Goal: Task Accomplishment & Management: Manage account settings

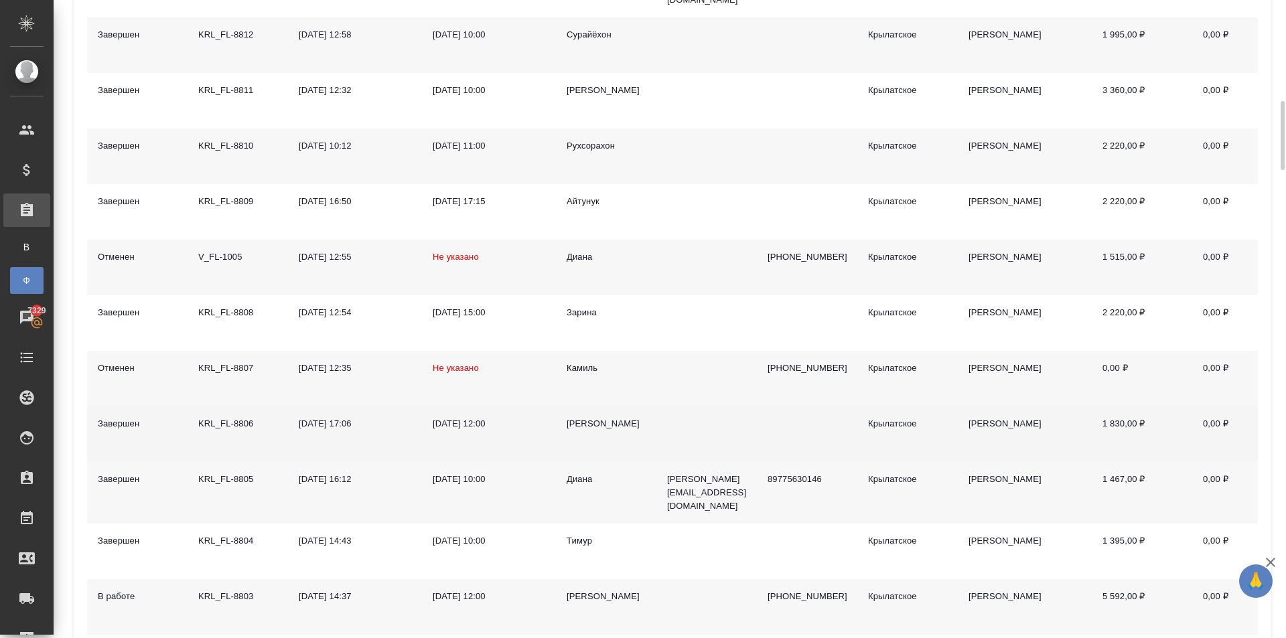
scroll to position [1205, 0]
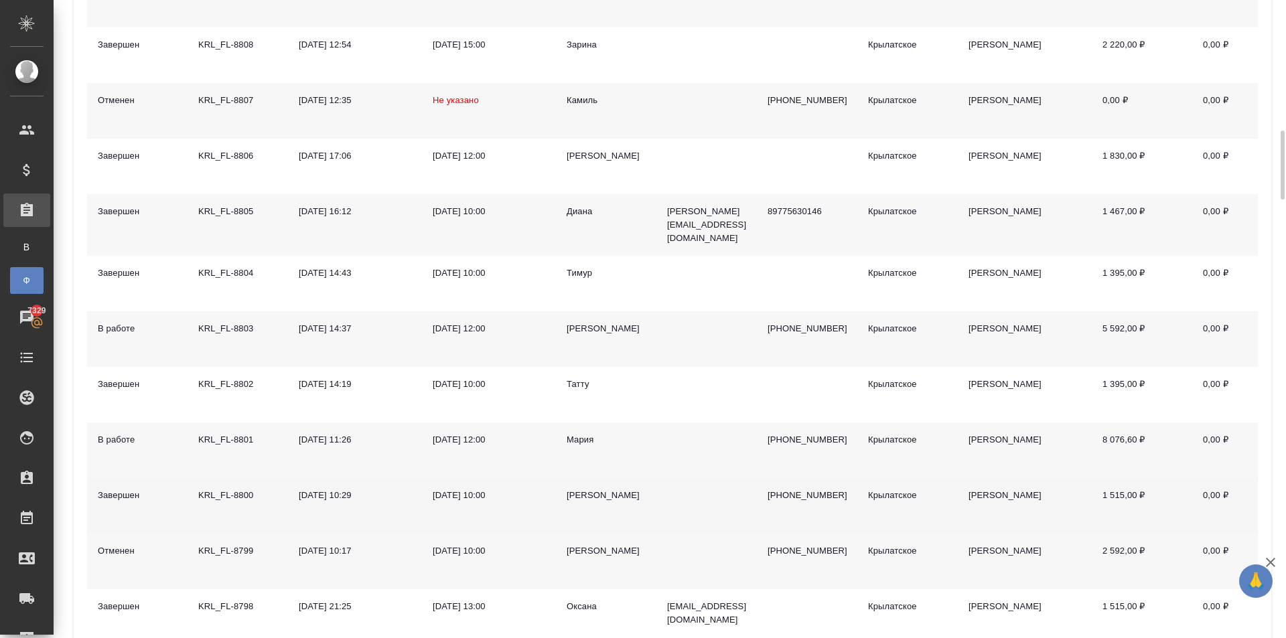
click at [578, 489] on div "Елена" at bounding box center [605, 495] width 79 height 13
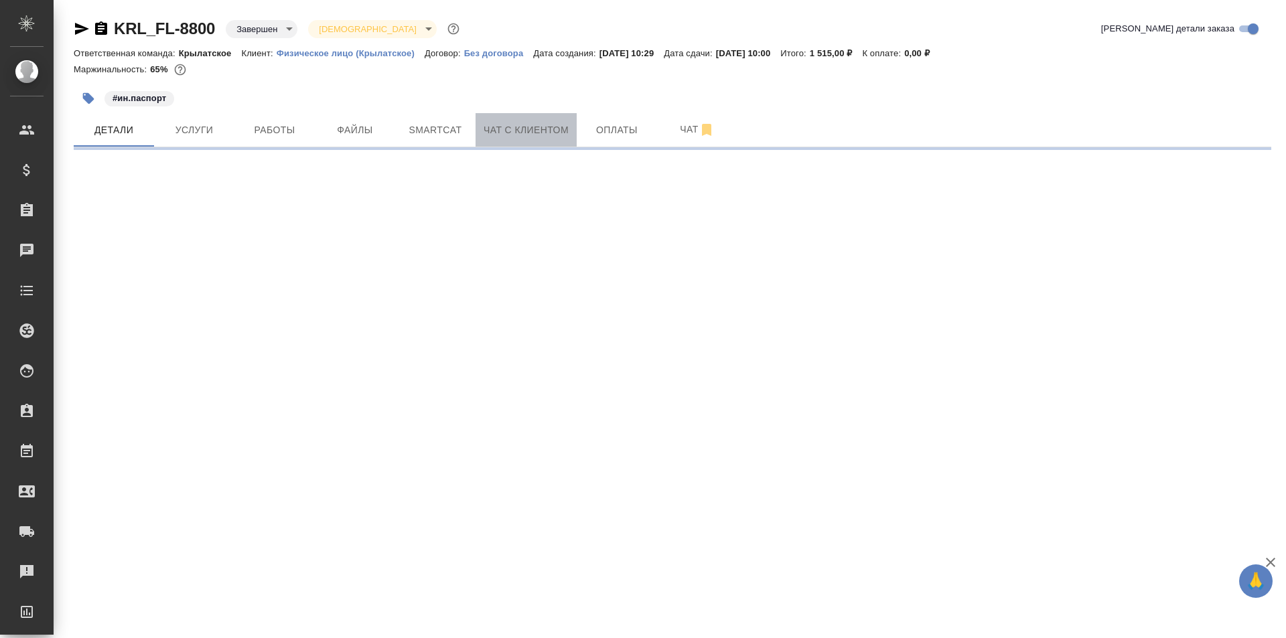
click at [514, 135] on span "Чат с клиентом" at bounding box center [525, 130] width 85 height 17
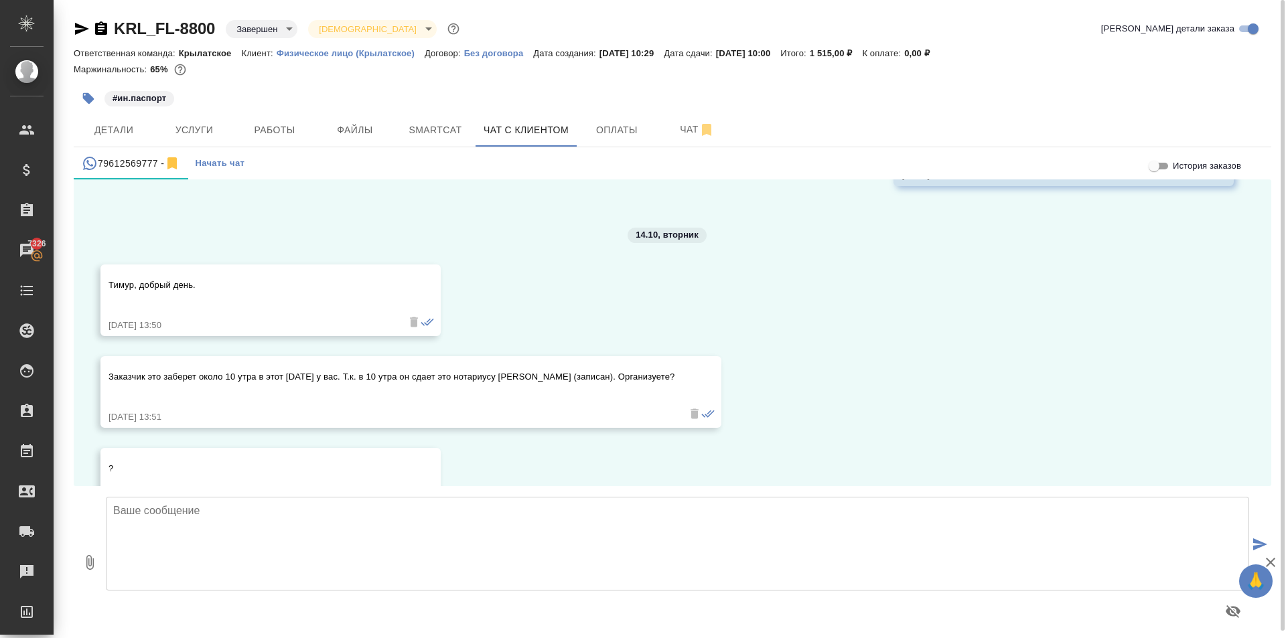
scroll to position [3855, 0]
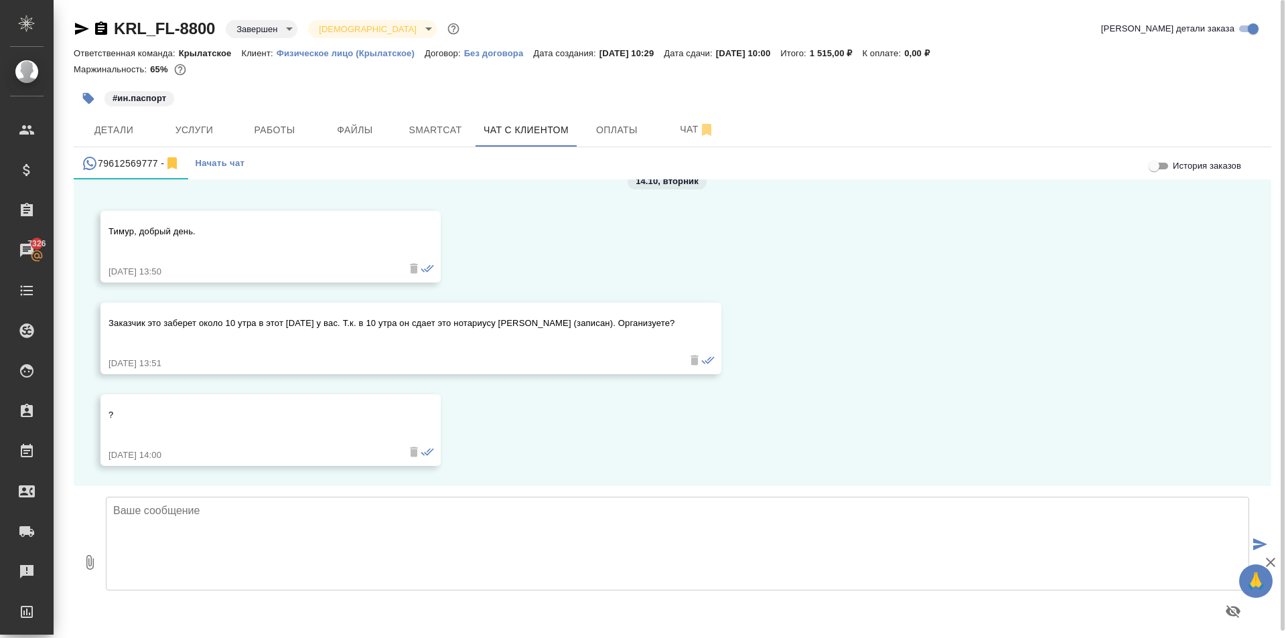
click at [212, 514] on textarea at bounding box center [677, 544] width 1143 height 94
type textarea "L"
type textarea "Добрый день! Да, конечно передам."
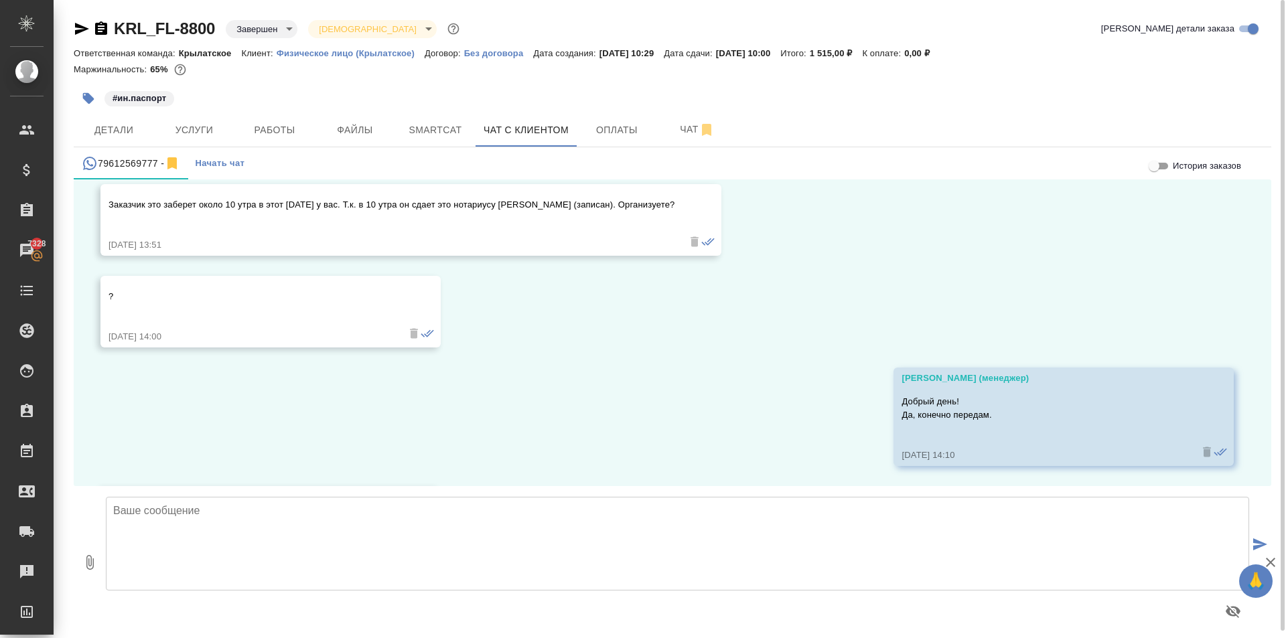
scroll to position [4065, 0]
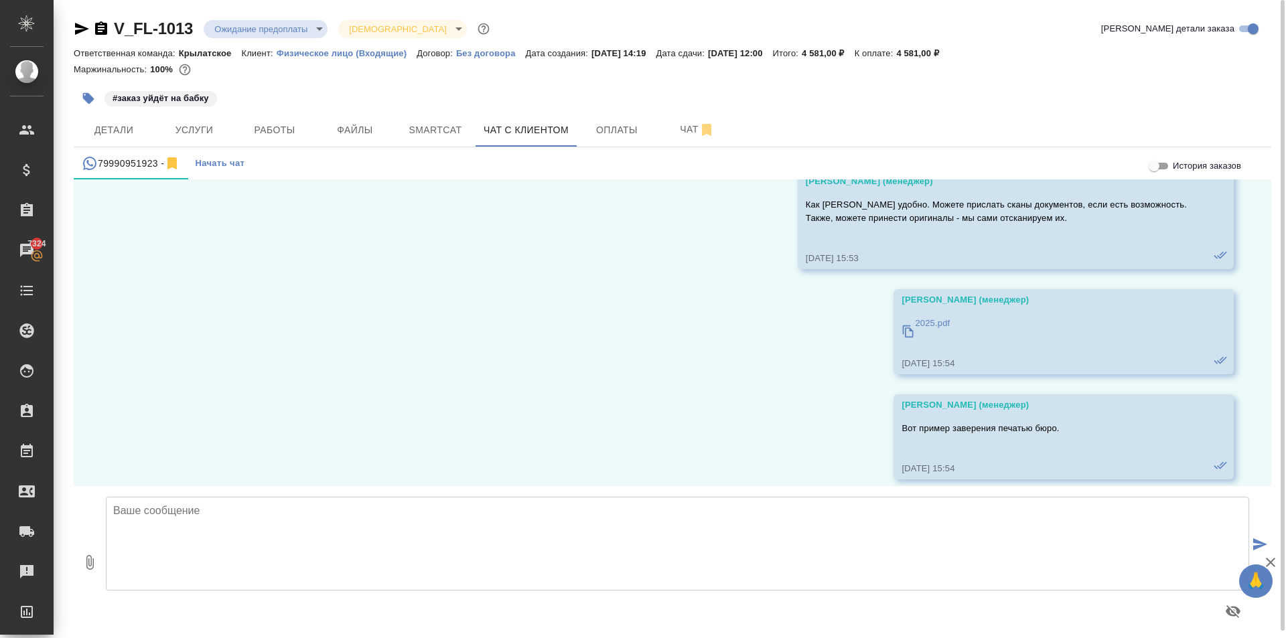
scroll to position [2116, 0]
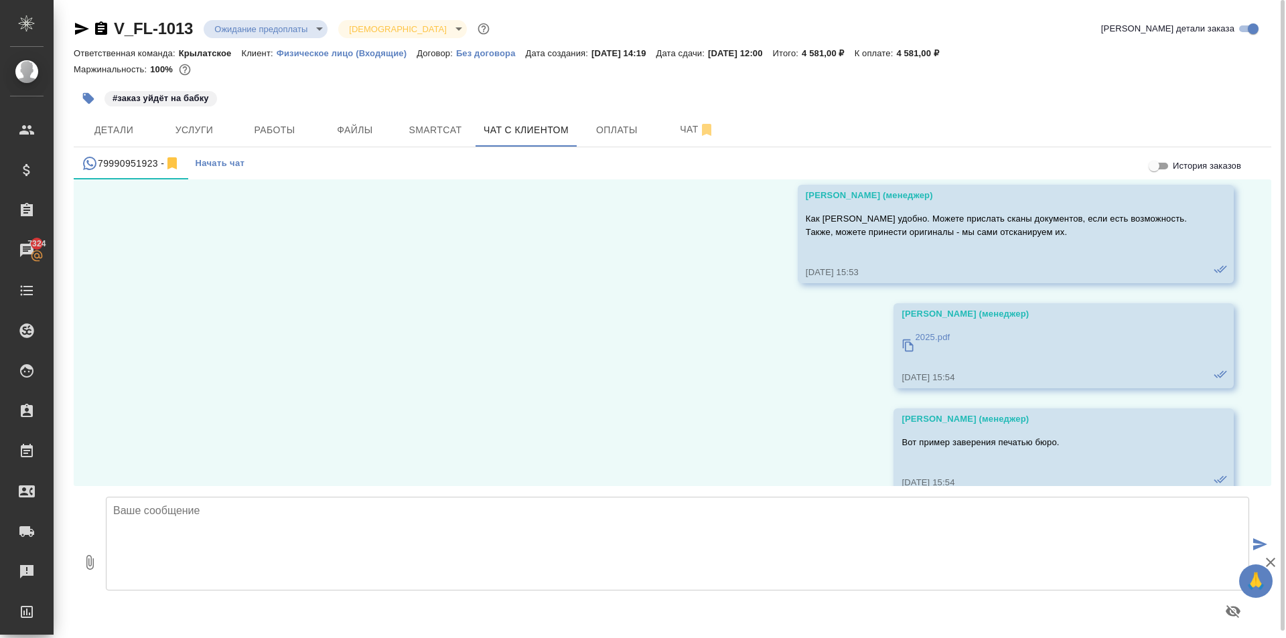
click at [925, 335] on p "2025.pdf" at bounding box center [932, 337] width 35 height 13
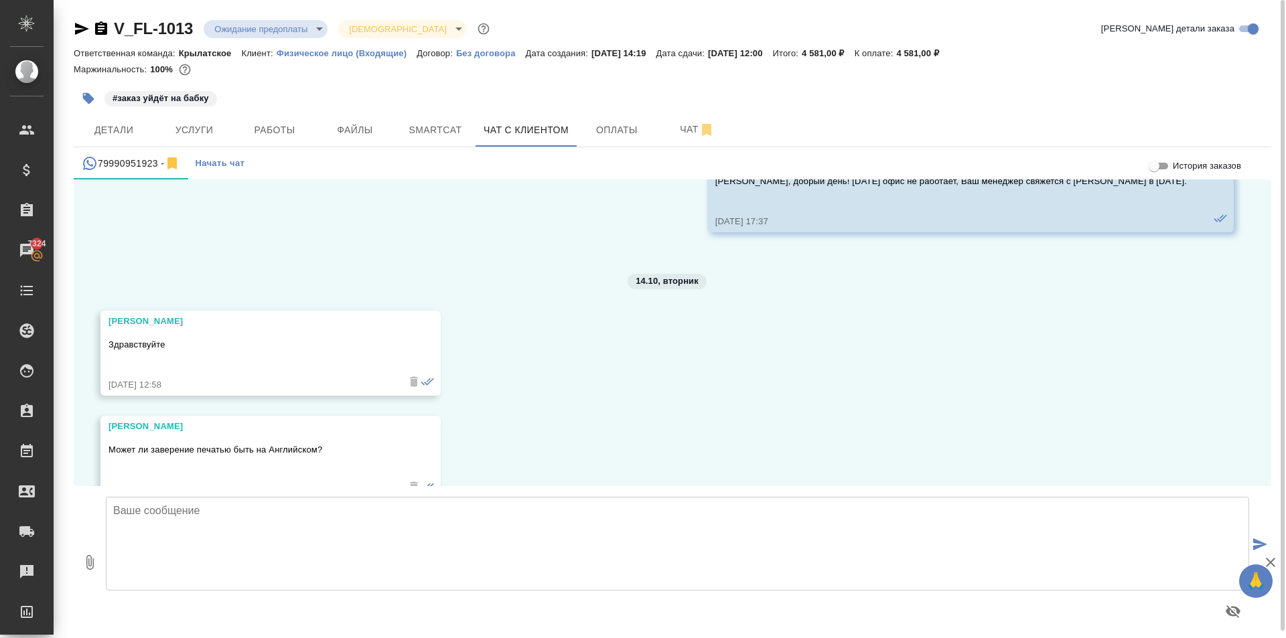
scroll to position [2785, 0]
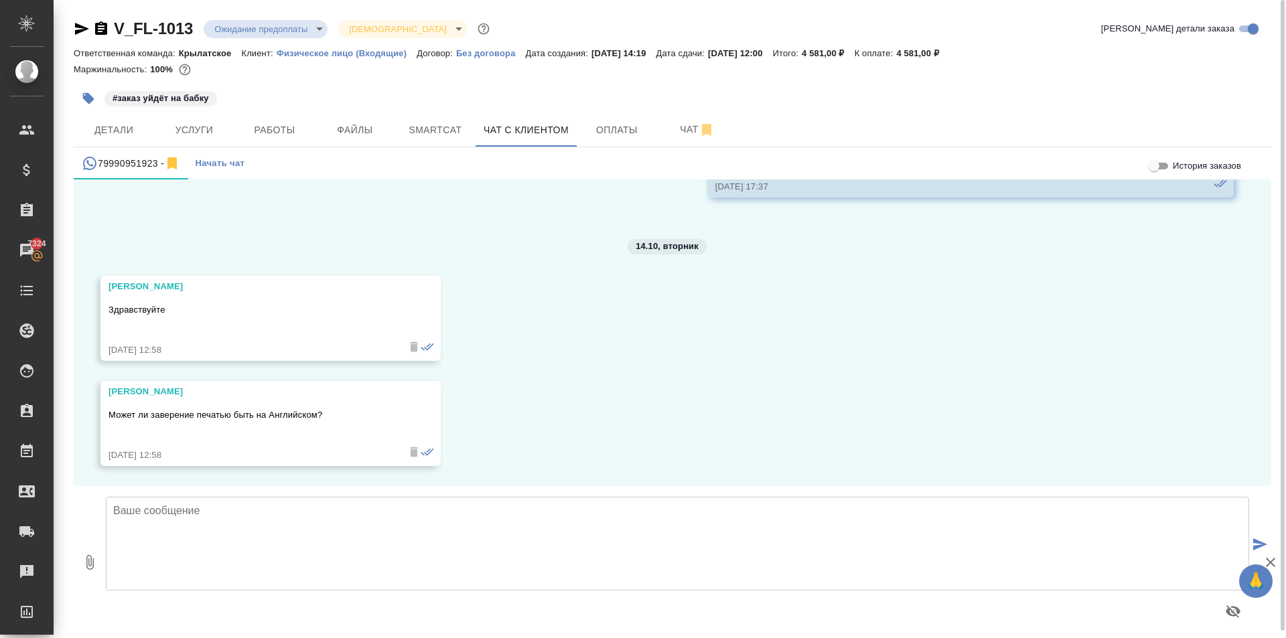
click at [268, 501] on textarea at bounding box center [677, 544] width 1143 height 94
type textarea "Добрый день! Направляем форму заверения на русском и английском языках."
click at [89, 565] on icon "button" at bounding box center [89, 562] width 7 height 15
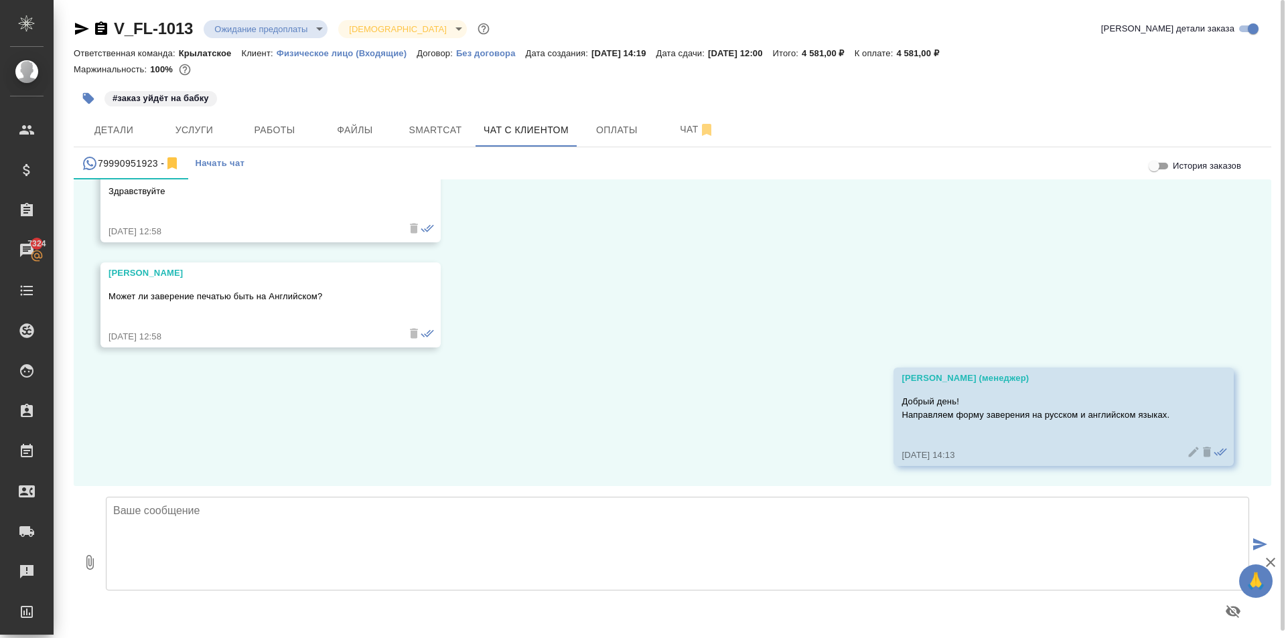
type input "C:\fakepath\ЗПК Монблан_рус-англ_книжный (1).pdf"
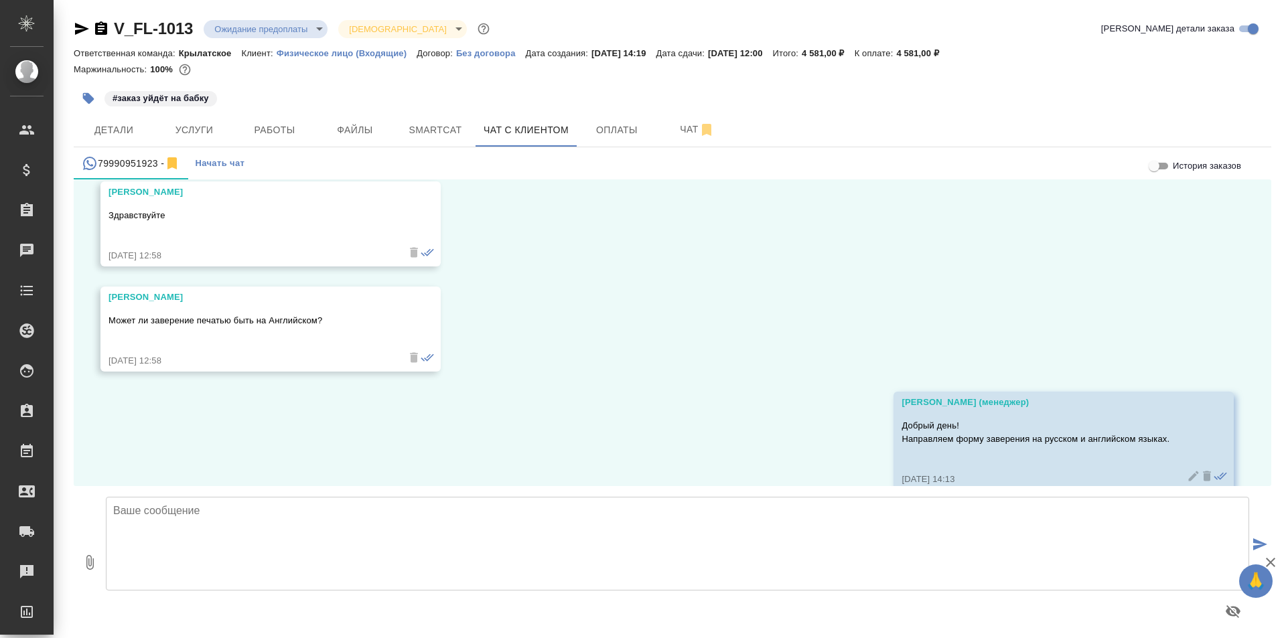
scroll to position [2904, 0]
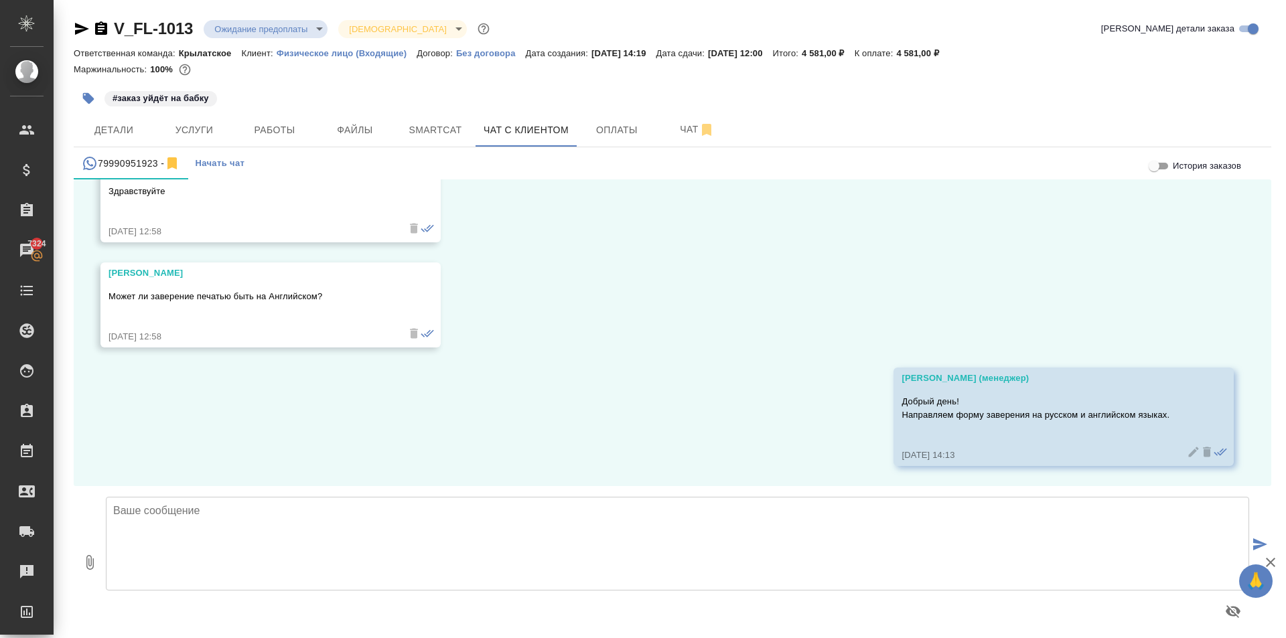
click at [86, 553] on button "0" at bounding box center [90, 562] width 32 height 152
type input "C:\fakepath\2025 англ.pdf"
click at [196, 535] on textarea at bounding box center [677, 544] width 1143 height 94
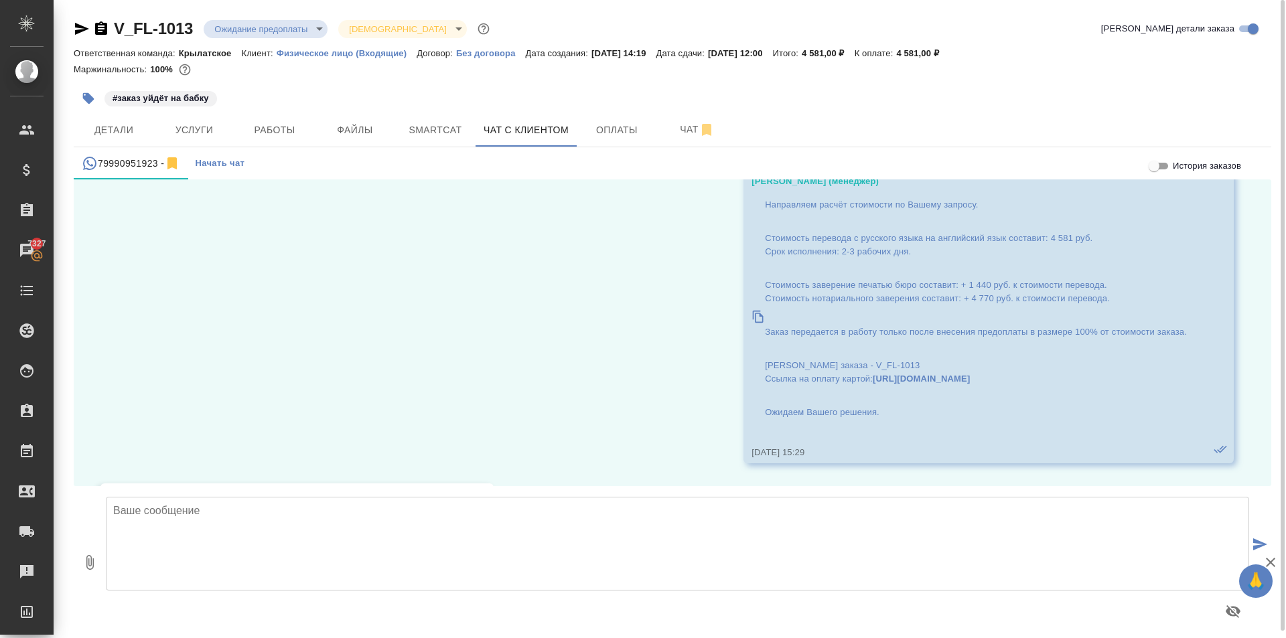
scroll to position [1583, 0]
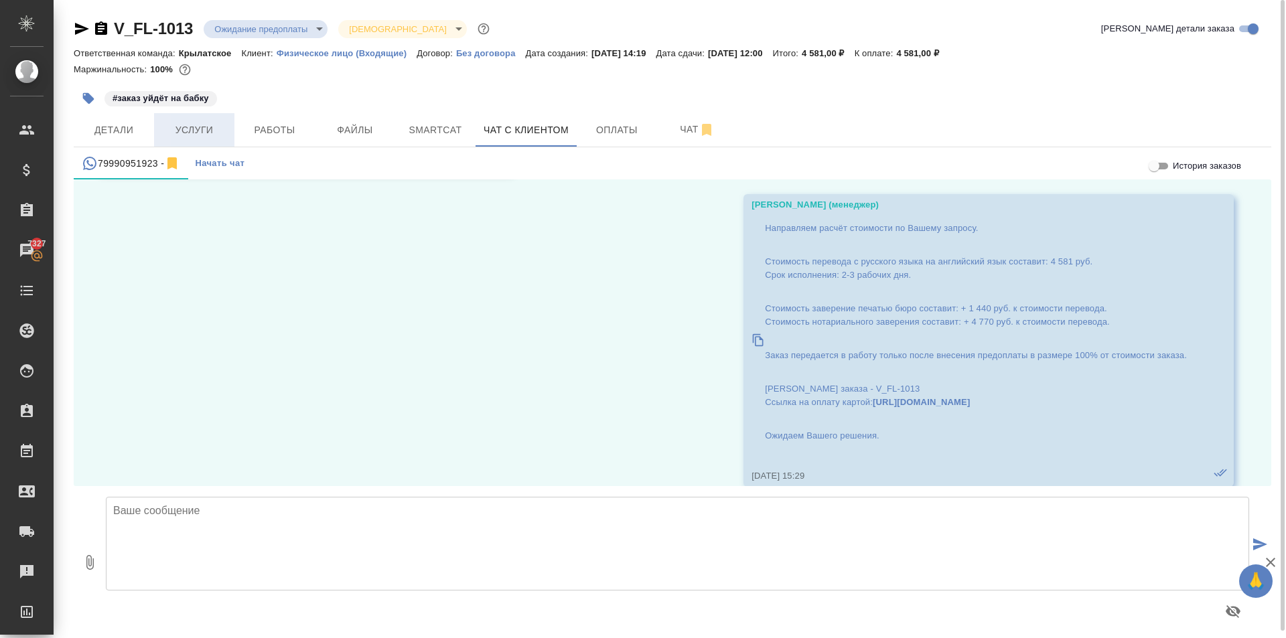
click at [183, 128] on span "Услуги" at bounding box center [194, 130] width 64 height 17
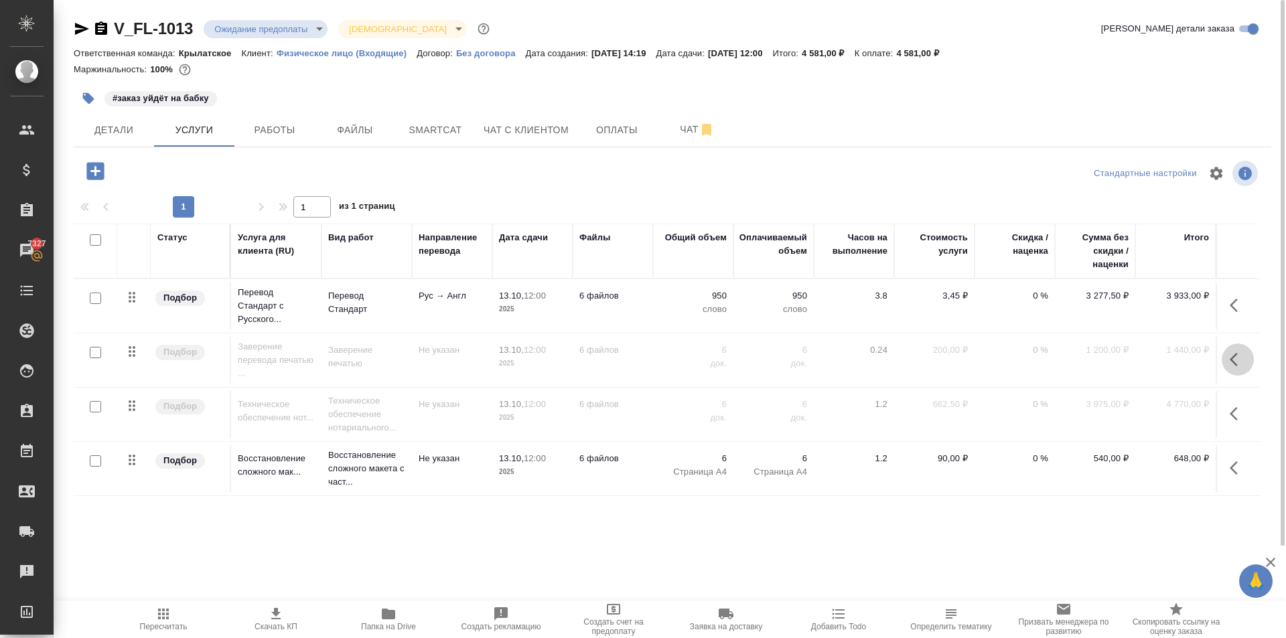
click at [1235, 355] on icon "button" at bounding box center [1233, 359] width 8 height 13
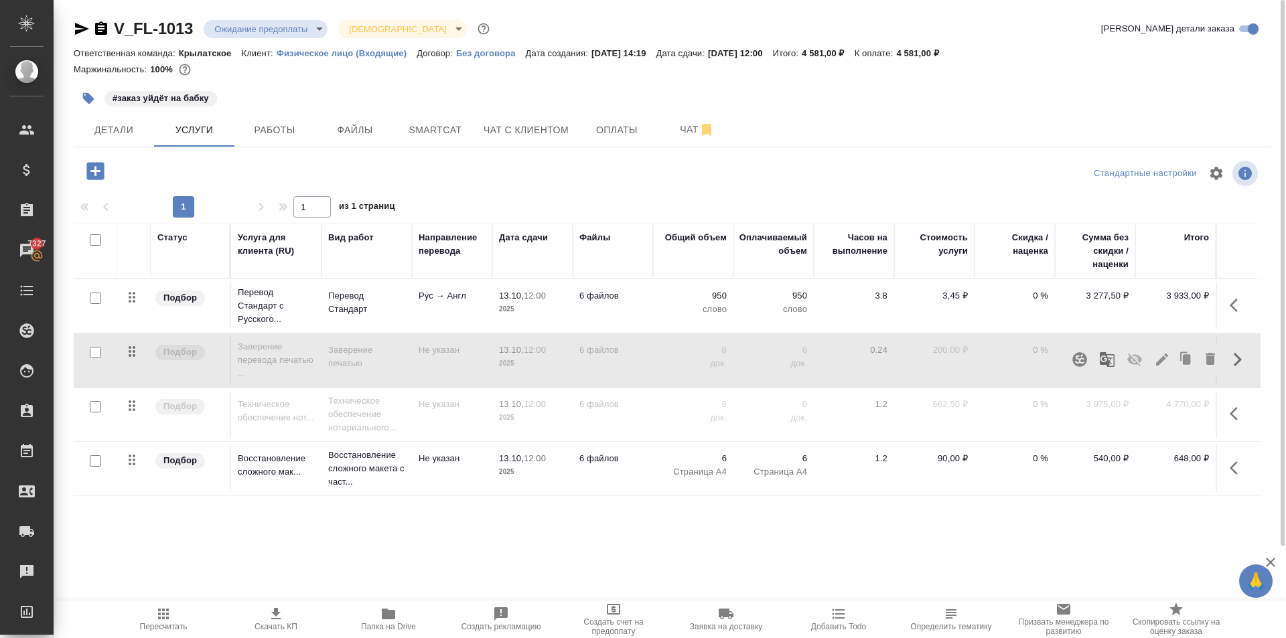
click at [1133, 362] on icon "button" at bounding box center [1134, 360] width 16 height 16
click at [166, 618] on icon "button" at bounding box center [163, 614] width 11 height 11
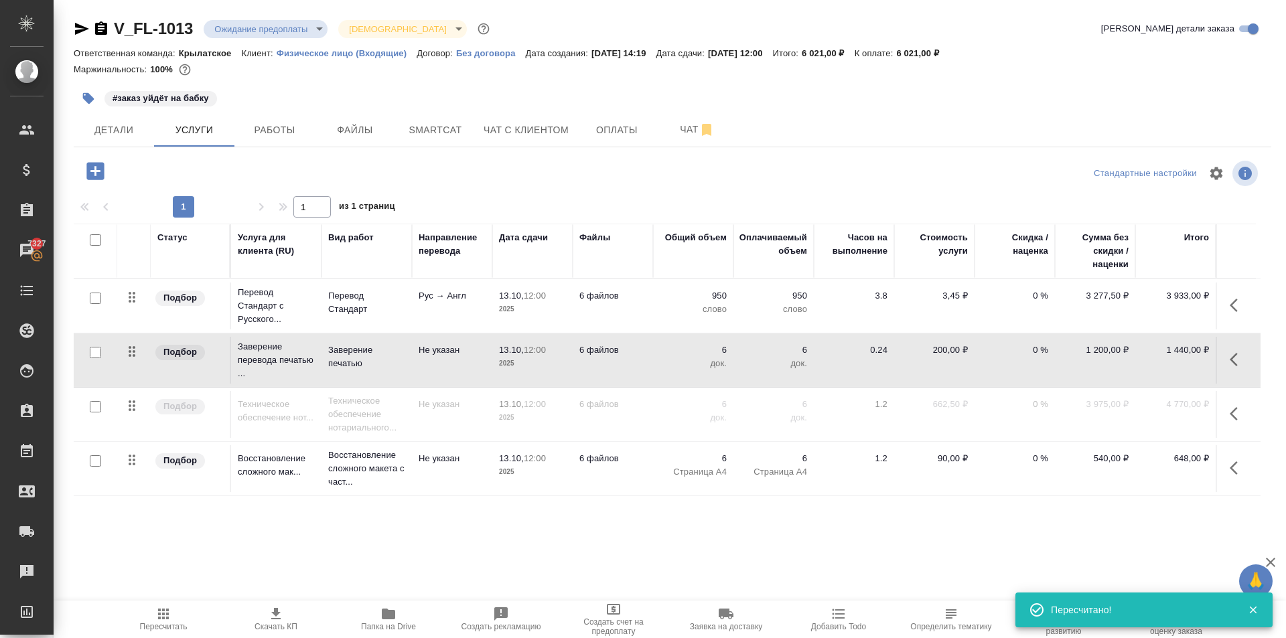
click at [1239, 409] on icon "button" at bounding box center [1237, 414] width 16 height 16
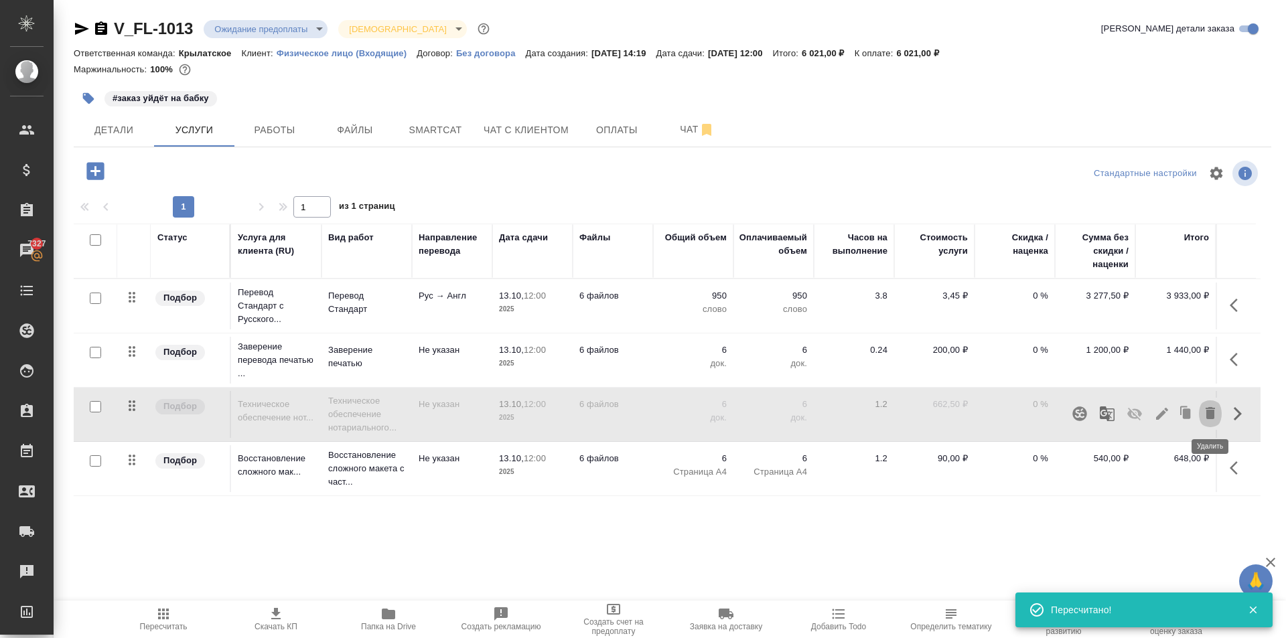
click at [1204, 413] on icon "button" at bounding box center [1210, 413] width 16 height 16
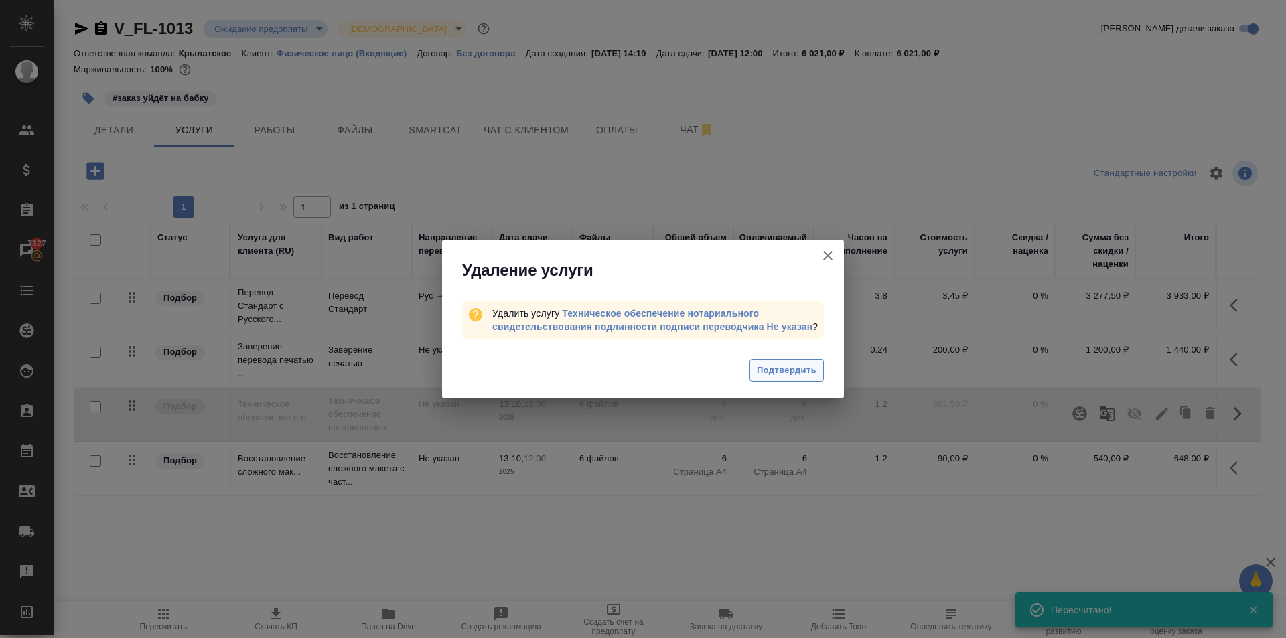
drag, startPoint x: 725, startPoint y: 350, endPoint x: 763, endPoint y: 366, distance: 41.2
click at [726, 352] on div "Подтвердить" at bounding box center [643, 372] width 402 height 54
click at [772, 367] on span "Подтвердить" at bounding box center [787, 370] width 60 height 15
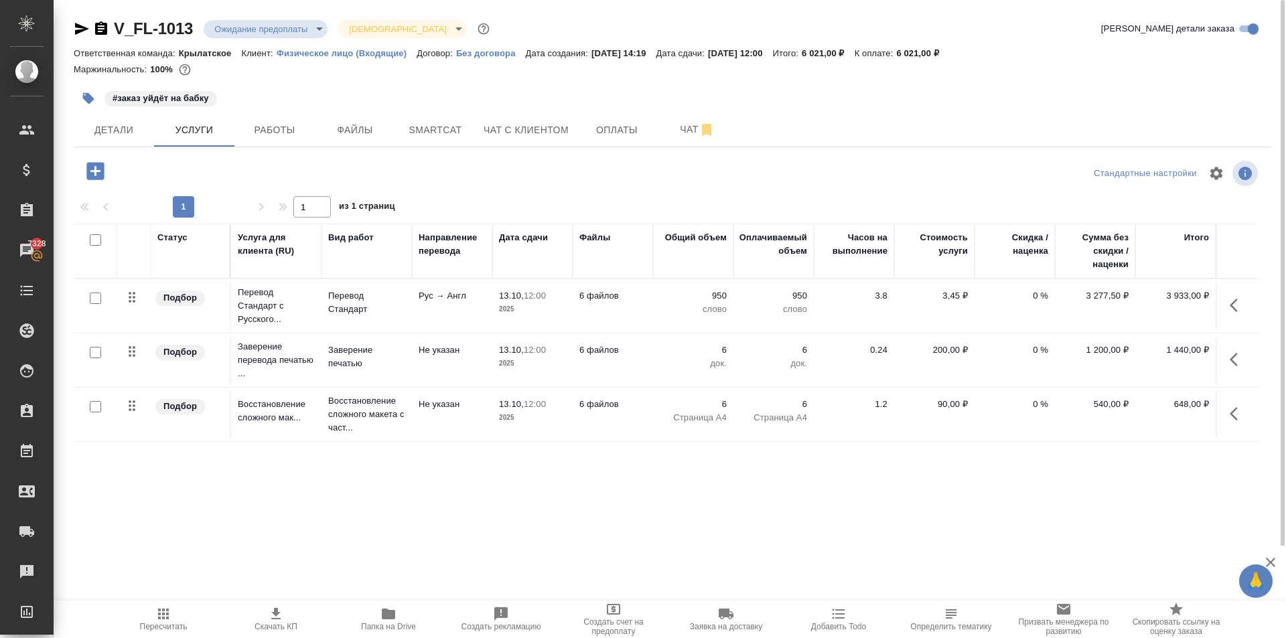
click at [155, 622] on span "Пересчитать" at bounding box center [164, 626] width 48 height 9
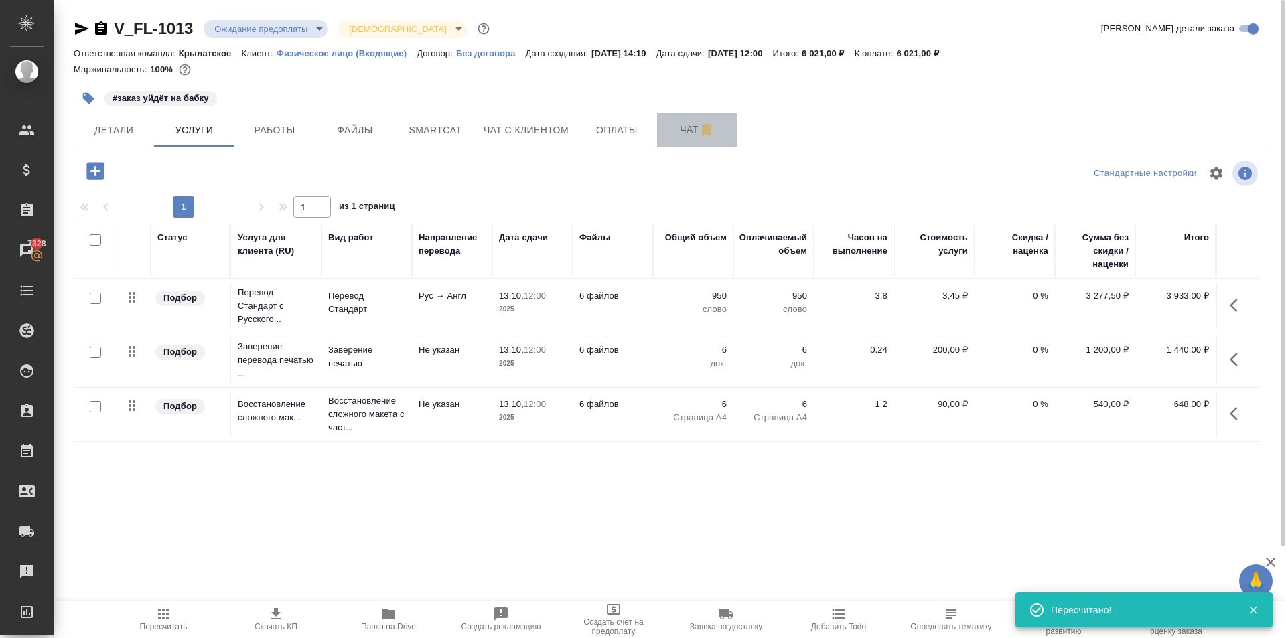
click at [665, 137] on span "Чат" at bounding box center [697, 129] width 64 height 17
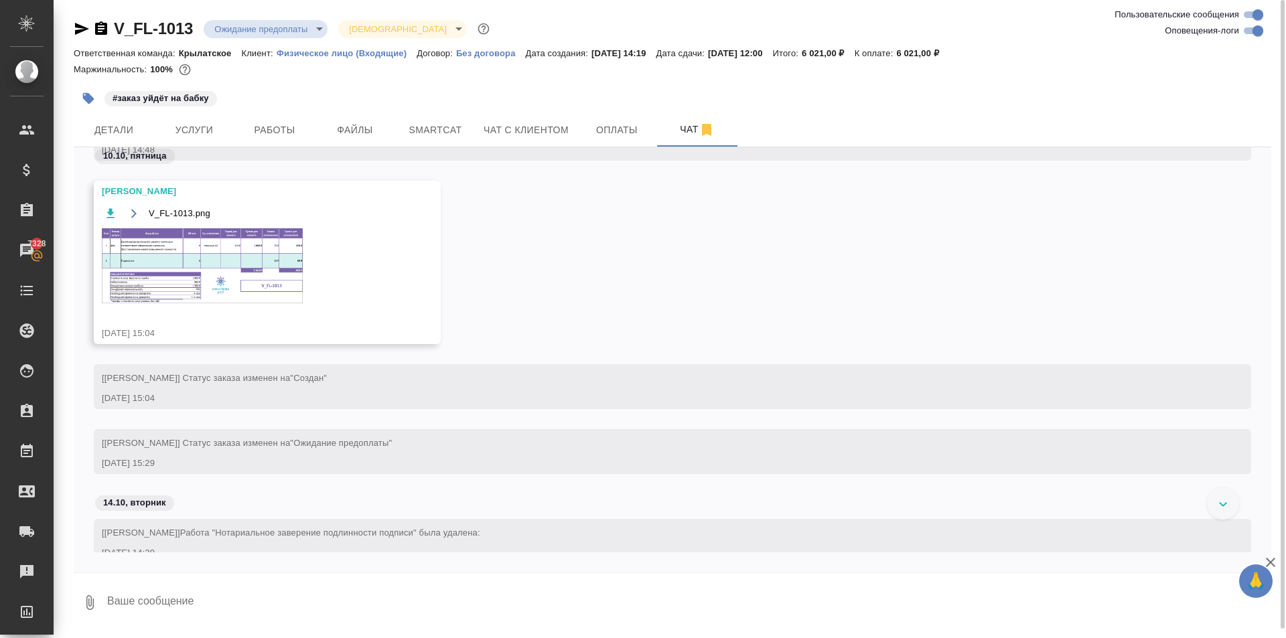
scroll to position [218, 0]
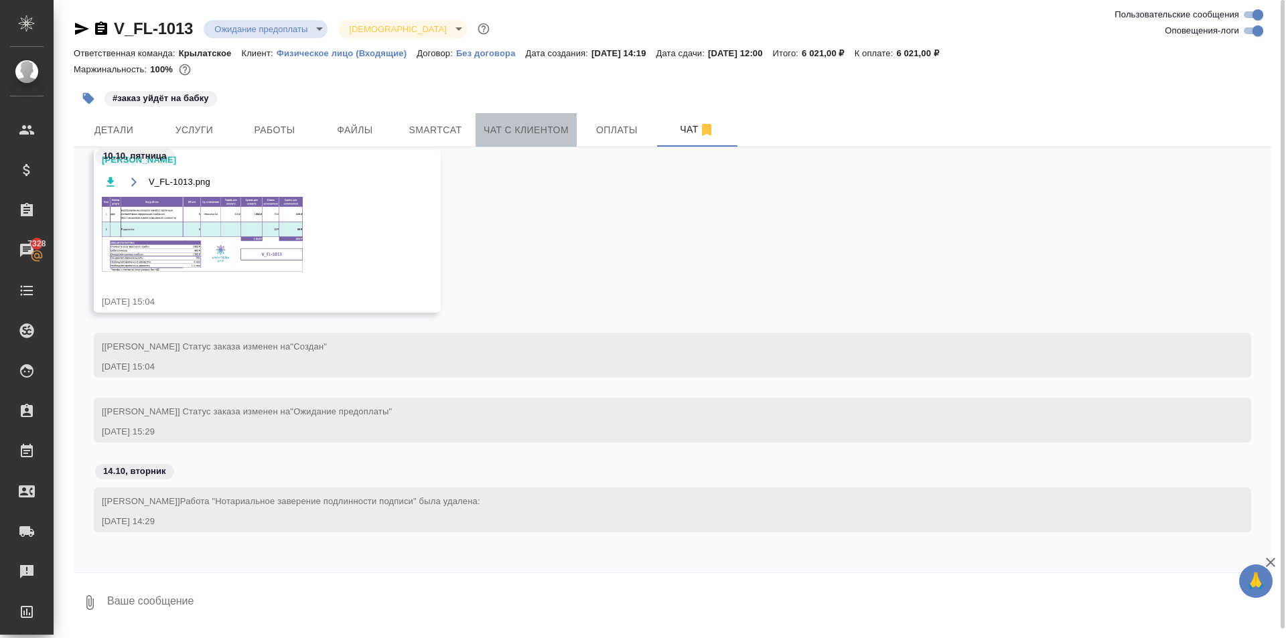
click at [558, 129] on span "Чат с клиентом" at bounding box center [525, 130] width 85 height 17
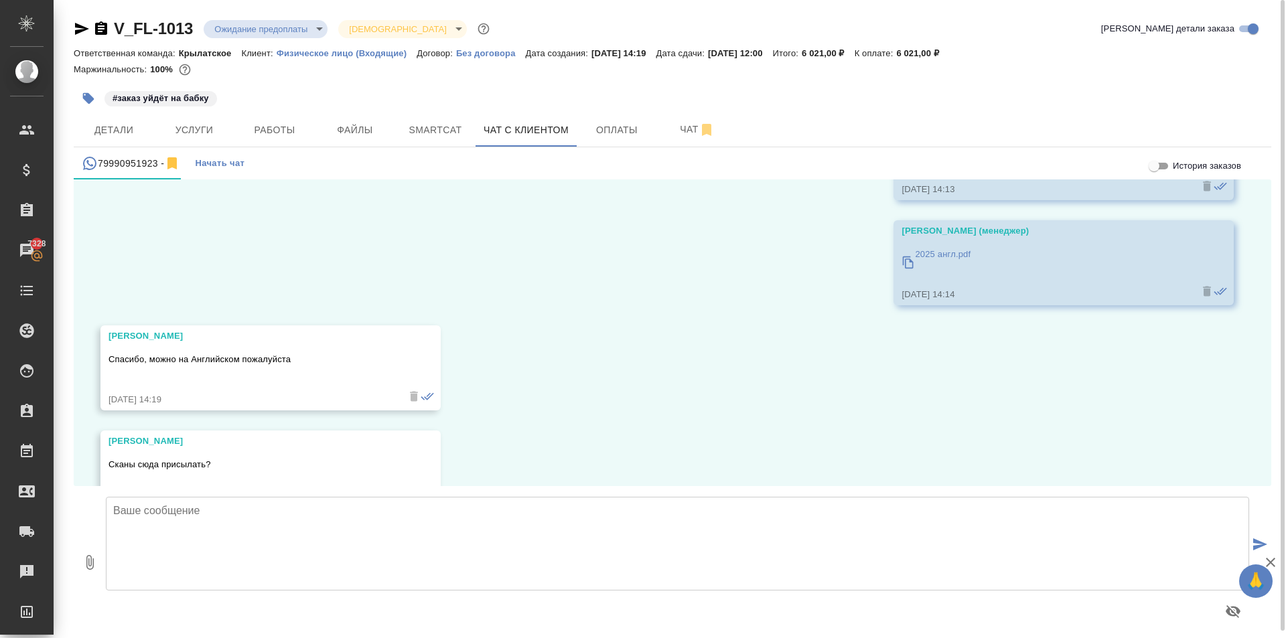
scroll to position [3324, 0]
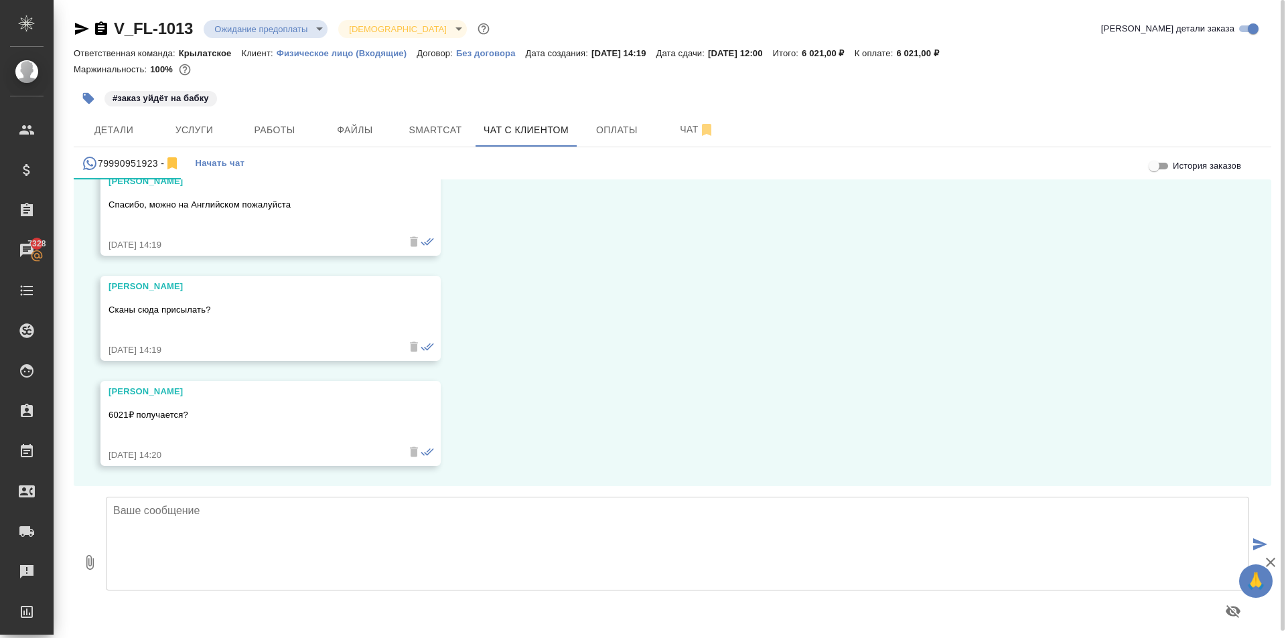
click at [1137, 361] on div "10.10, пятница Гудина Александра (менеджер) Ульяна, добрый день! Направьте, пож…" at bounding box center [672, 332] width 1197 height 307
click at [198, 494] on div at bounding box center [677, 561] width 1154 height 141
click at [208, 514] on textarea at bounding box center [677, 544] width 1143 height 94
paste textarea "Срок исполнения: 2-3 рабочих дня. Стоимость заказа составит: 6 021 руб. (!) в с…"
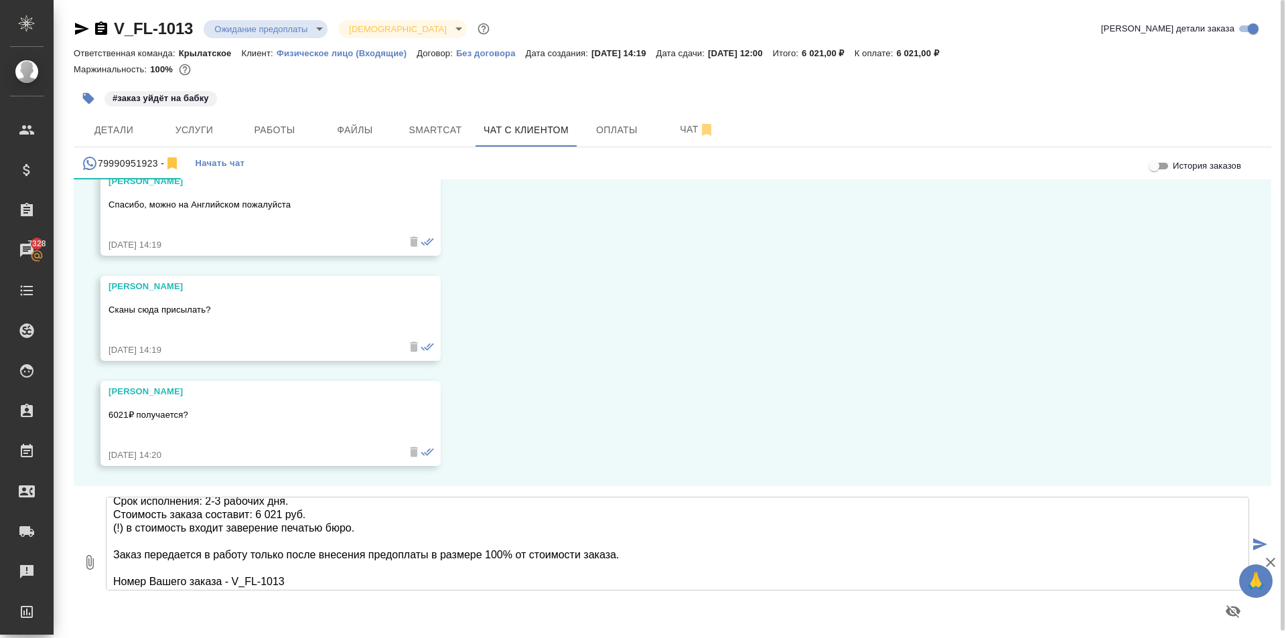
scroll to position [0, 0]
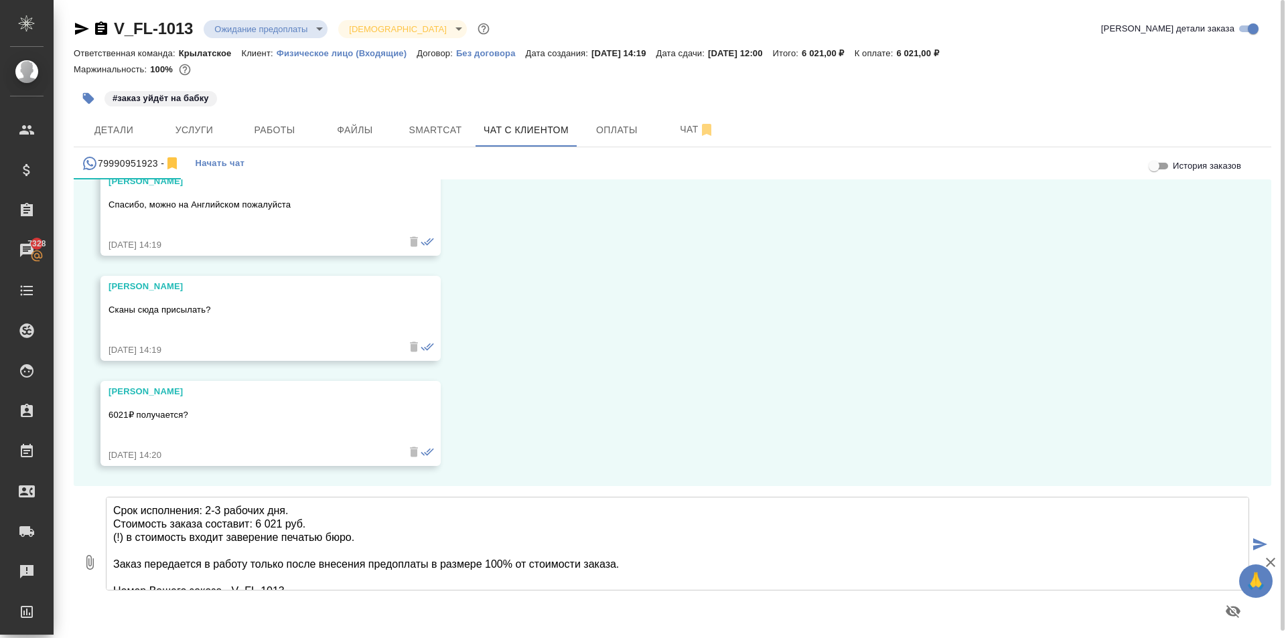
type textarea "Срок исполнения: 2-3 рабочих дня. Стоимость заказа составит: 6 021 руб. (!) в с…"
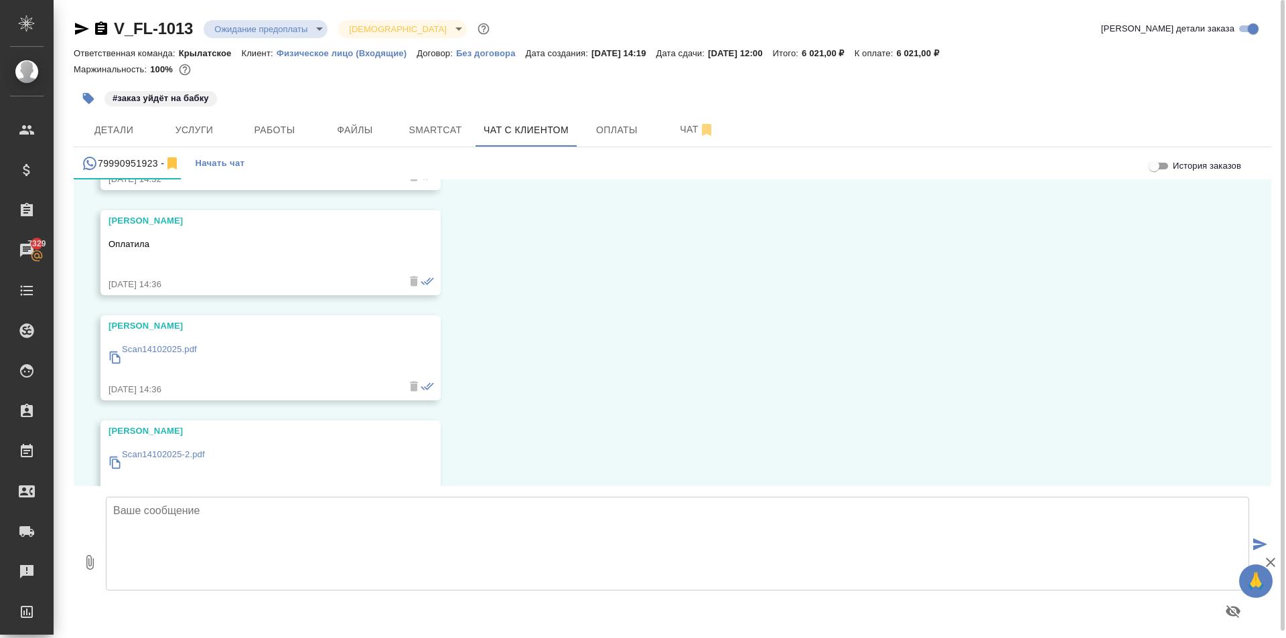
scroll to position [4014, 0]
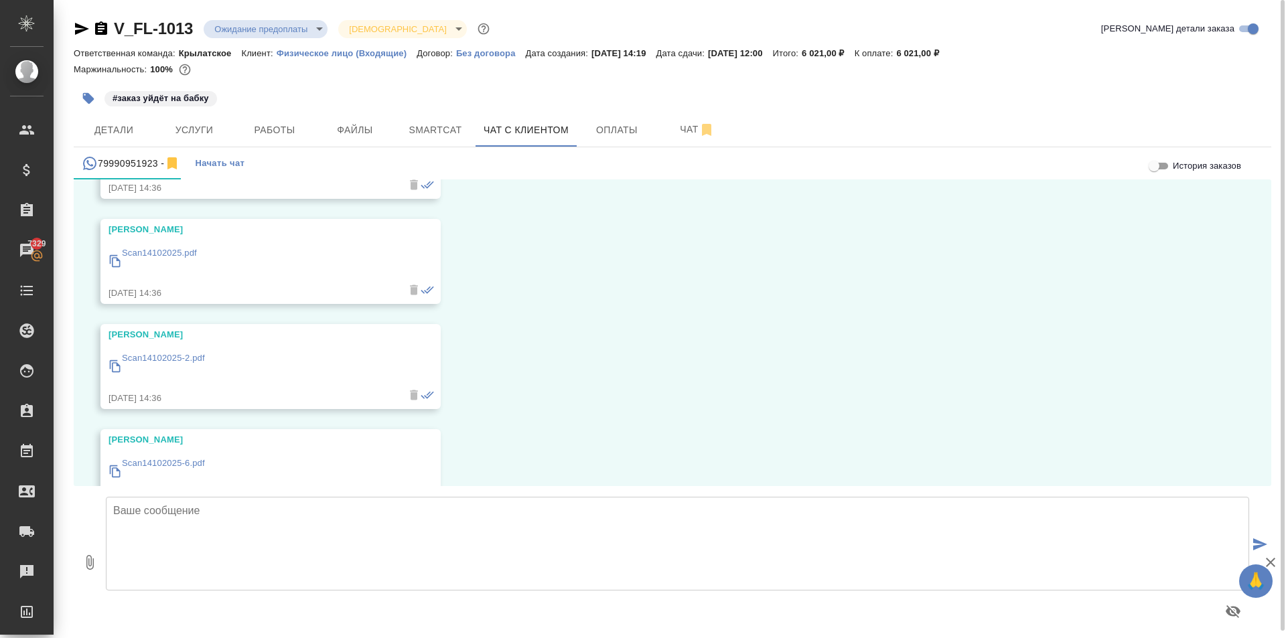
click at [166, 243] on div "Scan14102025.pdf" at bounding box center [159, 261] width 75 height 37
click at [192, 362] on p "Scan14102025-2.pdf" at bounding box center [163, 358] width 83 height 13
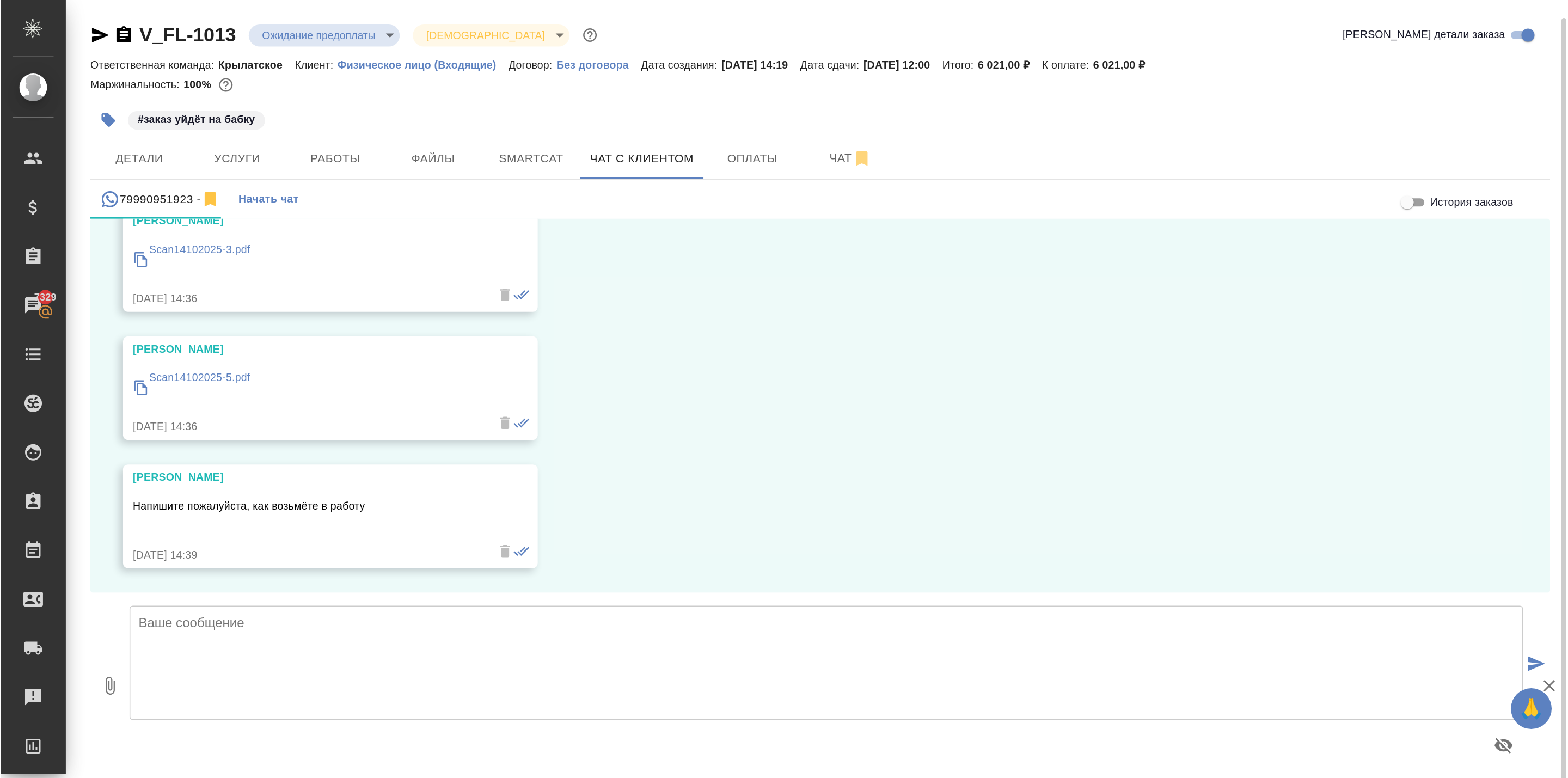
scroll to position [6, 0]
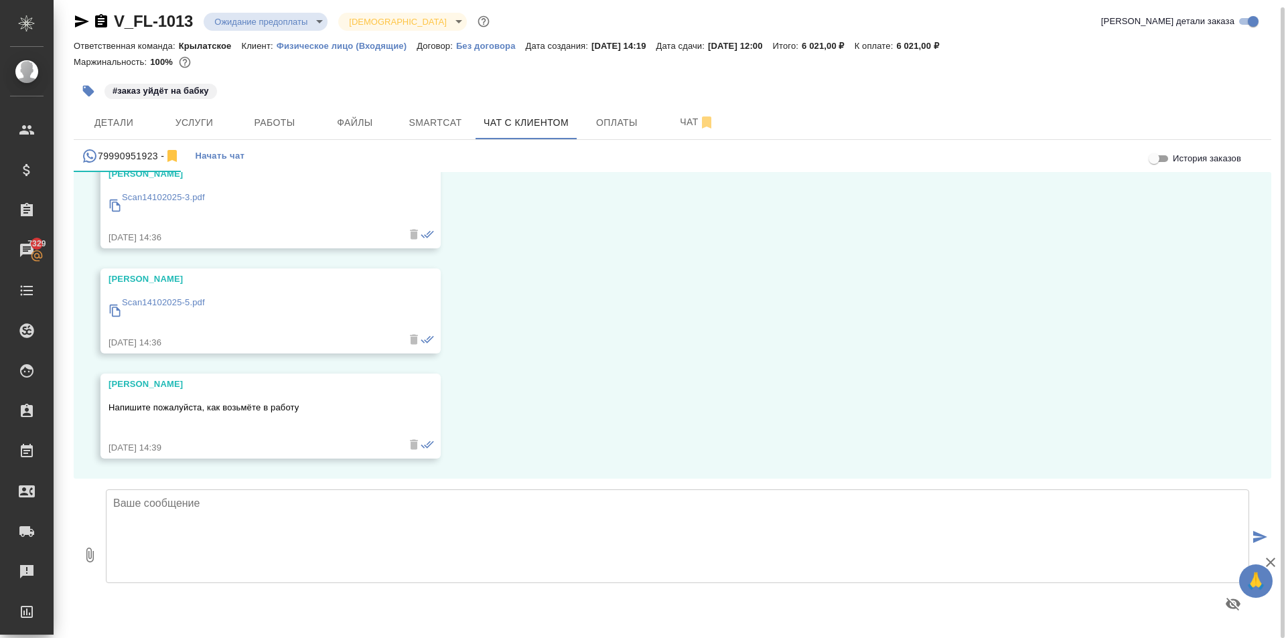
click at [268, 516] on textarea at bounding box center [677, 536] width 1143 height 94
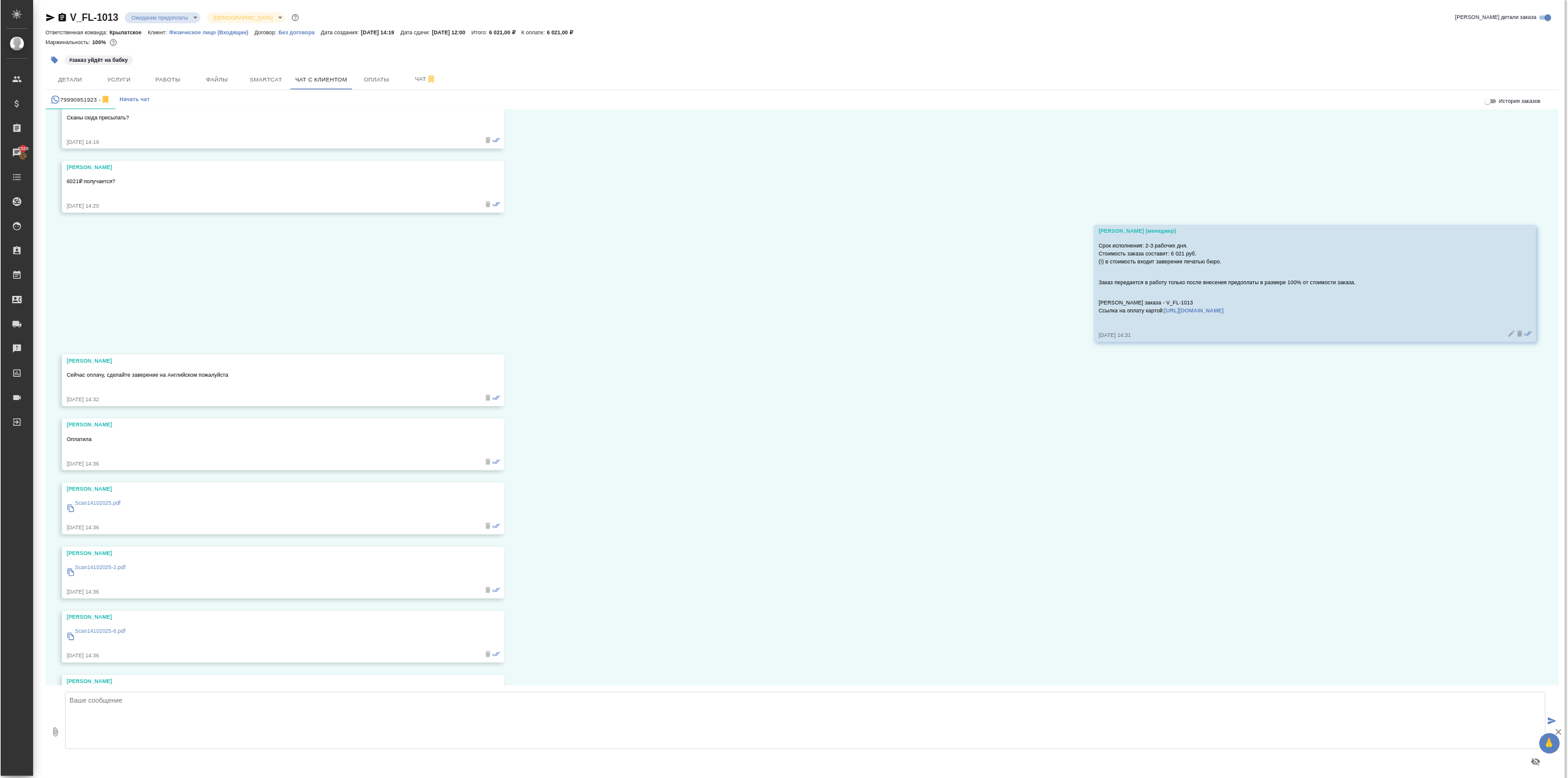
scroll to position [3506, 0]
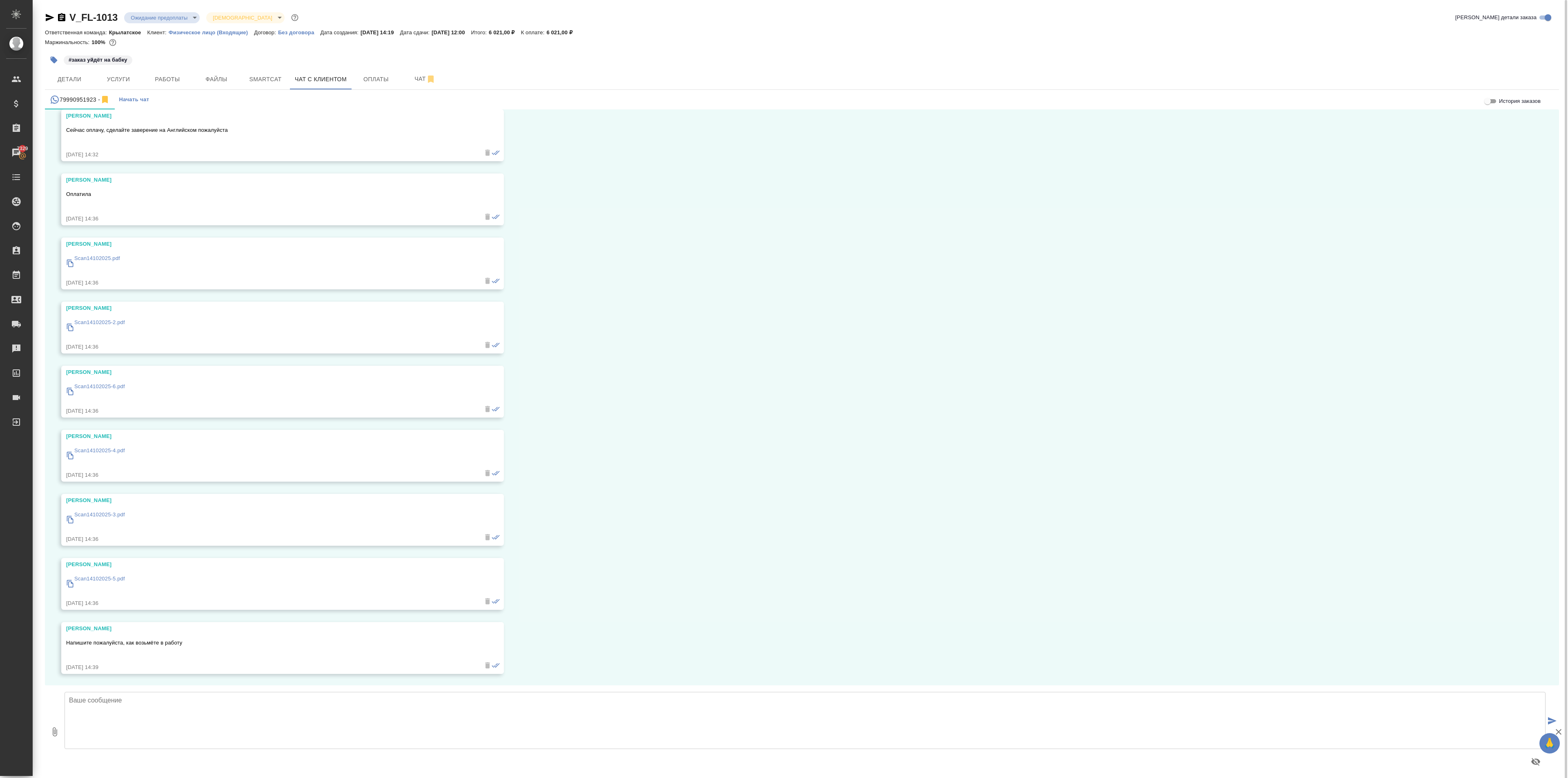
click at [97, 257] on p "Scan14102025.pdf" at bounding box center [97, 258] width 46 height 8
click at [103, 320] on p "Scan14102025-2.pdf" at bounding box center [99, 322] width 51 height 8
click at [109, 379] on div "Scan14102025-6.pdf" at bounding box center [270, 391] width 409 height 24
click at [111, 380] on div "Scan14102025-6.pdf" at bounding box center [99, 391] width 51 height 23
click at [101, 388] on p "Scan14102025-4.pdf" at bounding box center [99, 450] width 51 height 8
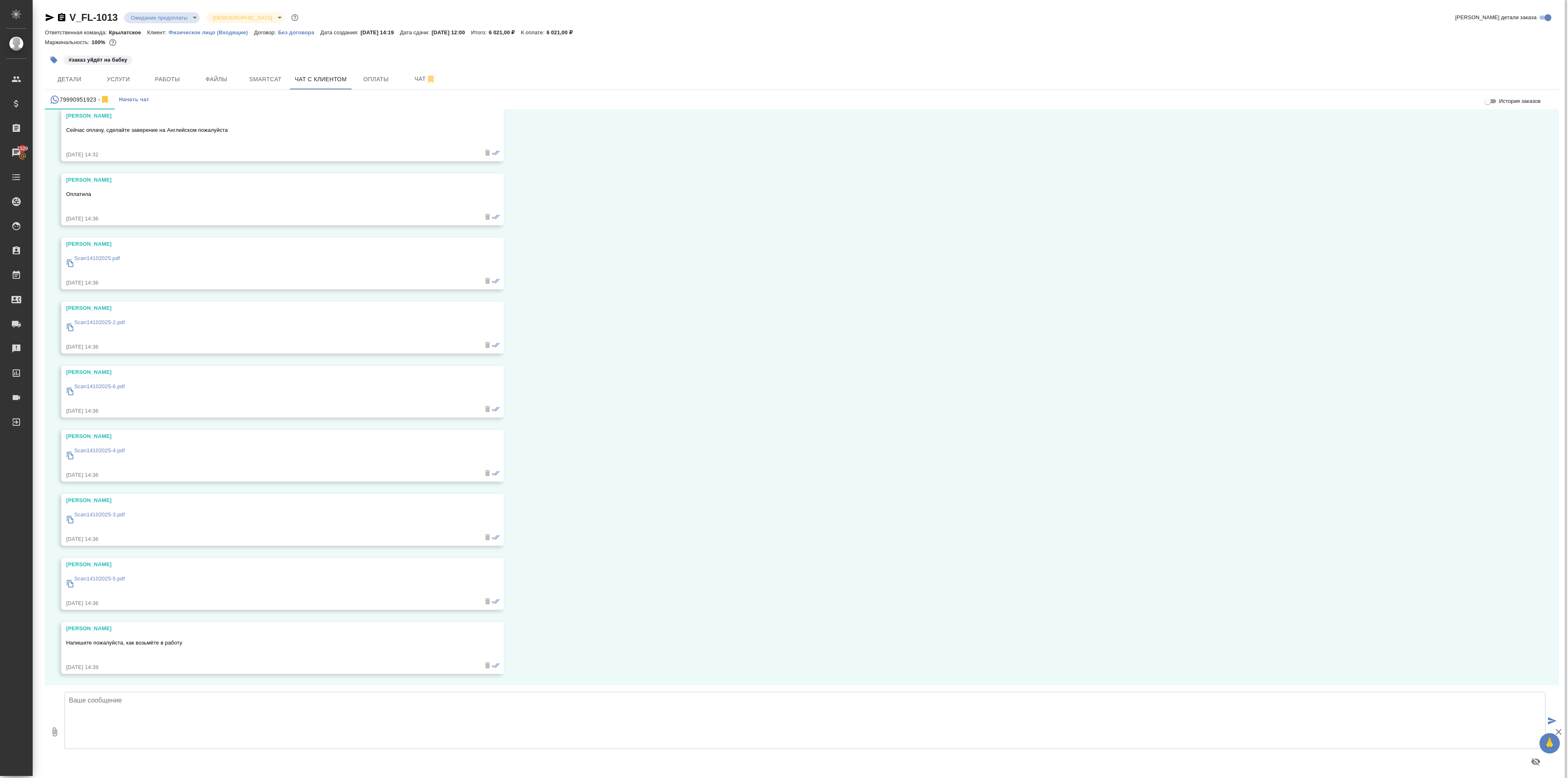
click at [104, 388] on p "Scan14102025-3.pdf" at bounding box center [99, 515] width 51 height 8
click at [91, 388] on p "Scan14102025-5.pdf" at bounding box center [99, 579] width 51 height 8
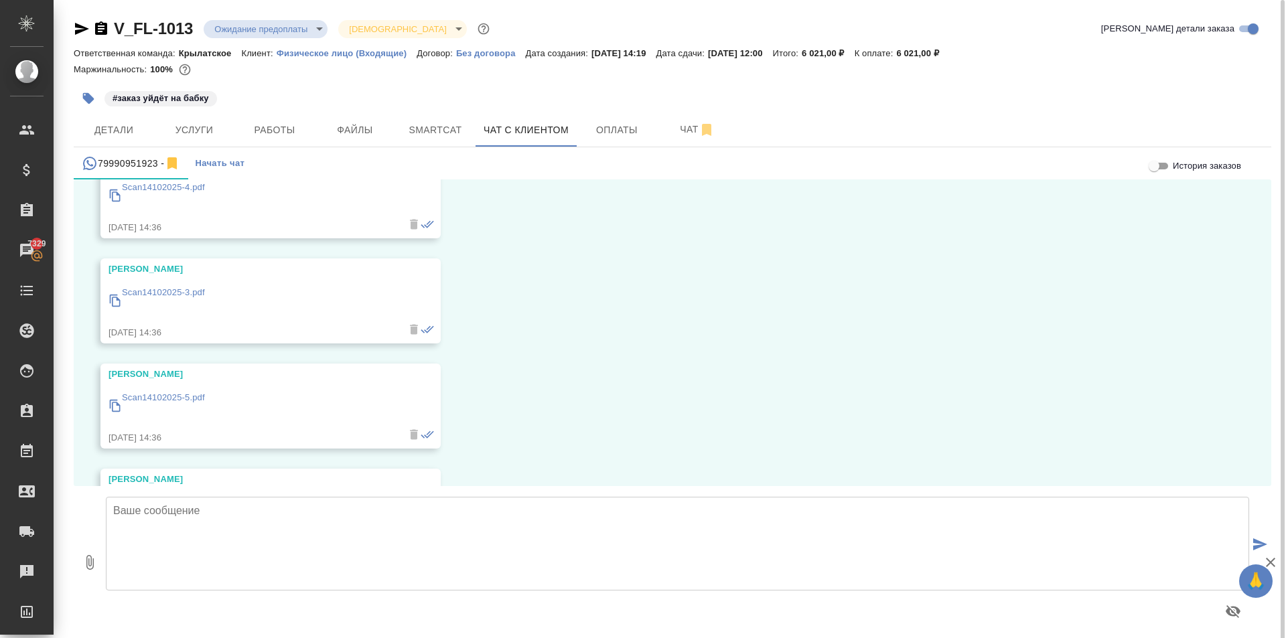
scroll to position [4483, 0]
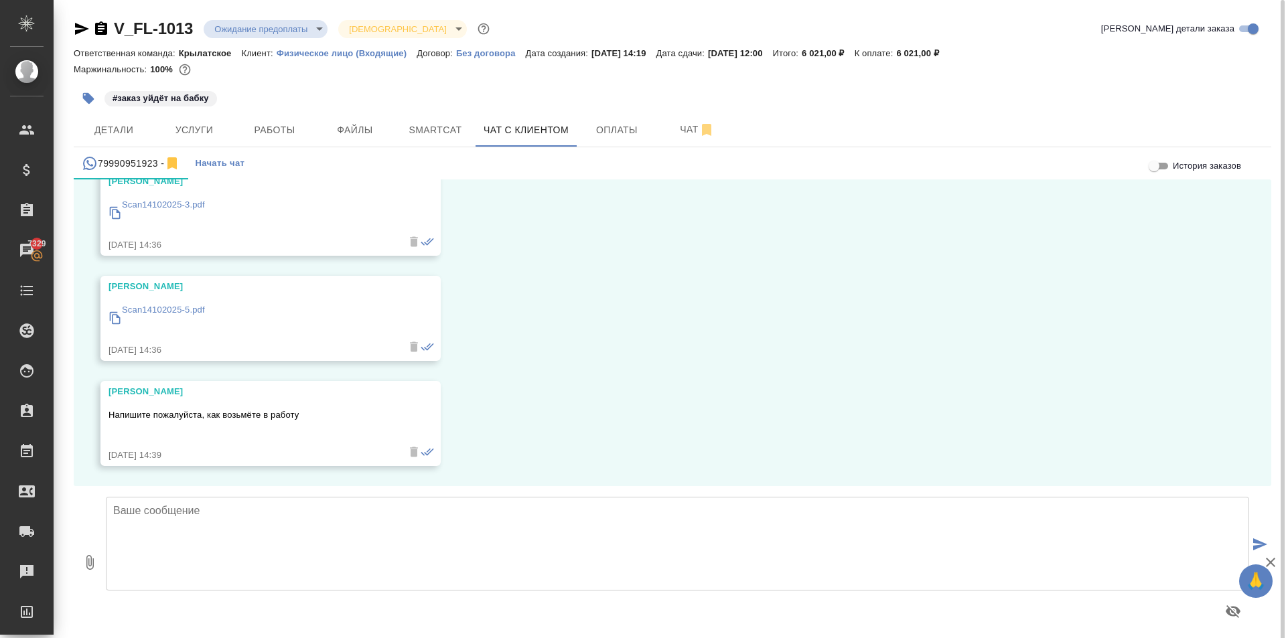
click at [277, 503] on textarea at bounding box center [677, 544] width 1143 height 94
type textarea "Оплату получили. Запускаем заказ в работу."
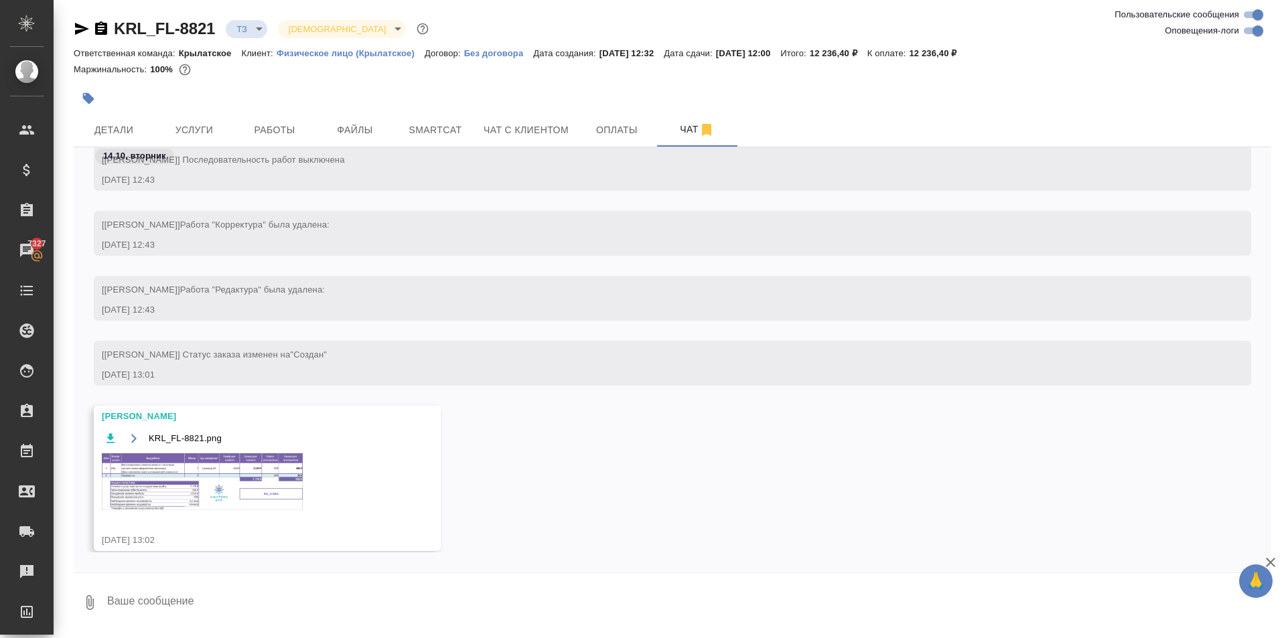
scroll to position [331, 0]
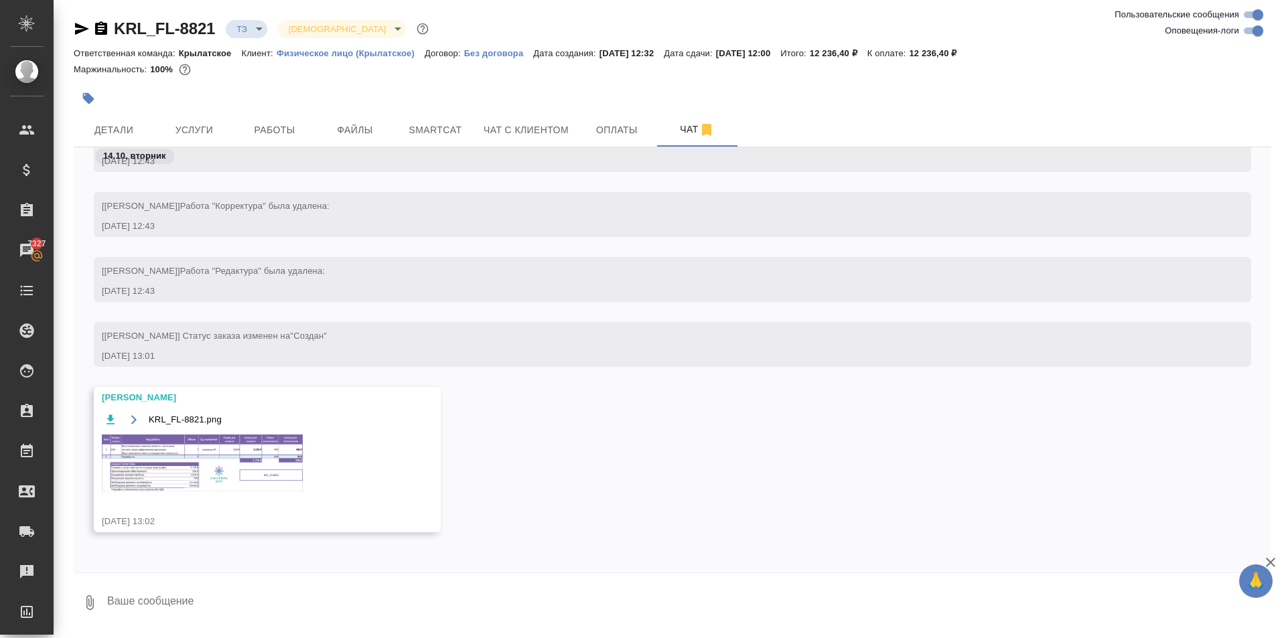
click at [261, 464] on img at bounding box center [202, 463] width 201 height 57
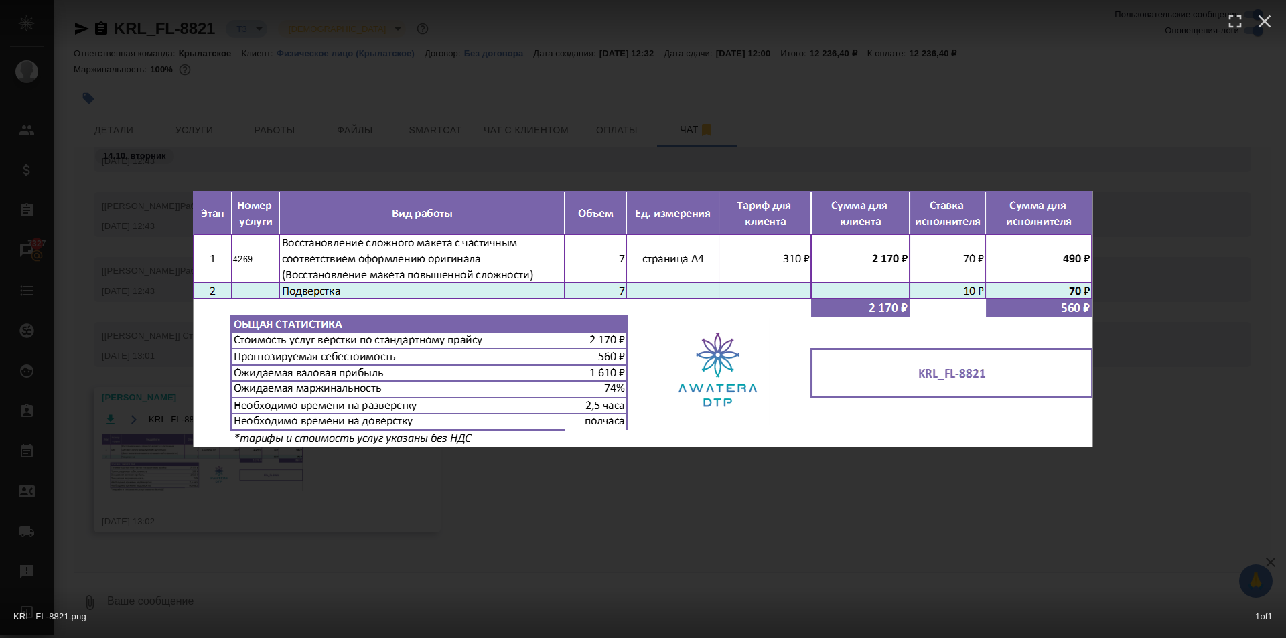
click at [678, 455] on div "KRL_FL-8821.png 1 of 1" at bounding box center [643, 319] width 1286 height 638
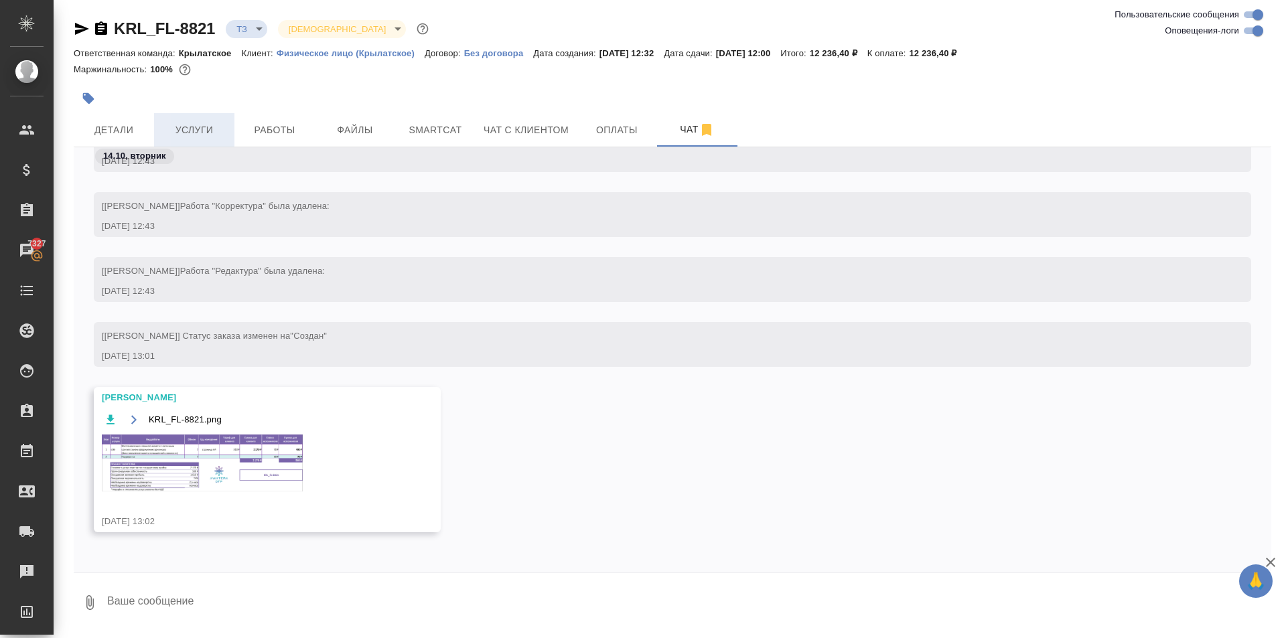
click at [218, 125] on span "Услуги" at bounding box center [194, 130] width 64 height 17
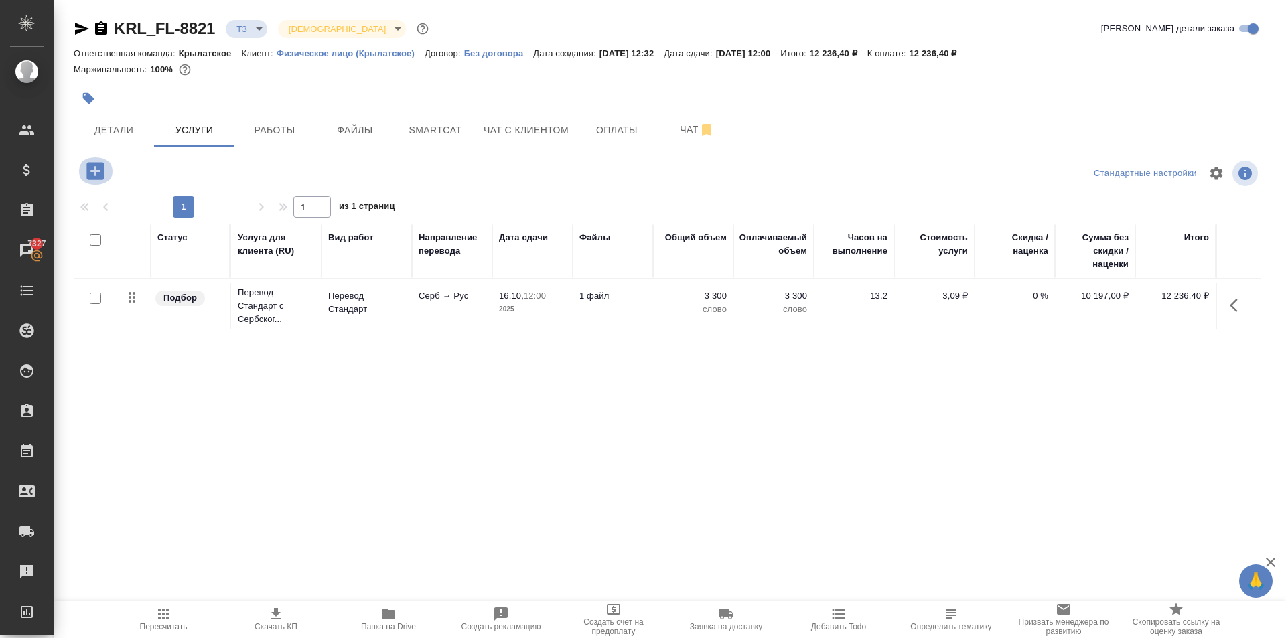
click at [108, 174] on button "button" at bounding box center [95, 170] width 37 height 27
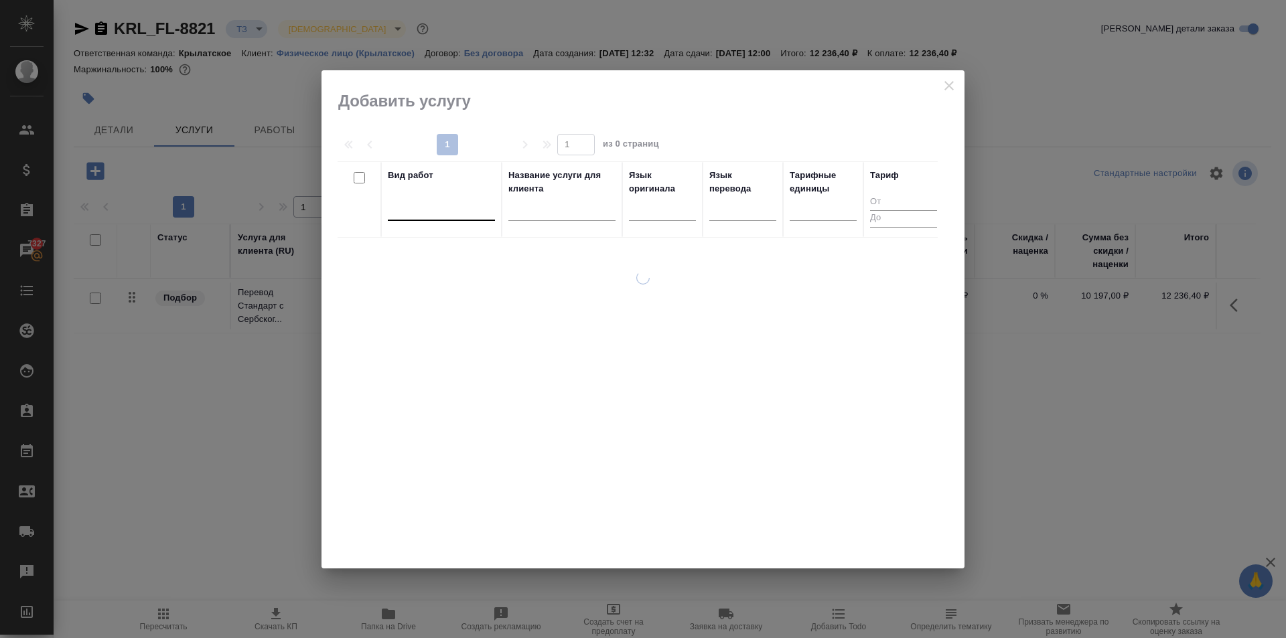
click at [473, 196] on div at bounding box center [441, 208] width 107 height 25
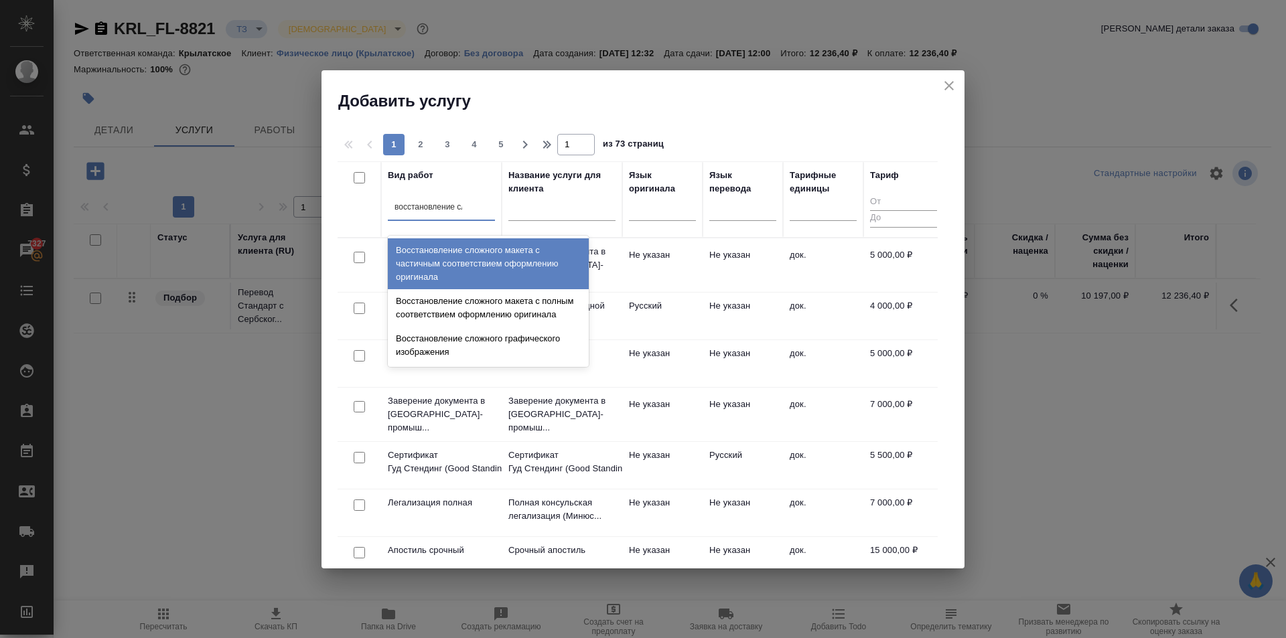
type input "восстановление сло"
click at [514, 260] on div "Восстановление сложного макета с частичным соответствием оформлению оригинала" at bounding box center [488, 263] width 201 height 51
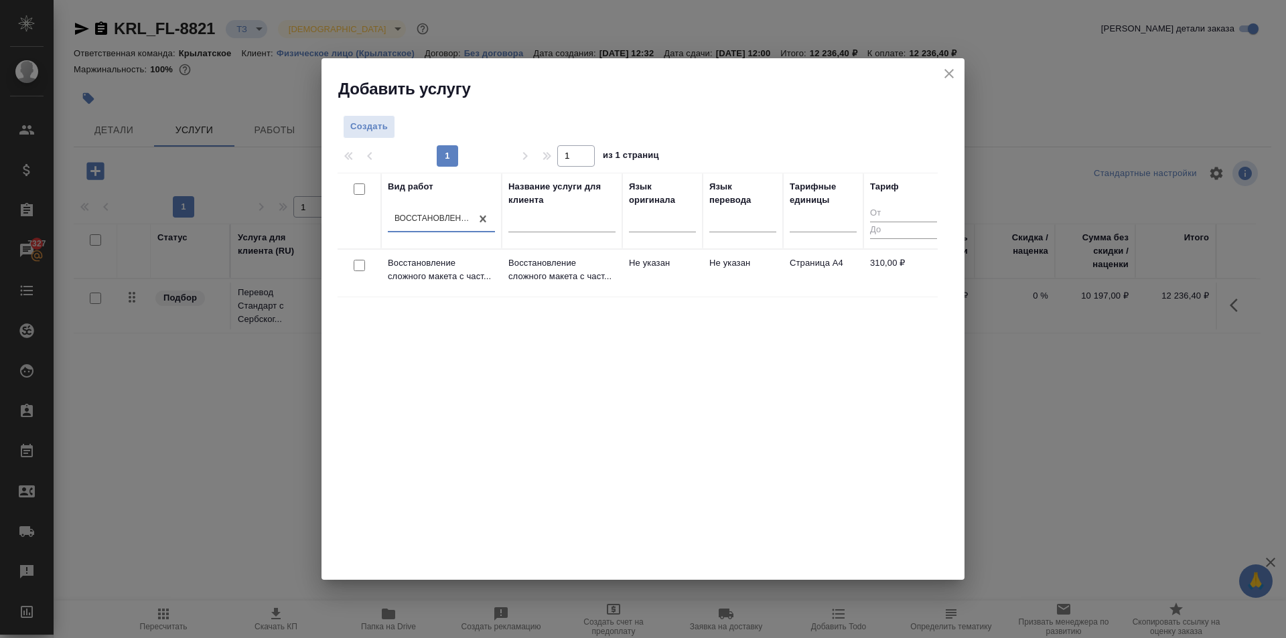
click at [585, 274] on p "Восстановление сложного макета с част..." at bounding box center [561, 269] width 107 height 27
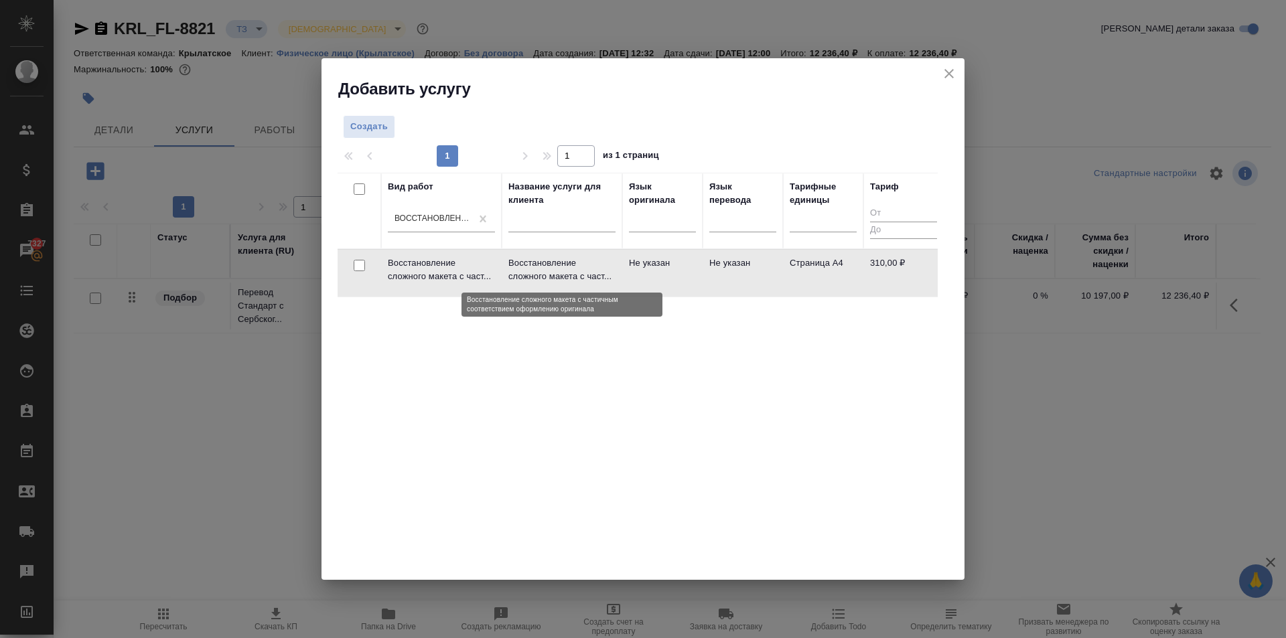
click at [585, 274] on p "Восстановление сложного макета с част..." at bounding box center [561, 269] width 107 height 27
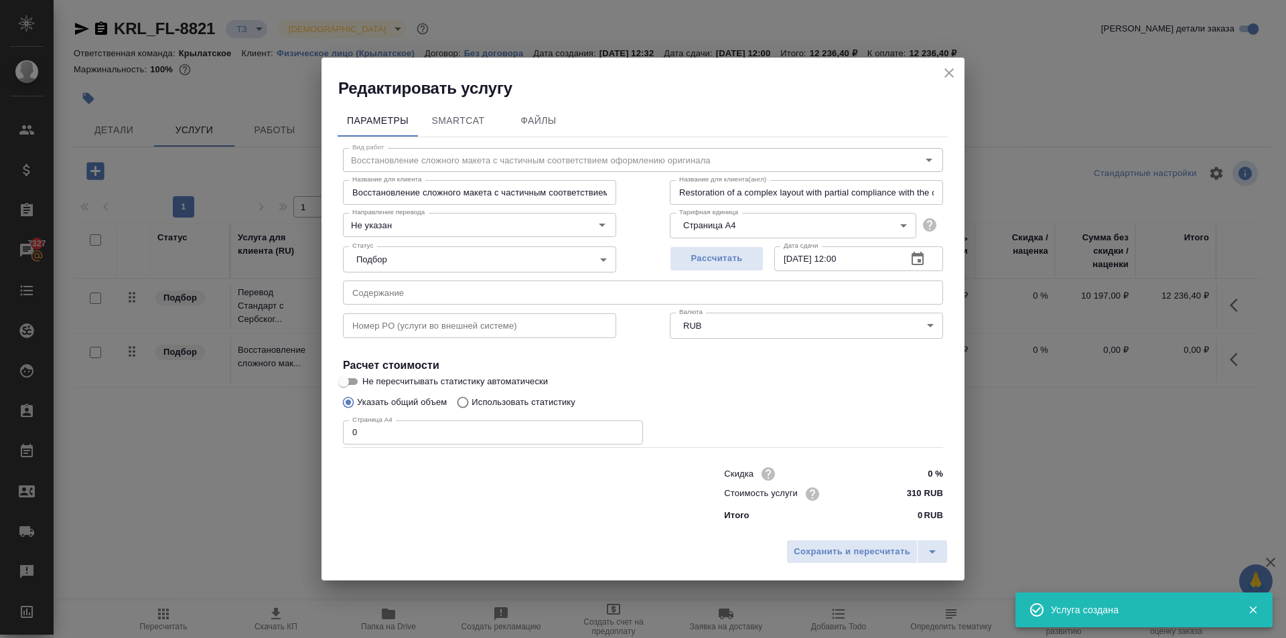
drag, startPoint x: 381, startPoint y: 454, endPoint x: 378, endPoint y: 437, distance: 17.7
click at [380, 444] on div "Вид работ Восстановление сложного макета с частичным соответствием оформлению о…" at bounding box center [642, 332] width 611 height 390
drag, startPoint x: 378, startPoint y: 437, endPoint x: 309, endPoint y: 432, distance: 68.5
click at [309, 432] on div "Редактировать услугу Параметры SmartCat Файлы Вид работ Восстановление сложного…" at bounding box center [643, 319] width 1286 height 638
type input "7"
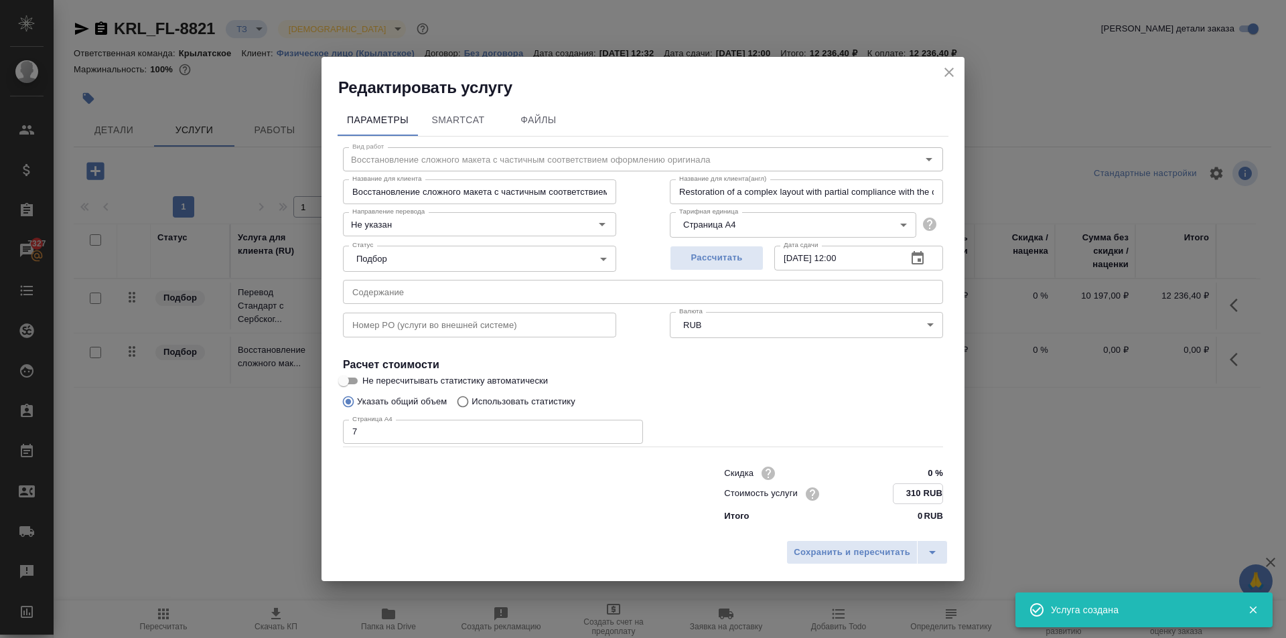
click at [915, 494] on input "310 RUB" at bounding box center [917, 493] width 49 height 19
type input "150 RUB"
click at [868, 549] on span "Сохранить и пересчитать" at bounding box center [851, 552] width 116 height 15
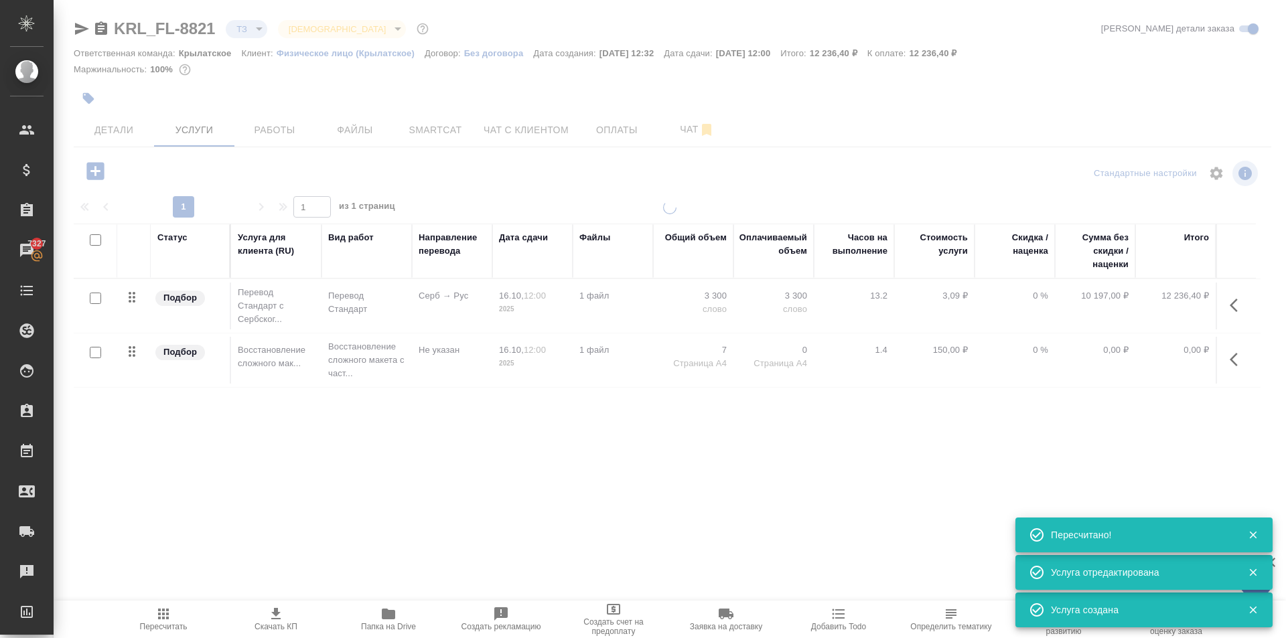
type input "new"
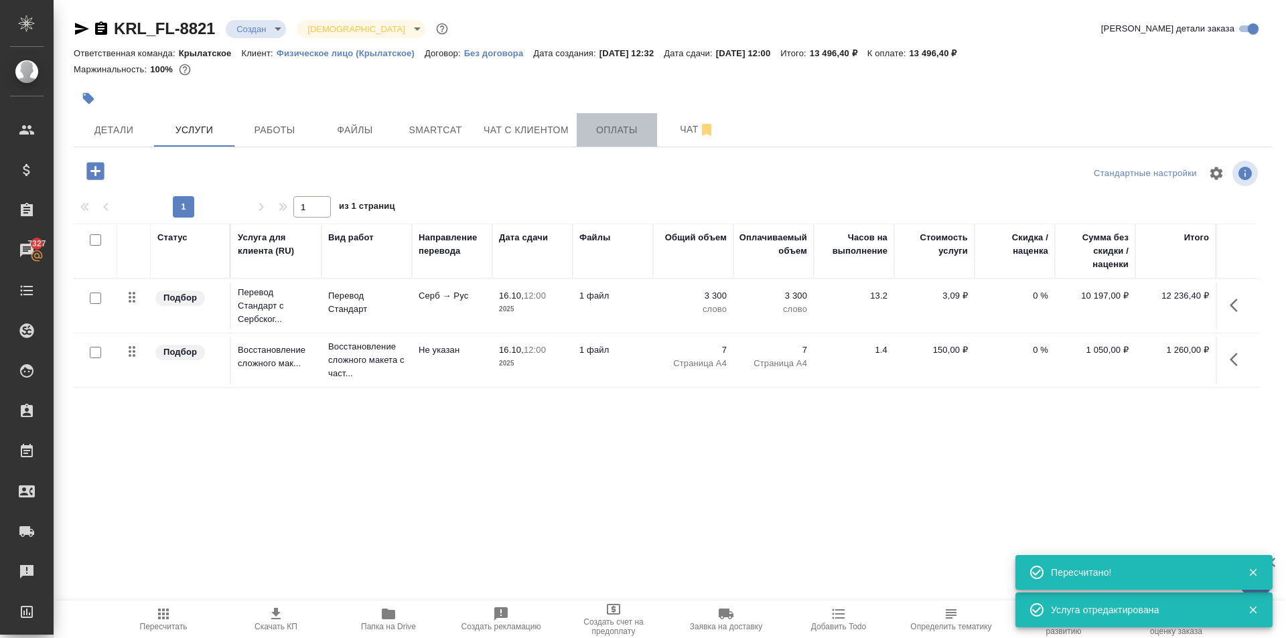
click at [613, 127] on span "Оплаты" at bounding box center [617, 130] width 64 height 17
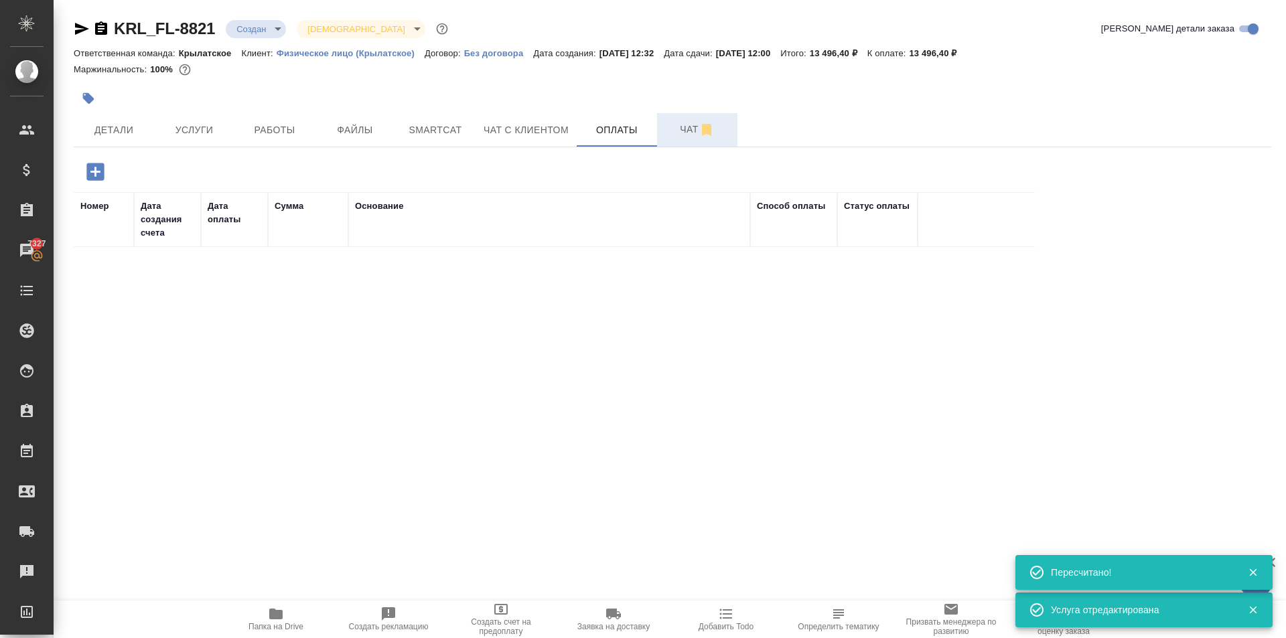
click at [672, 141] on button "Чат" at bounding box center [697, 129] width 80 height 33
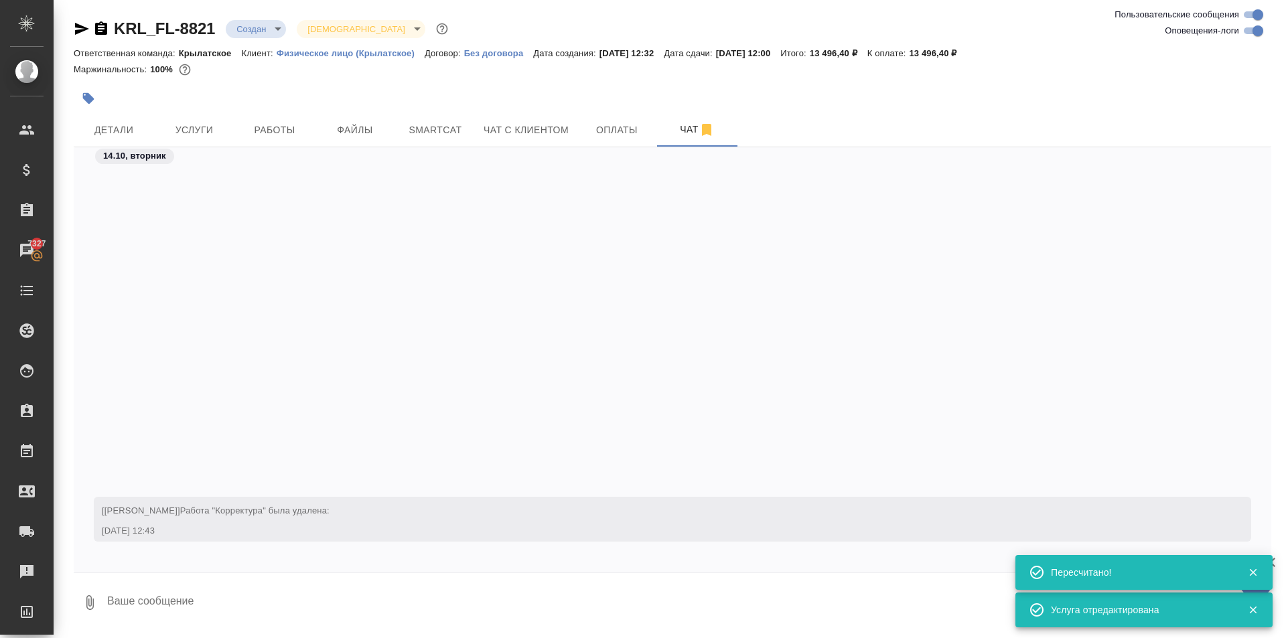
scroll to position [515, 0]
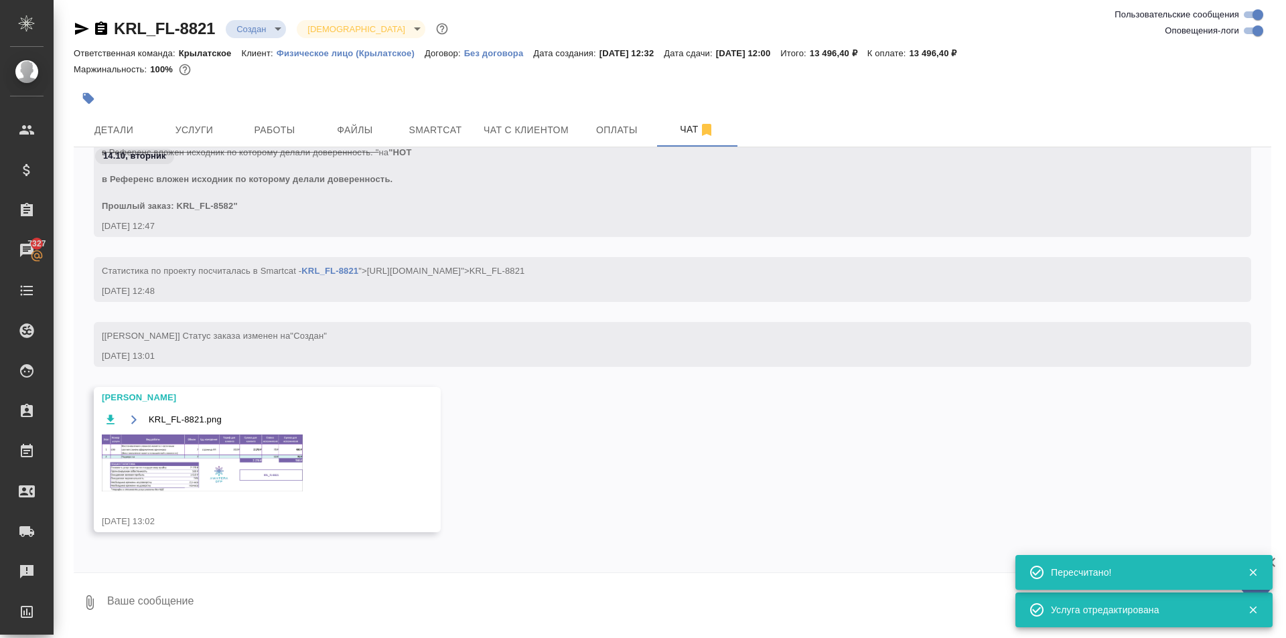
click at [240, 435] on img at bounding box center [202, 463] width 201 height 57
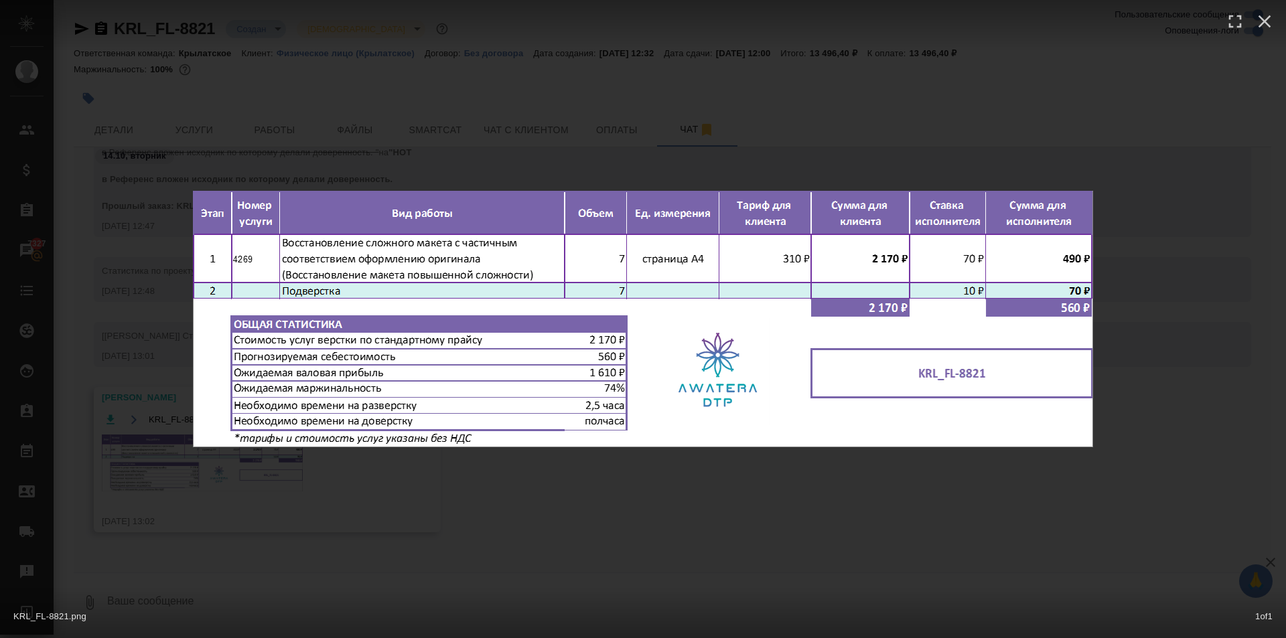
drag, startPoint x: 909, startPoint y: 526, endPoint x: 886, endPoint y: 508, distance: 29.6
click at [909, 526] on div "KRL_FL-8821.png 1 of 1" at bounding box center [643, 319] width 1286 height 638
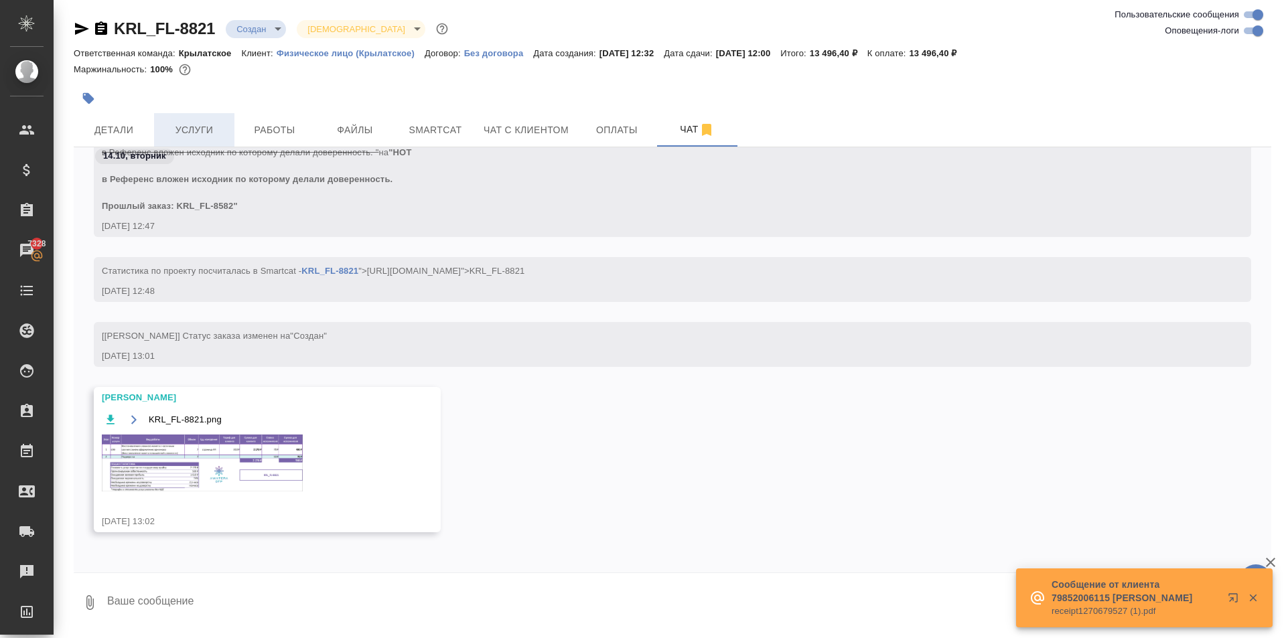
click at [201, 129] on span "Услуги" at bounding box center [194, 130] width 64 height 17
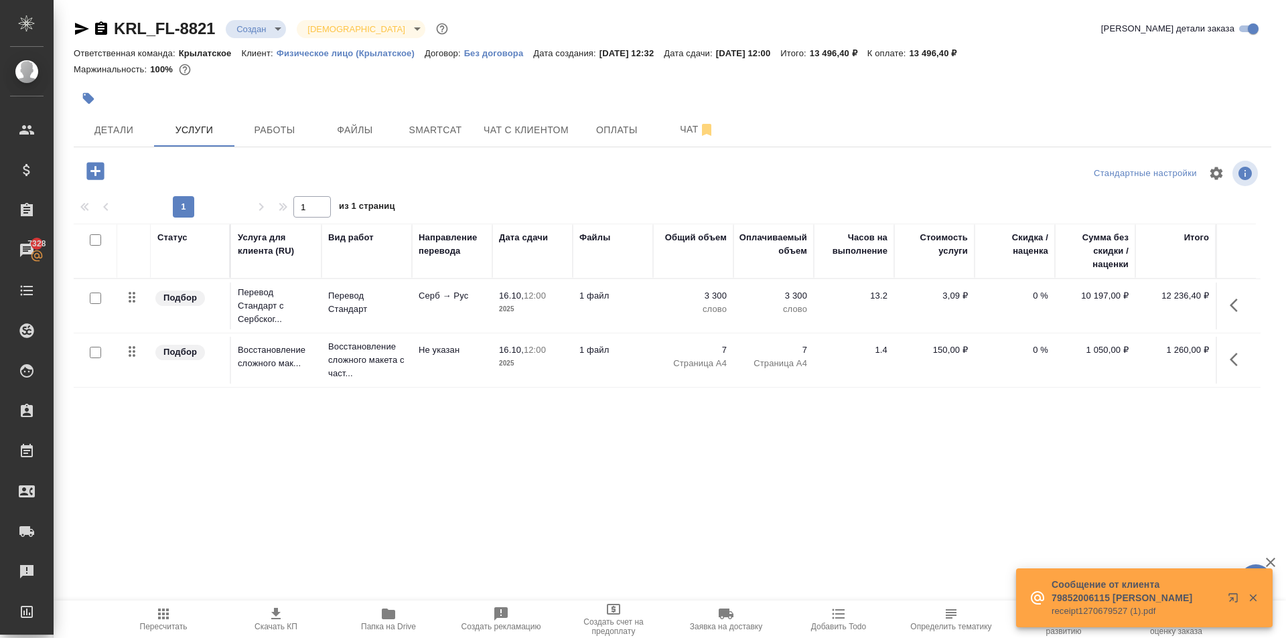
click at [105, 176] on icon "button" at bounding box center [95, 170] width 23 height 23
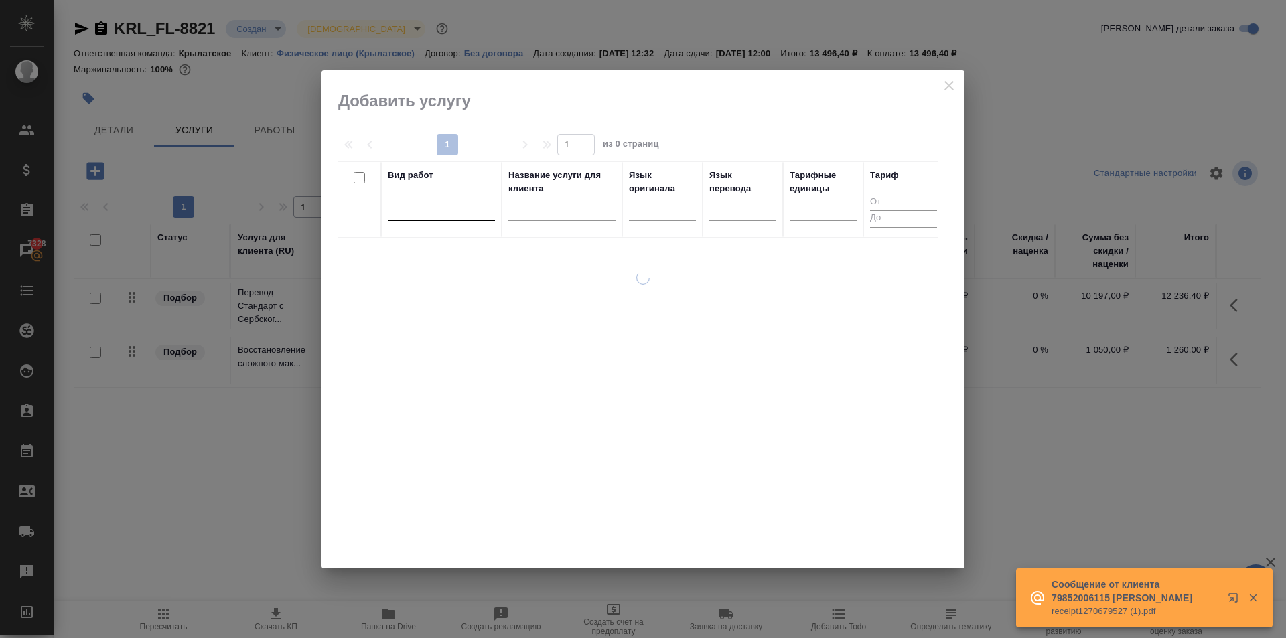
click at [418, 214] on div at bounding box center [441, 207] width 107 height 19
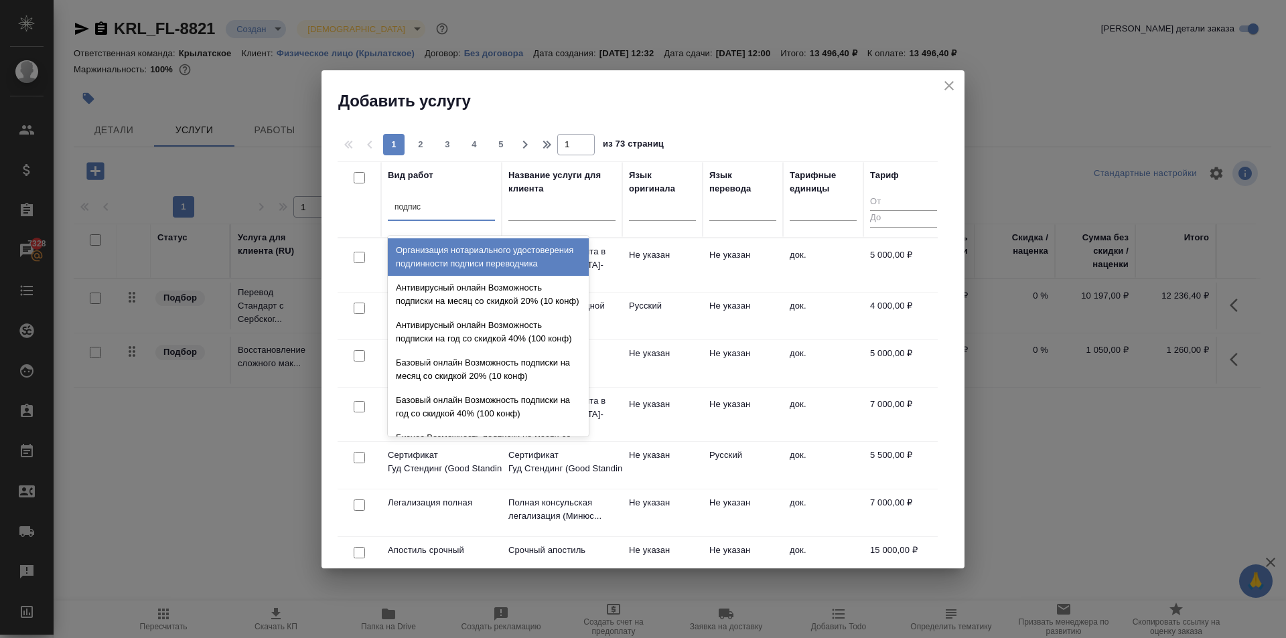
type input "подписи"
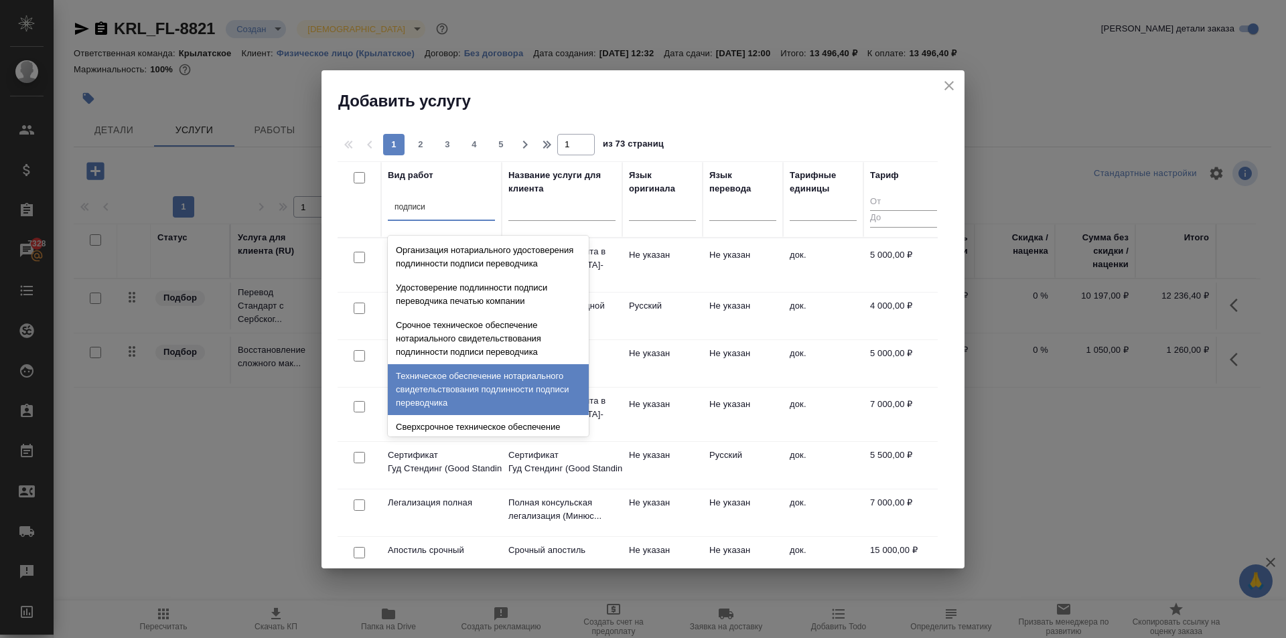
click at [520, 412] on div "Техническое обеспечение нотариального свидетельствования подлинности подписи пе…" at bounding box center [488, 389] width 201 height 51
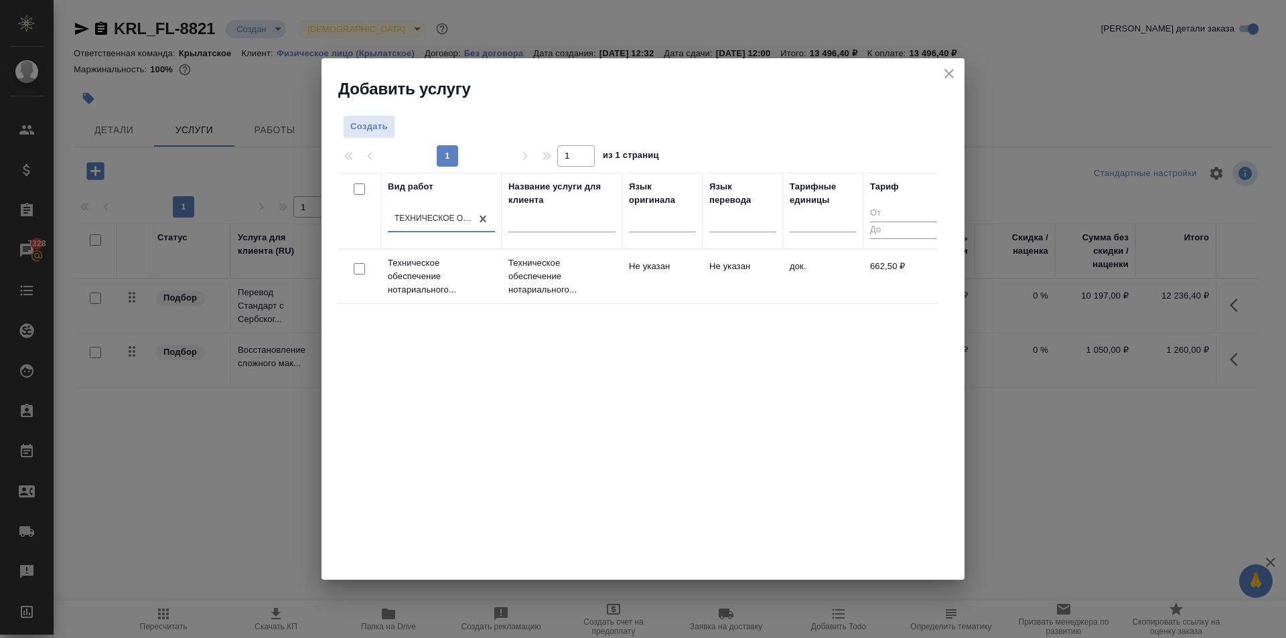
click at [718, 275] on td "Не указан" at bounding box center [742, 276] width 80 height 47
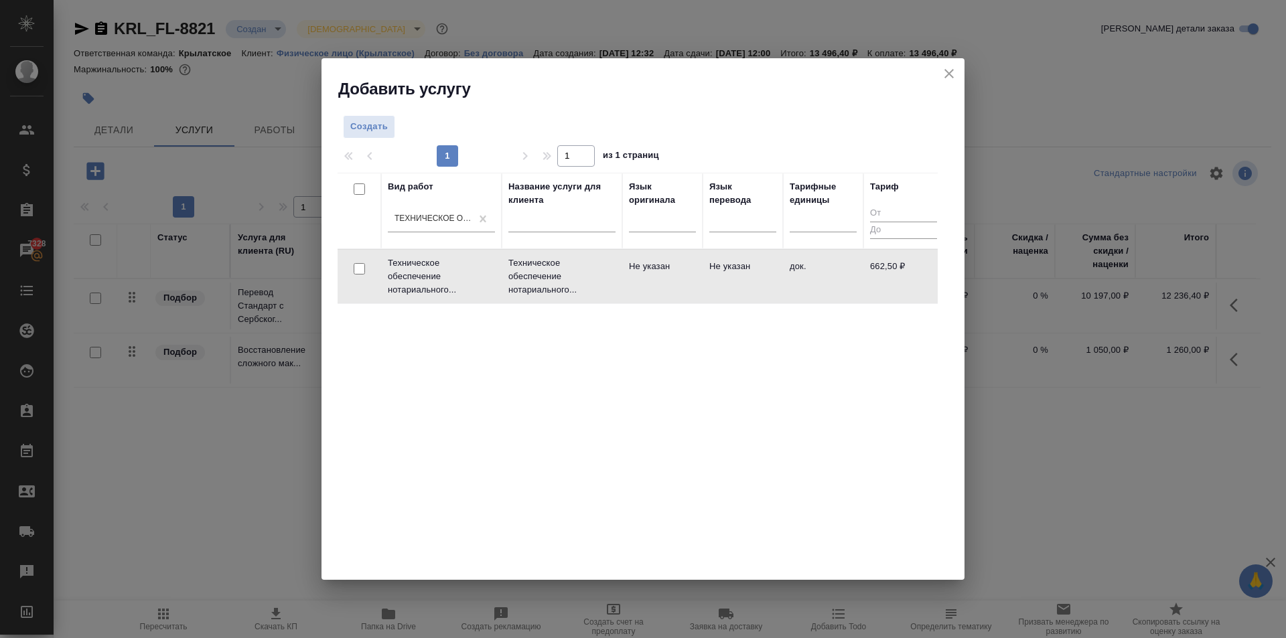
click at [718, 275] on td "Не указан" at bounding box center [742, 276] width 80 height 47
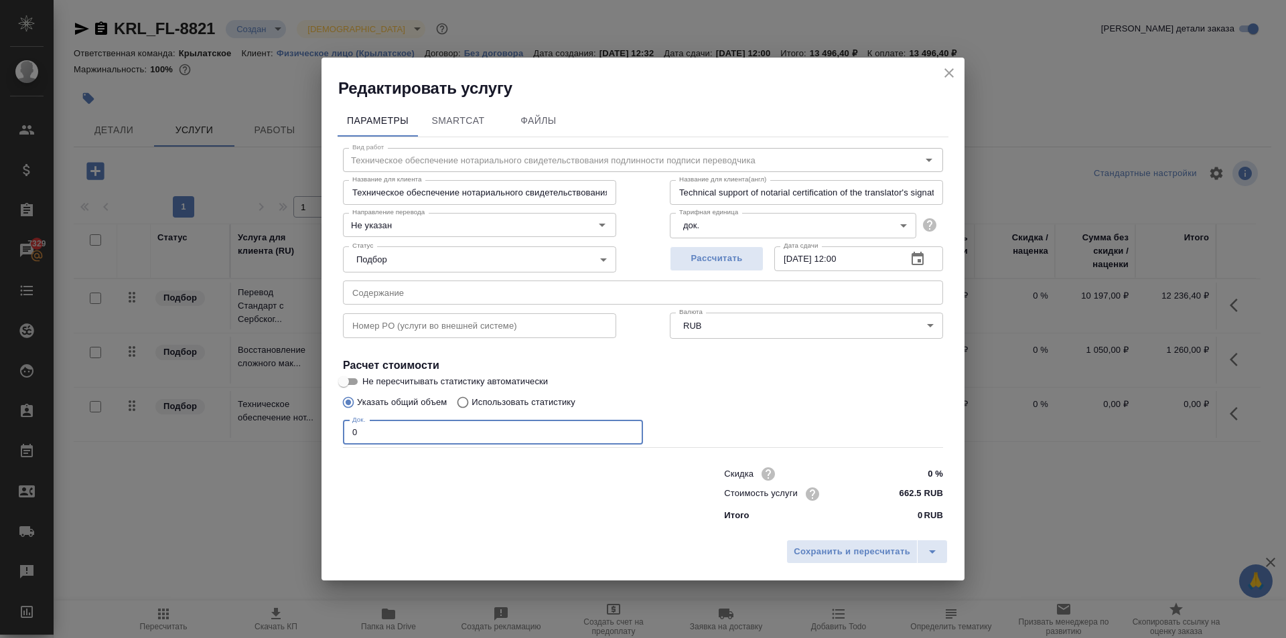
drag, startPoint x: 365, startPoint y: 434, endPoint x: 329, endPoint y: 422, distance: 38.1
click at [329, 422] on div "Параметры SmartCat Файлы Вид работ Техническое обеспечение нотариального свидет…" at bounding box center [642, 316] width 643 height 434
type input "1"
click at [826, 541] on button "Сохранить и пересчитать" at bounding box center [851, 552] width 131 height 24
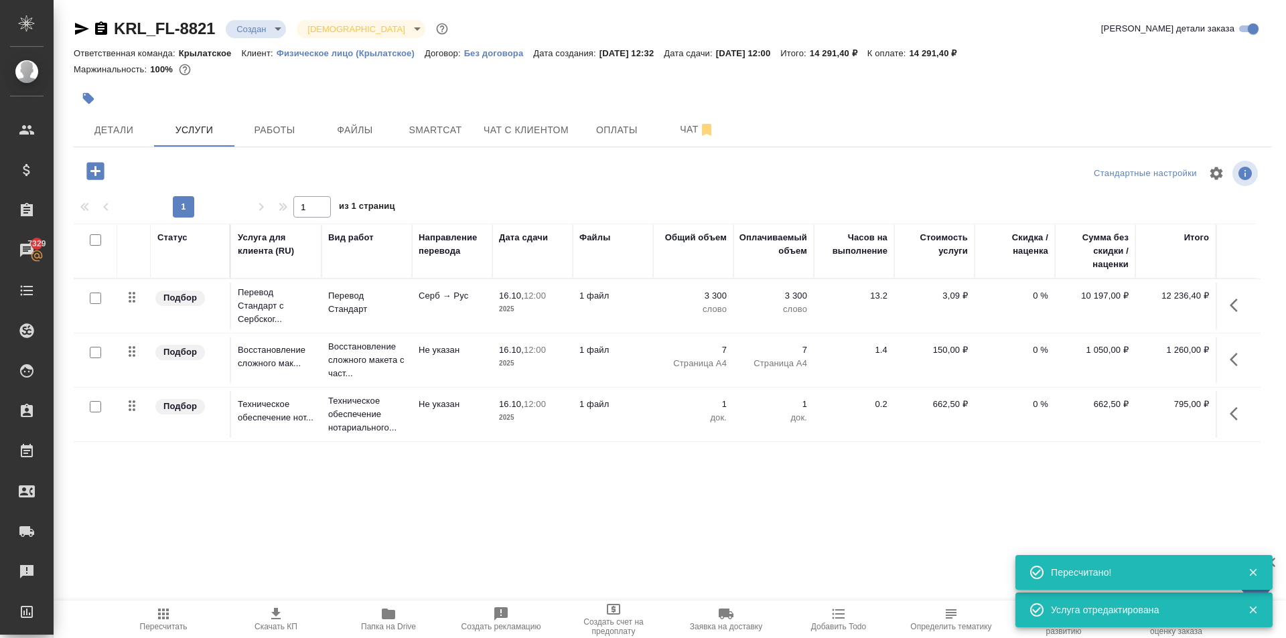
click at [155, 611] on icon "button" at bounding box center [163, 614] width 16 height 16
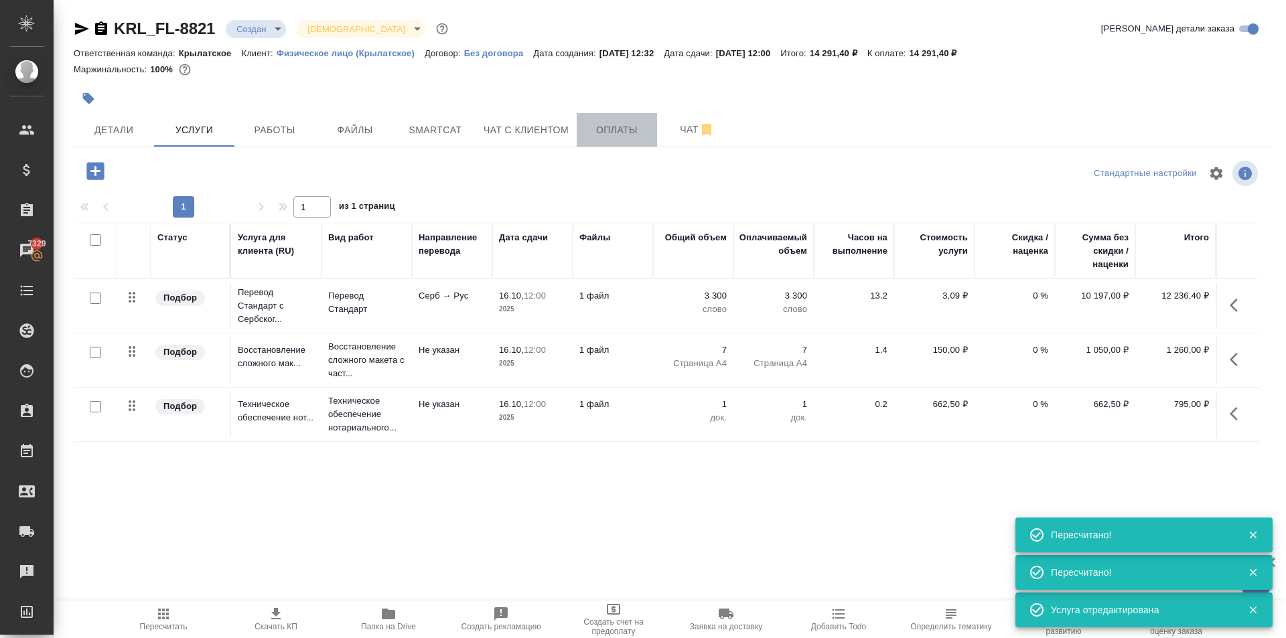
click at [605, 130] on span "Оплаты" at bounding box center [617, 130] width 64 height 17
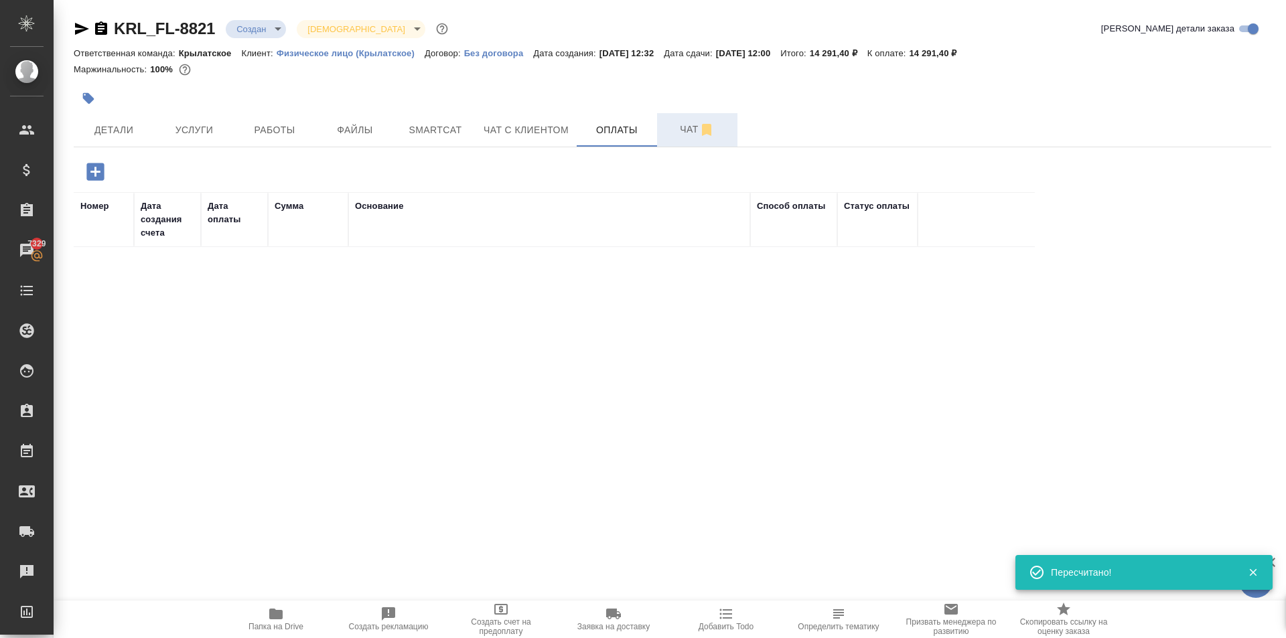
click at [683, 134] on span "Чат" at bounding box center [697, 129] width 64 height 17
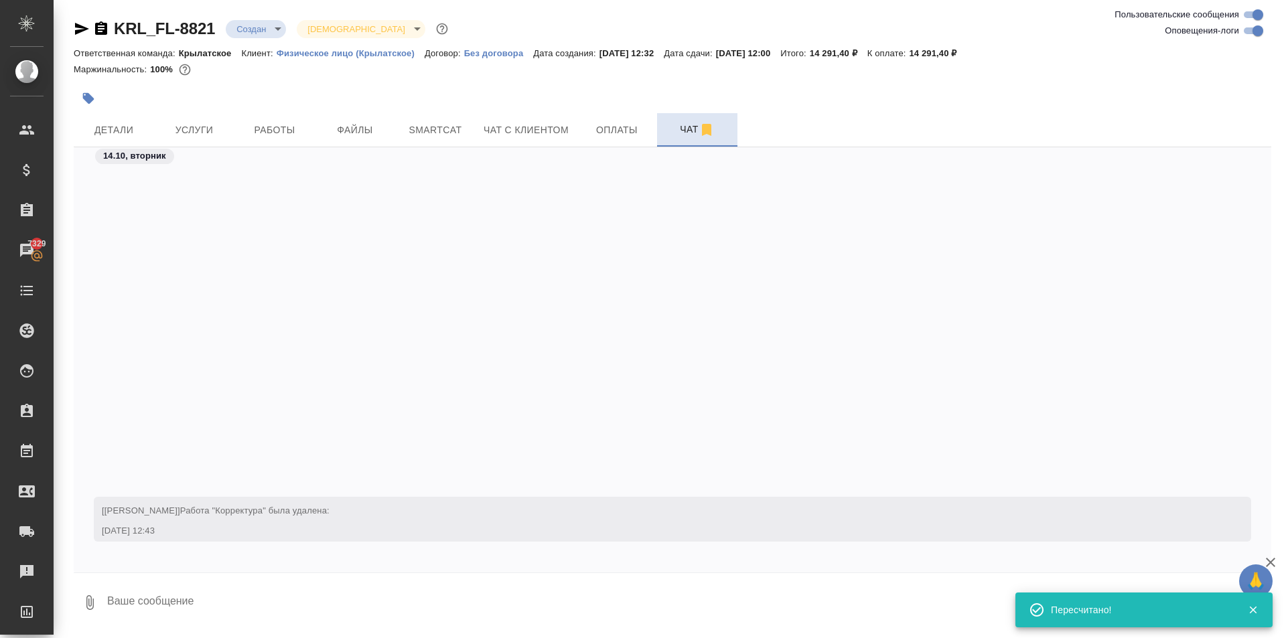
scroll to position [515, 0]
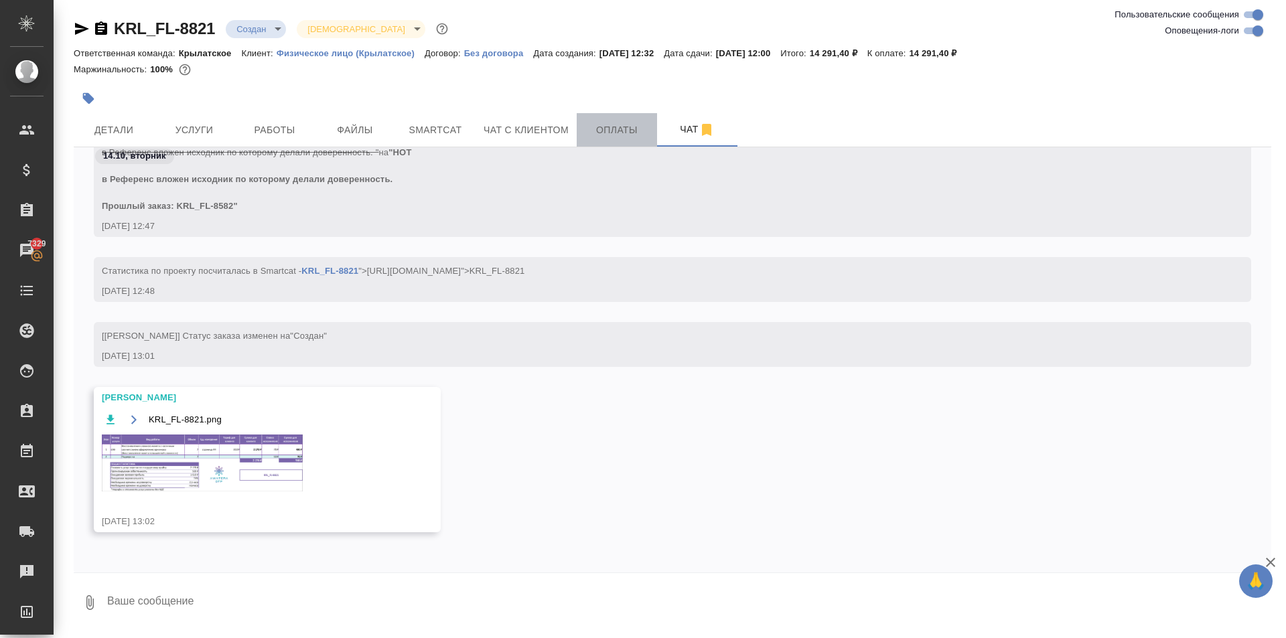
click at [599, 137] on span "Оплаты" at bounding box center [617, 130] width 64 height 17
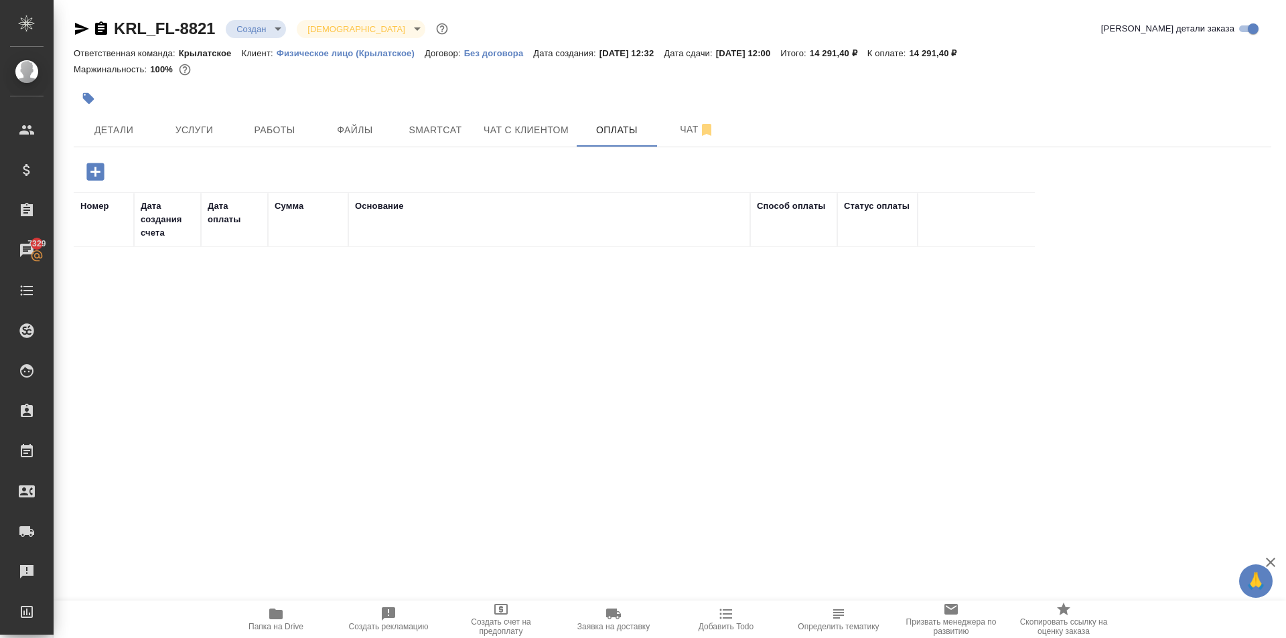
drag, startPoint x: 135, startPoint y: 183, endPoint x: 96, endPoint y: 183, distance: 39.5
click at [133, 183] on div at bounding box center [273, 171] width 399 height 27
click at [78, 183] on div at bounding box center [273, 171] width 399 height 27
click at [87, 178] on icon "button" at bounding box center [95, 171] width 23 height 23
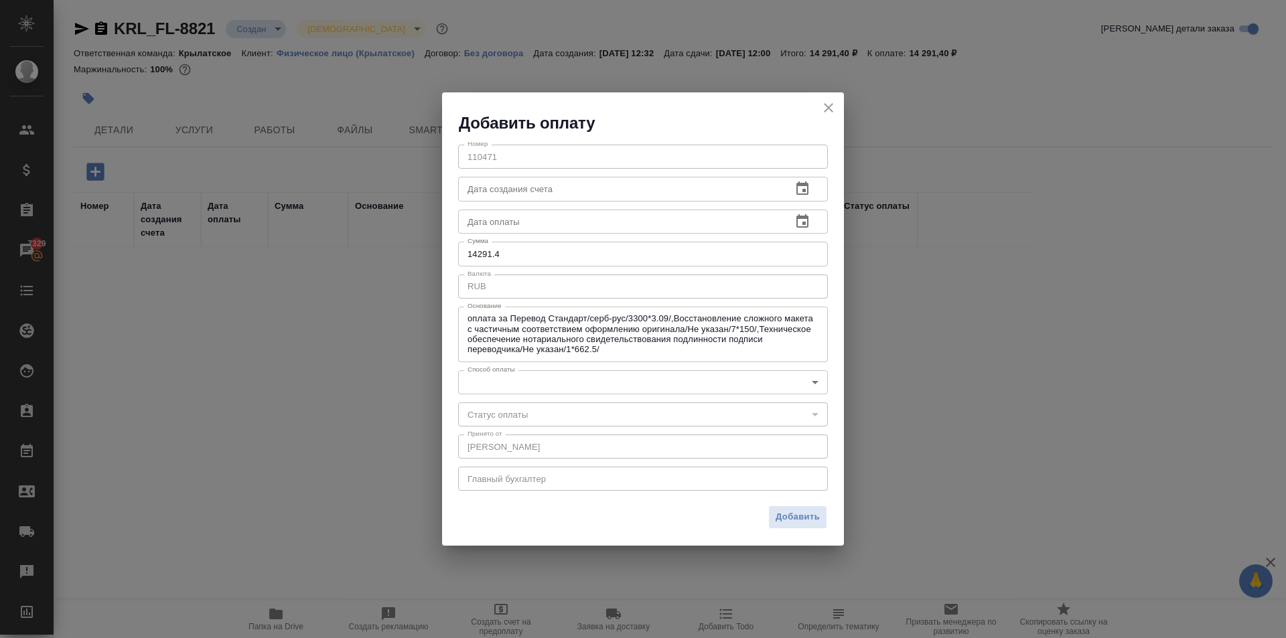
click at [489, 390] on body "🙏 .cls-1 fill:#fff; AWATERA Kasymov Timur Клиенты Спецификации Заказы 7329 Чаты…" at bounding box center [643, 319] width 1286 height 638
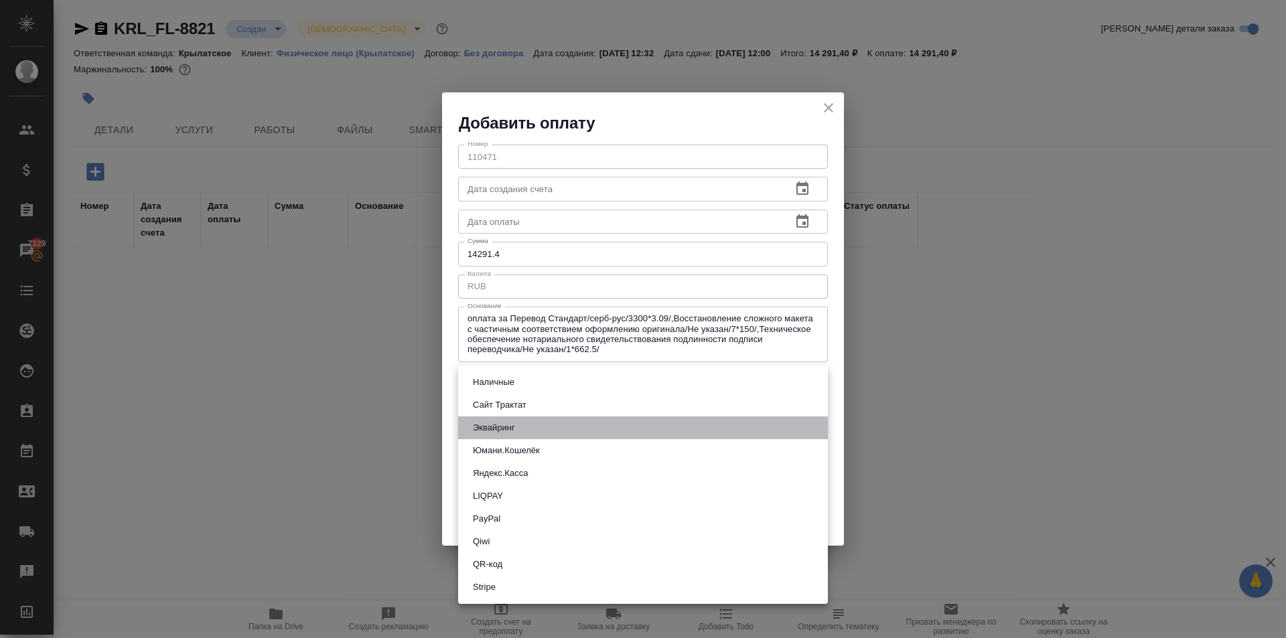
click at [513, 433] on button "Эквайринг" at bounding box center [494, 427] width 50 height 15
type input "acquiring"
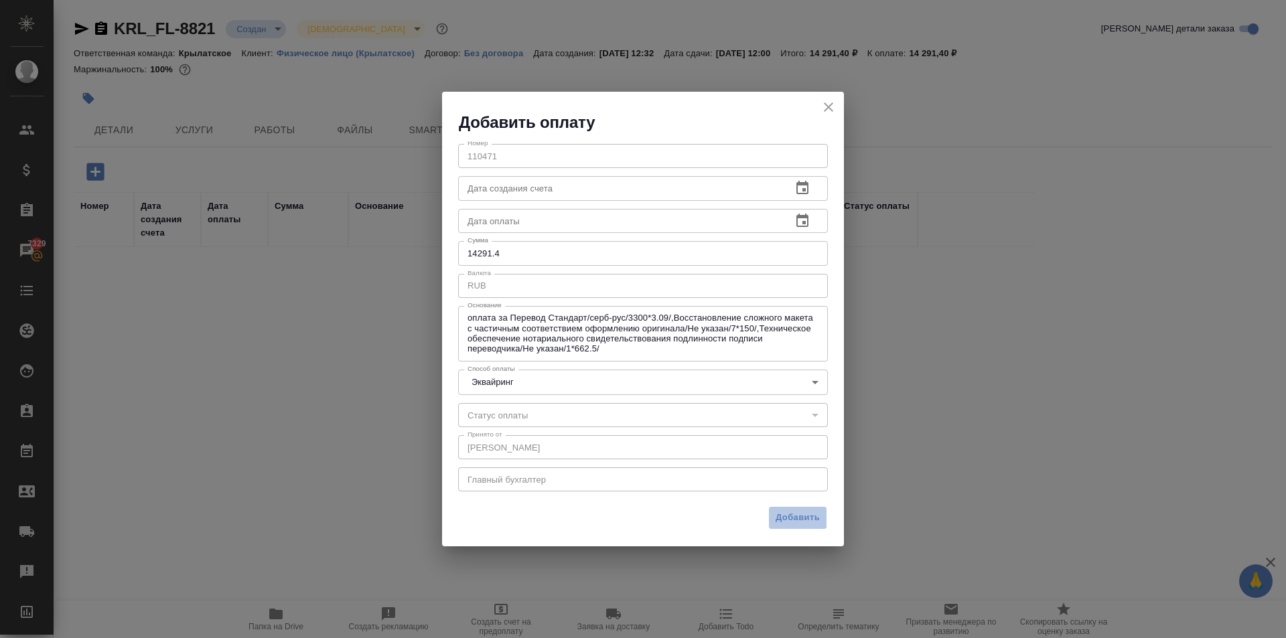
click at [818, 518] on button "Добавить" at bounding box center [797, 517] width 59 height 23
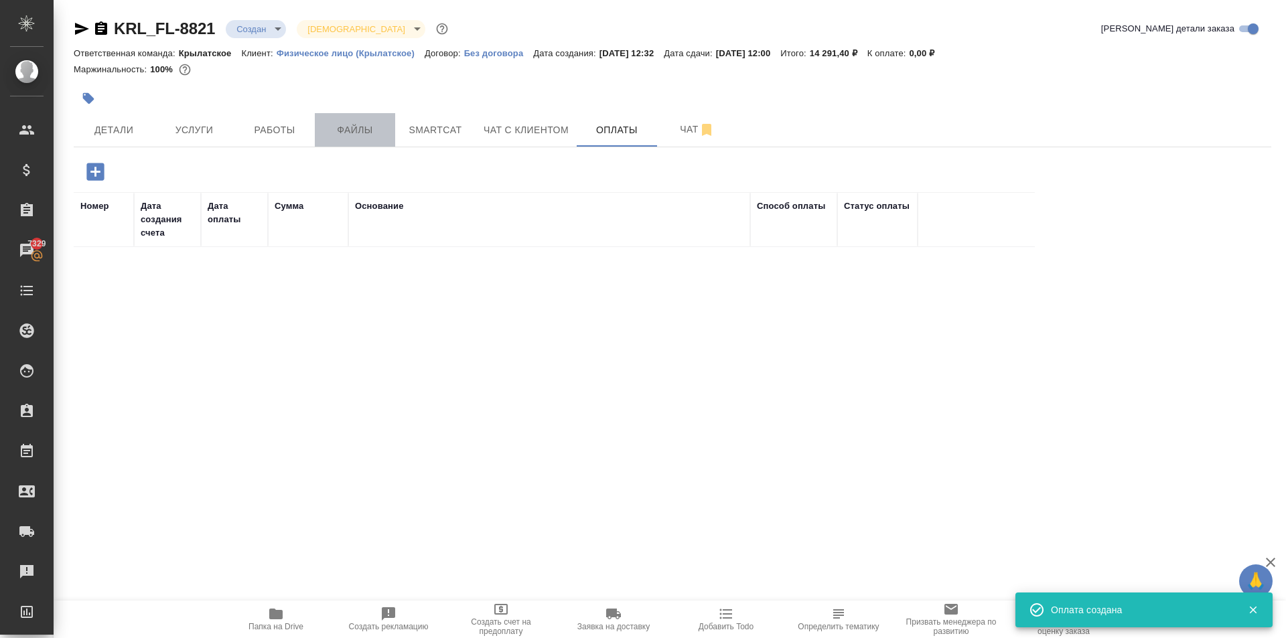
click at [349, 127] on span "Файлы" at bounding box center [355, 130] width 64 height 17
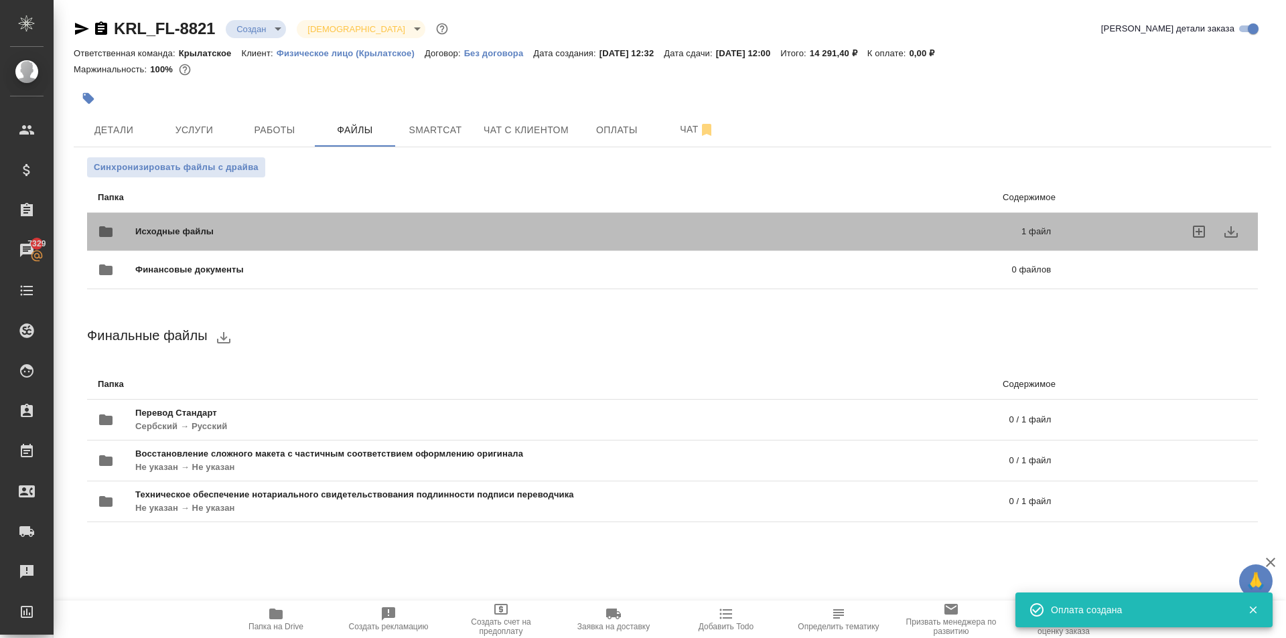
click at [268, 210] on div "Исходные файлы 1 файл" at bounding box center [574, 231] width 980 height 59
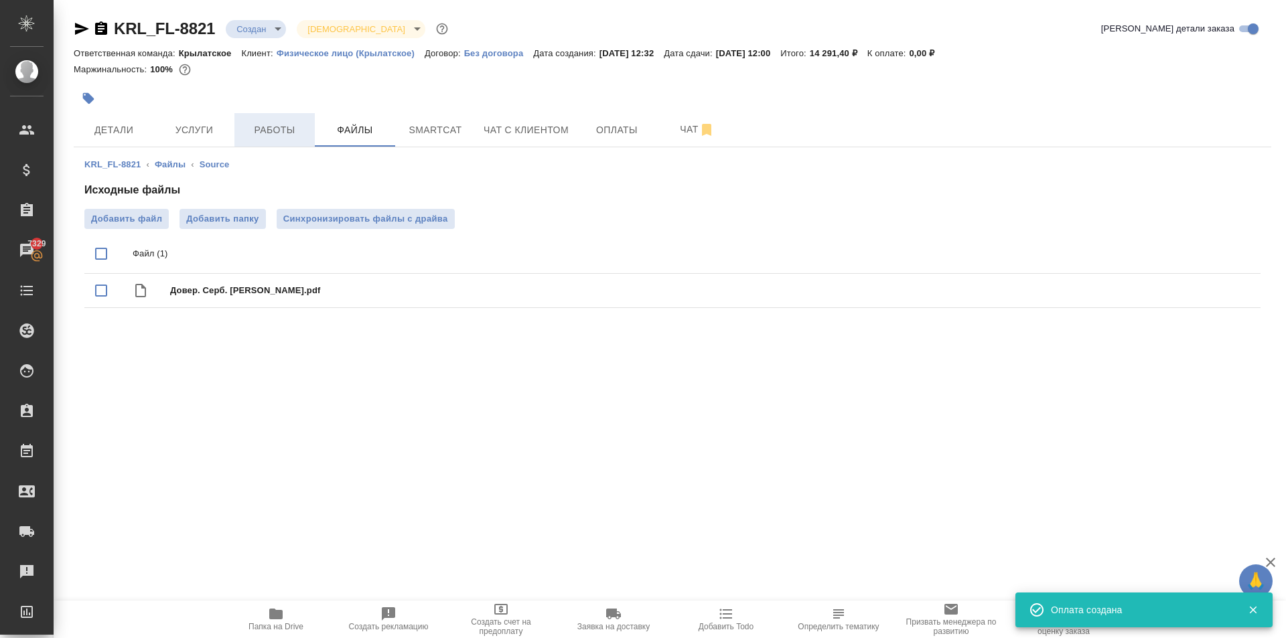
click at [296, 139] on button "Работы" at bounding box center [274, 129] width 80 height 33
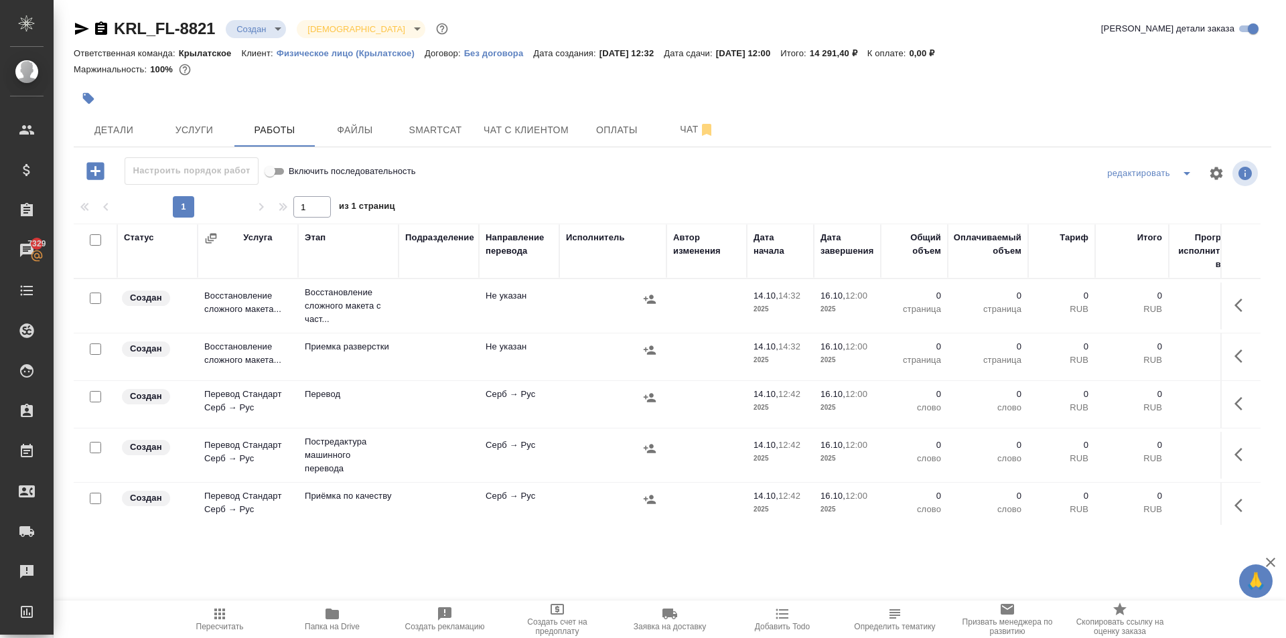
click at [95, 352] on input "checkbox" at bounding box center [95, 348] width 11 height 11
checkbox input "true"
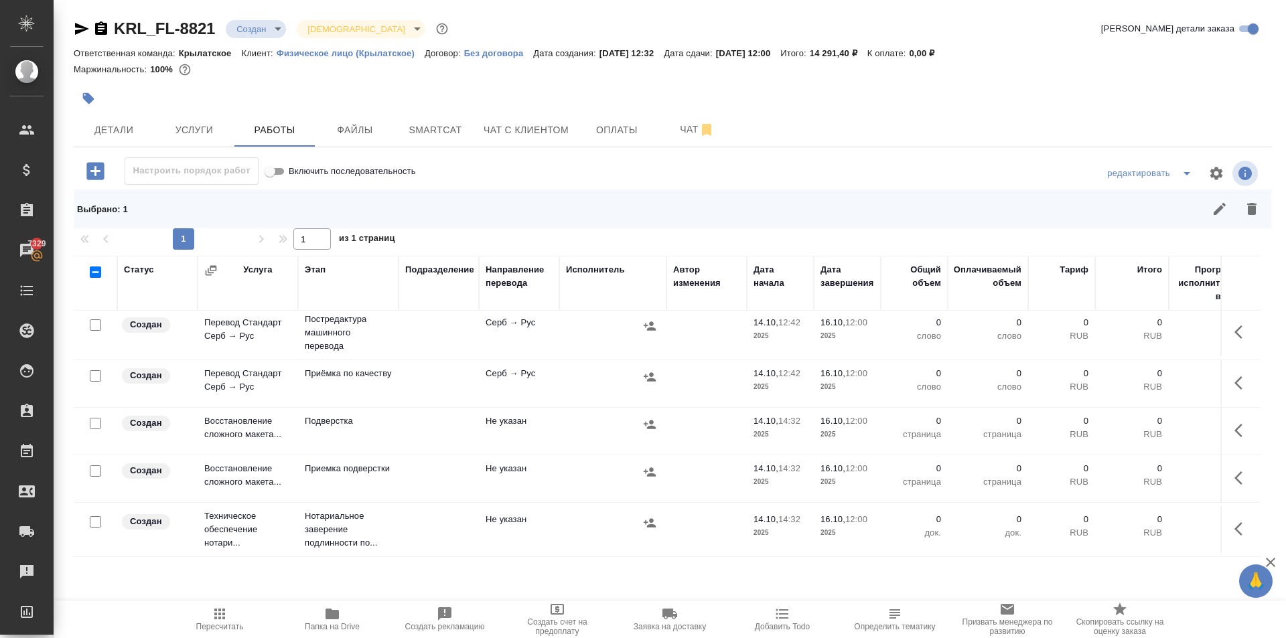
scroll to position [165, 0]
click at [96, 418] on input "checkbox" at bounding box center [95, 423] width 11 height 11
checkbox input "true"
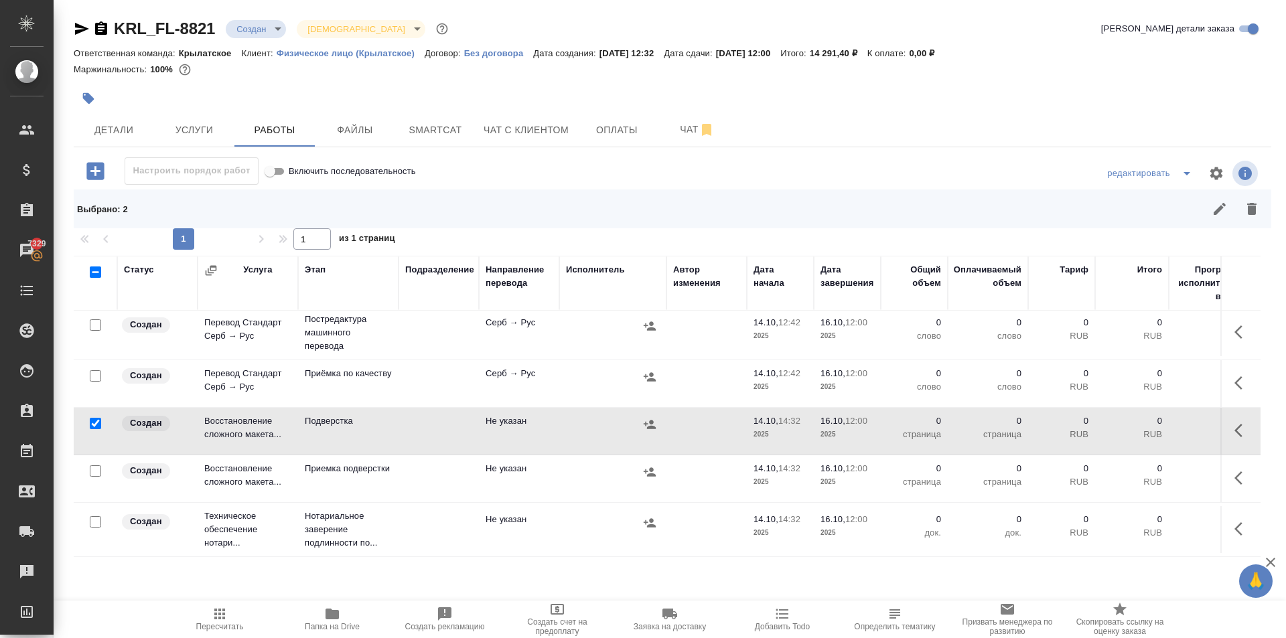
click at [93, 465] on input "checkbox" at bounding box center [95, 470] width 11 height 11
checkbox input "true"
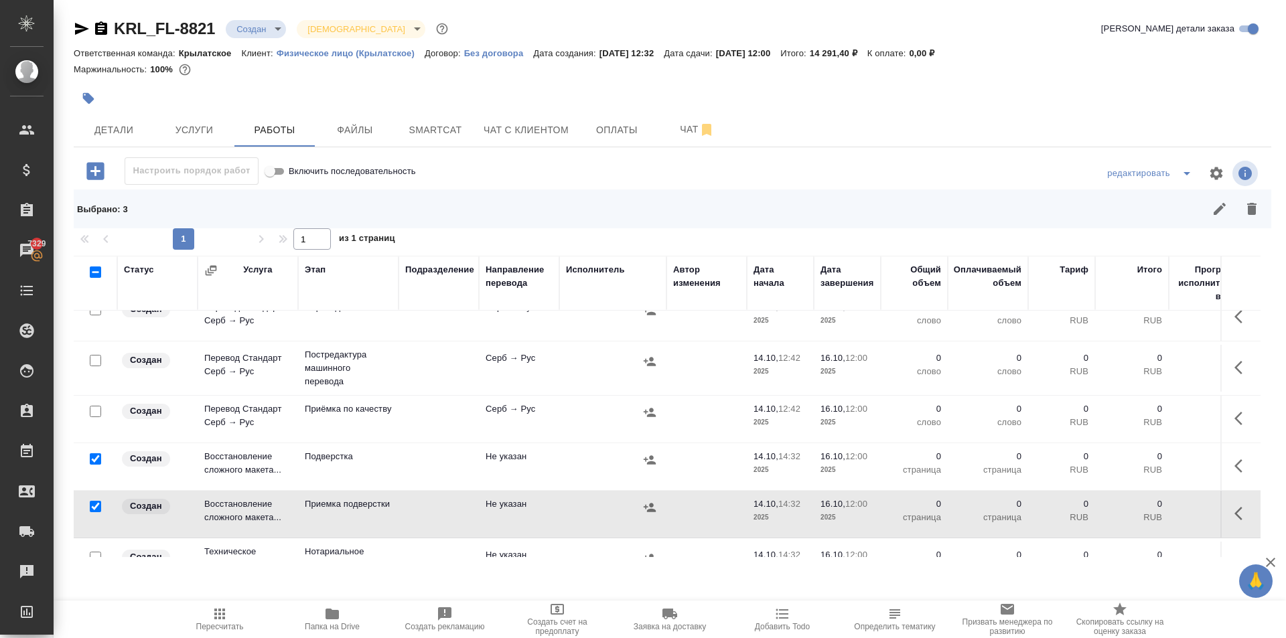
scroll to position [98, 0]
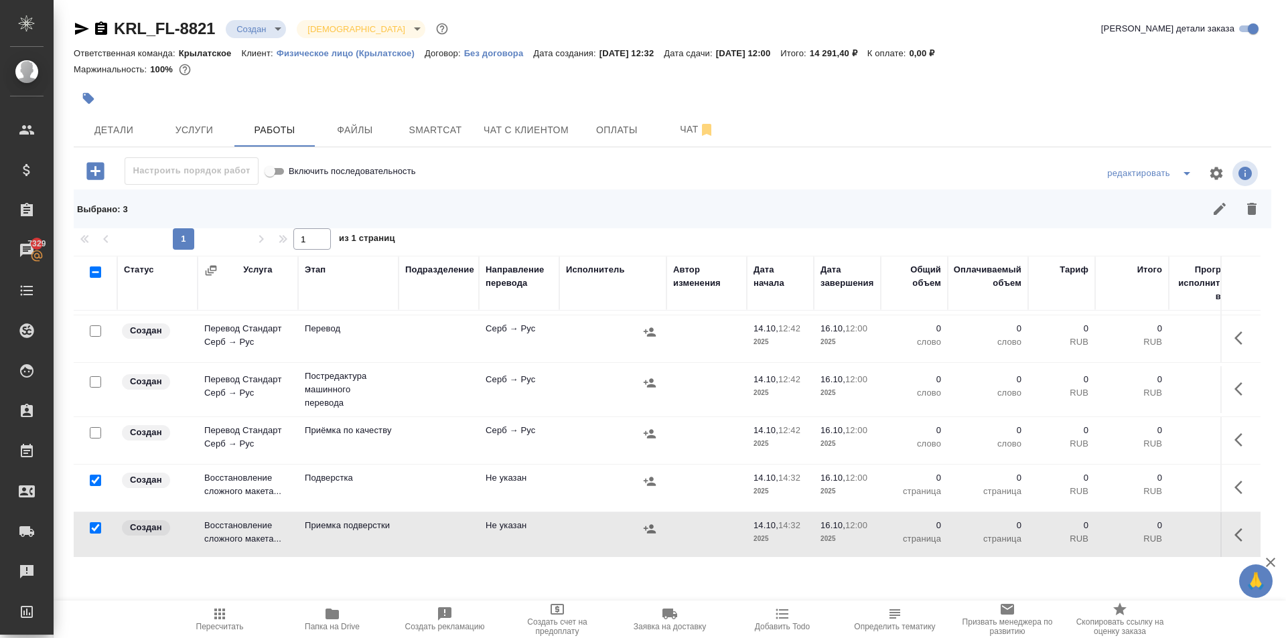
click at [1255, 216] on icon "button" at bounding box center [1251, 209] width 16 height 16
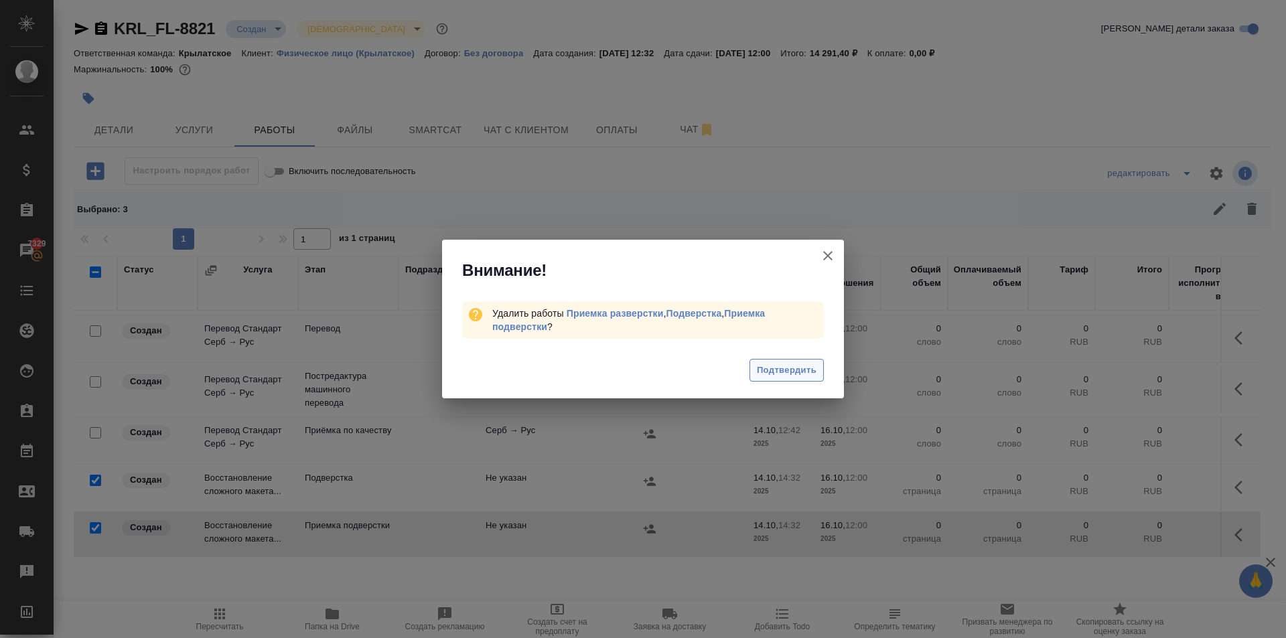
click at [803, 371] on span "Подтвердить" at bounding box center [787, 370] width 60 height 15
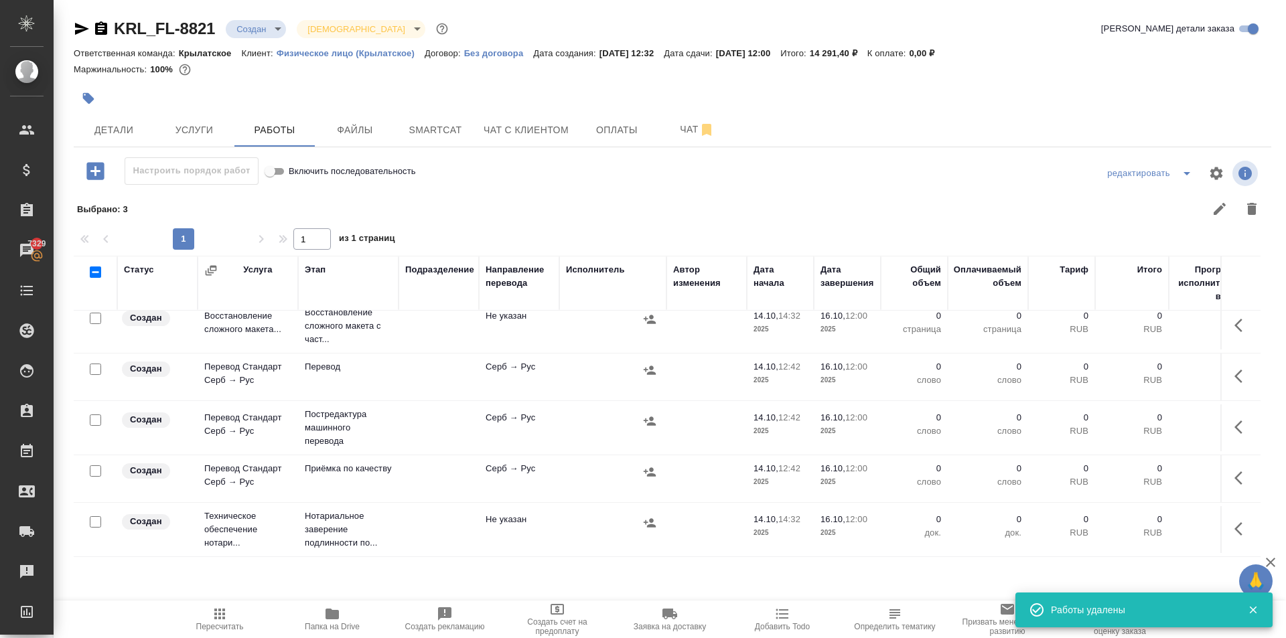
scroll to position [22, 0]
click at [179, 593] on div ".cls-1 fill:#fff; AWATERA Kasymov Timur Клиенты Спецификации Заказы 7329 Чаты T…" at bounding box center [643, 319] width 1286 height 638
click at [1220, 518] on td at bounding box center [1240, 529] width 40 height 47
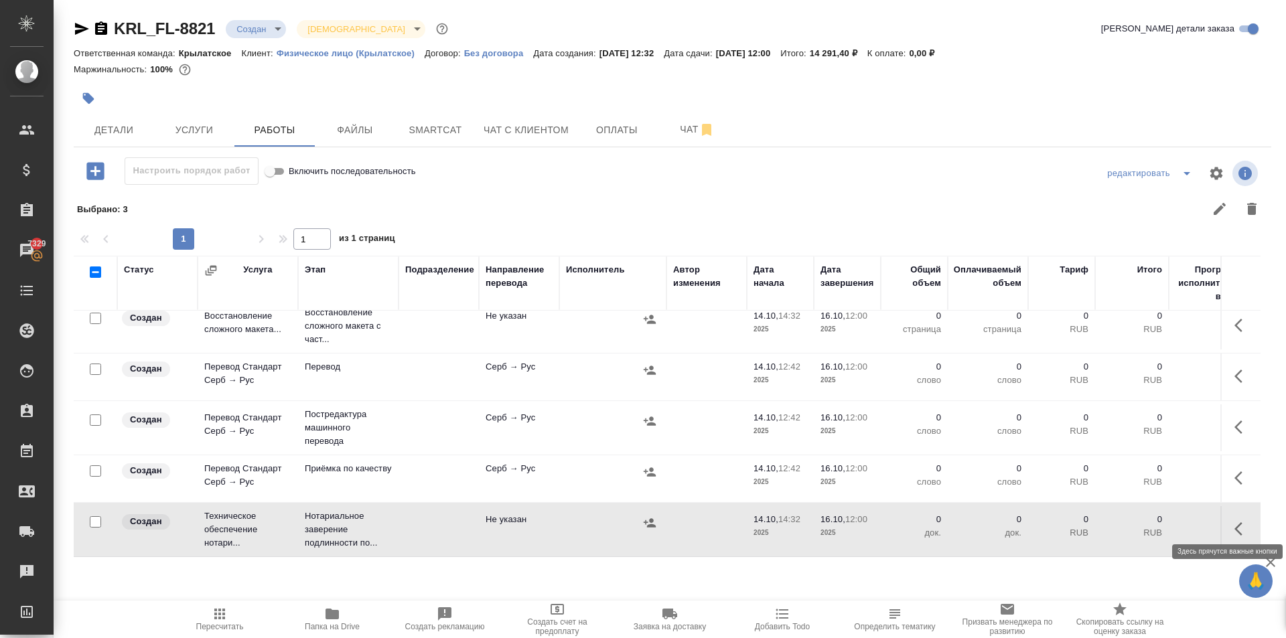
click at [1234, 521] on icon "button" at bounding box center [1242, 529] width 16 height 16
click at [1136, 522] on icon "button" at bounding box center [1144, 529] width 16 height 16
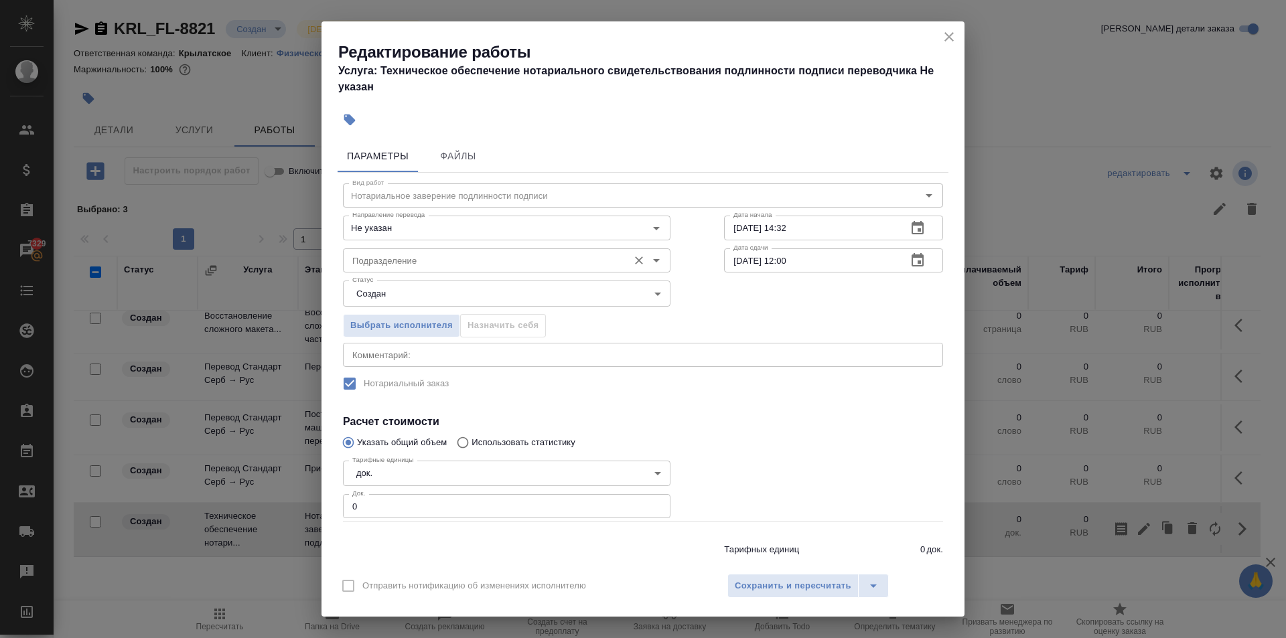
click at [461, 268] on input "Подразделение" at bounding box center [484, 260] width 275 height 16
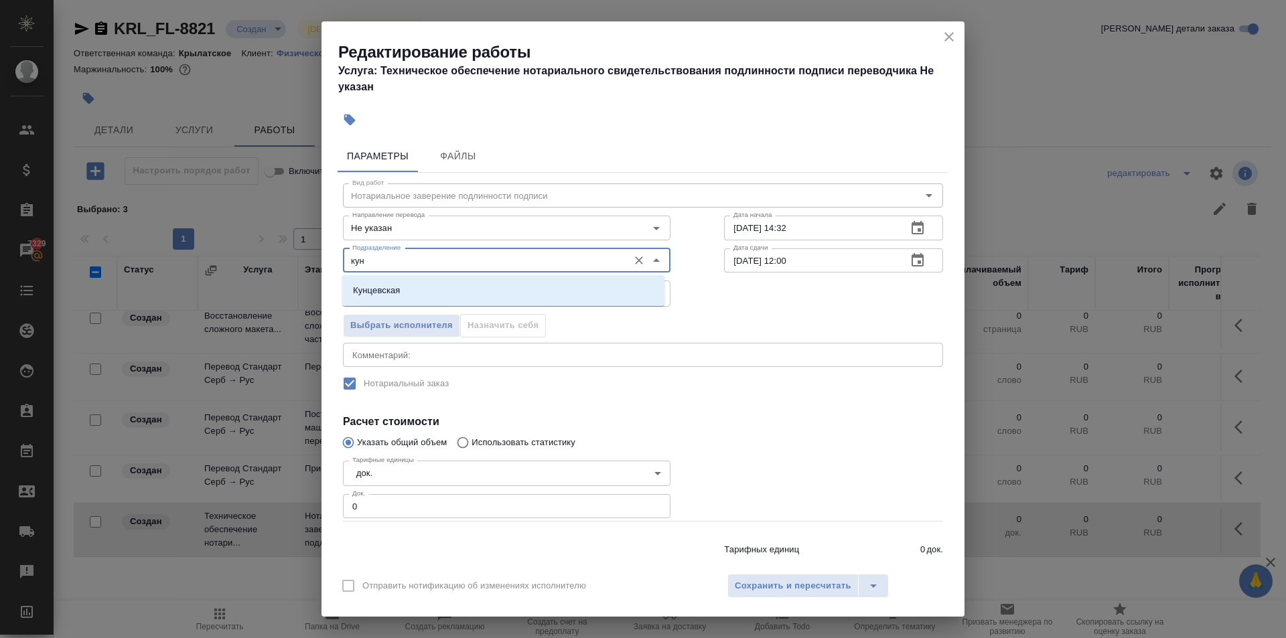
click at [451, 288] on li "Кунцевская" at bounding box center [503, 291] width 322 height 24
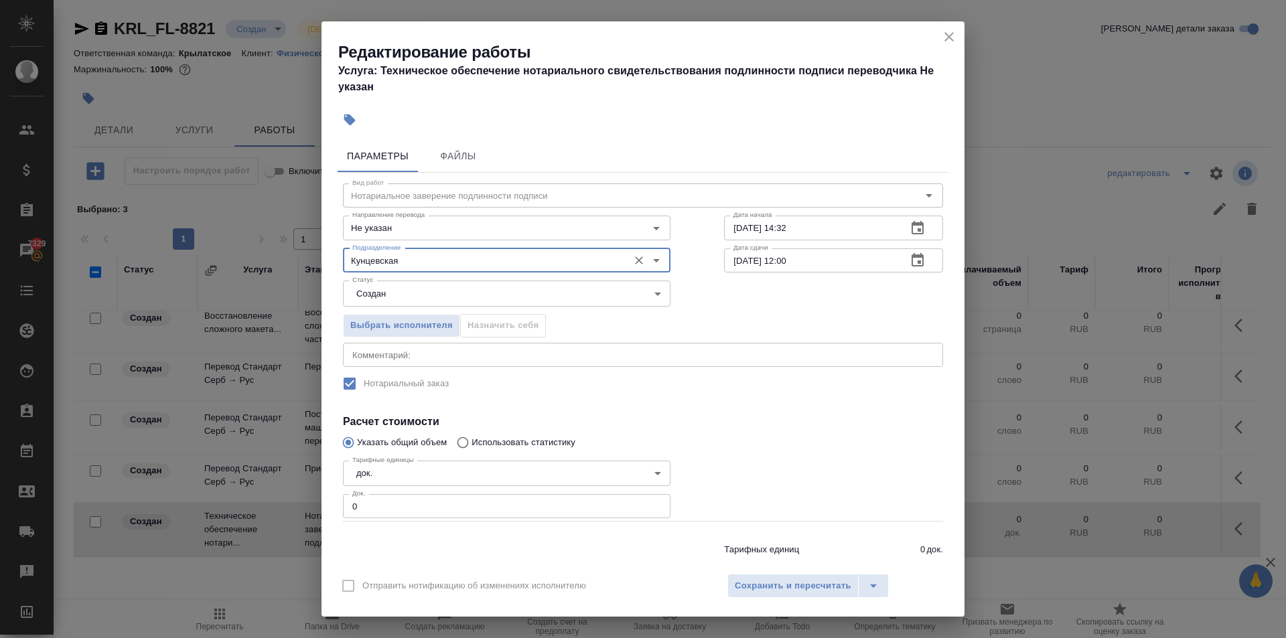
type input "Кунцевская"
drag, startPoint x: 377, startPoint y: 526, endPoint x: 372, endPoint y: 507, distance: 19.5
click at [375, 527] on div "Тарифных единиц 0 док. Итого 0 RUB" at bounding box center [642, 556] width 653 height 91
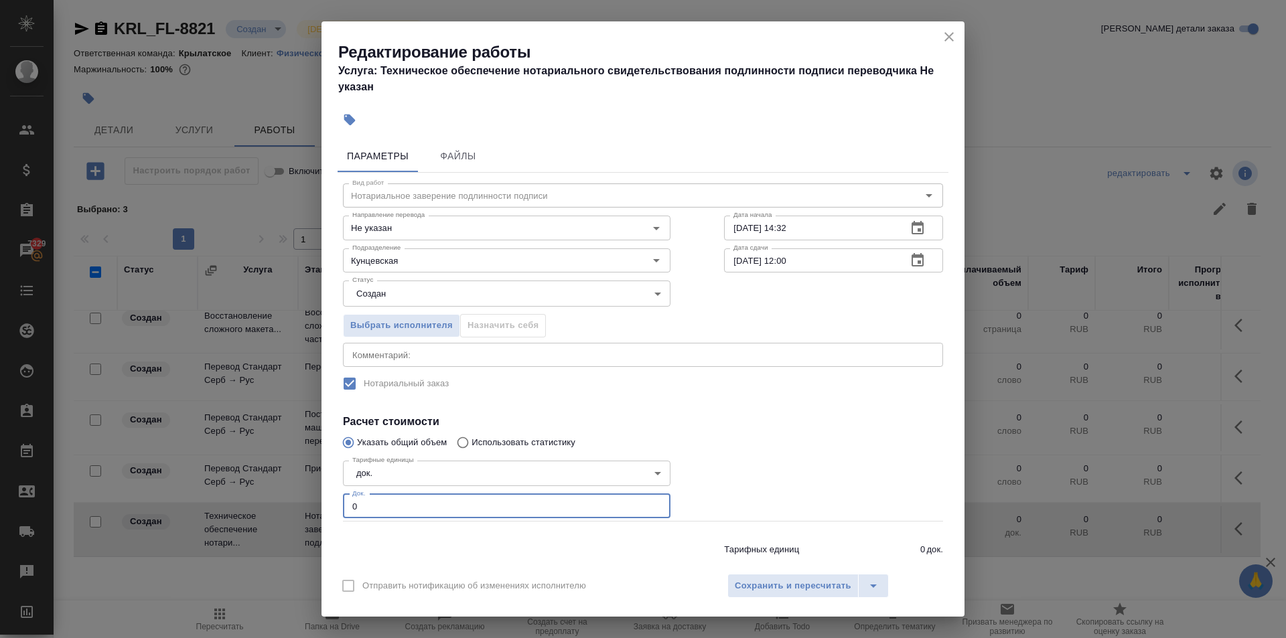
drag, startPoint x: 372, startPoint y: 507, endPoint x: 295, endPoint y: 511, distance: 76.4
click at [295, 511] on div "Редактирование работы Услуга: Техническое обеспечение нотариального свидетельст…" at bounding box center [643, 319] width 1286 height 638
type input "1"
click at [751, 572] on div "Отправить нотификацию об изменениях исполнителю Сохранить и пересчитать" at bounding box center [642, 591] width 643 height 52
click at [746, 578] on span "Сохранить и пересчитать" at bounding box center [792, 585] width 116 height 15
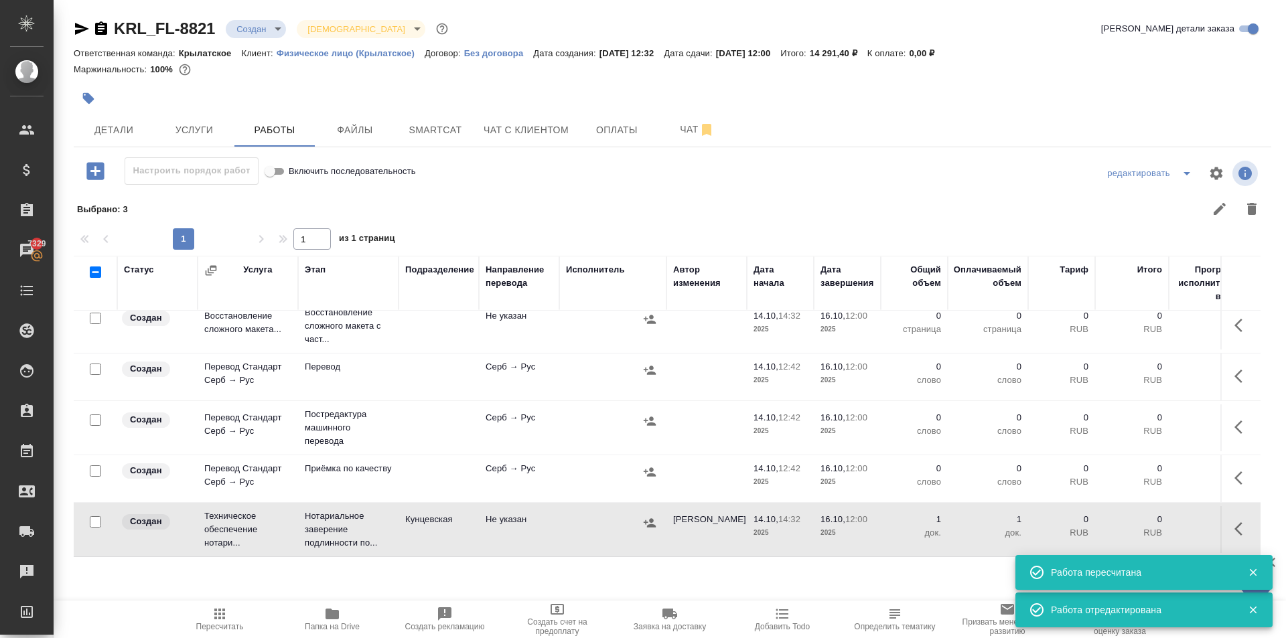
click at [651, 516] on icon "button" at bounding box center [649, 522] width 13 height 13
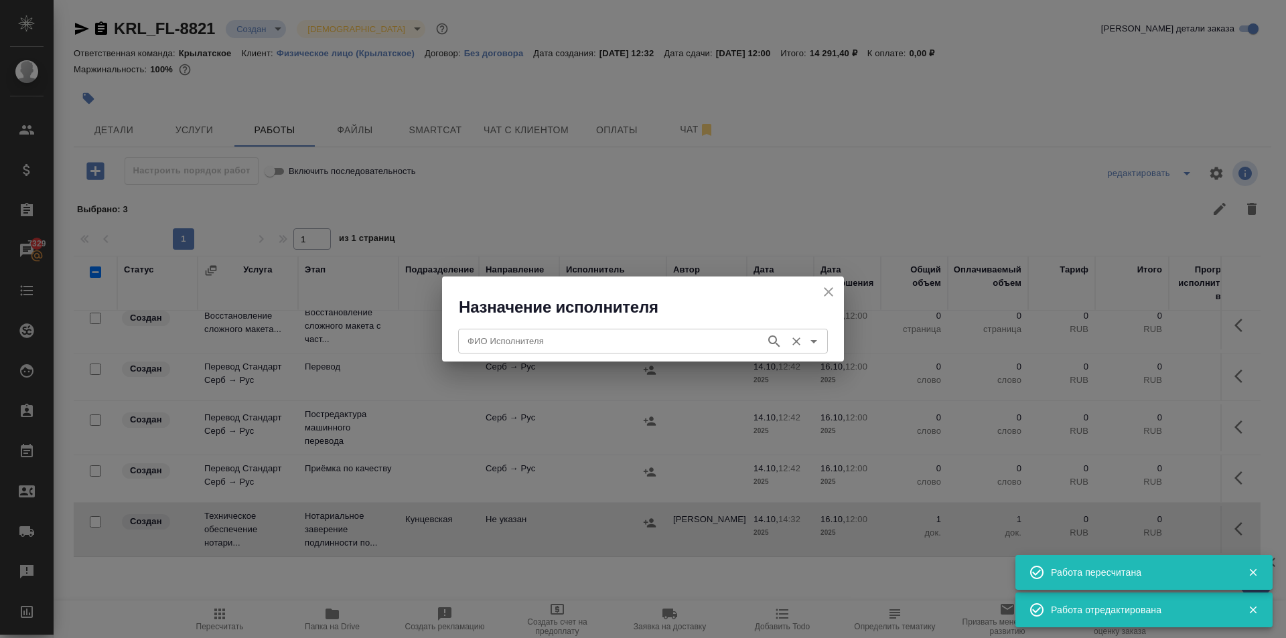
click at [500, 330] on div "ФИО Исполнителя" at bounding box center [643, 341] width 370 height 24
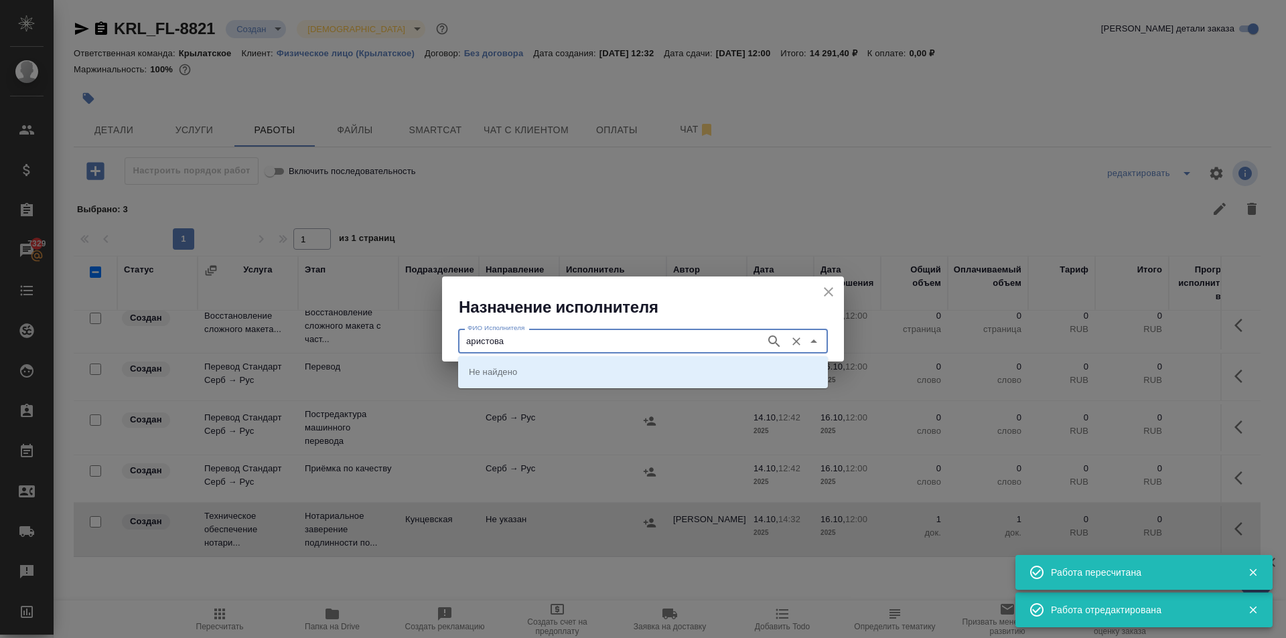
type input "аристова"
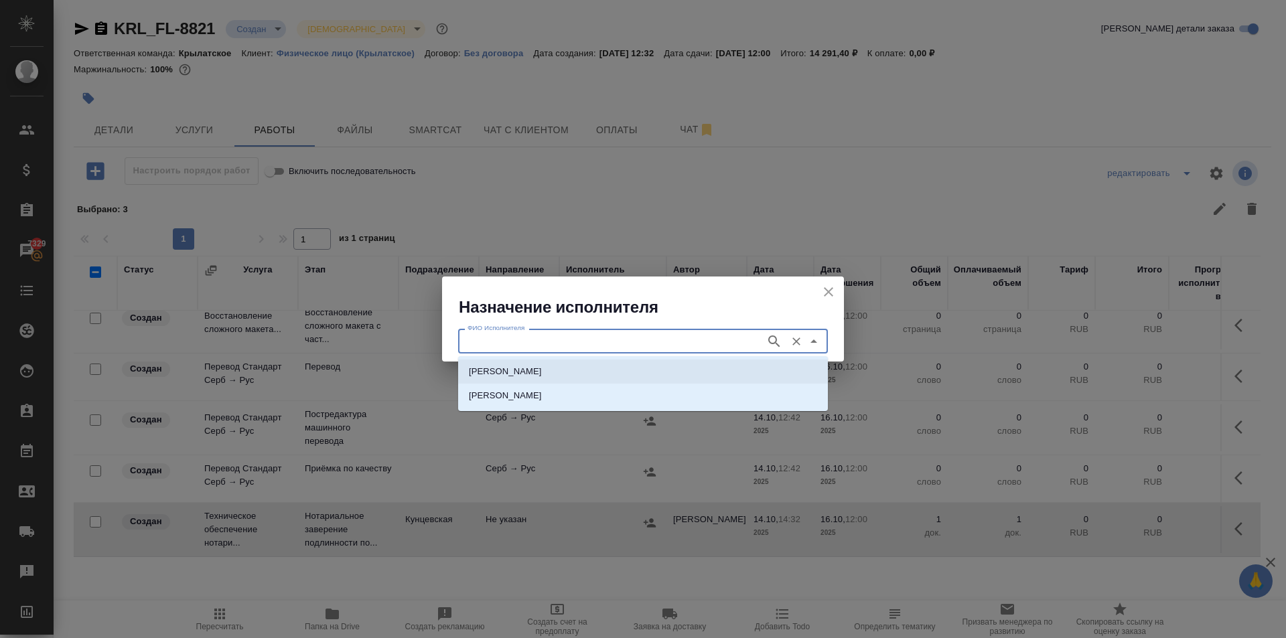
click at [542, 368] on p "НОТАРИУС Аристова Анна Дмитриевна" at bounding box center [505, 371] width 73 height 13
type input "НОТАРИУС Аристова Анна Дмитриевна"
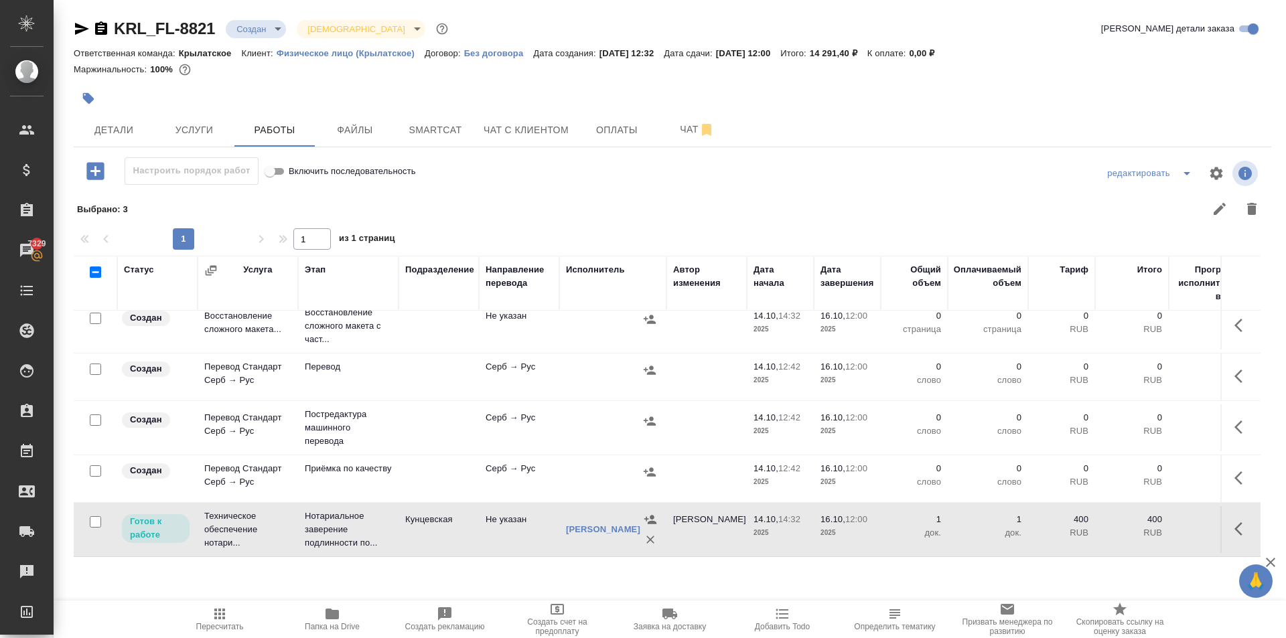
click at [242, 621] on span "Пересчитать" at bounding box center [219, 618] width 96 height 25
click at [200, 621] on span "Пересчитать" at bounding box center [219, 618] width 96 height 25
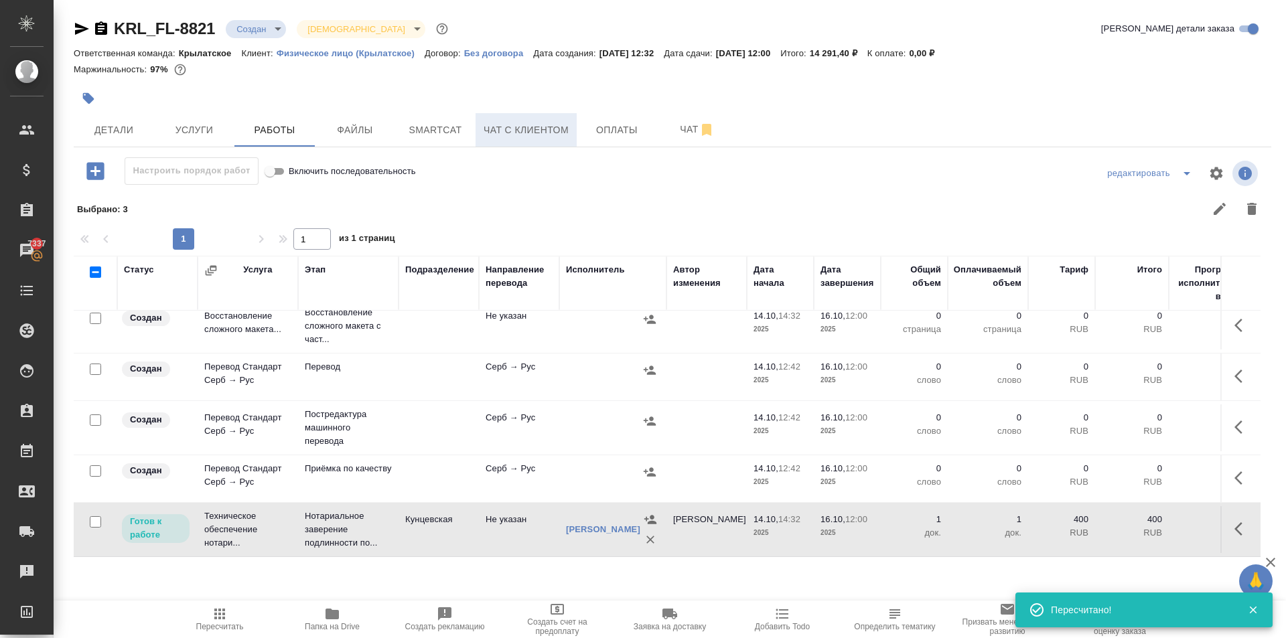
click at [505, 137] on span "Чат с клиентом" at bounding box center [525, 130] width 85 height 17
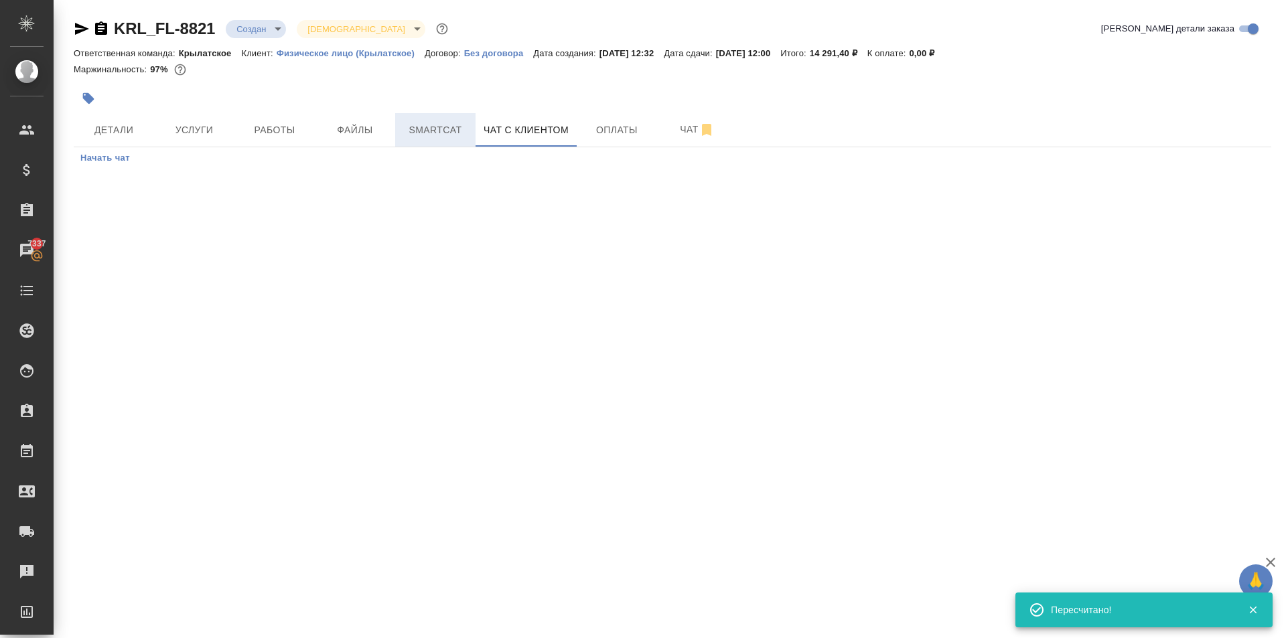
click at [426, 133] on span "Smartcat" at bounding box center [435, 130] width 64 height 17
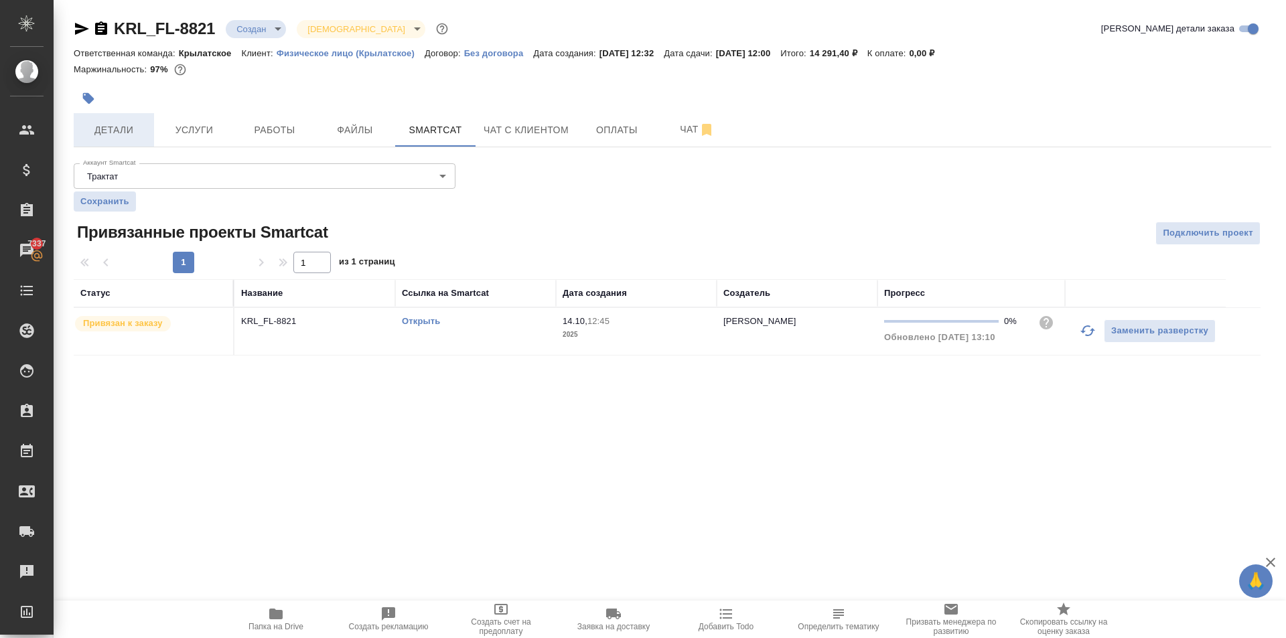
click at [121, 131] on span "Детали" at bounding box center [114, 130] width 64 height 17
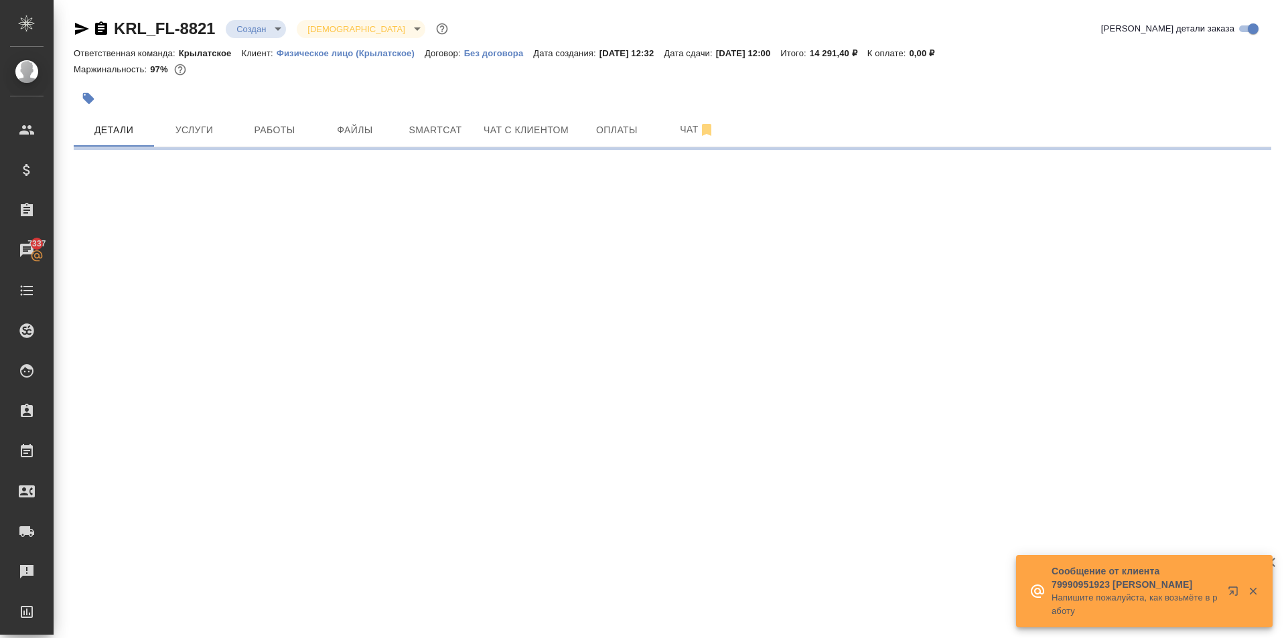
select select "RU"
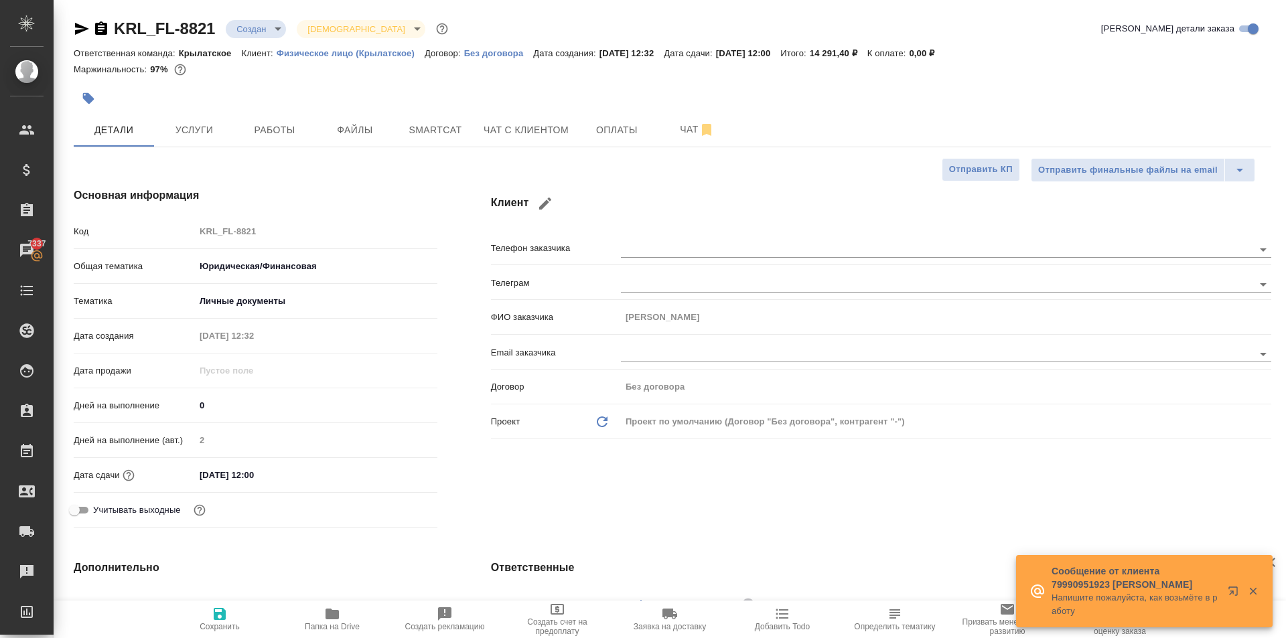
type textarea "x"
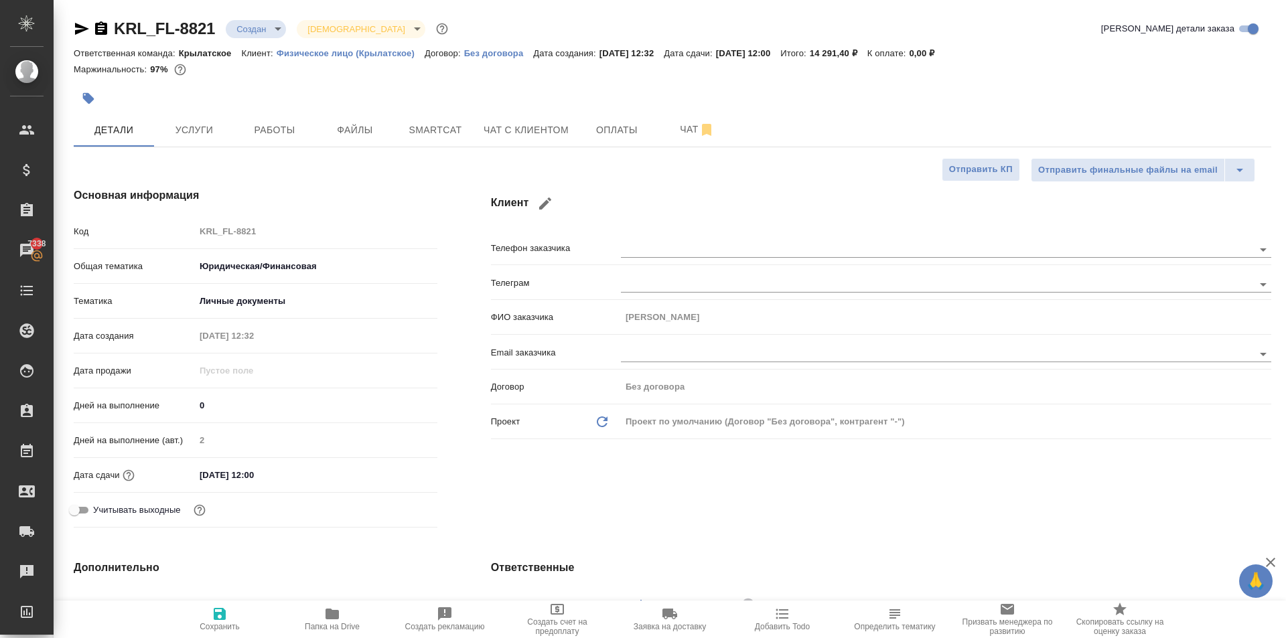
type textarea "x"
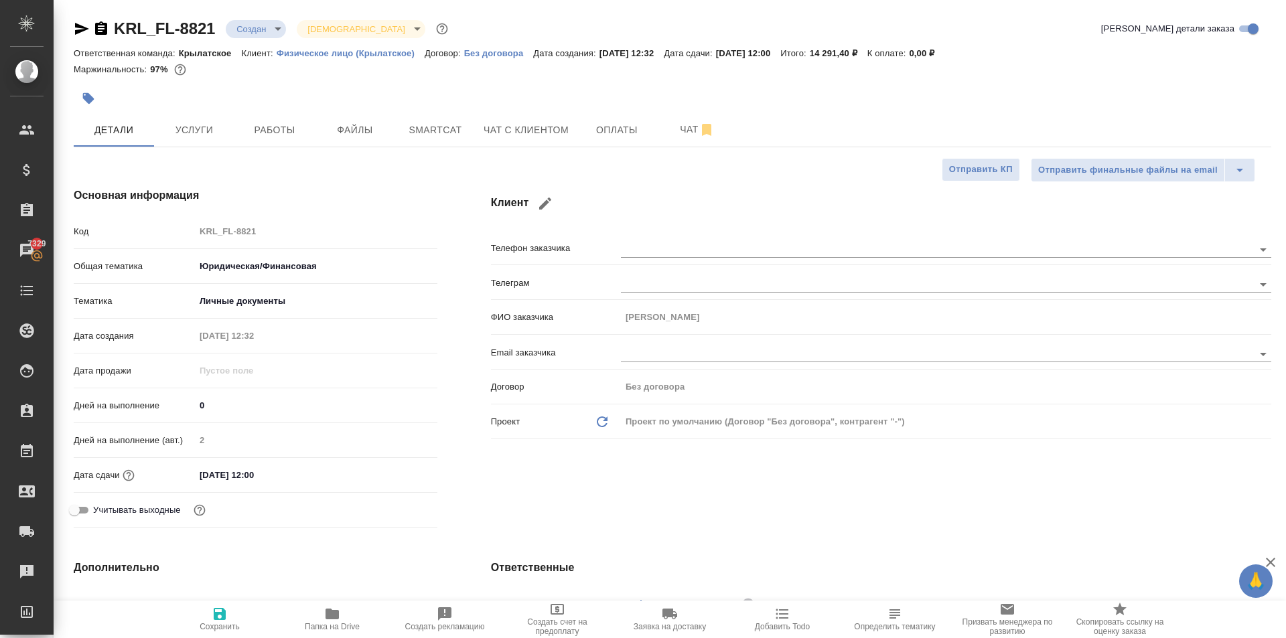
type textarea "x"
click at [354, 632] on button "Папка на Drive" at bounding box center [332, 619] width 112 height 37
type textarea "x"
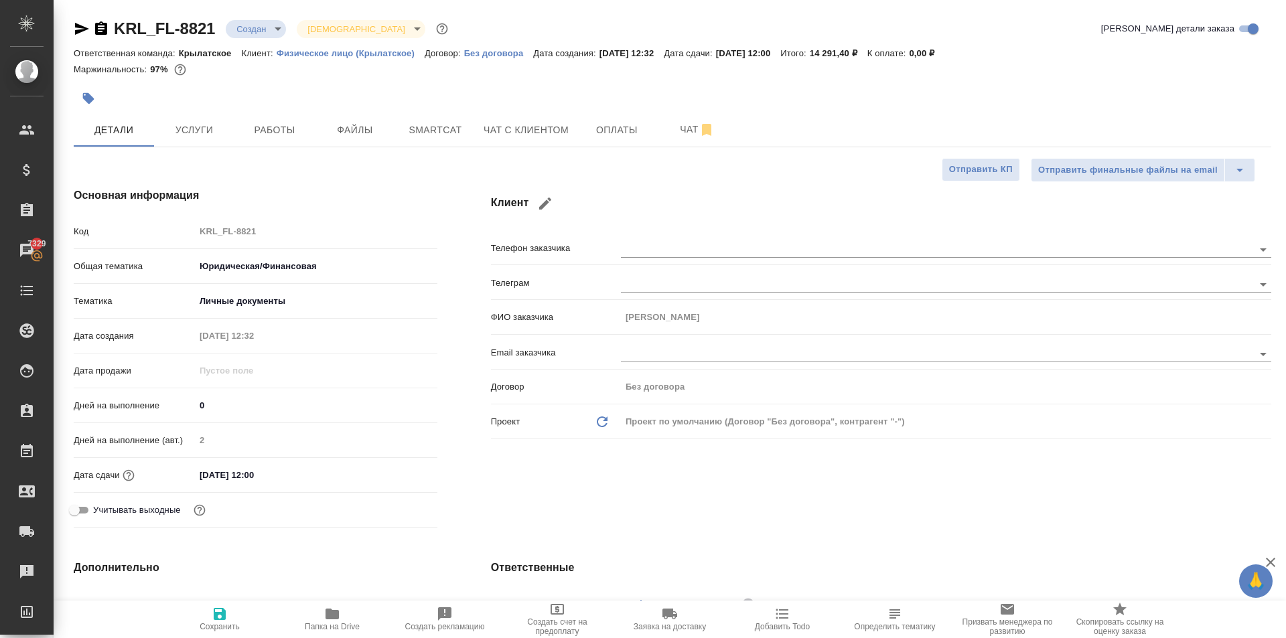
type textarea "x"
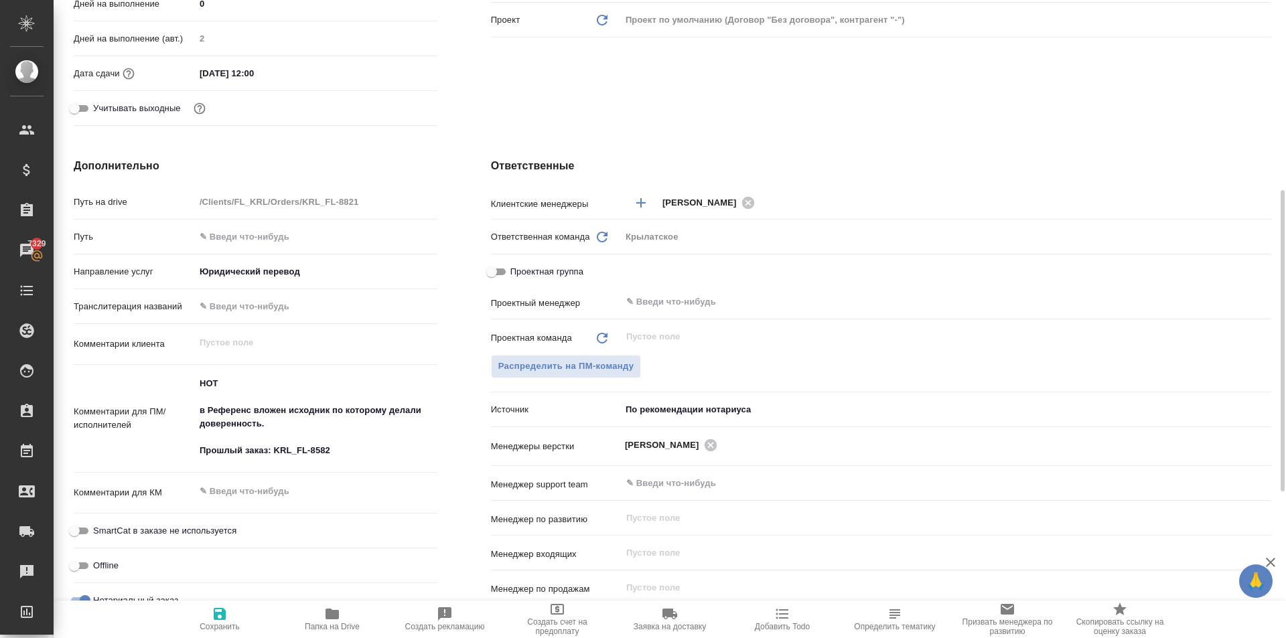
scroll to position [469, 0]
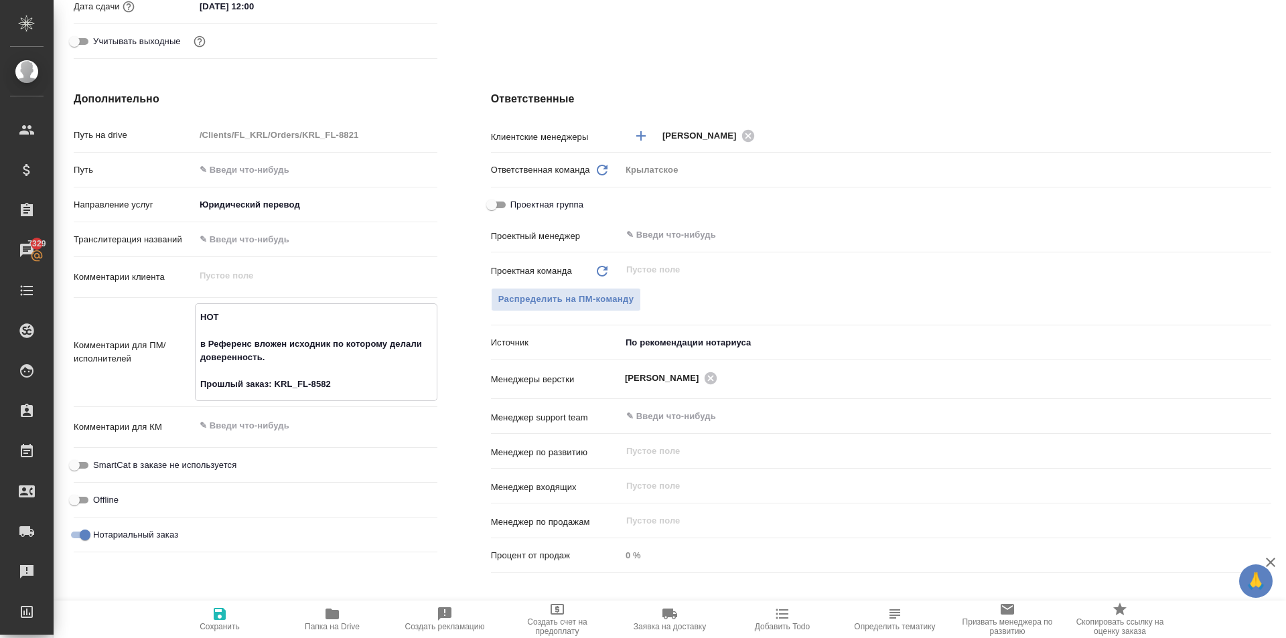
drag, startPoint x: 349, startPoint y: 386, endPoint x: 187, endPoint y: 346, distance: 167.6
click at [187, 346] on div "Комментарии для ПМ/исполнителей НОТ в Референс вложен исходник по которому дела…" at bounding box center [256, 352] width 364 height 98
type textarea "x"
click at [349, 443] on div "Комментарии для КМ x" at bounding box center [256, 432] width 364 height 41
type textarea "x"
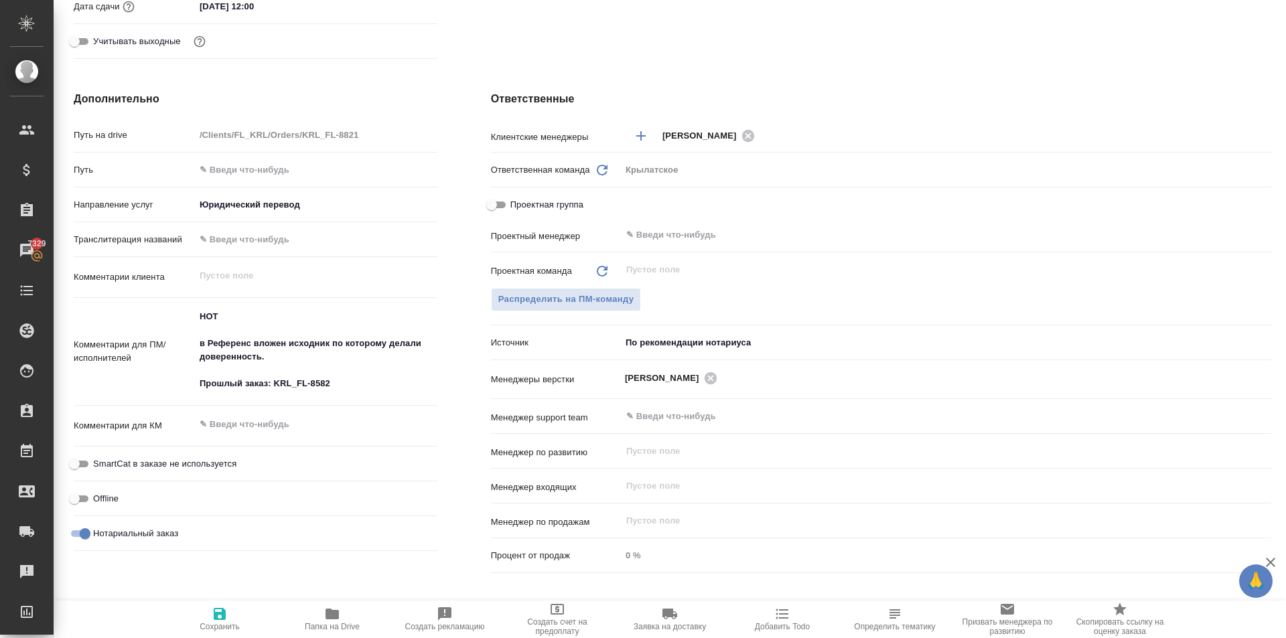
type textarea "x"
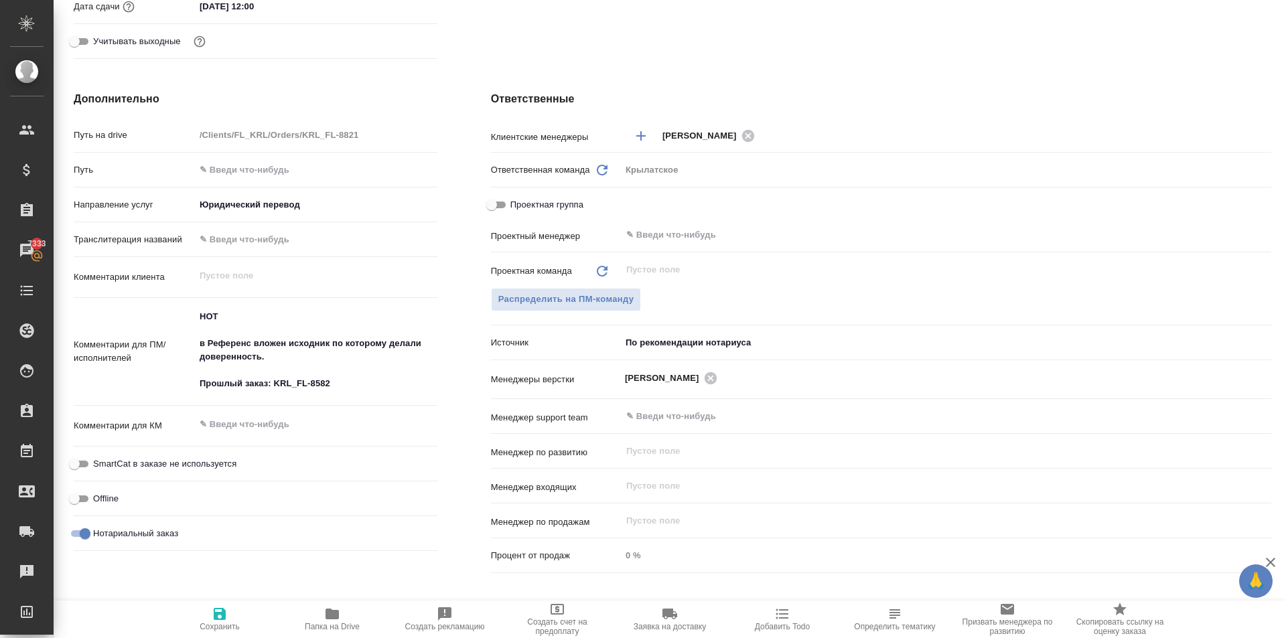
type textarea "x"
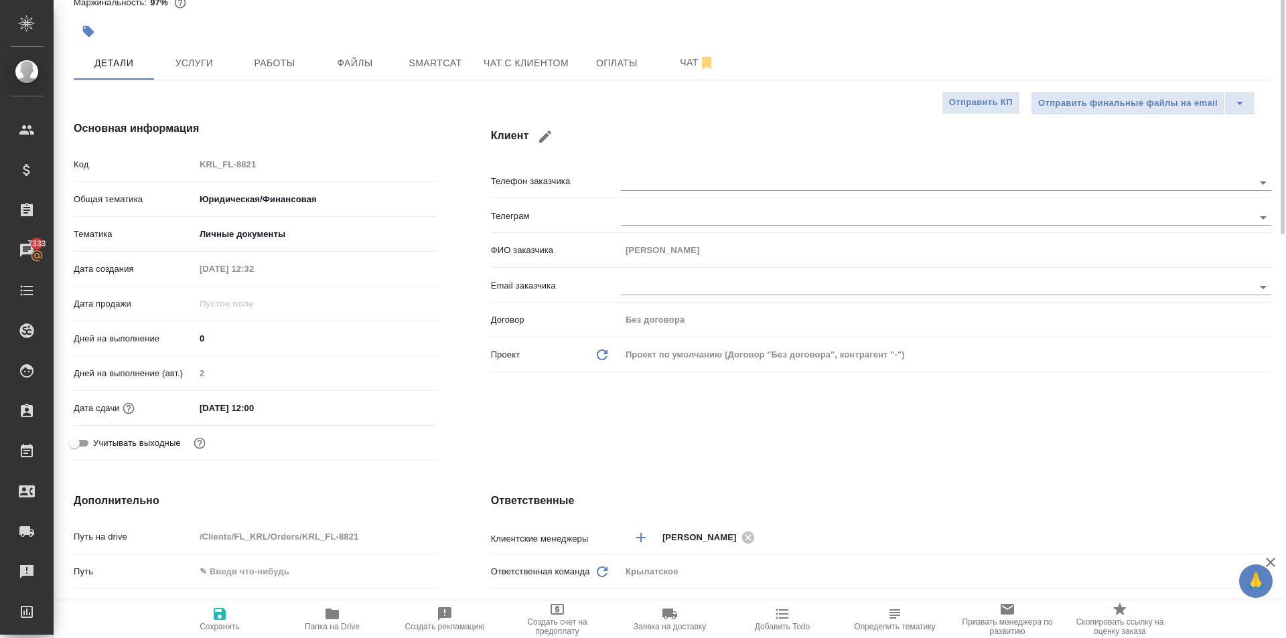
scroll to position [0, 0]
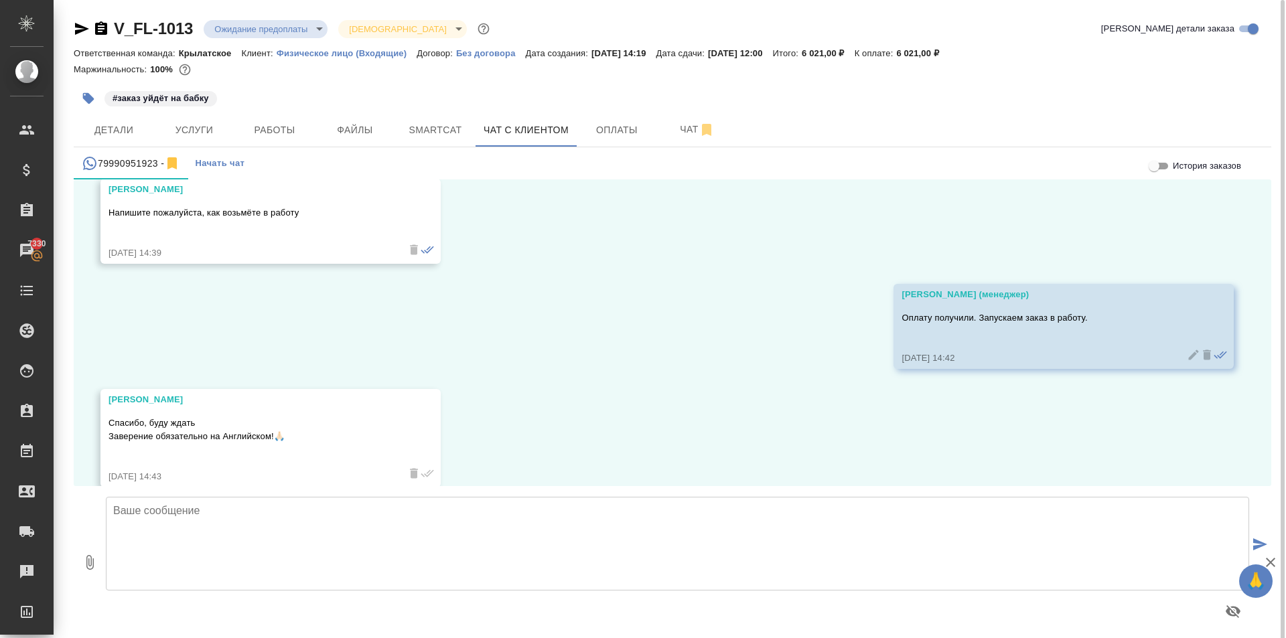
scroll to position [4706, 0]
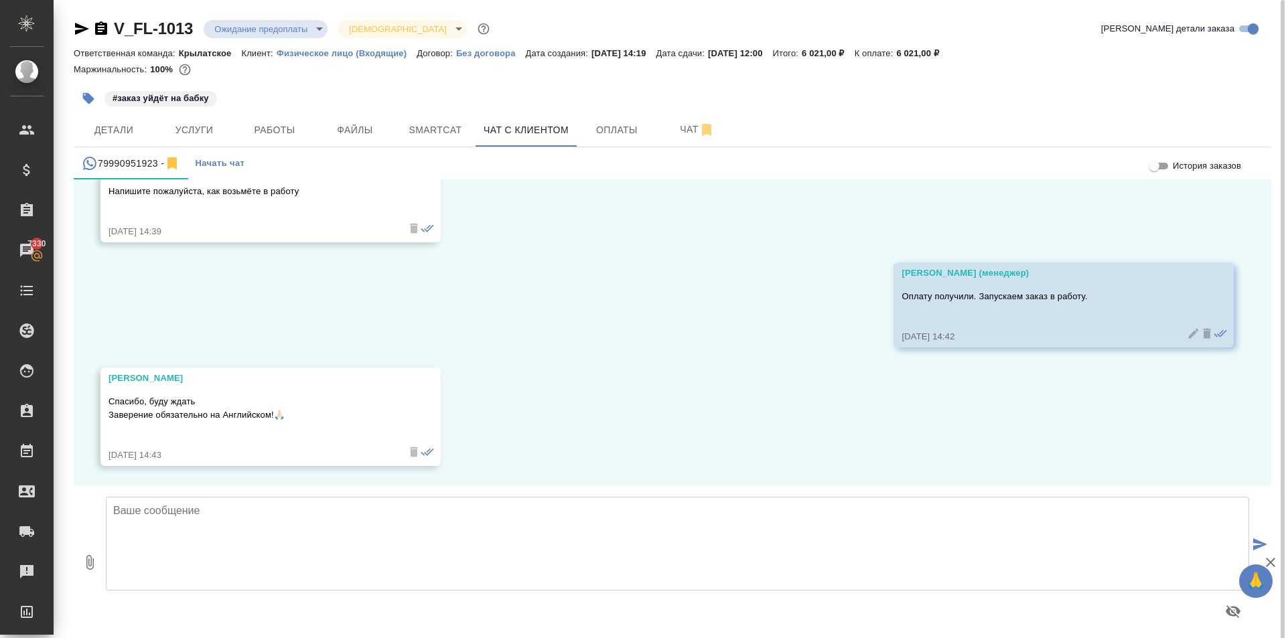
click at [244, 538] on textarea at bounding box center [677, 544] width 1143 height 94
type textarea "Да, да. Учтём."
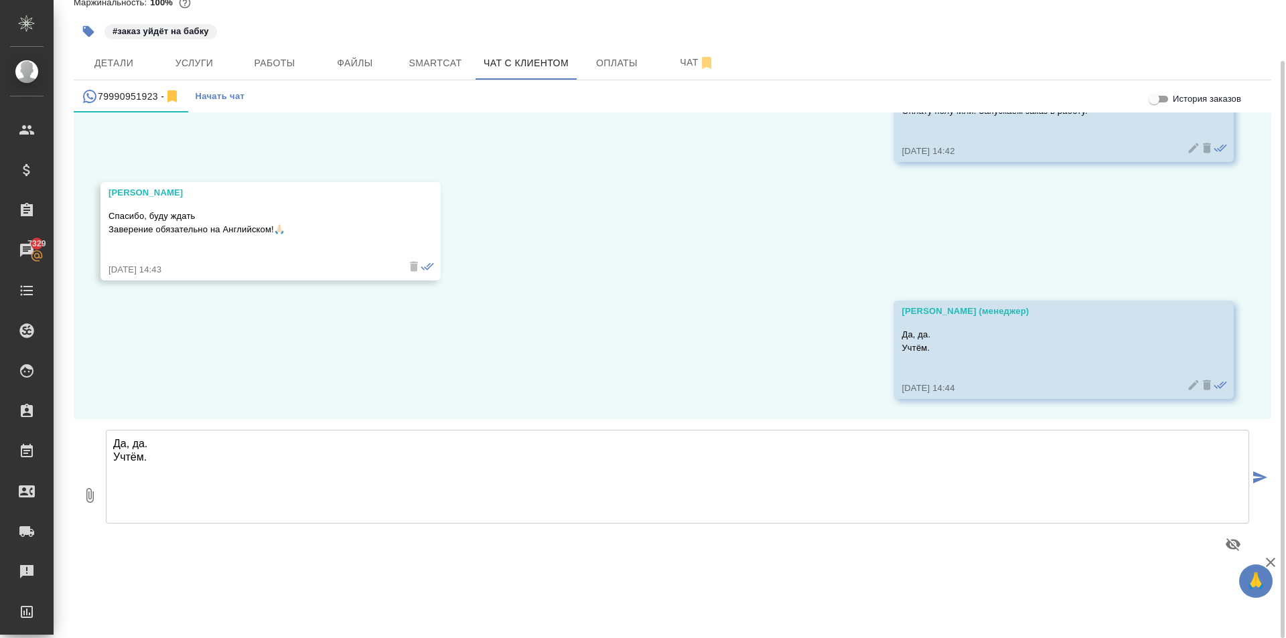
scroll to position [0, 0]
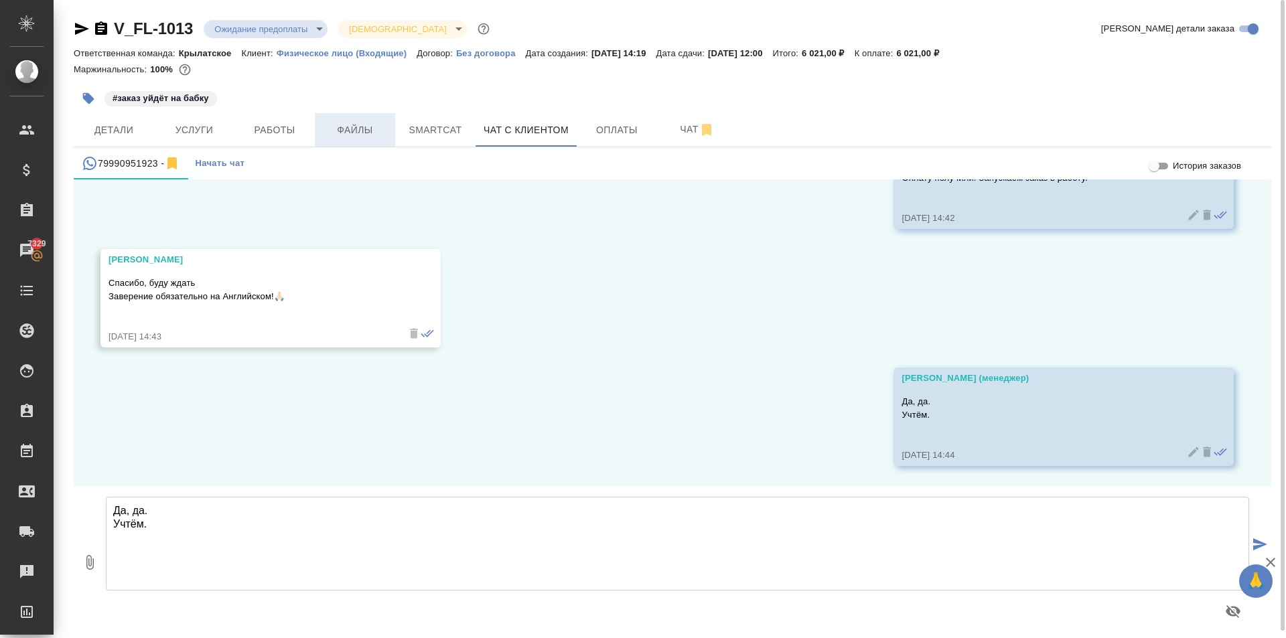
click at [359, 124] on span "Файлы" at bounding box center [355, 130] width 64 height 17
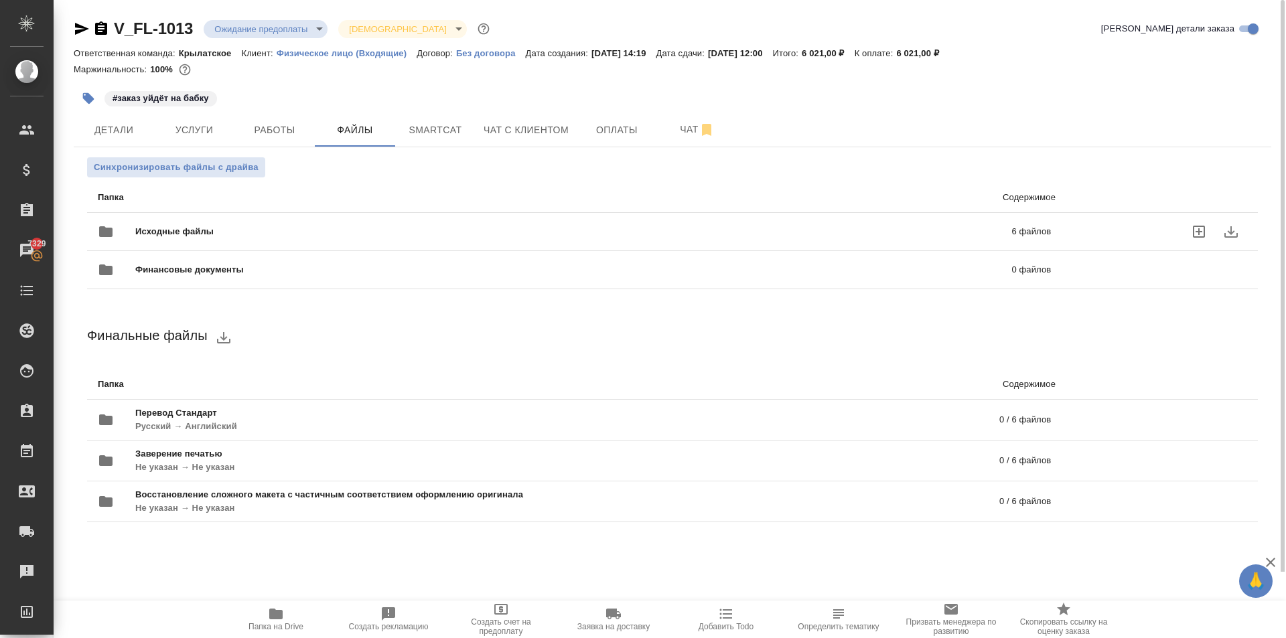
click at [270, 237] on span "Исходные файлы" at bounding box center [373, 231] width 477 height 13
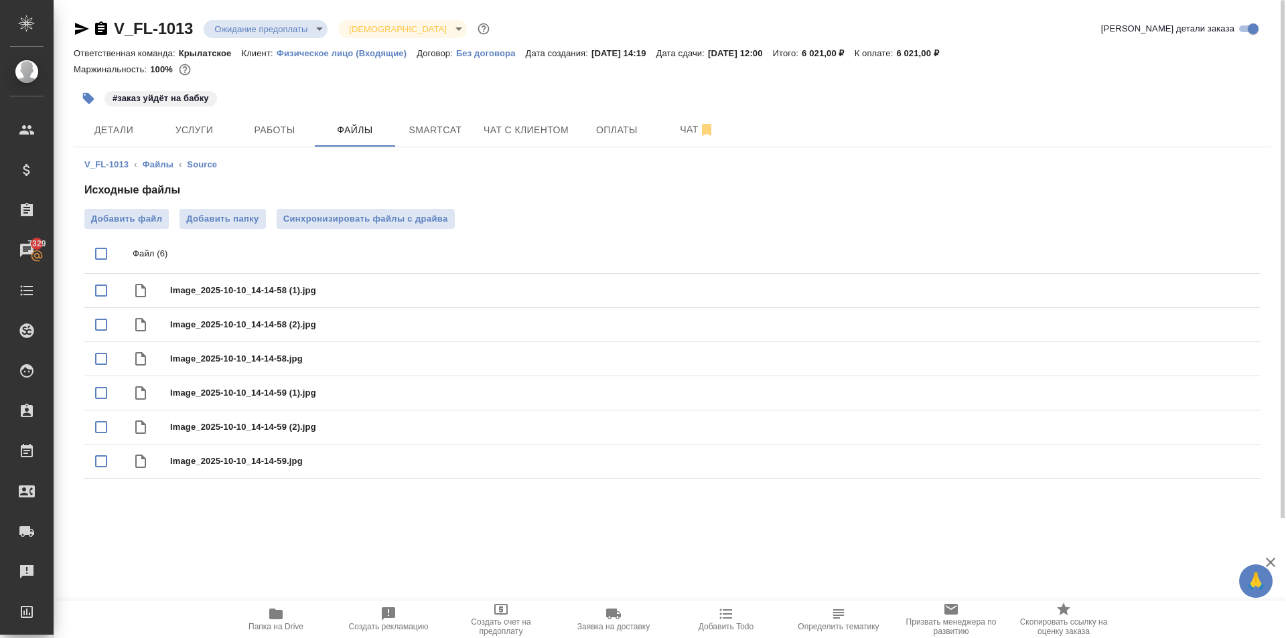
drag, startPoint x: 265, startPoint y: 614, endPoint x: 274, endPoint y: 613, distance: 8.8
click at [269, 613] on span "Папка на Drive" at bounding box center [276, 618] width 96 height 25
click at [433, 213] on span "Синхронизировать файлы с драйва" at bounding box center [365, 218] width 165 height 13
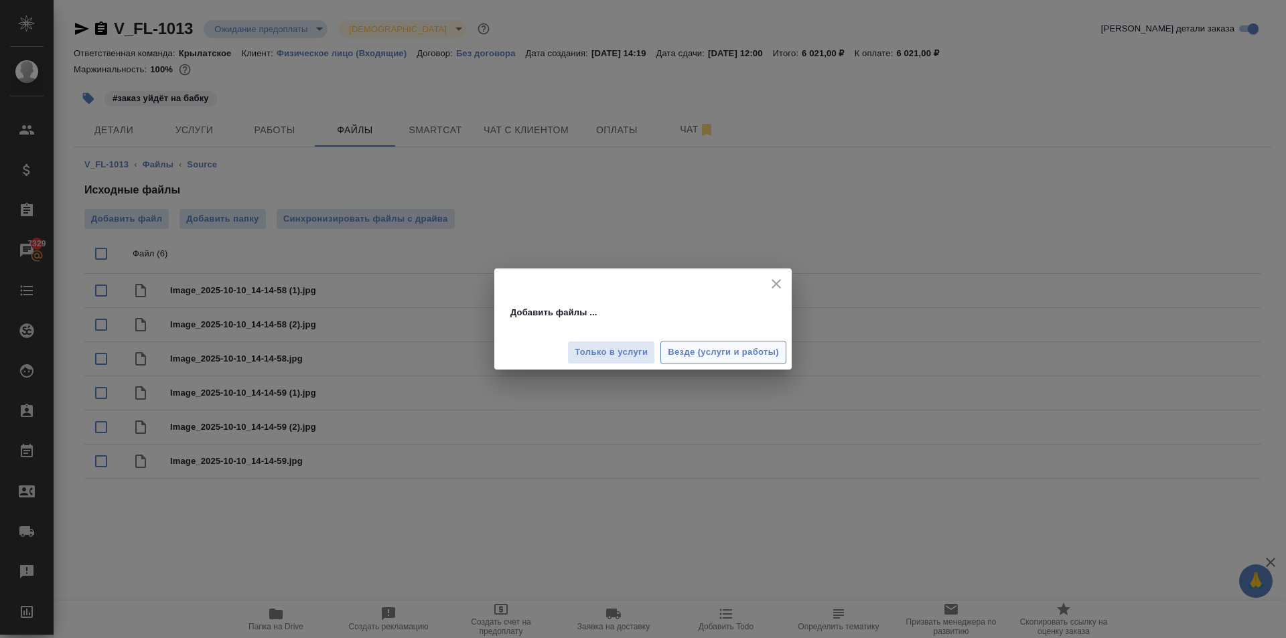
click at [754, 348] on span "Везде (услуги и работы)" at bounding box center [723, 352] width 111 height 15
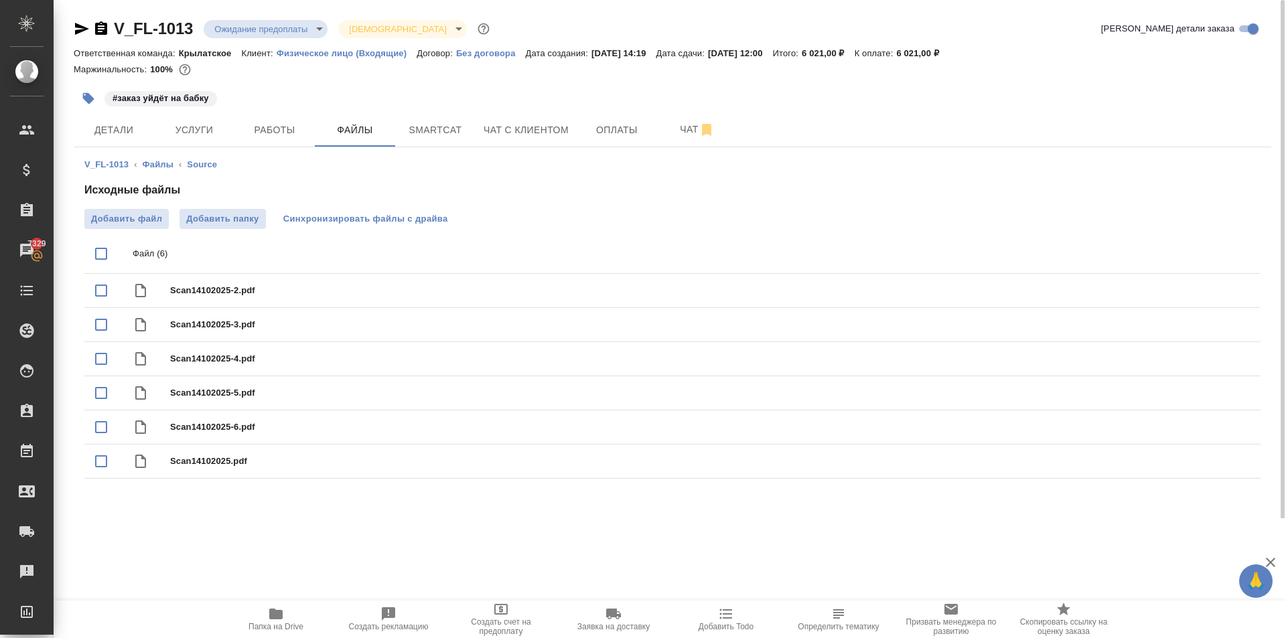
click at [441, 216] on span "Синхронизировать файлы с драйва" at bounding box center [365, 218] width 165 height 13
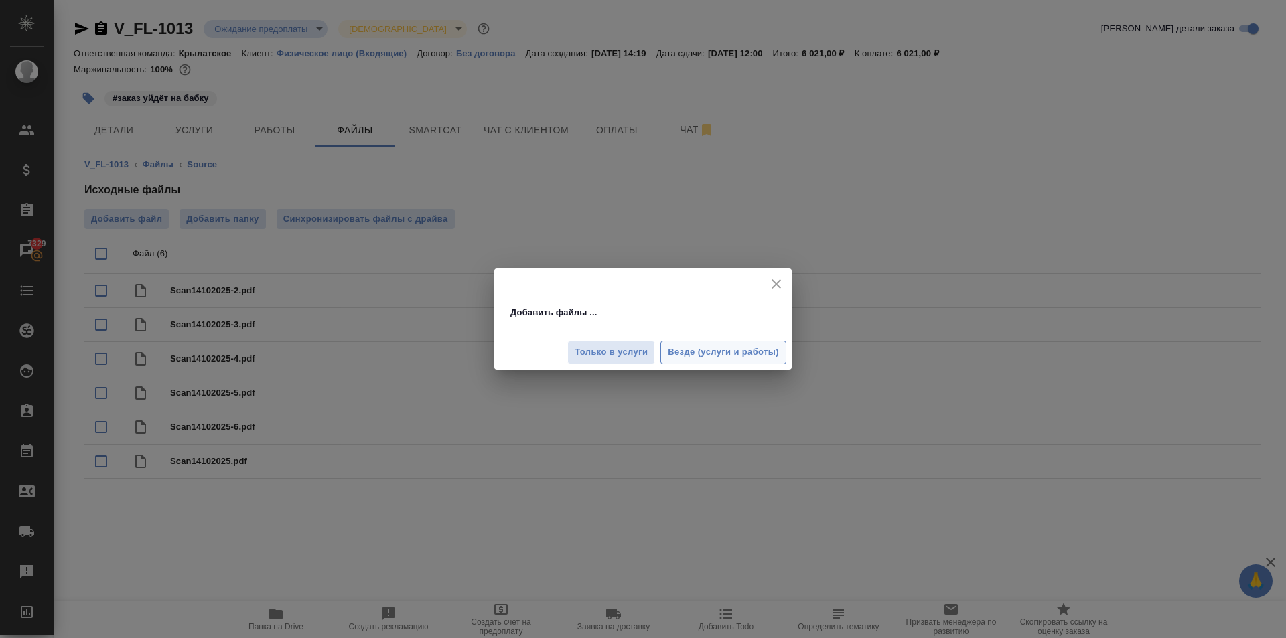
click at [694, 349] on span "Везде (услуги и работы)" at bounding box center [723, 352] width 111 height 15
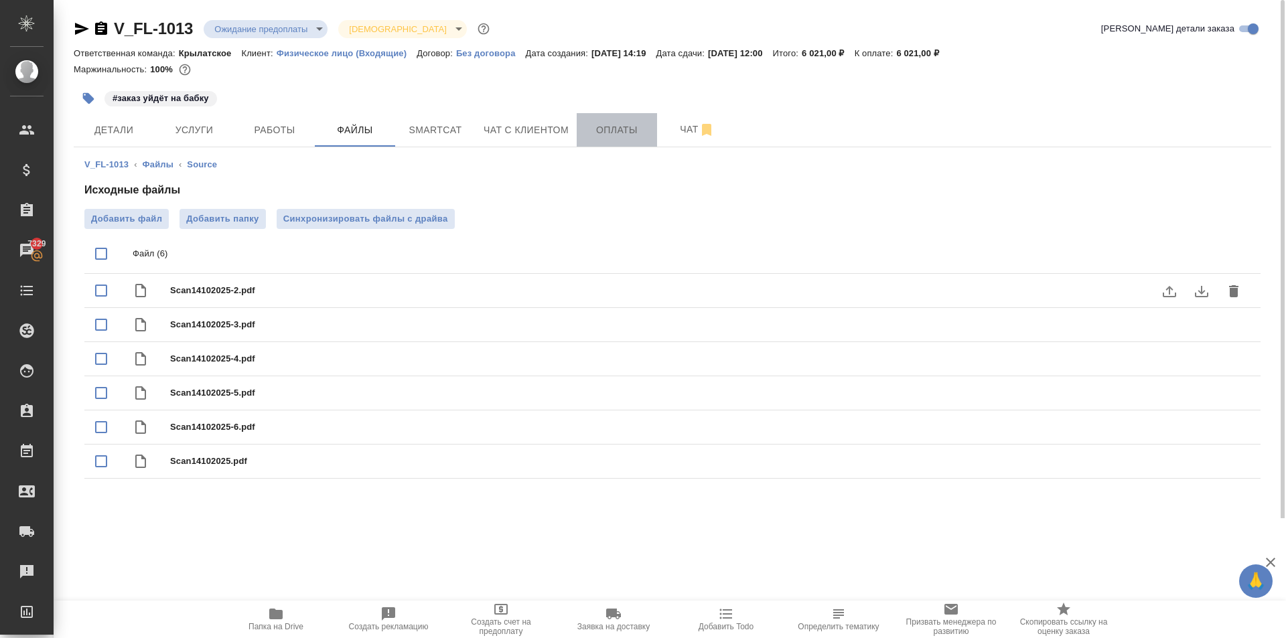
click at [624, 127] on span "Оплаты" at bounding box center [617, 130] width 64 height 17
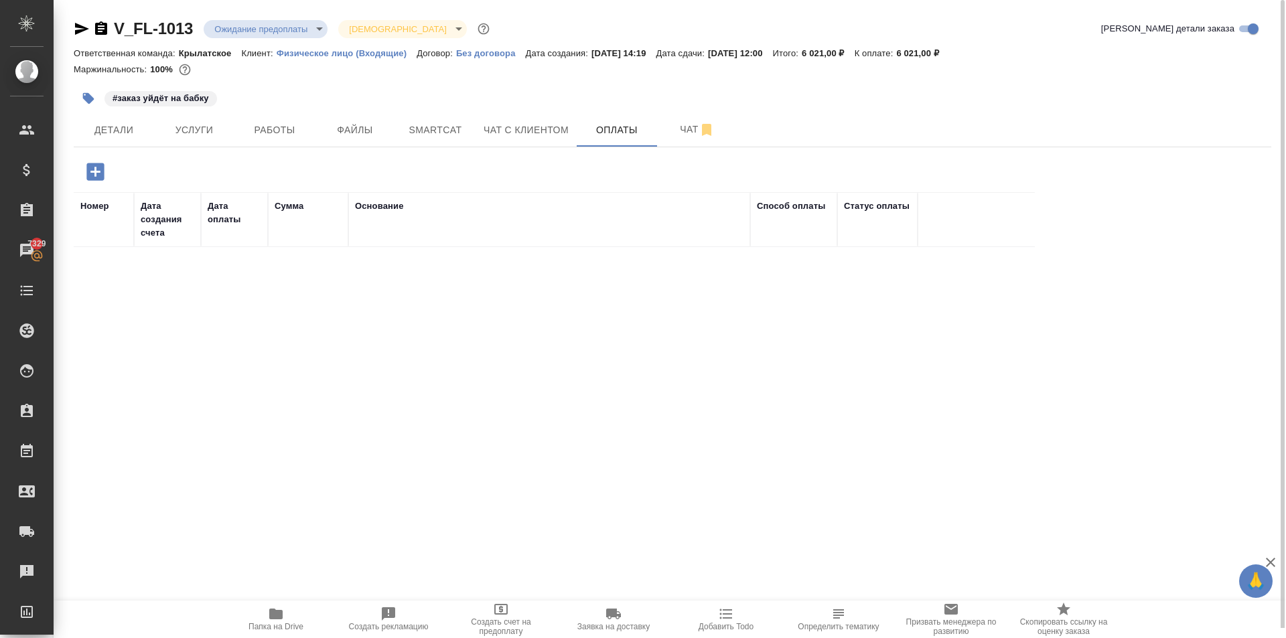
click at [97, 167] on icon "button" at bounding box center [94, 171] width 17 height 17
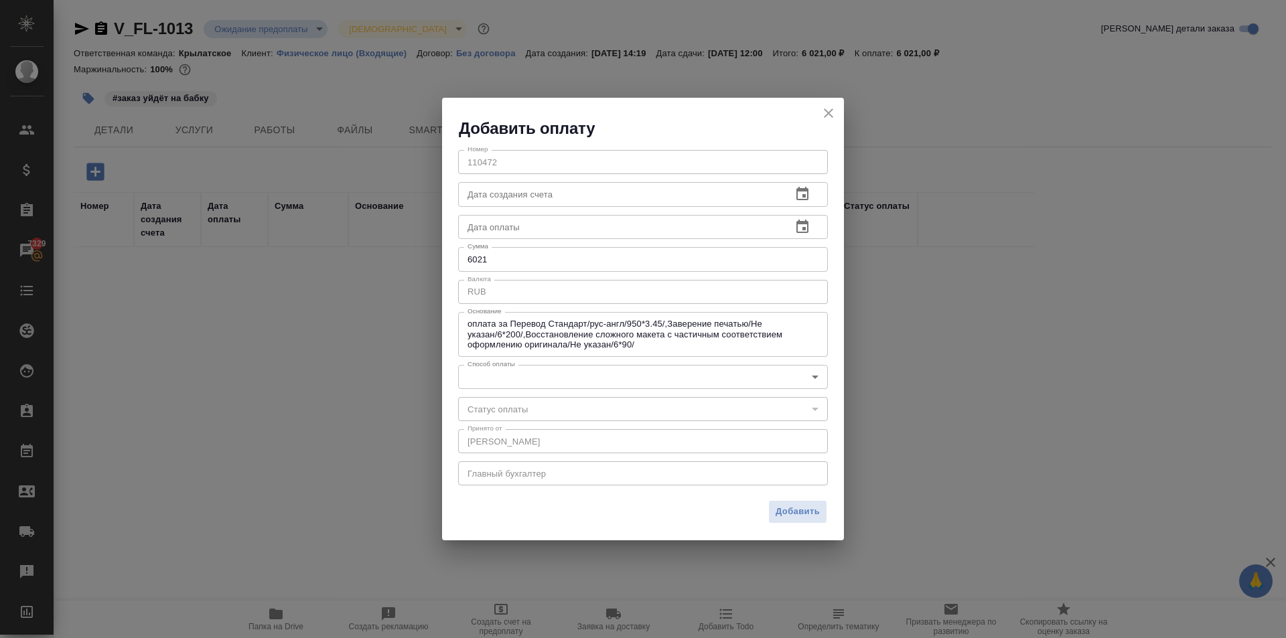
click at [238, 78] on div "Добавить оплату Номер 110472 Номер Дата создания счета Дата создания счета Дата…" at bounding box center [643, 319] width 1286 height 638
click at [824, 109] on icon "close" at bounding box center [828, 113] width 16 height 16
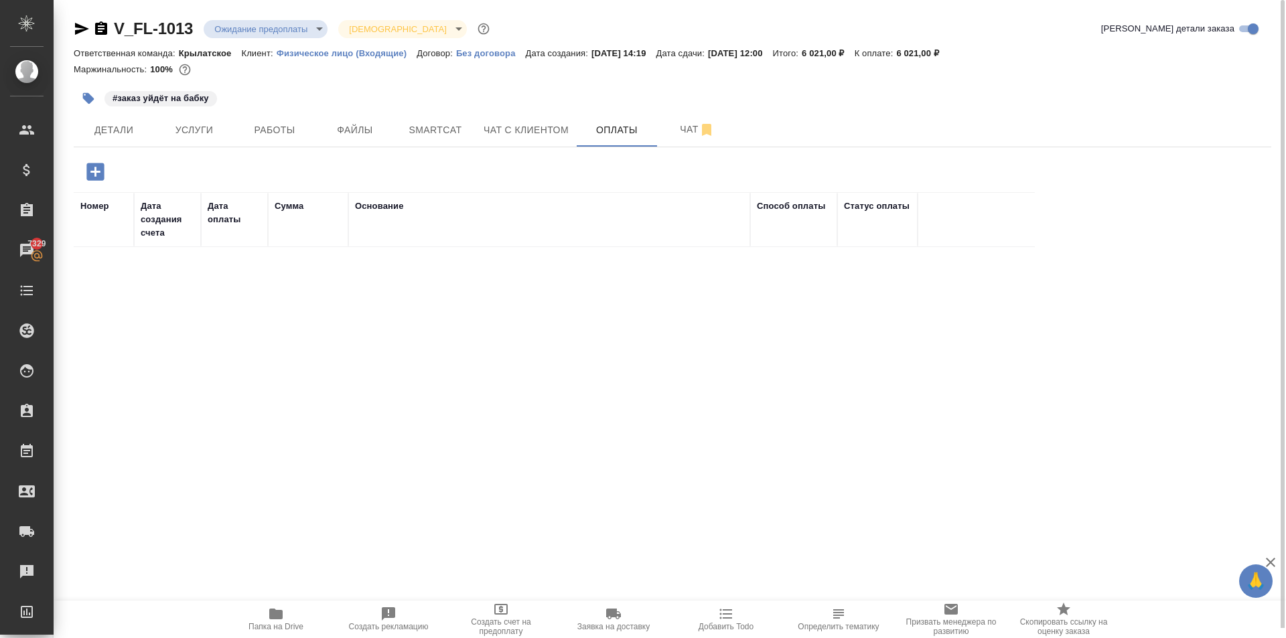
click at [318, 29] on body "🙏 .cls-1 fill:#fff; AWATERA Kasymov Timur Клиенты Спецификации Заказы 7329 Чаты…" at bounding box center [643, 319] width 1286 height 638
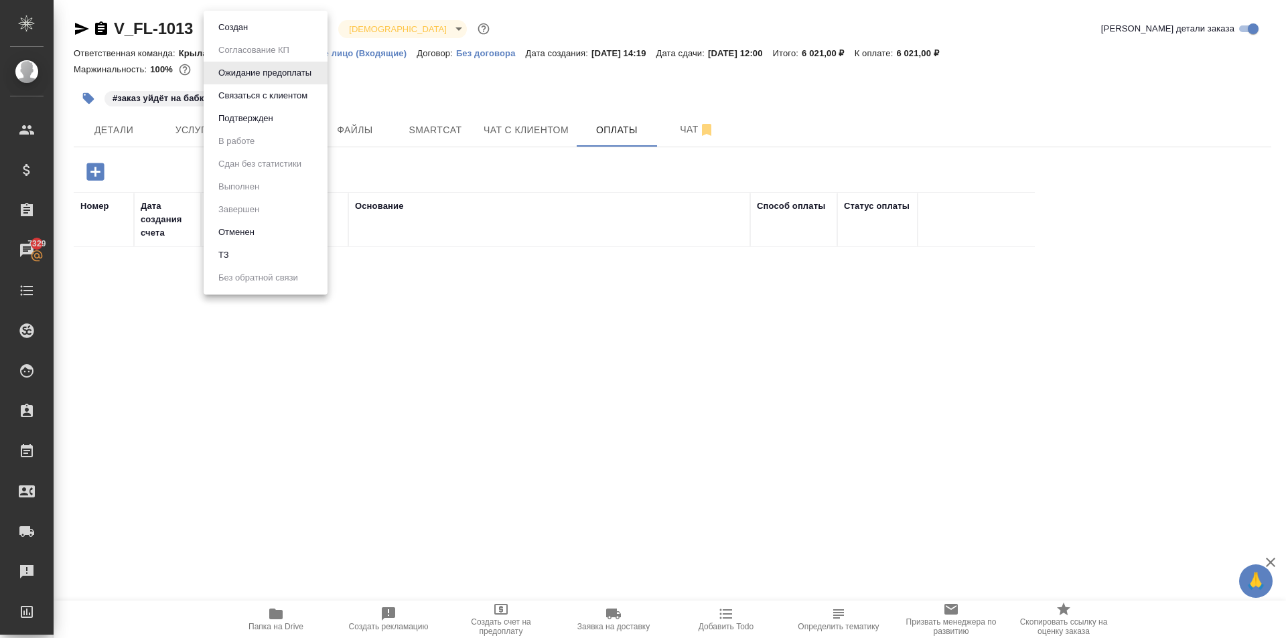
drag, startPoint x: 258, startPoint y: 38, endPoint x: 259, endPoint y: 31, distance: 7.5
click at [258, 31] on ul "Создан Согласование КП Ожидание предоплаты Связаться с клиентом Подтвержден В р…" at bounding box center [266, 153] width 124 height 284
click at [260, 31] on li "Создан" at bounding box center [266, 27] width 124 height 23
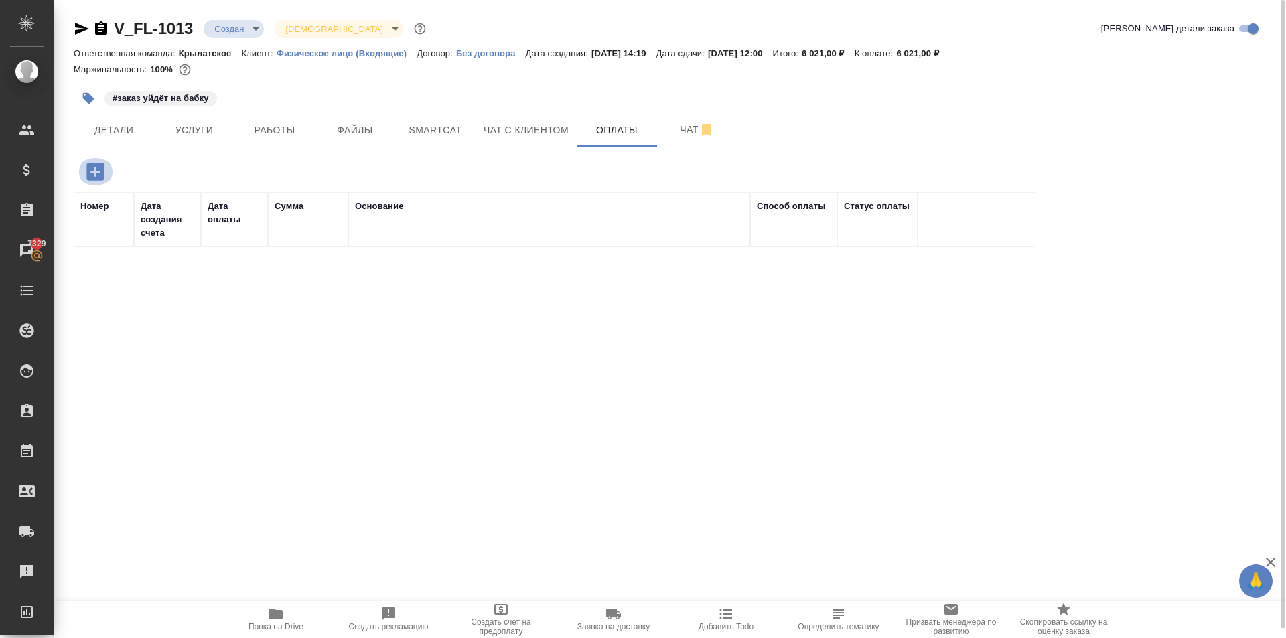
click at [99, 169] on icon "button" at bounding box center [94, 171] width 17 height 17
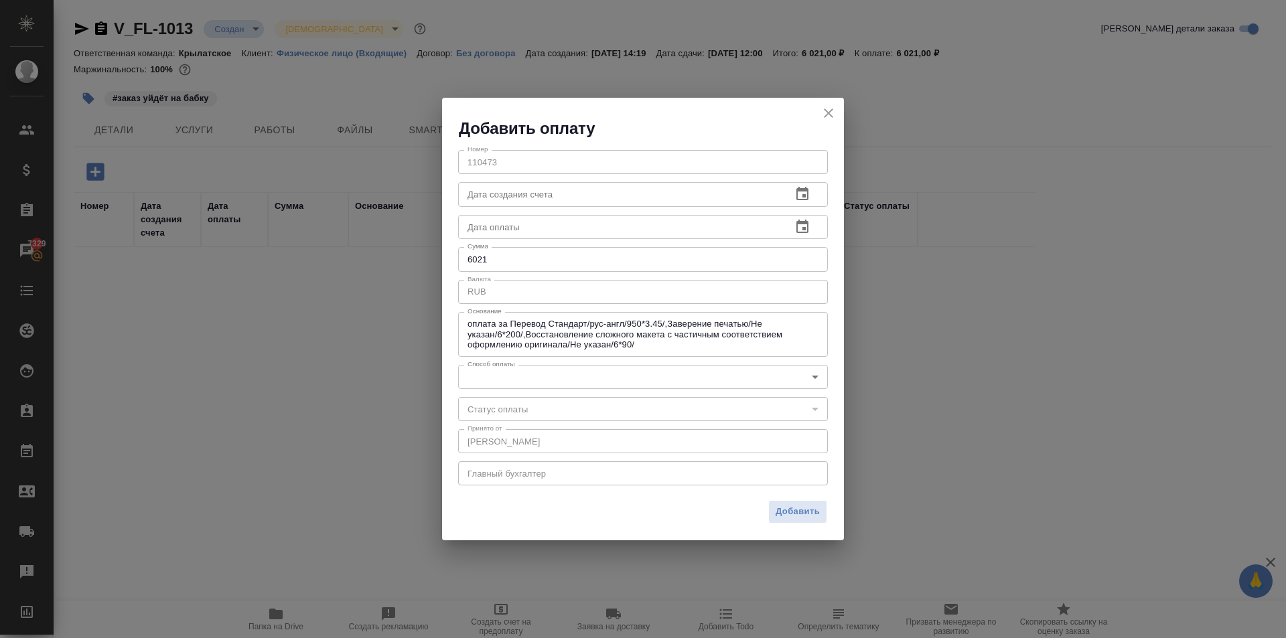
click at [531, 383] on body "🙏 .cls-1 fill:#fff; AWATERA Kasymov Timur Клиенты Спецификации Заказы 7329 Чаты…" at bounding box center [643, 319] width 1286 height 638
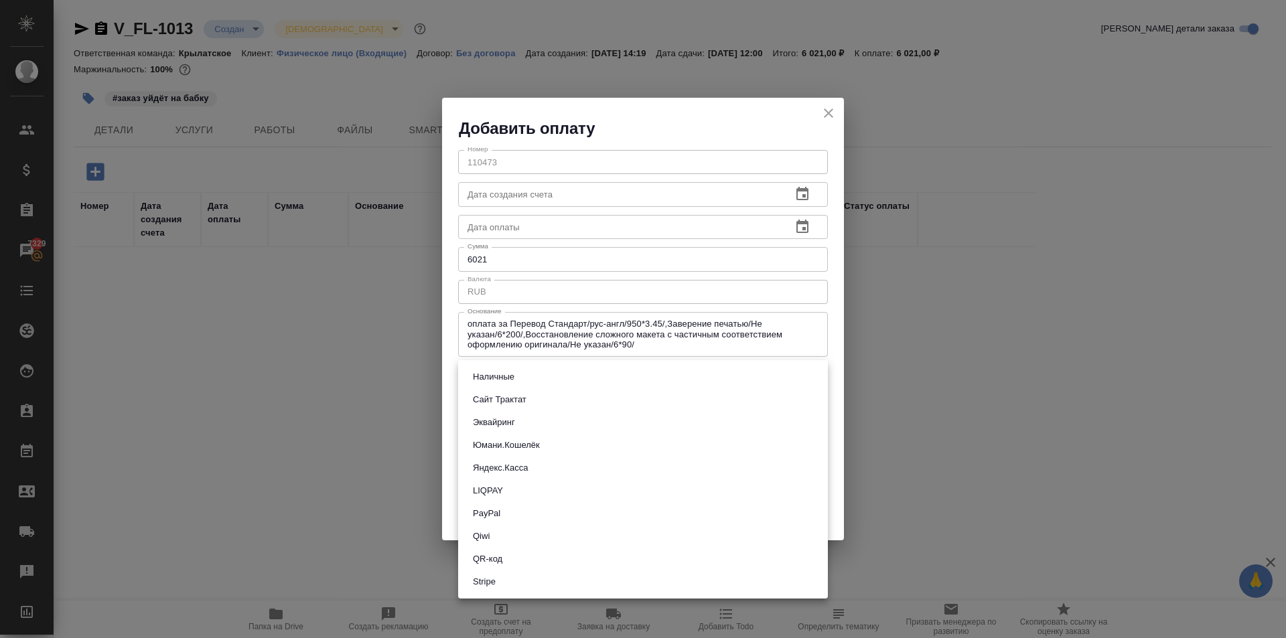
drag, startPoint x: 508, startPoint y: 403, endPoint x: 519, endPoint y: 404, distance: 10.8
click at [508, 402] on button "Сайт Трактат" at bounding box center [500, 399] width 62 height 15
type input "site-traktat"
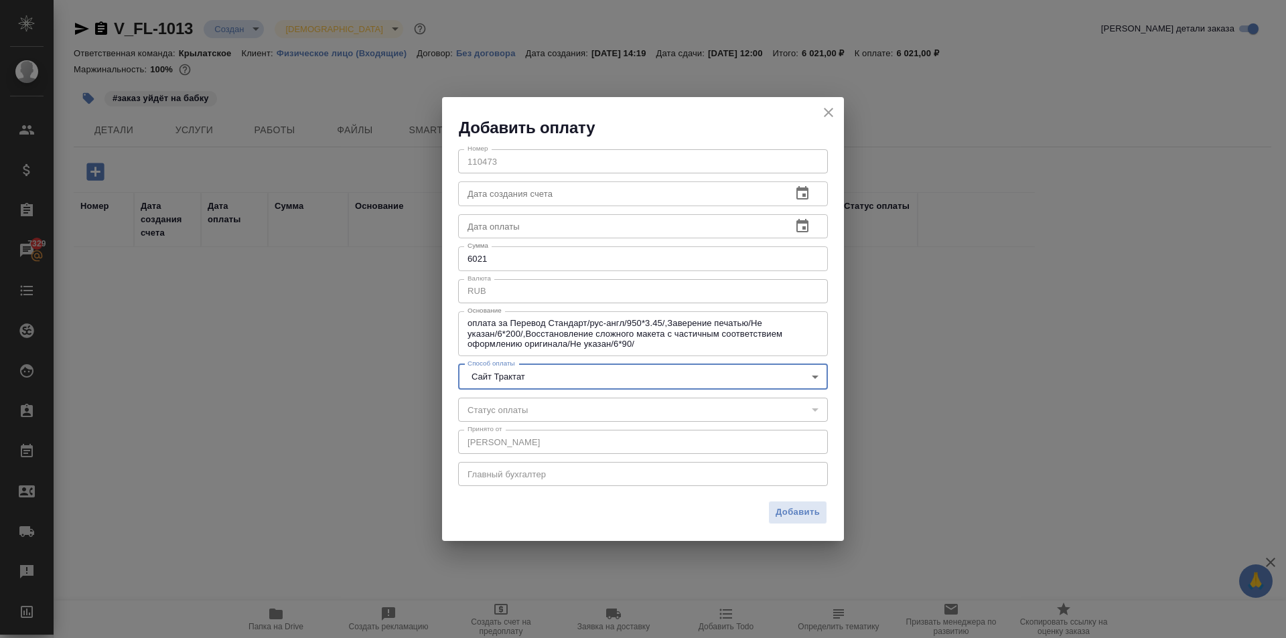
click at [790, 510] on span "Добавить" at bounding box center [797, 512] width 44 height 15
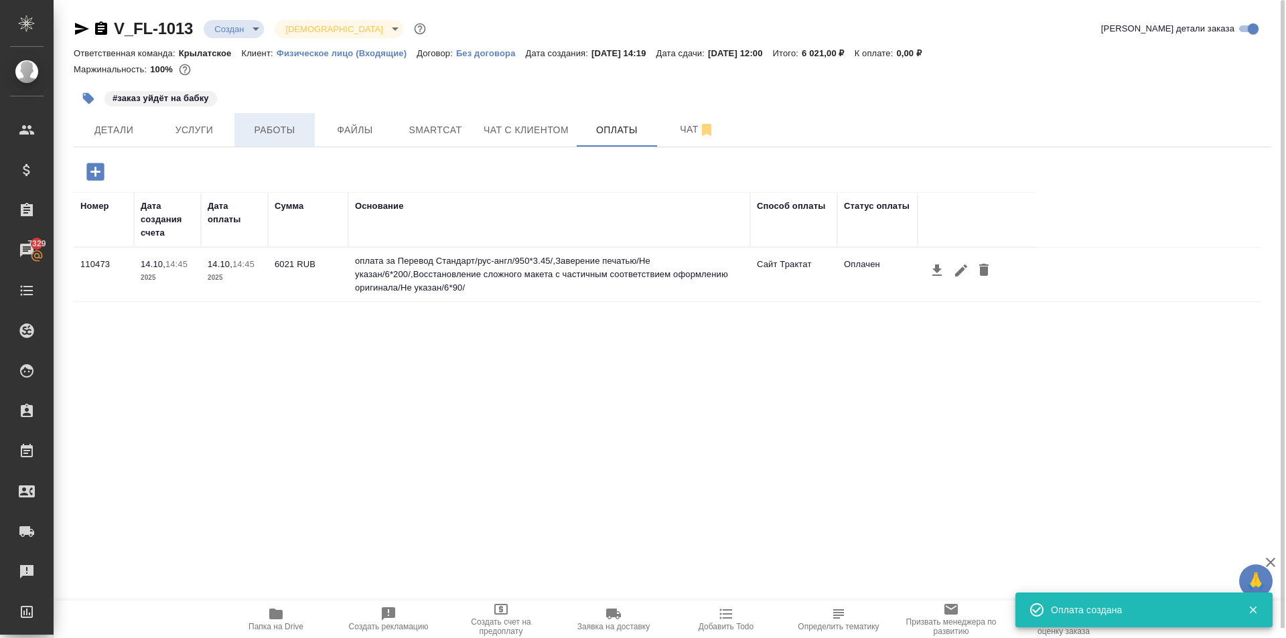
click at [289, 132] on span "Работы" at bounding box center [274, 130] width 64 height 17
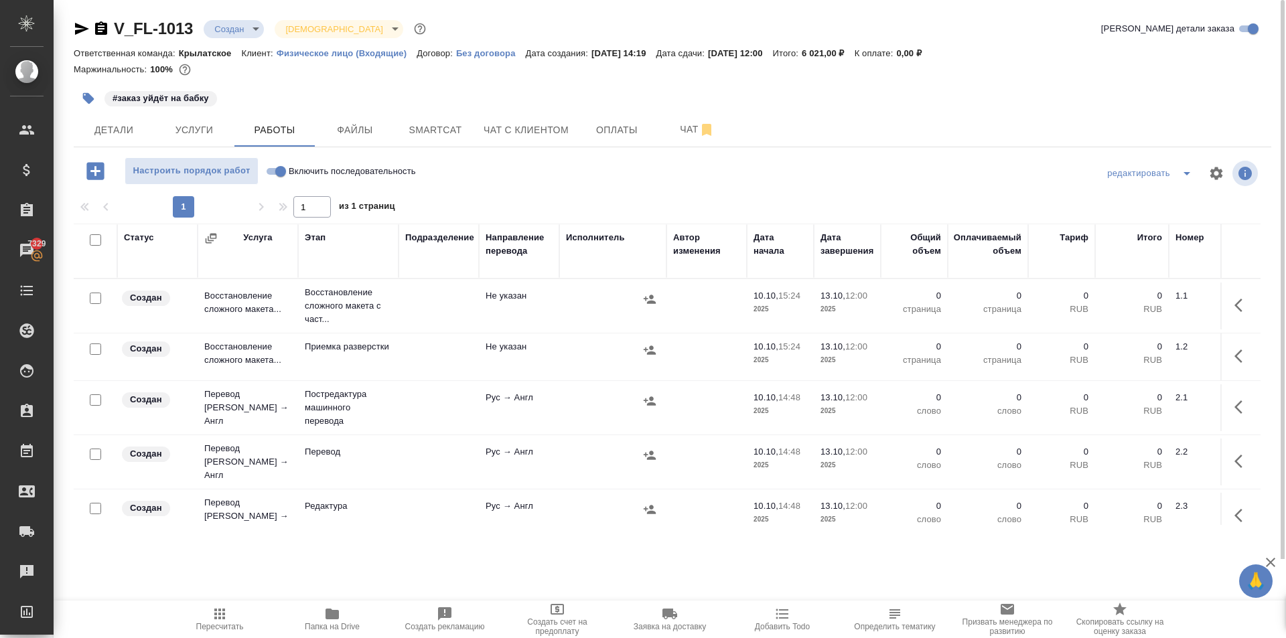
click at [277, 174] on input "Включить последовательность" at bounding box center [280, 171] width 48 height 16
checkbox input "true"
click at [94, 239] on input "checkbox" at bounding box center [95, 239] width 11 height 11
checkbox input "true"
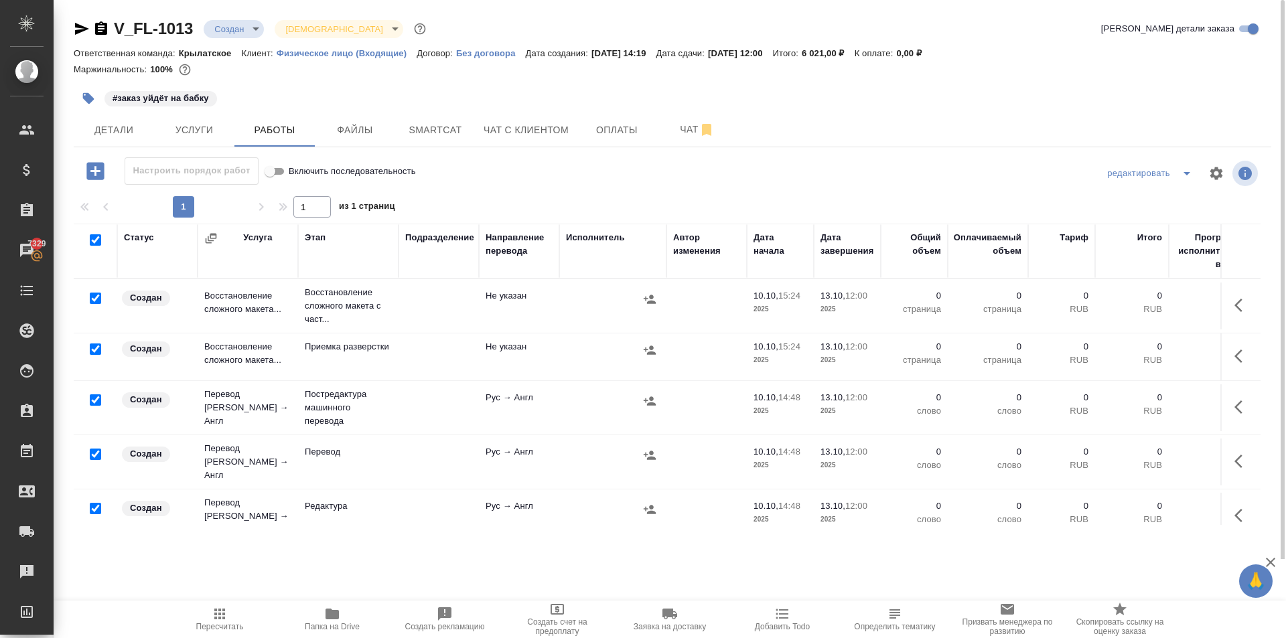
checkbox input "true"
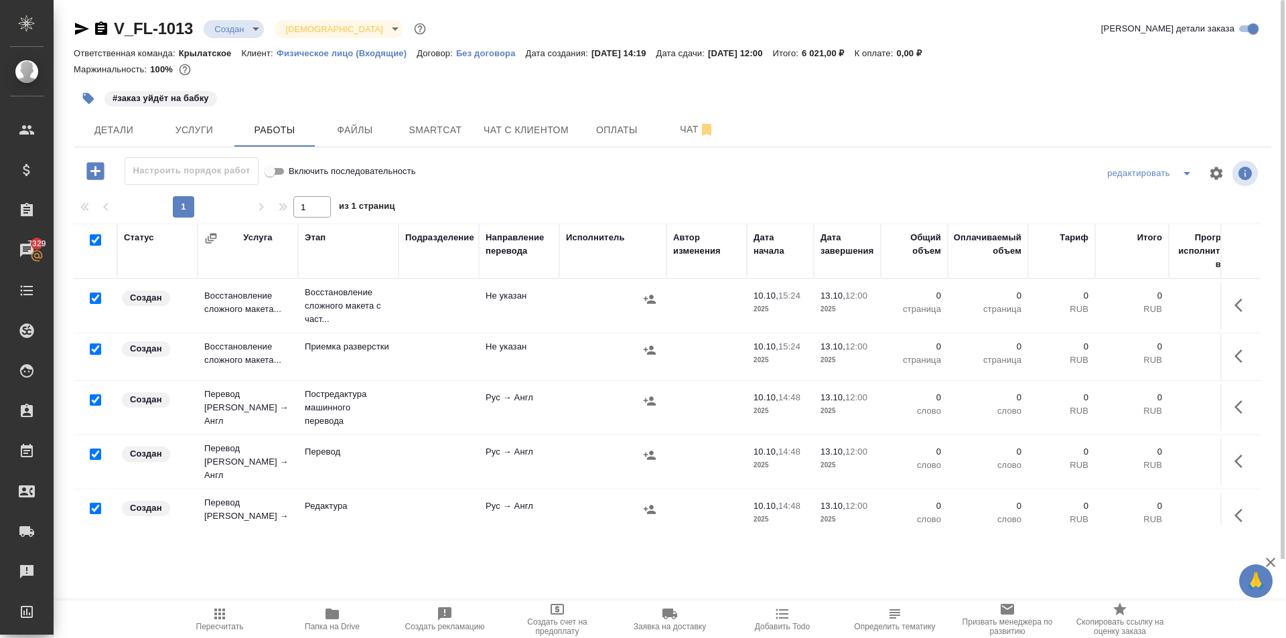
checkbox input "true"
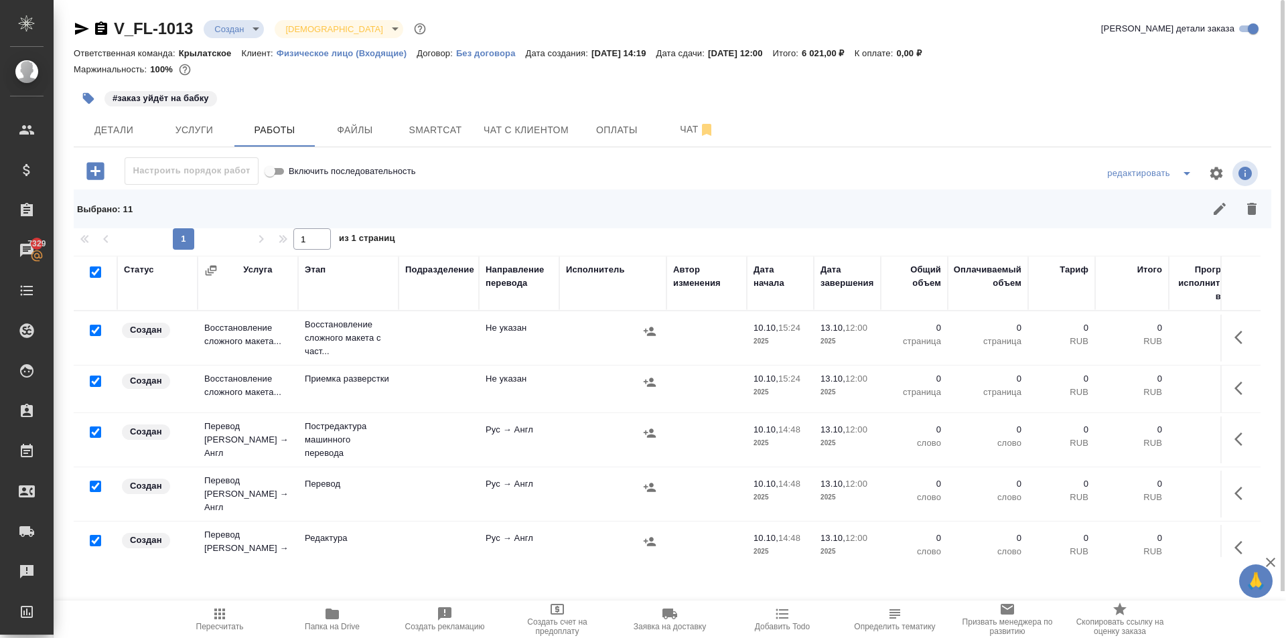
click at [94, 326] on input "checkbox" at bounding box center [95, 330] width 11 height 11
checkbox input "false"
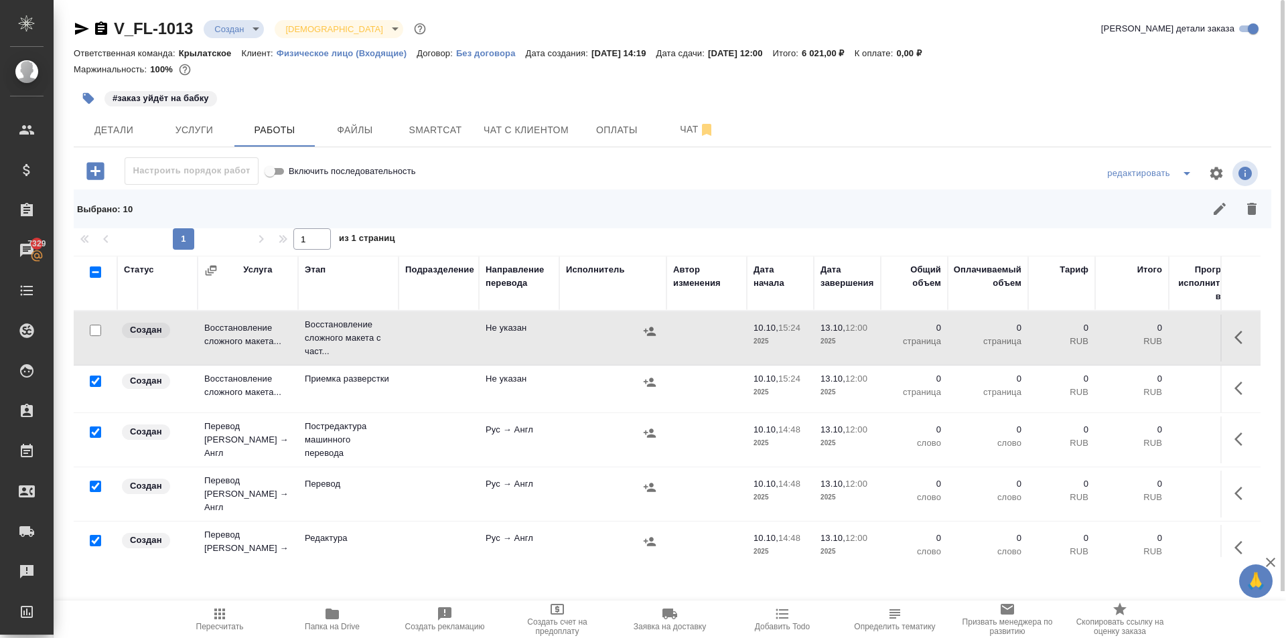
click at [94, 433] on input "checkbox" at bounding box center [95, 431] width 11 height 11
checkbox input "false"
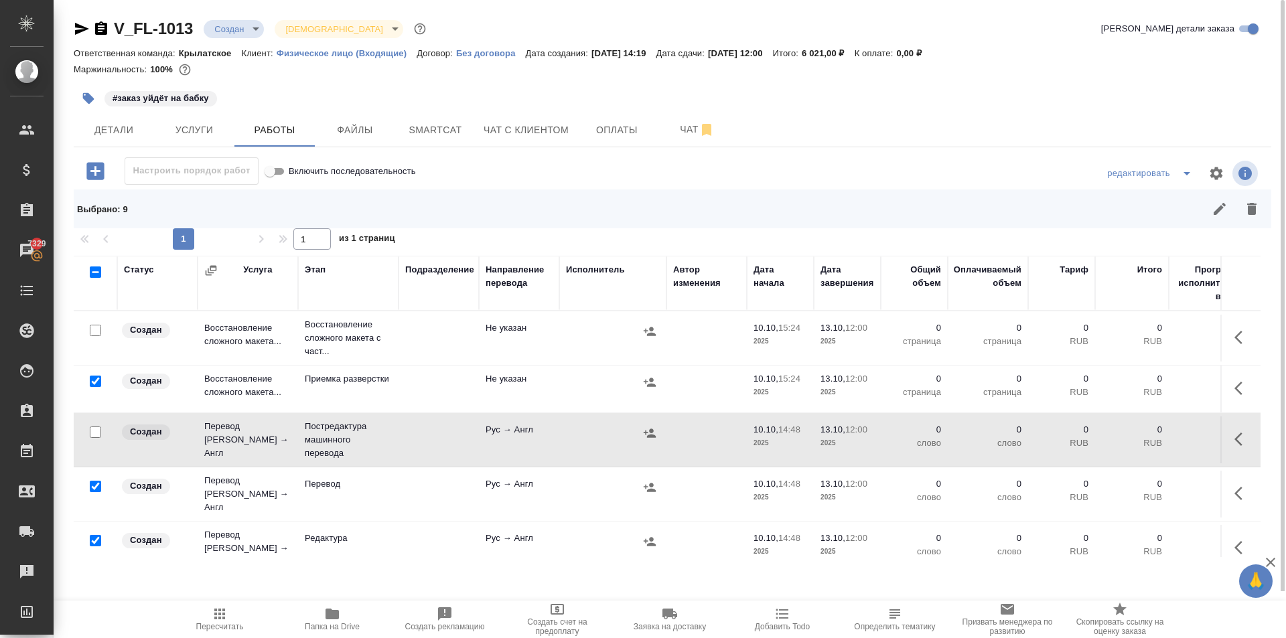
click at [95, 481] on input "checkbox" at bounding box center [95, 486] width 11 height 11
checkbox input "false"
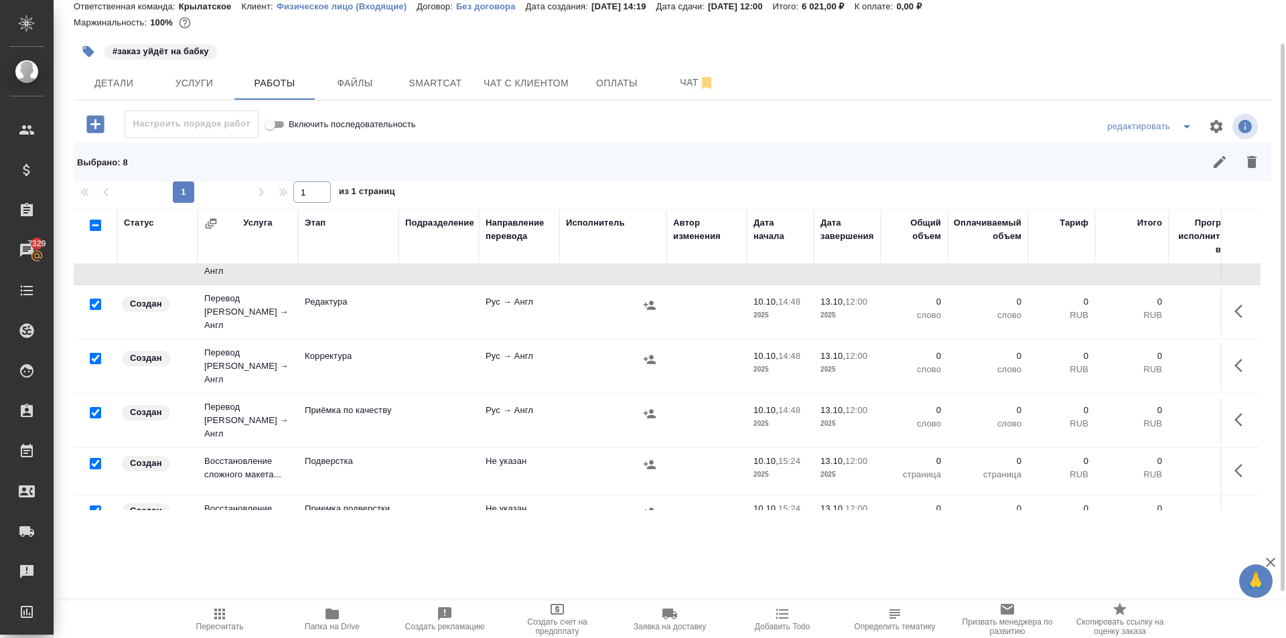
scroll to position [201, 0]
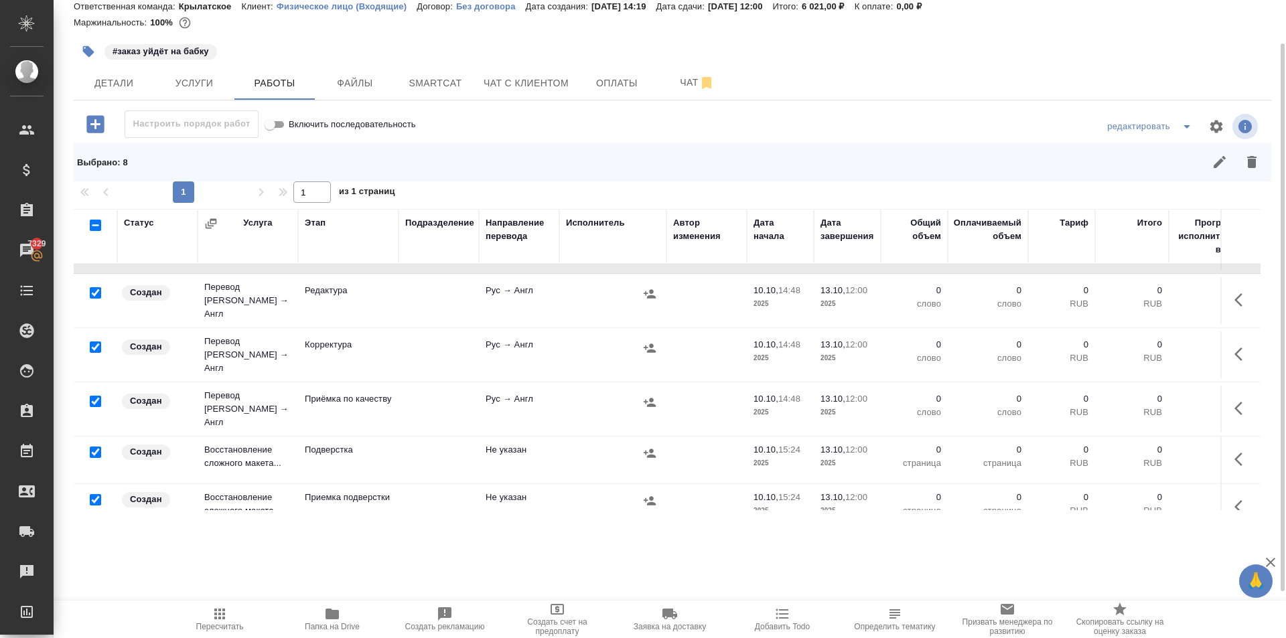
click at [96, 396] on input "checkbox" at bounding box center [95, 401] width 11 height 11
checkbox input "false"
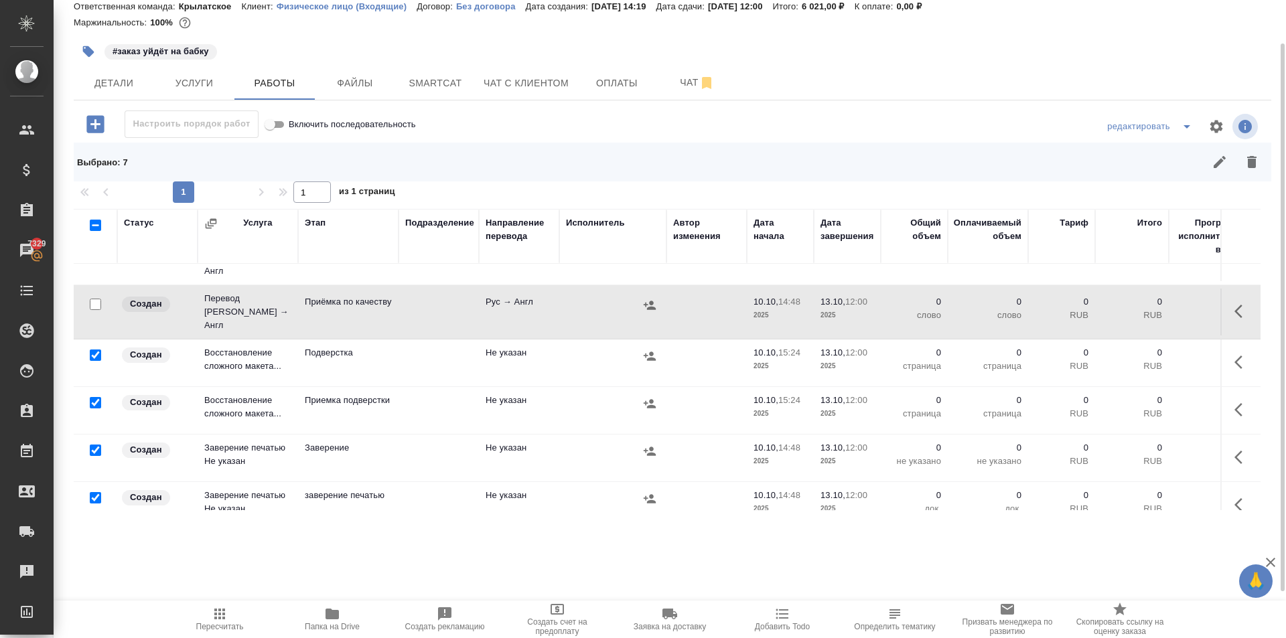
scroll to position [301, 0]
click at [1251, 181] on div "1 1 из 1 страниц" at bounding box center [672, 191] width 1197 height 21
click at [1247, 169] on icon "button" at bounding box center [1251, 162] width 16 height 16
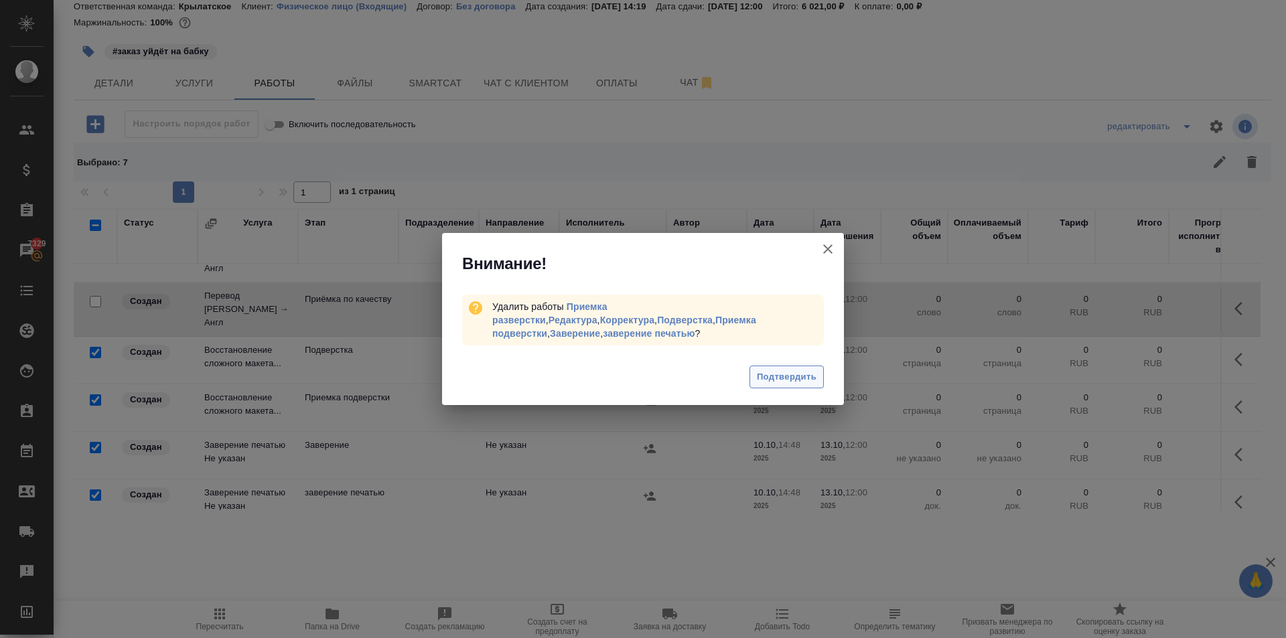
click at [803, 374] on span "Подтвердить" at bounding box center [787, 377] width 60 height 15
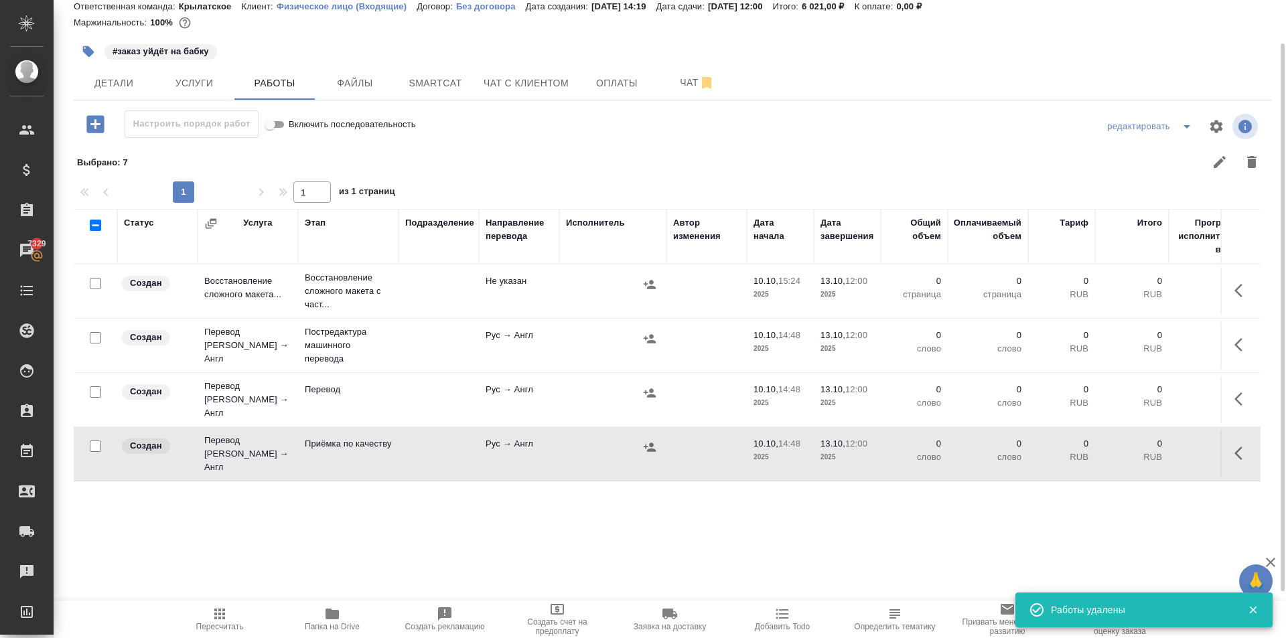
scroll to position [0, 0]
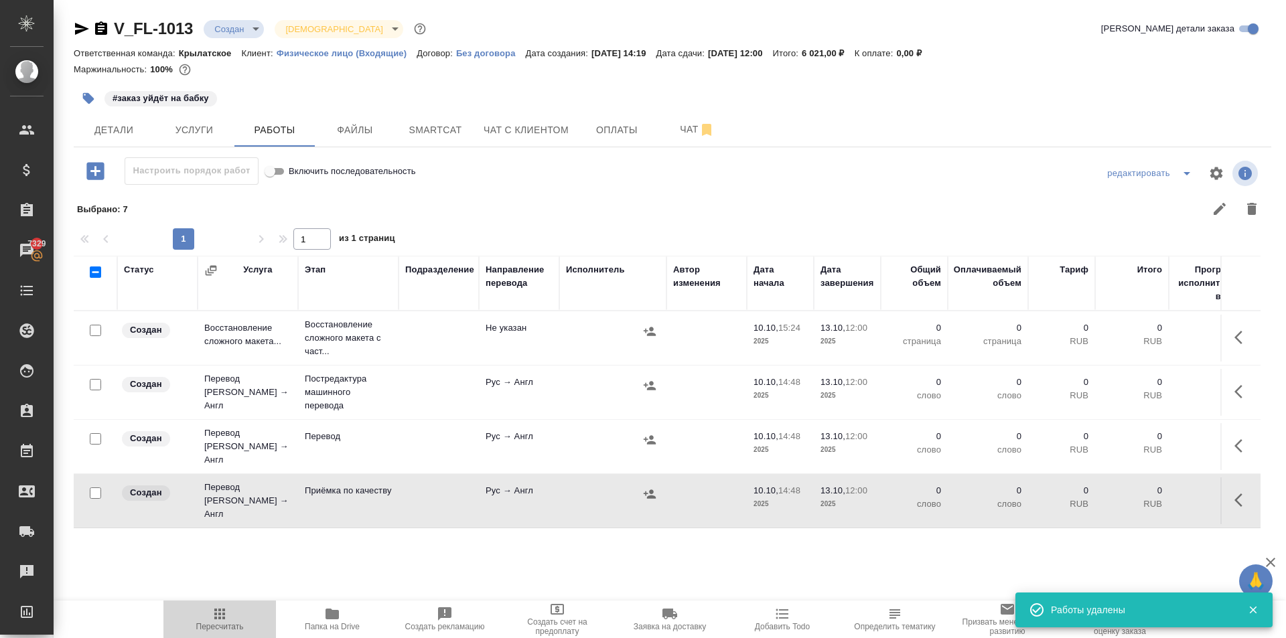
click at [227, 604] on button "Пересчитать" at bounding box center [219, 619] width 112 height 37
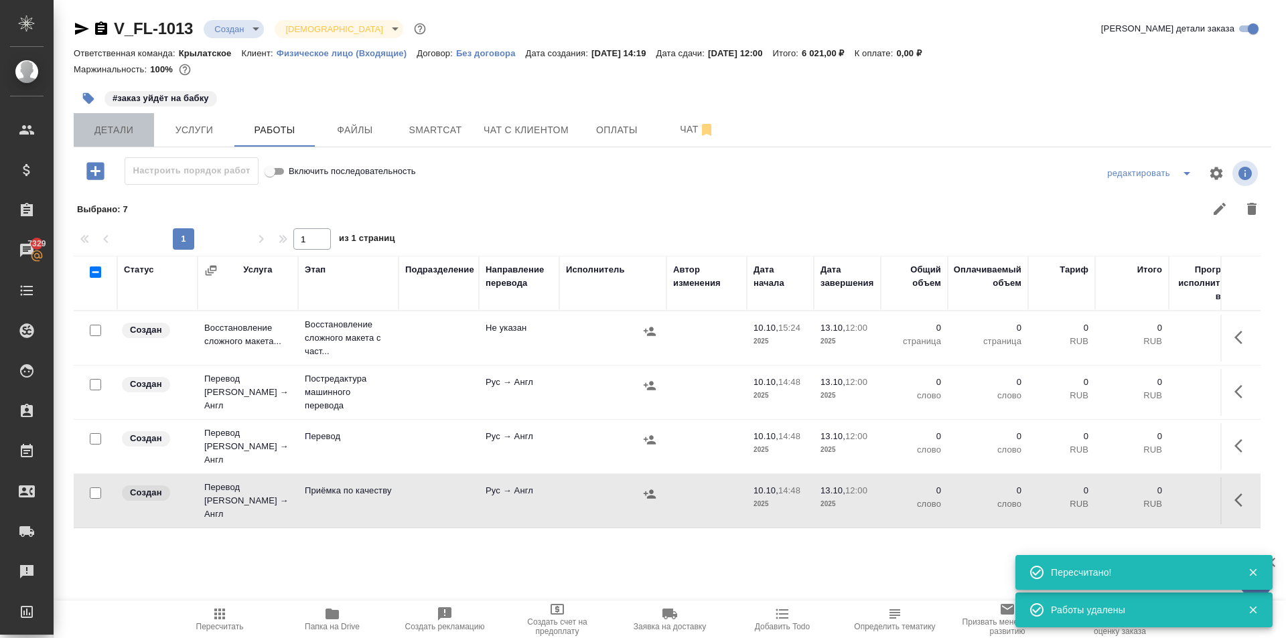
click at [132, 139] on button "Детали" at bounding box center [114, 129] width 80 height 33
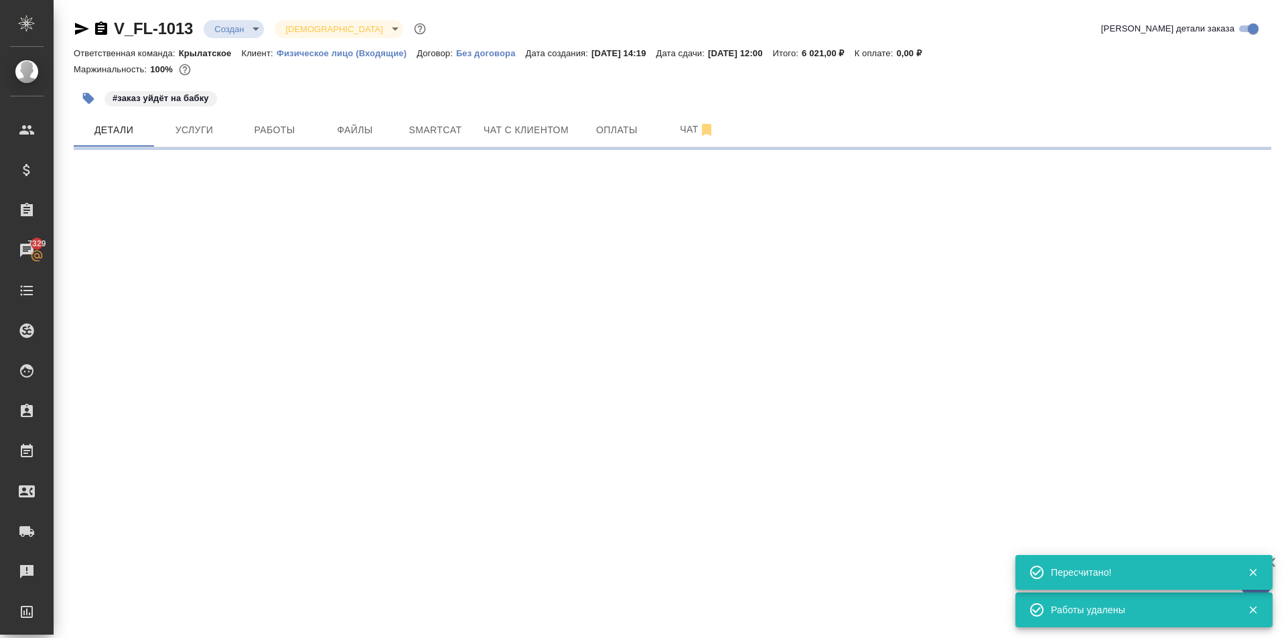
select select "RU"
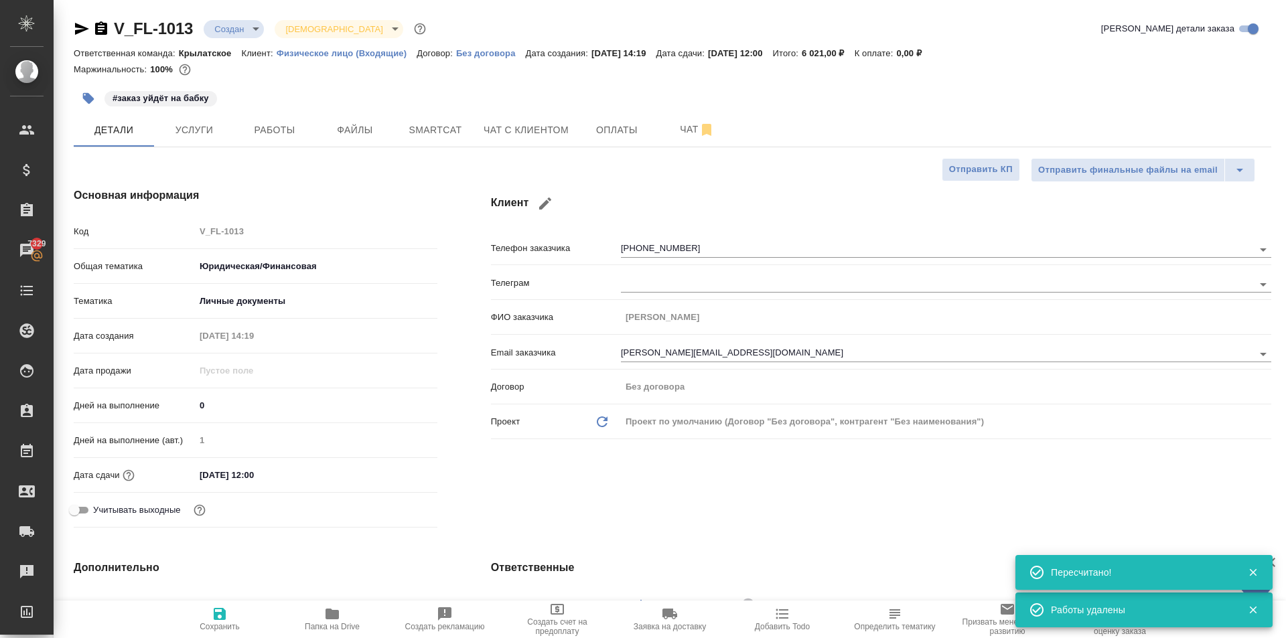
type textarea "x"
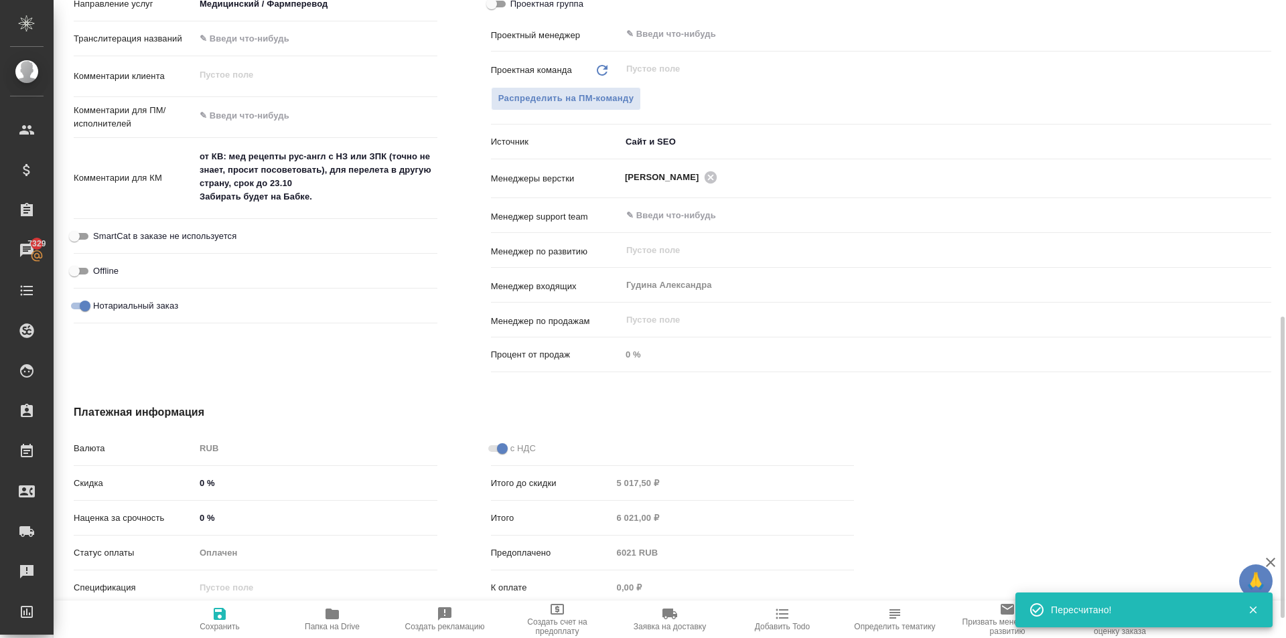
scroll to position [603, 0]
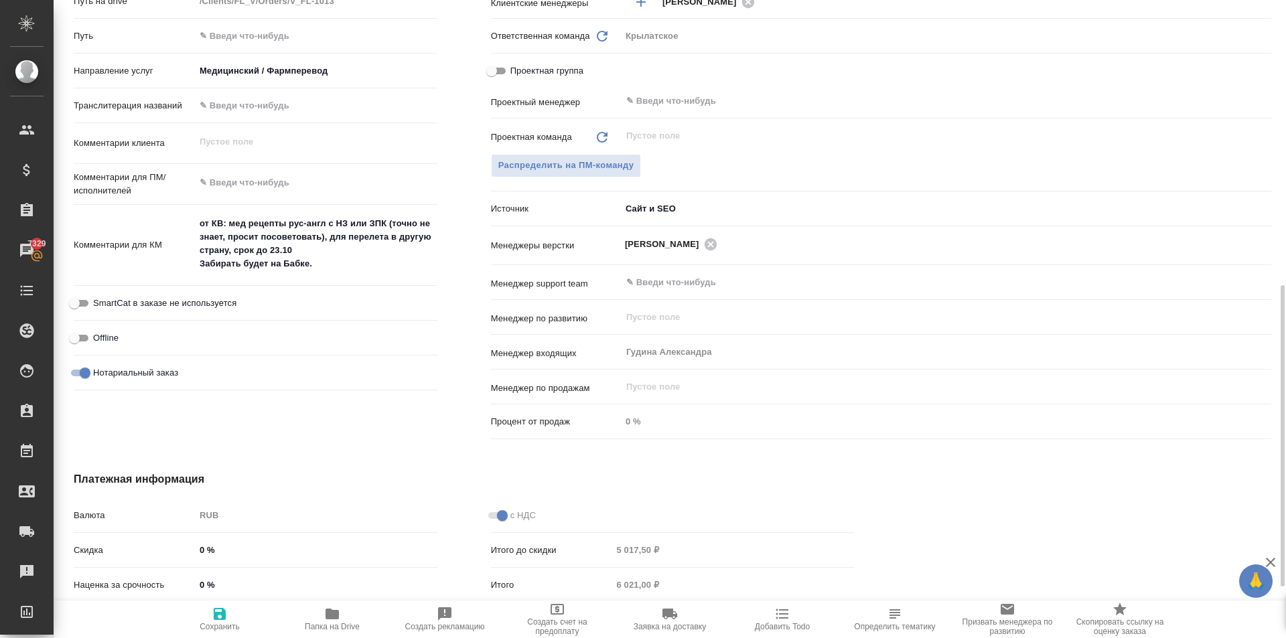
type textarea "x"
click at [360, 257] on textarea "от КВ: мед рецепты рус-англ с НЗ или ЗПК (точно не знает, просит посоветовать),…" at bounding box center [316, 244] width 241 height 63
click at [370, 263] on textarea "от КВ: мед рецепты рус-англ с НЗ или ЗПК (точно не знает, просит посоветовать),…" at bounding box center [316, 244] width 241 height 63
type textarea "x"
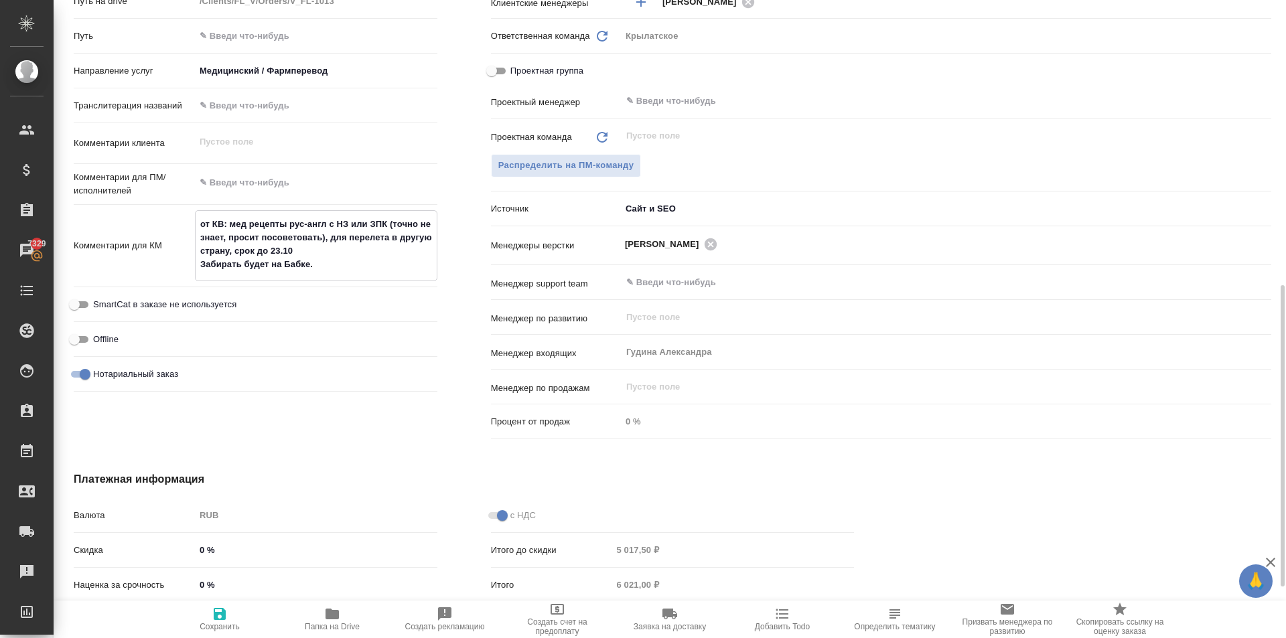
type textarea "от КВ: мед рецепты рус-англ с НЗ или ЗПК (точно не знает, просит посоветовать),…"
type textarea "x"
type textarea "от КВ: мед рецепты рус-англ с НЗ или ЗПК (точно не знает, просит посоветовать),…"
type textarea "x"
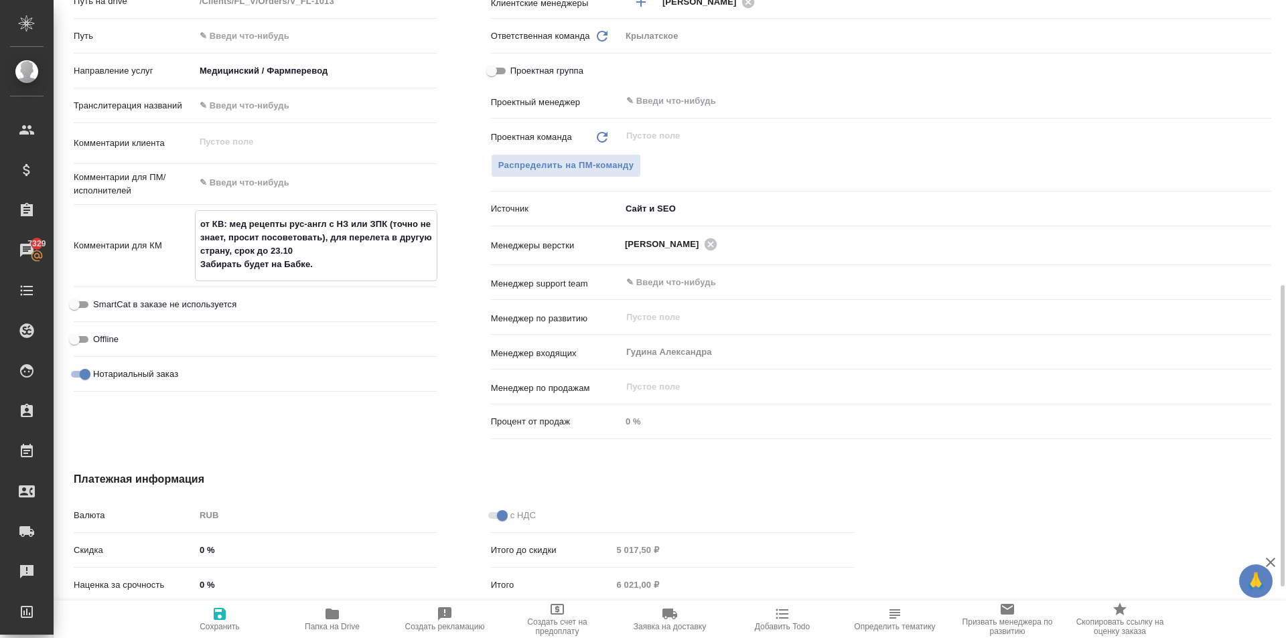
type textarea "x"
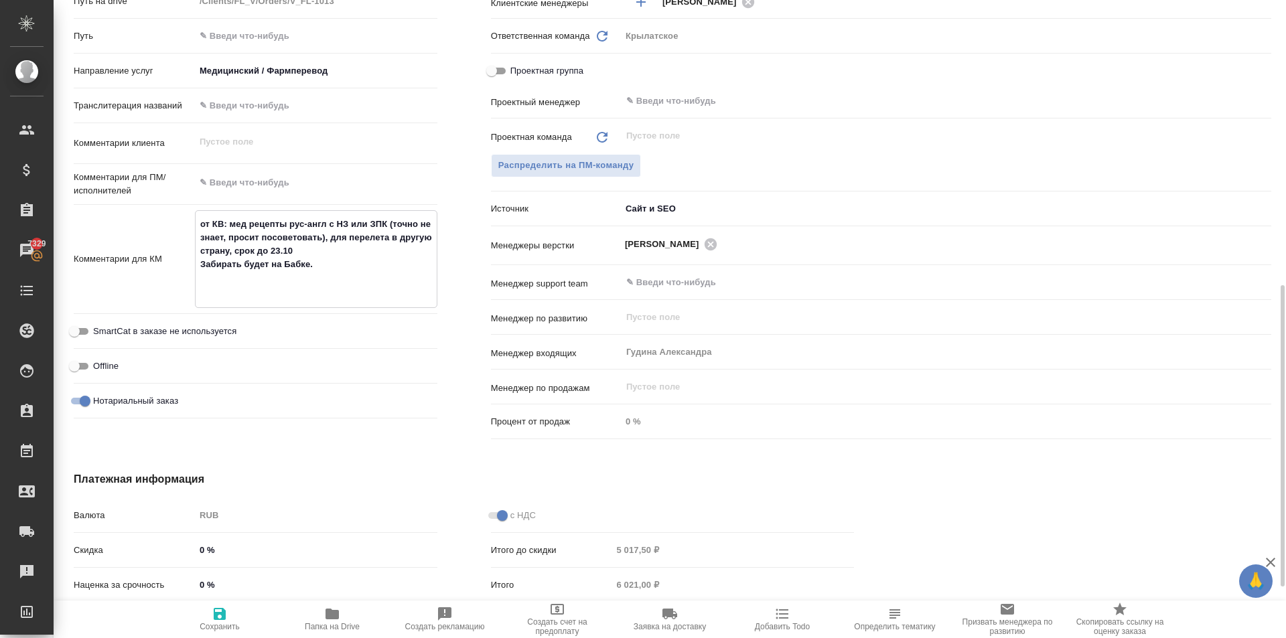
type textarea "x"
type textarea "от КВ: мед рецепты рус-англ с НЗ или ЗПК (точно не знает, просит посоветовать),…"
type textarea "x"
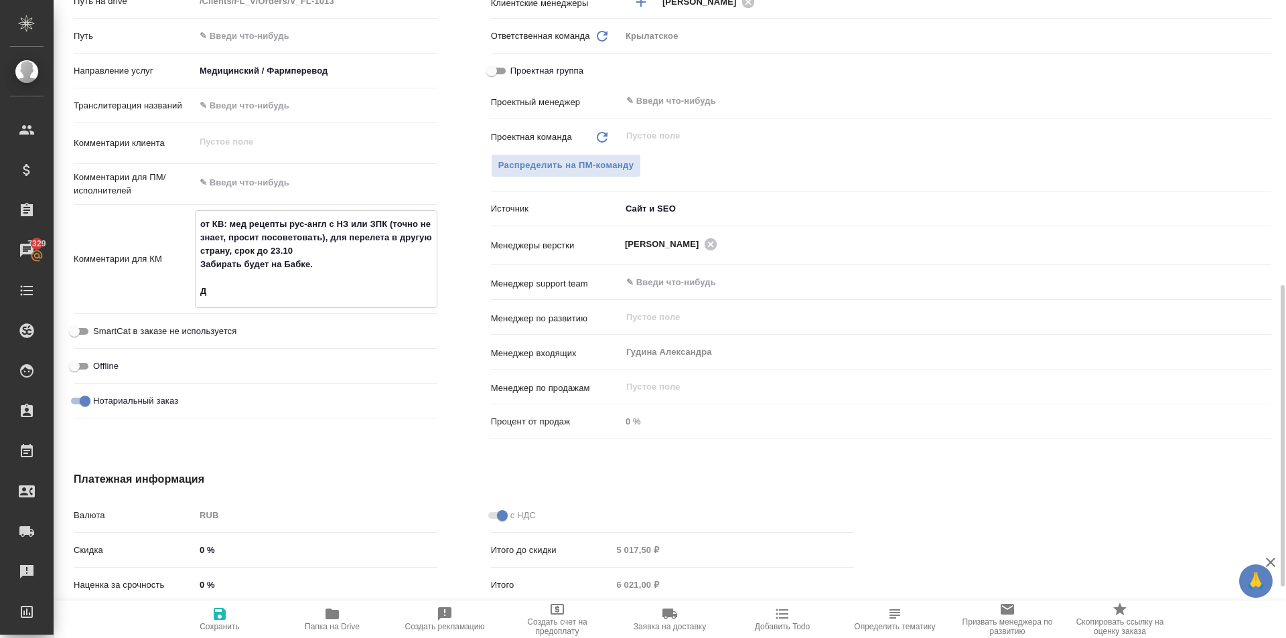
type textarea "x"
type textarea "от КВ: мед рецепты рус-англ с НЗ или ЗПК (точно не знает, просит посоветовать),…"
type textarea "x"
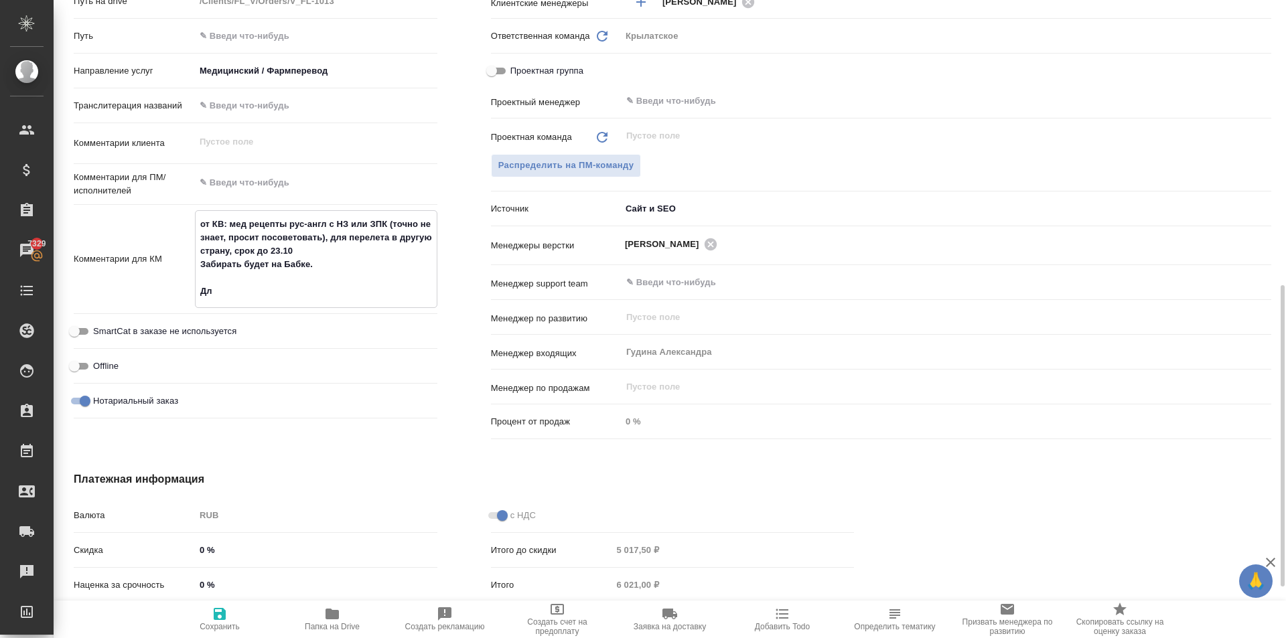
type textarea "от КВ: мед рецепты рус-англ с НЗ или ЗПК (точно не знает, просит посоветовать),…"
type textarea "x"
type textarea "от КВ: мед рецепты рус-англ с НЗ или ЗПК (точно не знает, просит посоветовать),…"
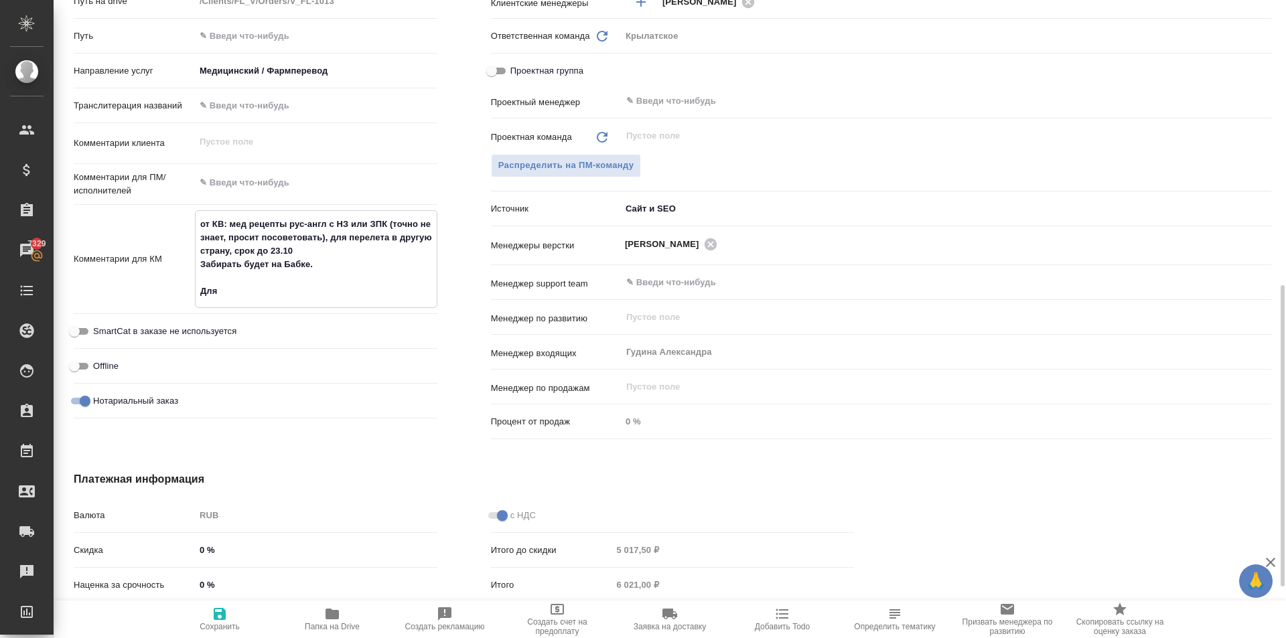
type textarea "x"
type textarea "от КВ: мед рецепты рус-англ с НЗ или ЗПК (точно не знает, просит посоветовать),…"
type textarea "x"
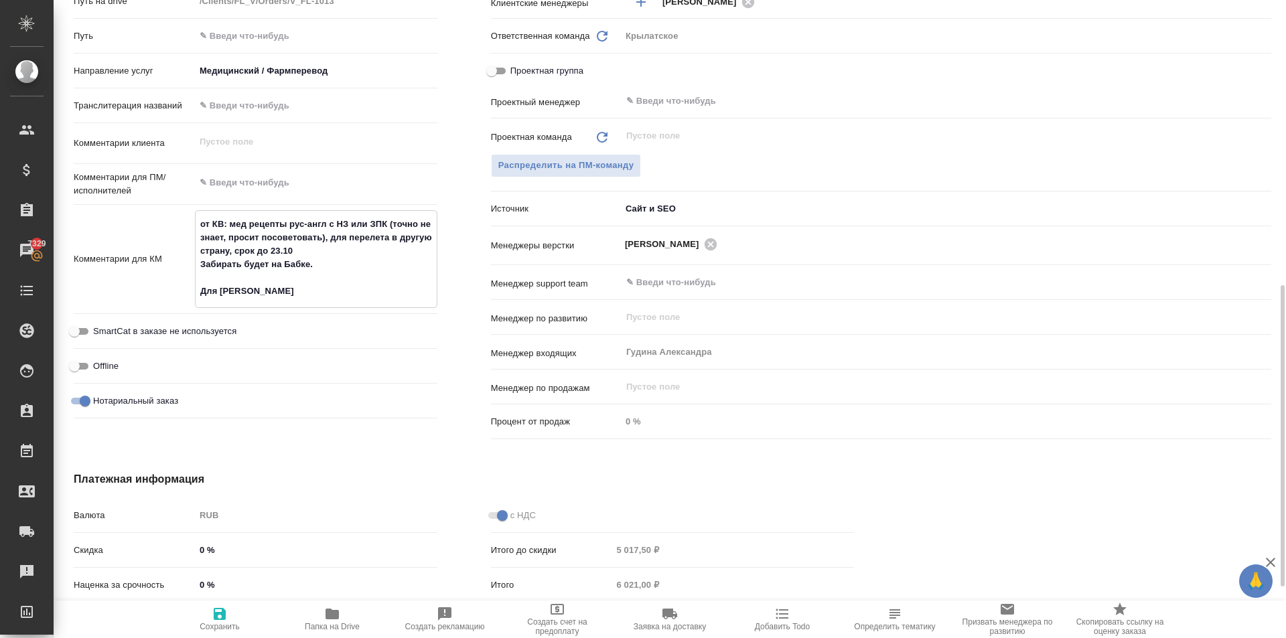
type textarea "x"
type textarea "от КВ: мед рецепты рус-англ с НЗ или ЗПК (точно не знает, просит посоветовать),…"
type textarea "x"
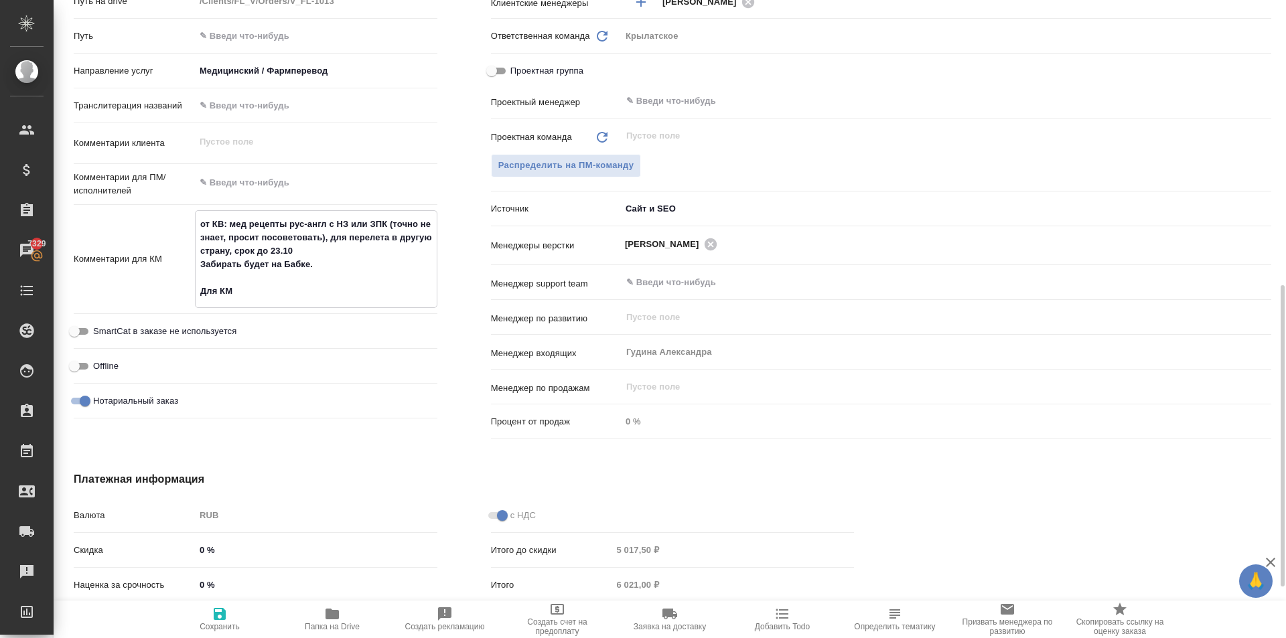
type textarea "x"
type textarea "от КВ: мед рецепты рус-англ с НЗ или ЗПК (точно не знает, просит посоветовать),…"
type textarea "x"
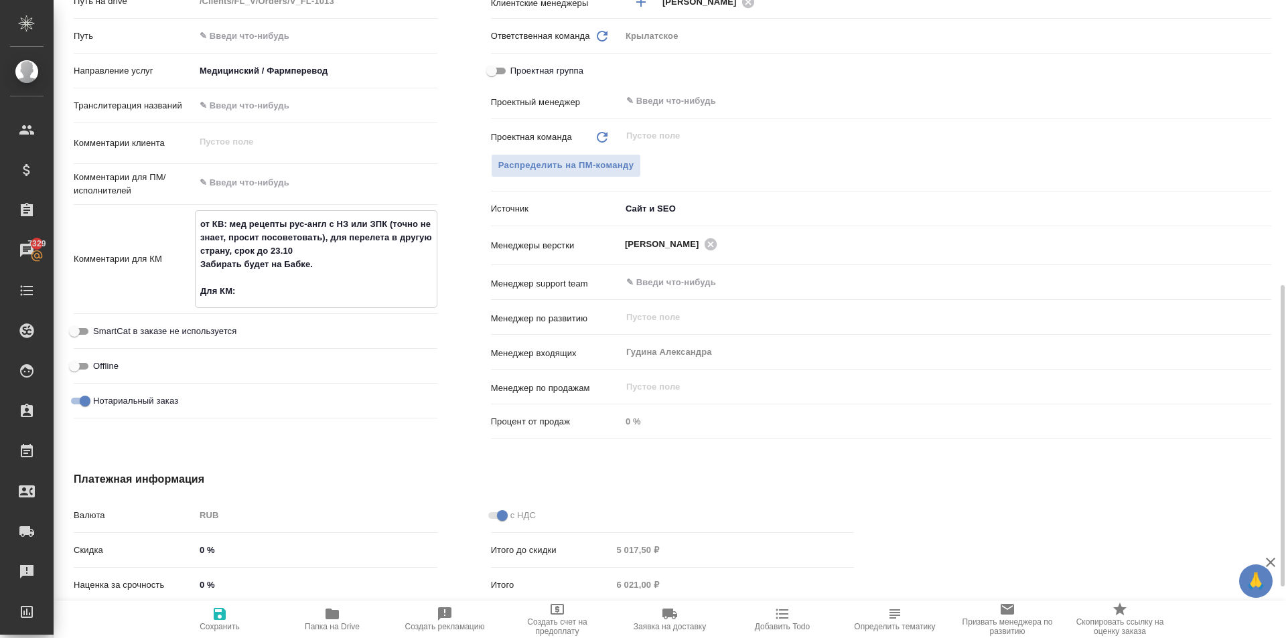
type textarea "от КВ: мед рецепты рус-англ с НЗ или ЗПК (точно не знает, просит посоветовать),…"
type textarea "x"
type textarea "от КВ: мед рецепты рус-англ с НЗ или ЗПК (точно не знает, просит посоветовать),…"
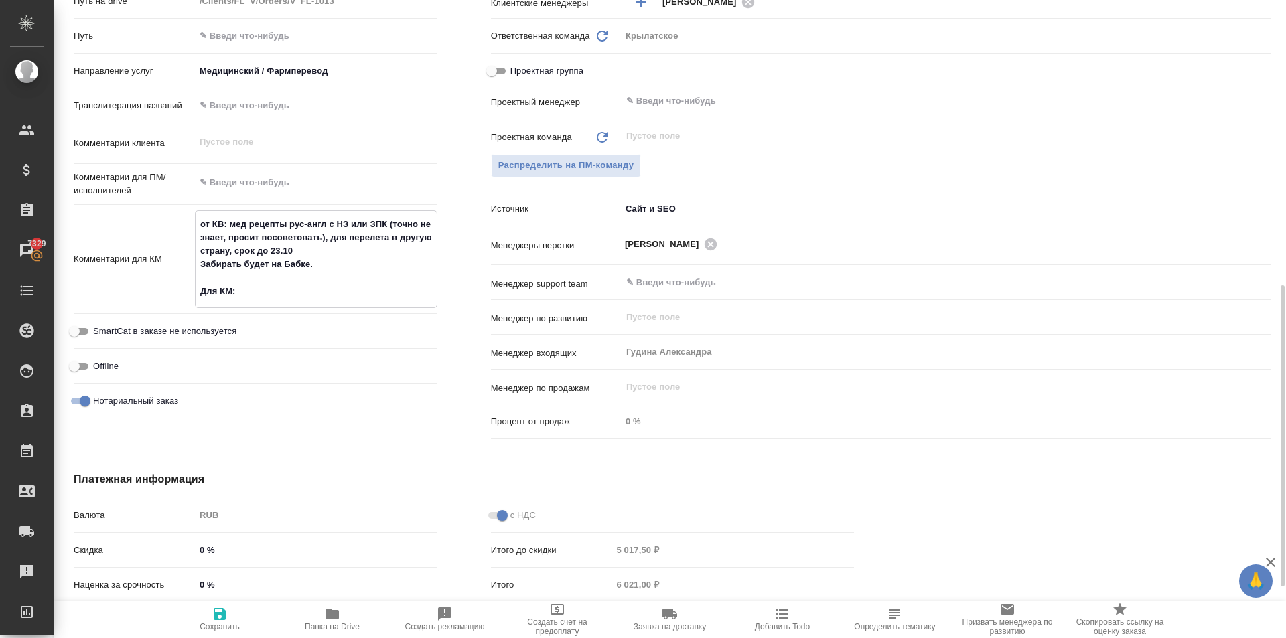
type textarea "x"
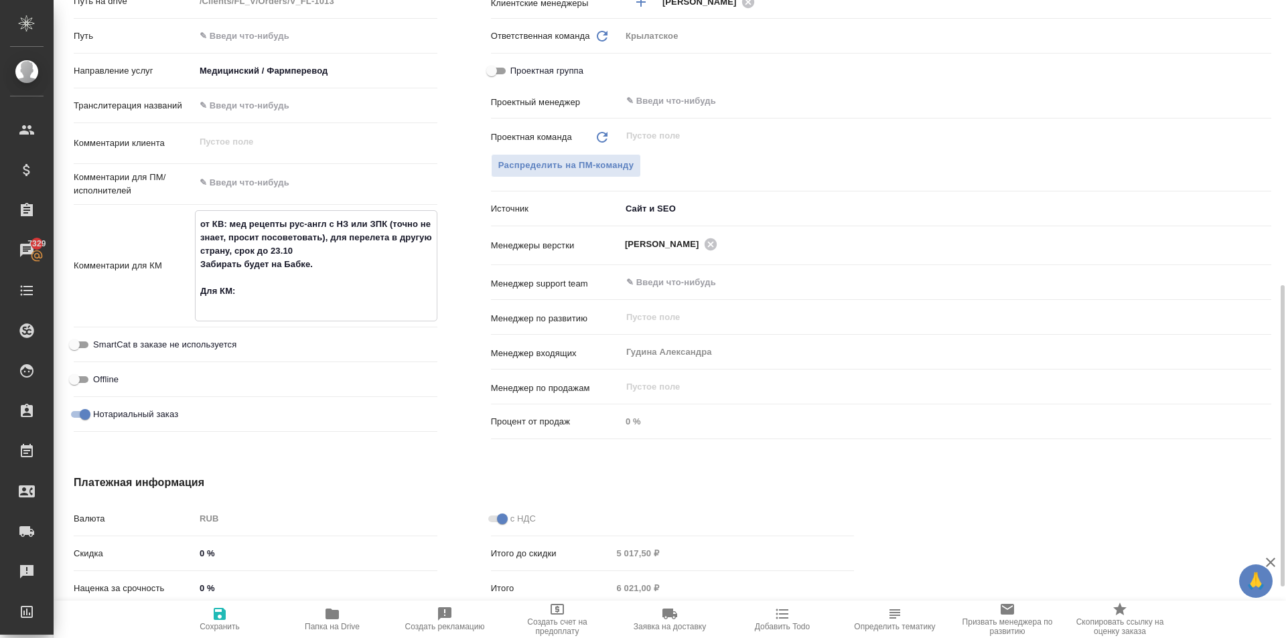
type textarea "x"
type textarea "от КВ: мед рецепты рус-англ с НЗ или ЗПК (точно не знает, просит посоветовать),…"
type textarea "x"
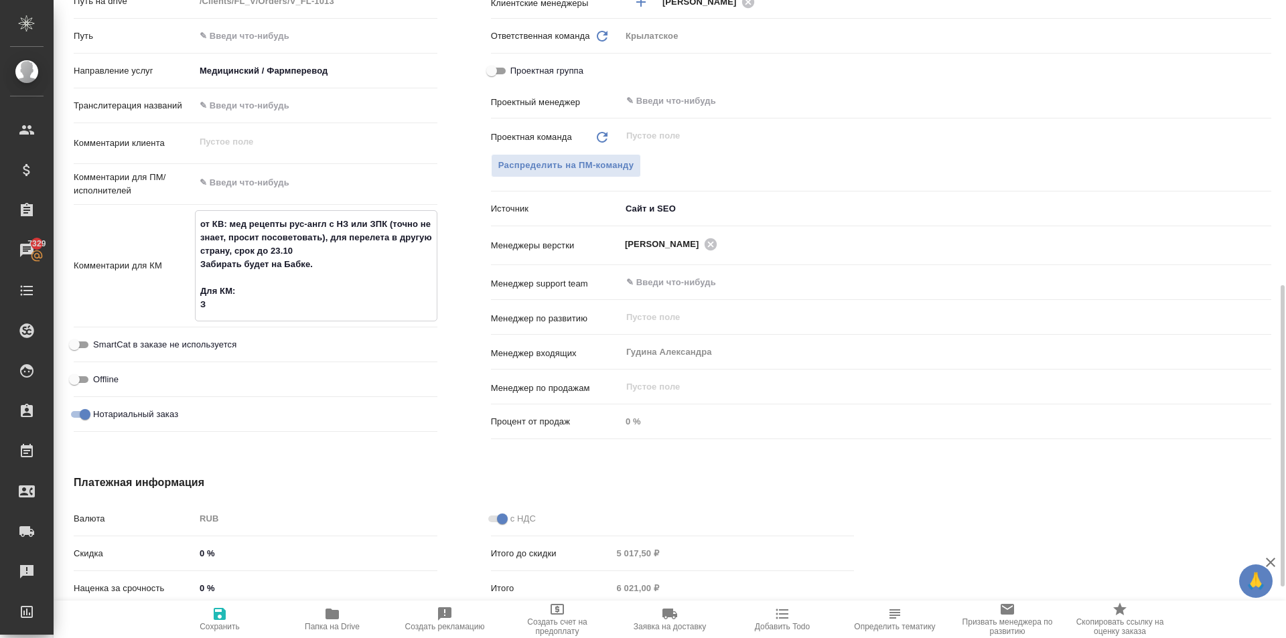
type textarea "x"
type textarea "от КВ: мед рецепты рус-англ с НЗ или ЗПК (точно не знает, просит посоветовать),…"
type textarea "x"
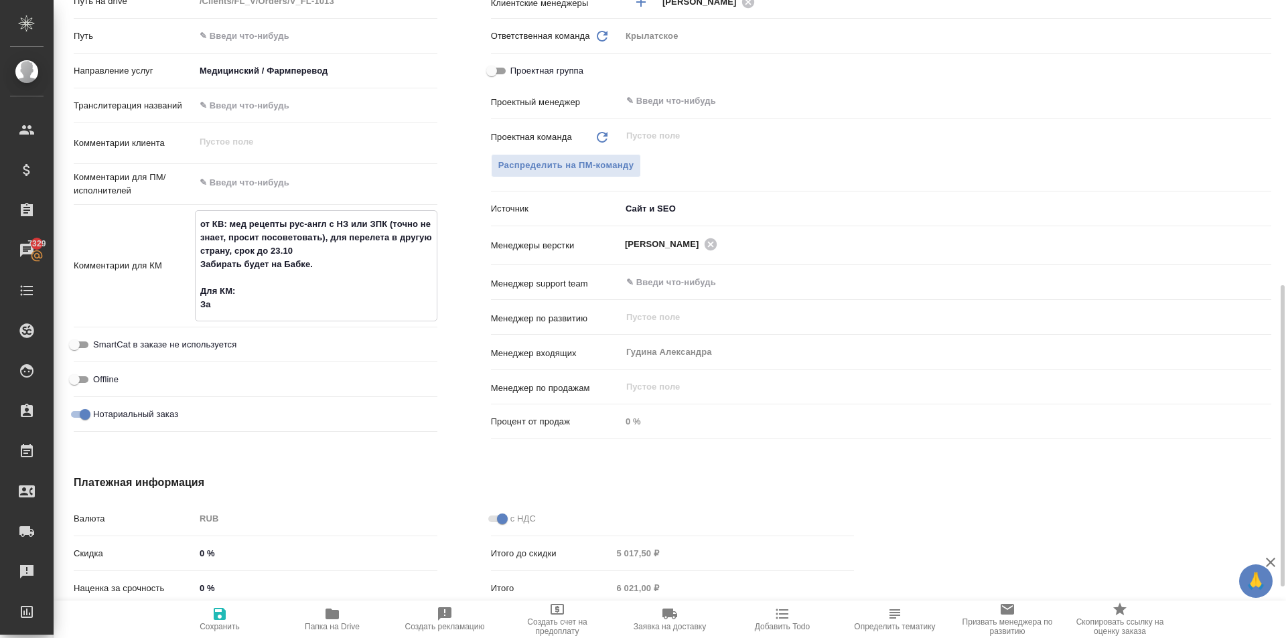
type textarea "от КВ: мед рецепты рус-англ с НЗ или ЗПК (точно не знает, просит посоветовать),…"
type textarea "x"
type textarea "от КВ: мед рецепты рус-англ с НЗ или ЗПК (точно не знает, просит посоветовать),…"
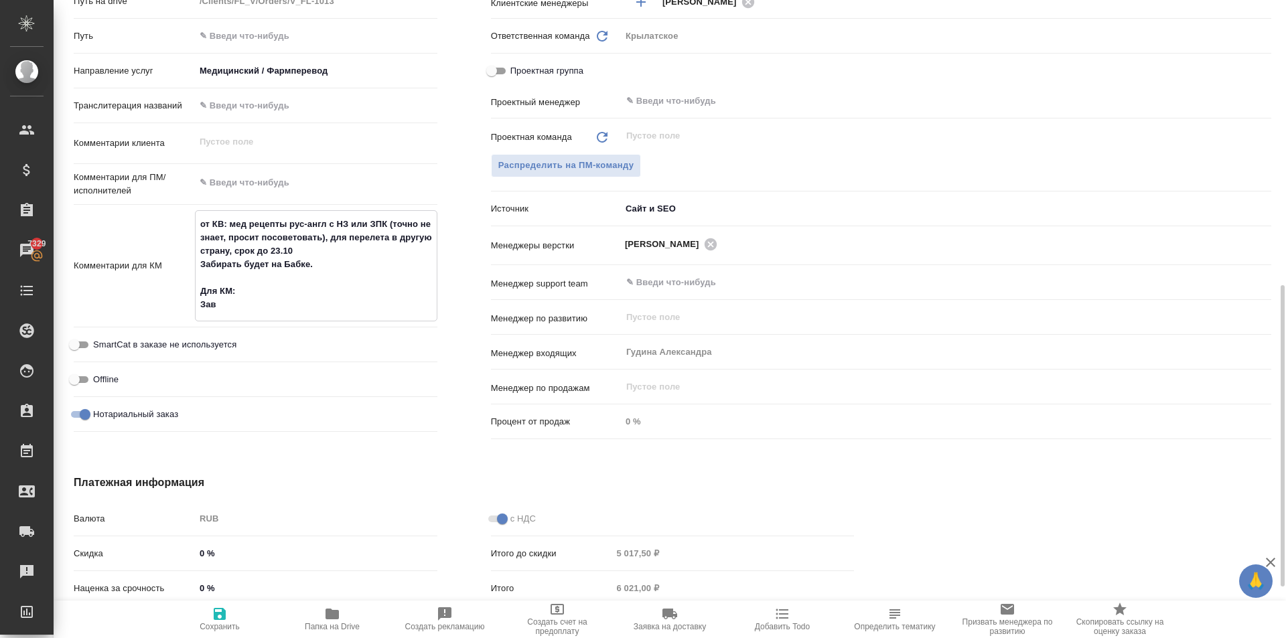
type textarea "x"
type textarea "от КВ: мед рецепты рус-англ с НЗ или ЗПК (точно не знает, просит посоветовать),…"
type textarea "x"
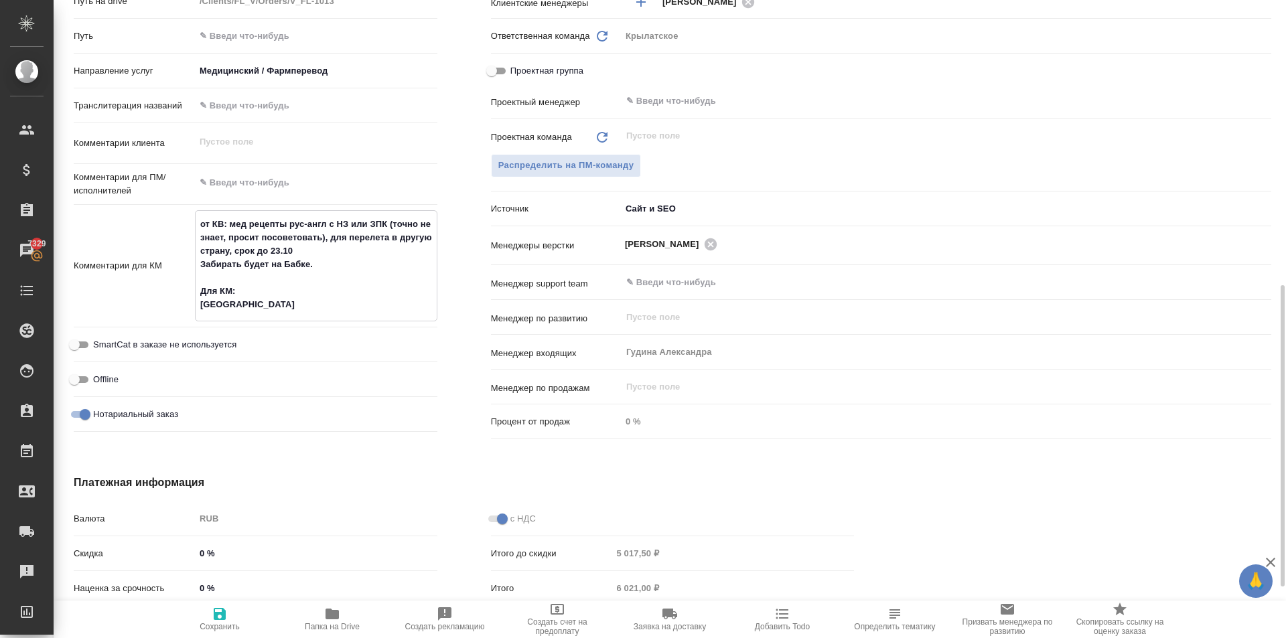
type textarea "от КВ: мед рецепты рус-англ с НЗ или ЗПК (точно не знает, просит посоветовать),…"
type textarea "x"
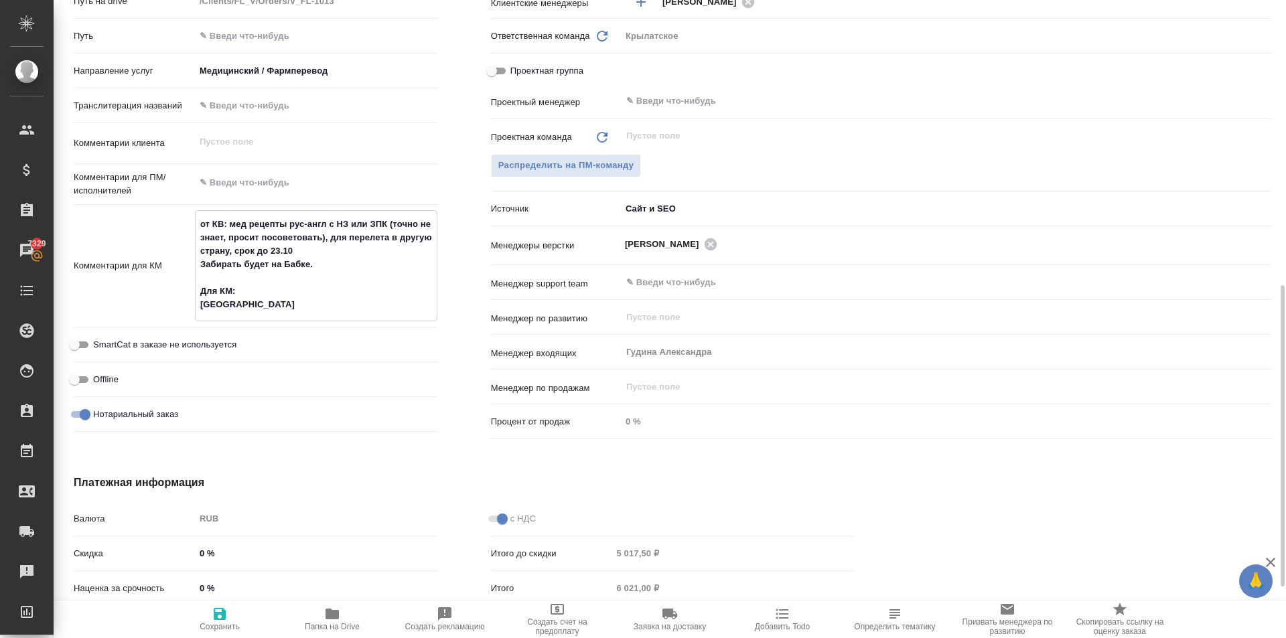
type textarea "x"
type textarea "от КВ: мед рецепты рус-англ с НЗ или ЗПК (точно не знает, просит посоветовать),…"
type textarea "x"
type textarea "от КВ: мед рецепты рус-англ с НЗ или ЗПК (точно не знает, просит посоветовать),…"
type textarea "x"
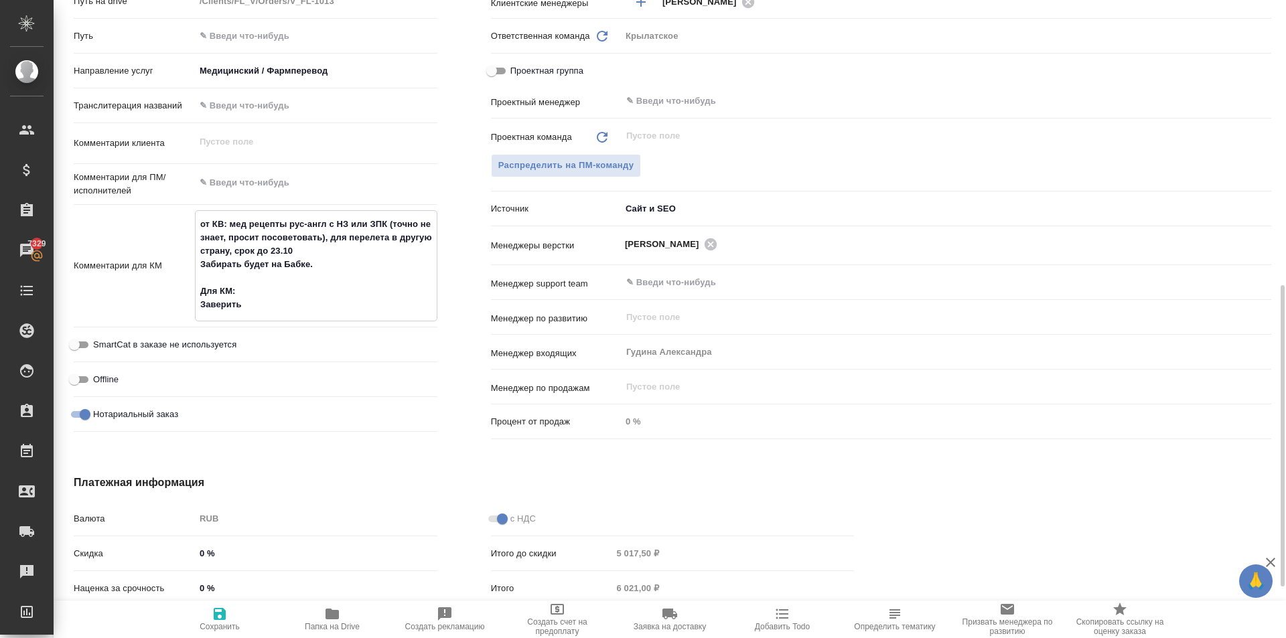
type textarea "x"
type textarea "от КВ: мед рецепты рус-англ с НЗ или ЗПК (точно не знает, просит посоветовать),…"
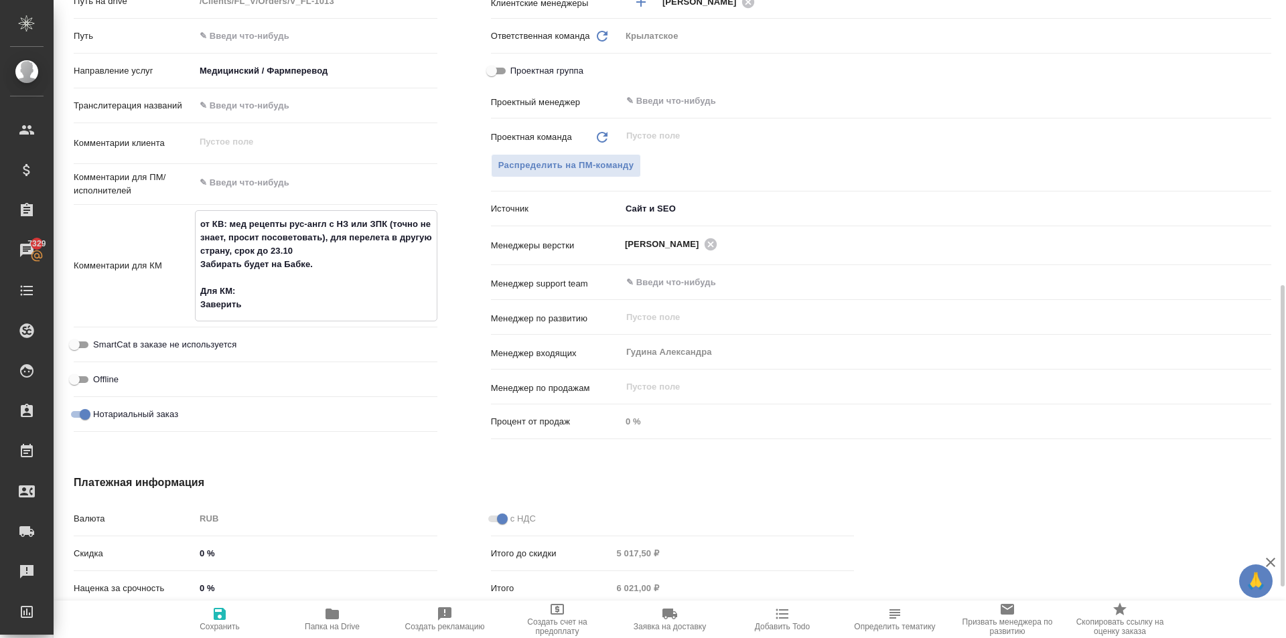
type textarea "x"
type textarea "от КВ: мед рецепты рус-англ с НЗ или ЗПК (точно не знает, просит посоветовать),…"
type textarea "x"
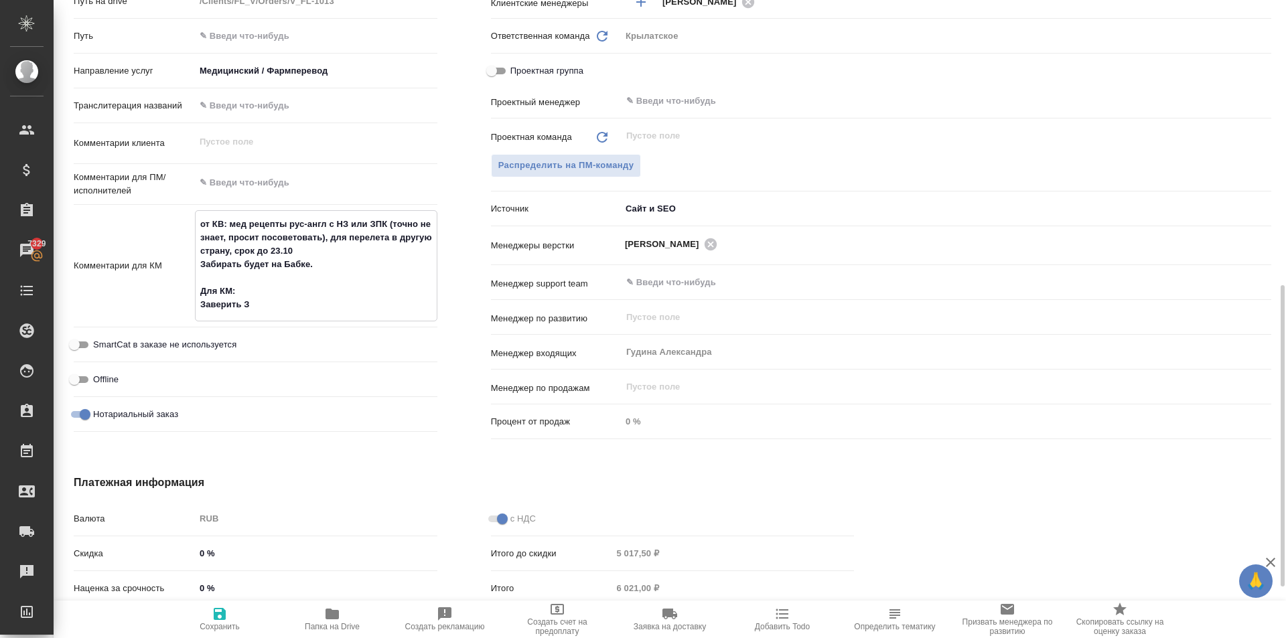
type textarea "x"
type textarea "от КВ: мед рецепты рус-англ с НЗ или ЗПК (точно не знает, просит посоветовать),…"
type textarea "x"
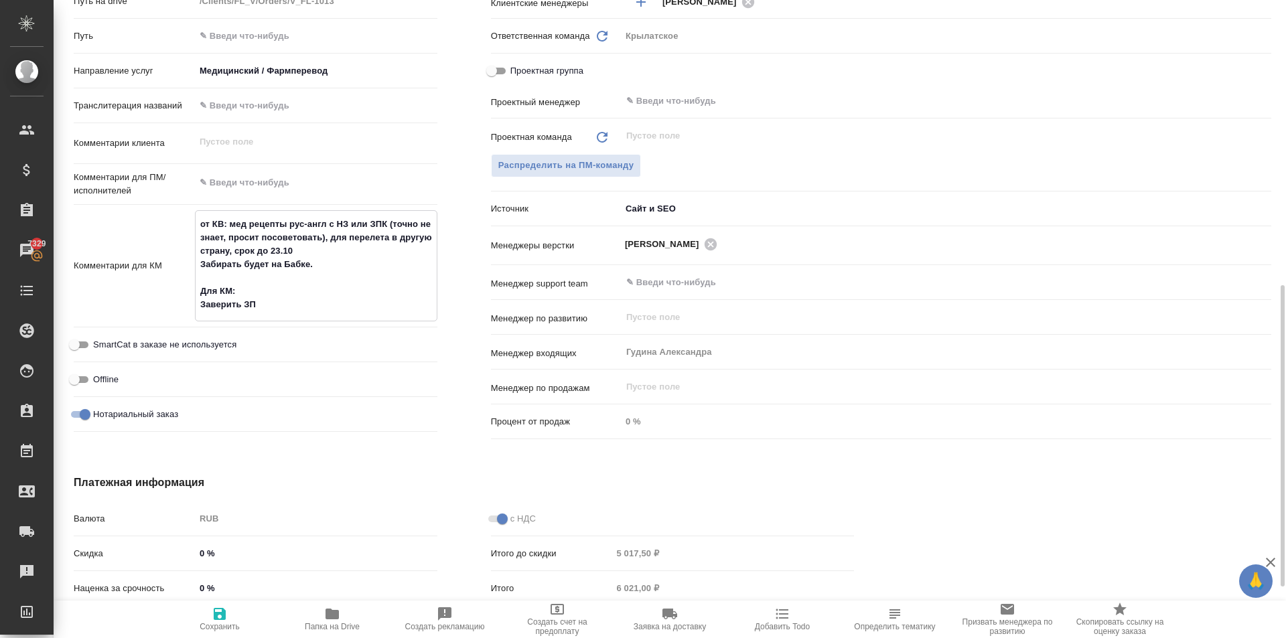
type textarea "x"
type textarea "от КВ: мед рецепты рус-англ с НЗ или ЗПК (точно не знает, просит посоветовать),…"
type textarea "x"
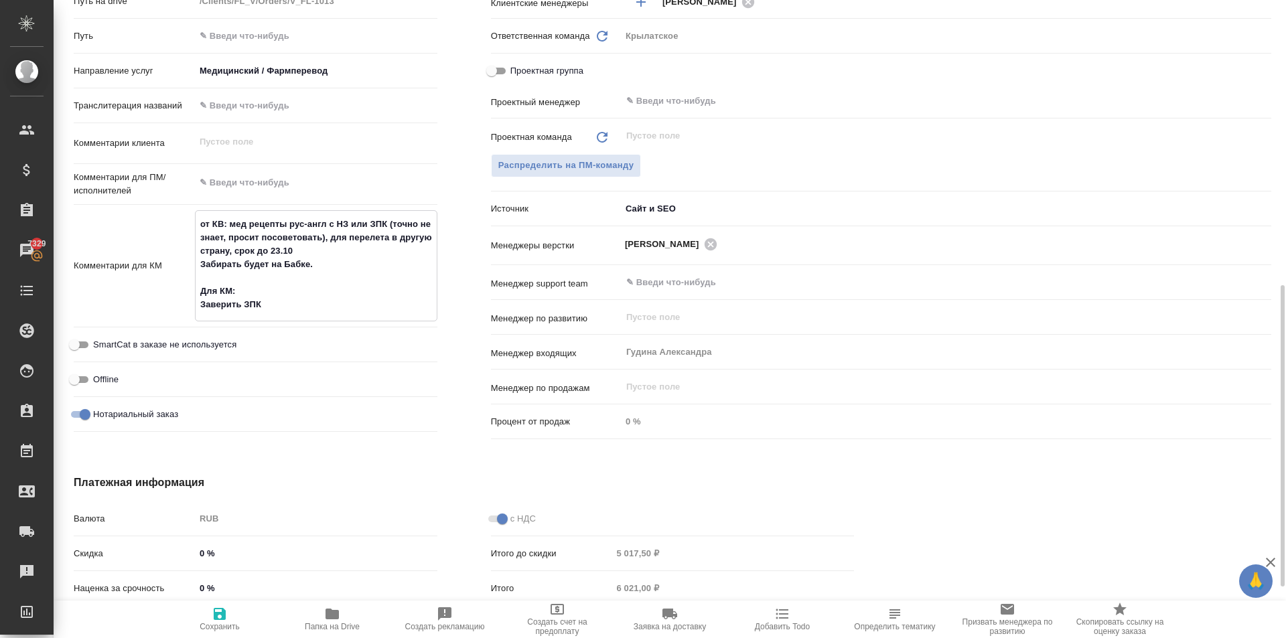
type textarea "от КВ: мед рецепты рус-англ с НЗ или ЗПК (точно не знает, просит посоветовать),…"
type textarea "x"
type textarea "от КВ: мед рецепты рус-англ с НЗ или ЗПК (точно не знает, просит посоветовать),…"
type textarea "x"
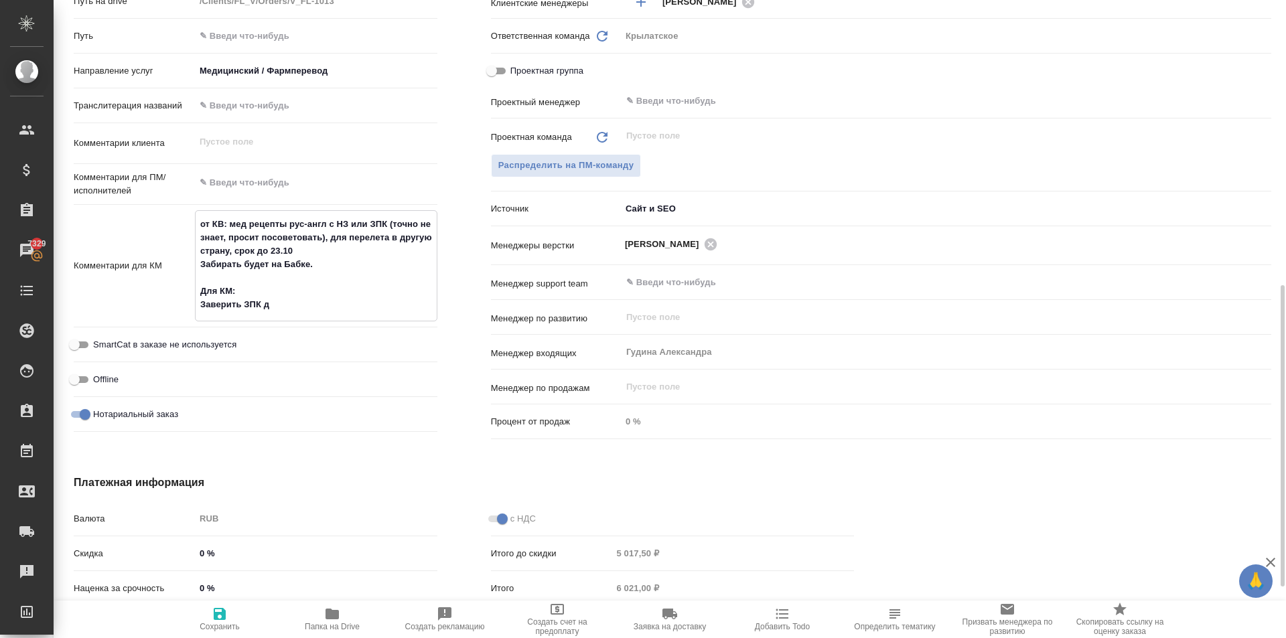
type textarea "x"
type textarea "от КВ: мед рецепты рус-англ с НЗ или ЗПК (точно не знает, просит посоветовать),…"
type textarea "x"
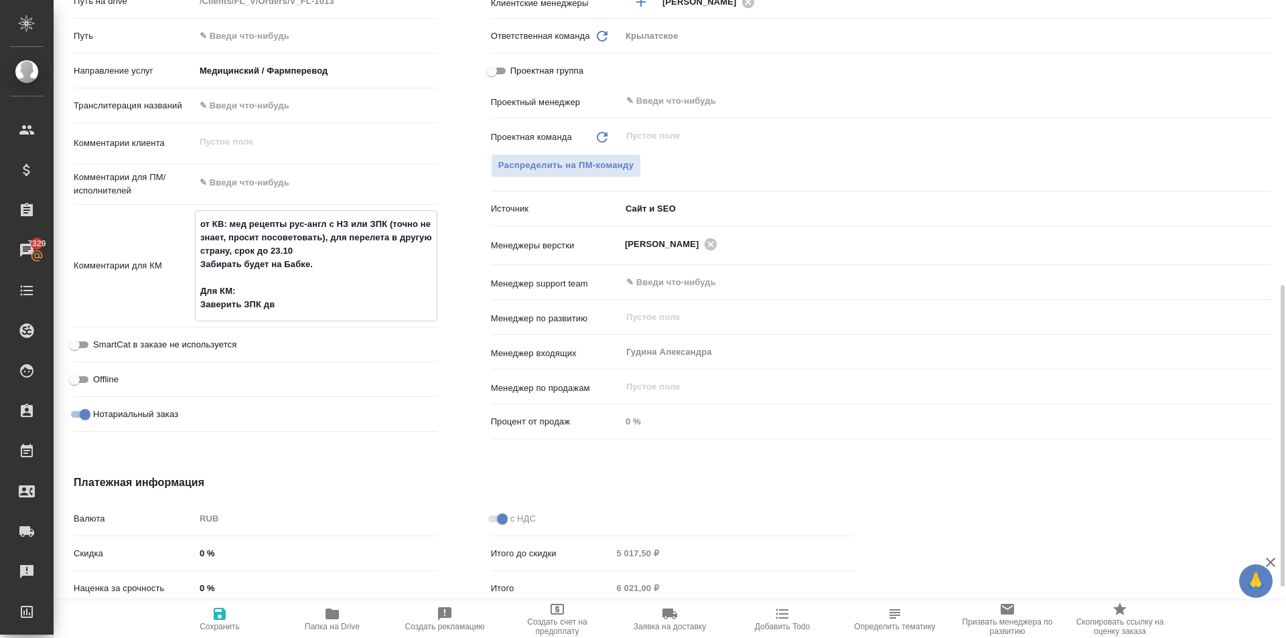
type textarea "от КВ: мед рецепты рус-англ с НЗ или ЗПК (точно не знает, просит посоветовать),…"
type textarea "x"
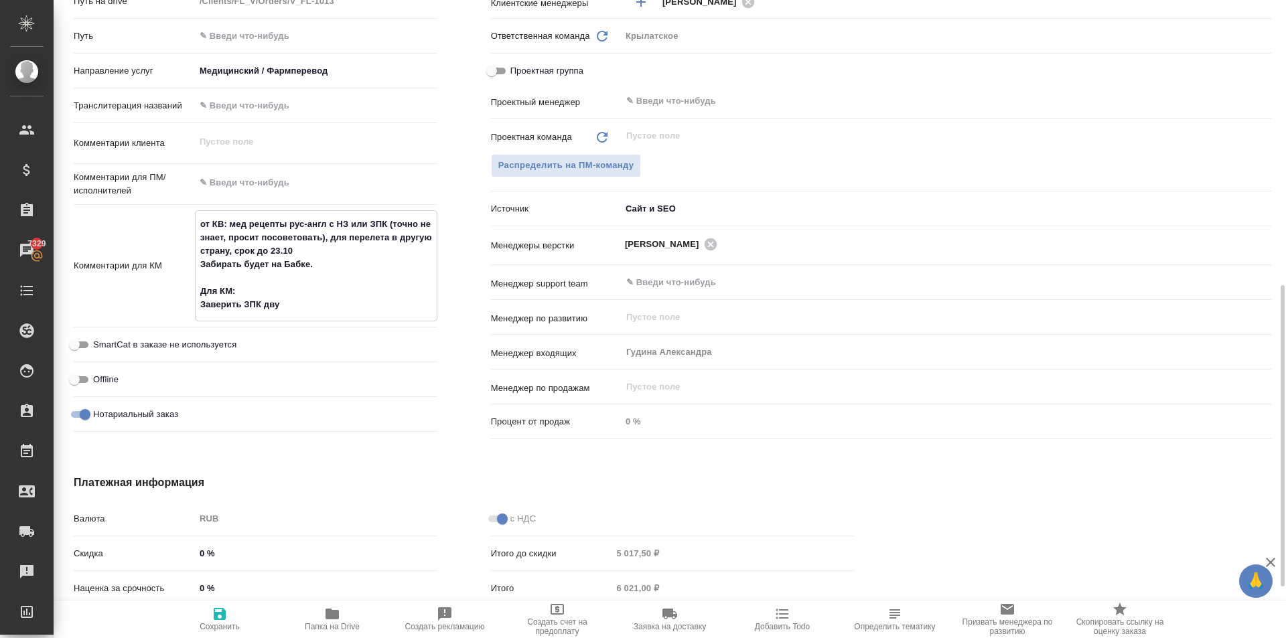
type textarea "x"
type textarea "от КВ: мед рецепты рус-англ с НЗ или ЗПК (точно не знает, просит посоветовать),…"
type textarea "x"
type textarea "от КВ: мед рецепты рус-англ с НЗ или ЗПК (точно не знает, просит посоветовать),…"
type textarea "x"
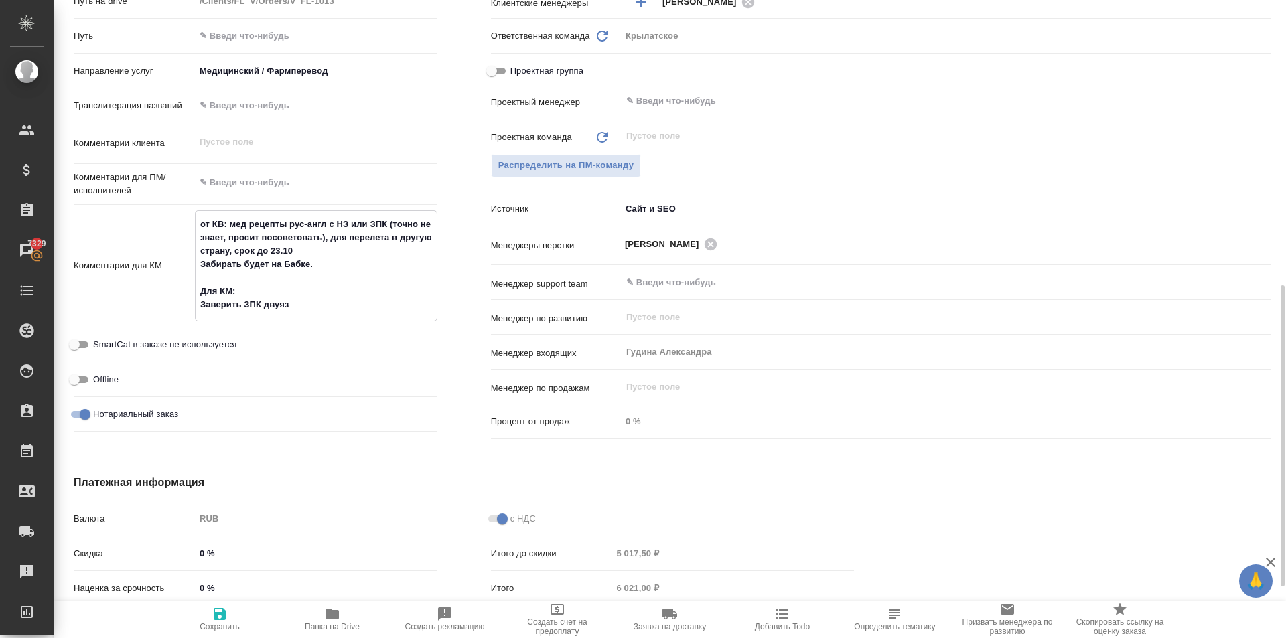
type textarea "x"
type textarea "от КВ: мед рецепты рус-англ с НЗ или ЗПК (точно не знает, просит посоветовать),…"
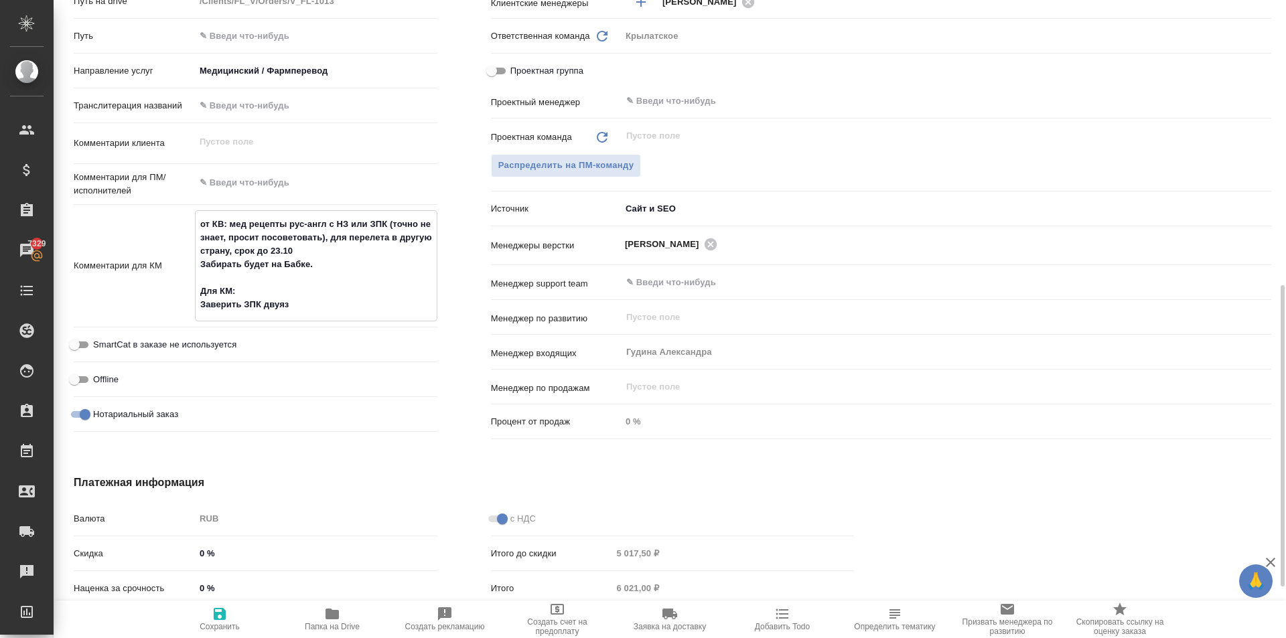
type textarea "x"
type textarea "от КВ: мед рецепты рус-англ с НЗ или ЗПК (точно не знает, просит посоветовать),…"
type textarea "x"
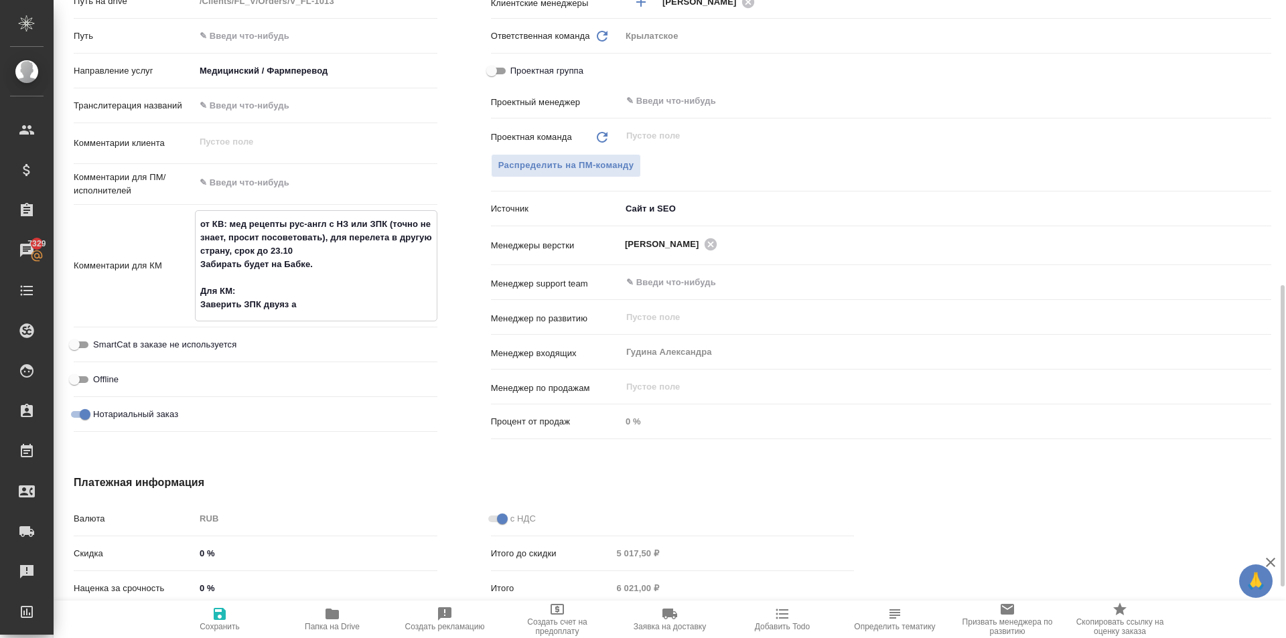
type textarea "x"
type textarea "от КВ: мед рецепты рус-англ с НЗ или ЗПК (точно не знает, просит посоветовать),…"
type textarea "x"
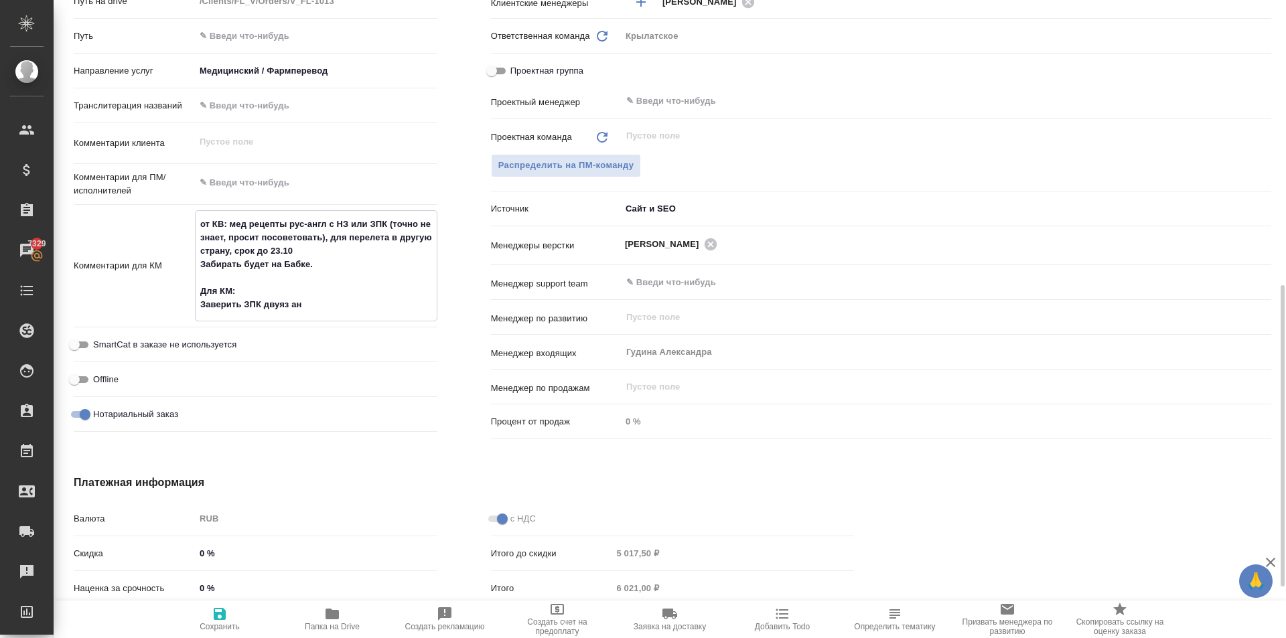
type textarea "x"
type textarea "от КВ: мед рецепты рус-англ с НЗ или ЗПК (точно не знает, просит посоветовать),…"
type textarea "x"
type textarea "от КВ: мед рецепты рус-англ с НЗ или ЗПК (точно не знает, просит посоветовать),…"
type textarea "x"
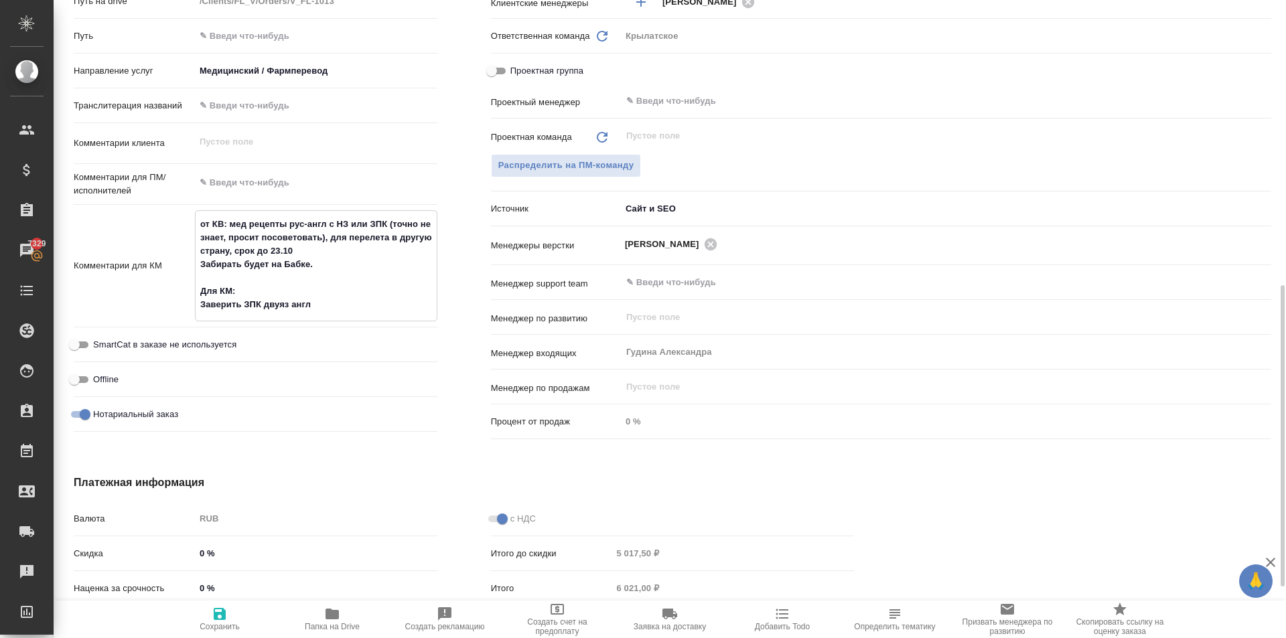
type textarea "x"
type textarea "от КВ: мед рецепты рус-англ с НЗ или ЗПК (точно не знает, просит посоветовать),…"
type textarea "x"
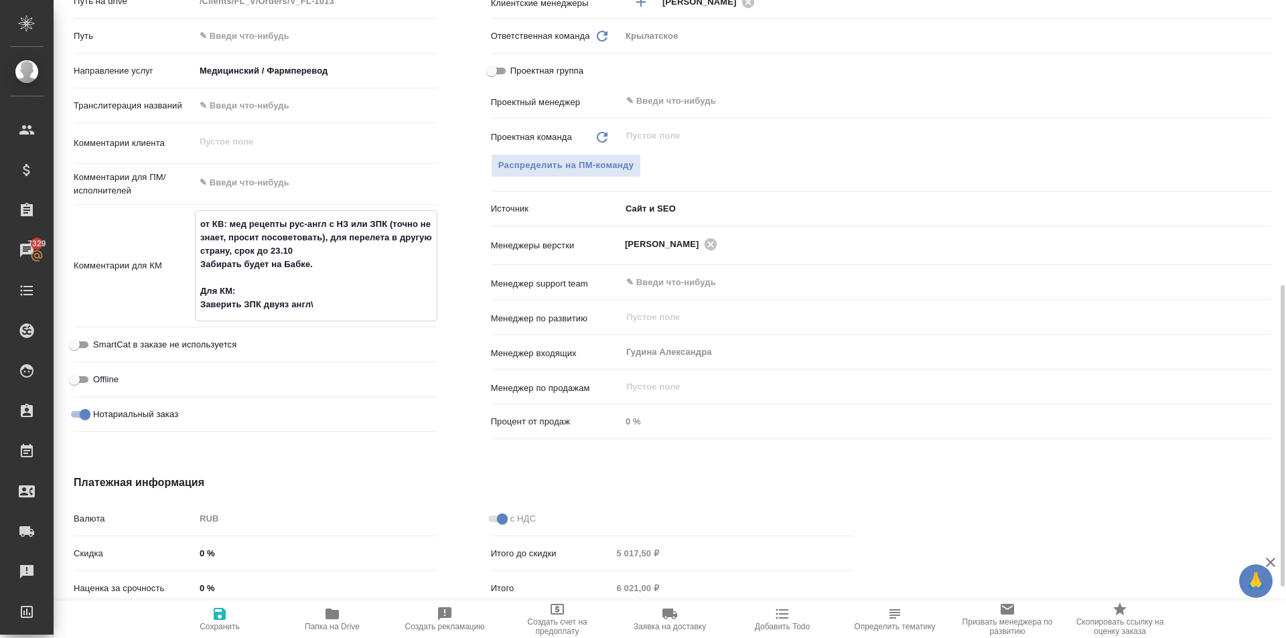
type textarea "x"
type textarea "от КВ: мед рецепты рус-англ с НЗ или ЗПК (точно не знает, просит посоветовать),…"
type textarea "x"
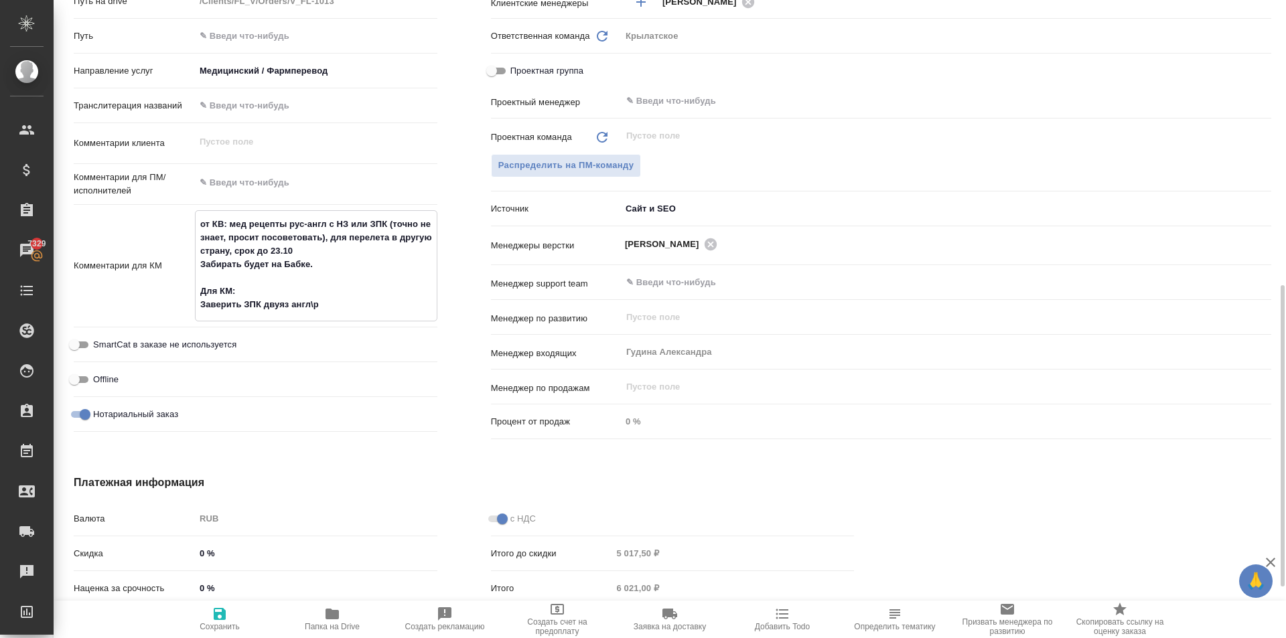
type textarea "от КВ: мед рецепты рус-англ с НЗ или ЗПК (точно не знает, просит посоветовать),…"
type textarea "x"
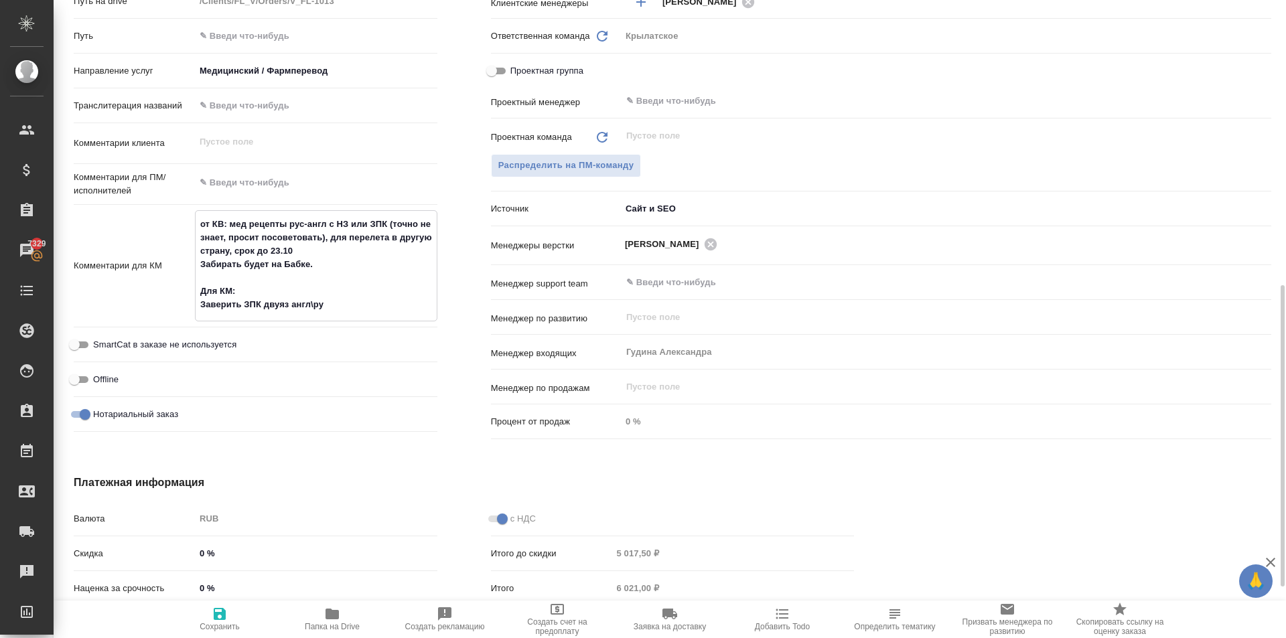
type textarea "x"
type textarea "от КВ: мед рецепты рус-англ с НЗ или ЗПК (точно не знает, просит посоветовать),…"
type textarea "x"
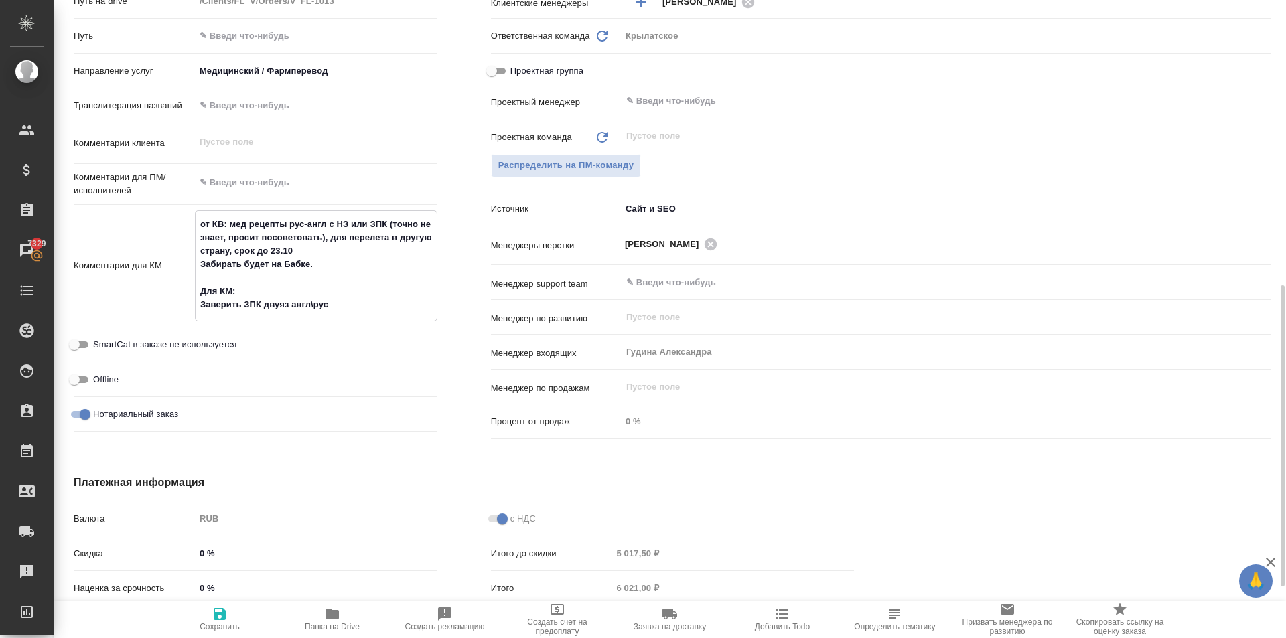
type textarea "от КВ: мед рецепты рус-англ с НЗ или ЗПК (точно не знает, просит посоветовать),…"
type textarea "x"
type textarea "от КВ: мед рецепты рус-англ с НЗ или ЗПК (точно не знает, просит посоветовать),…"
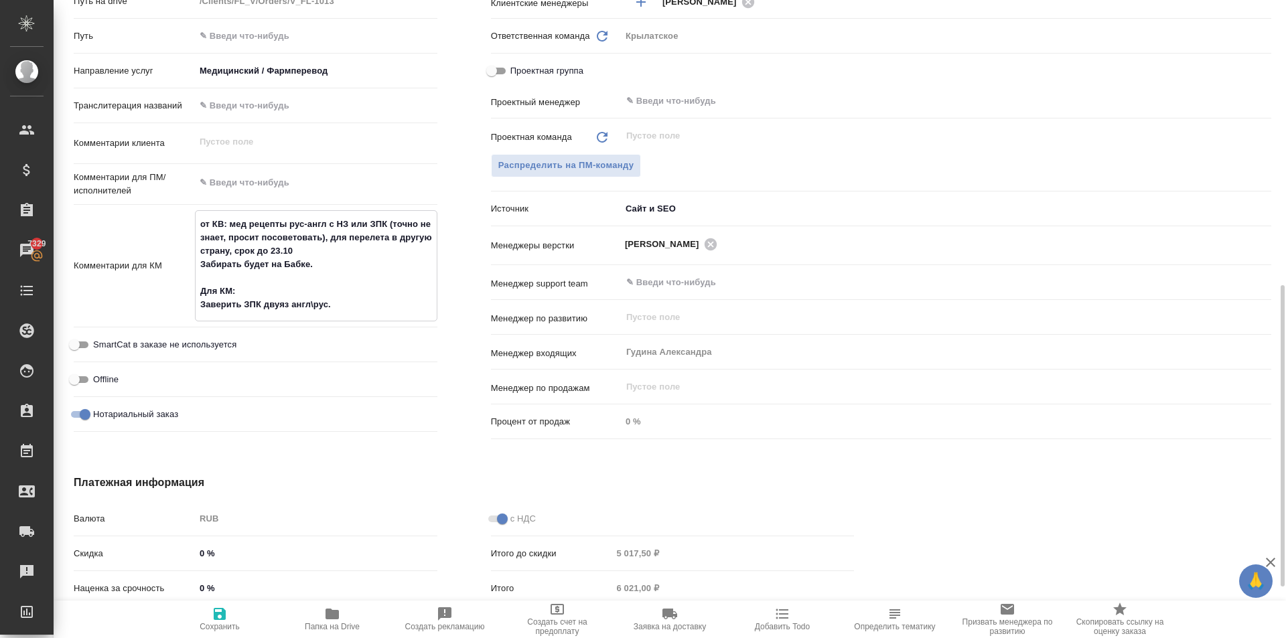
type textarea "x"
type textarea "от КВ: мед рецепты рус-англ с НЗ или ЗПК (точно не знает, просит посоветовать),…"
type textarea "x"
click at [232, 631] on span "Сохранить" at bounding box center [220, 626] width 40 height 9
type textarea "x"
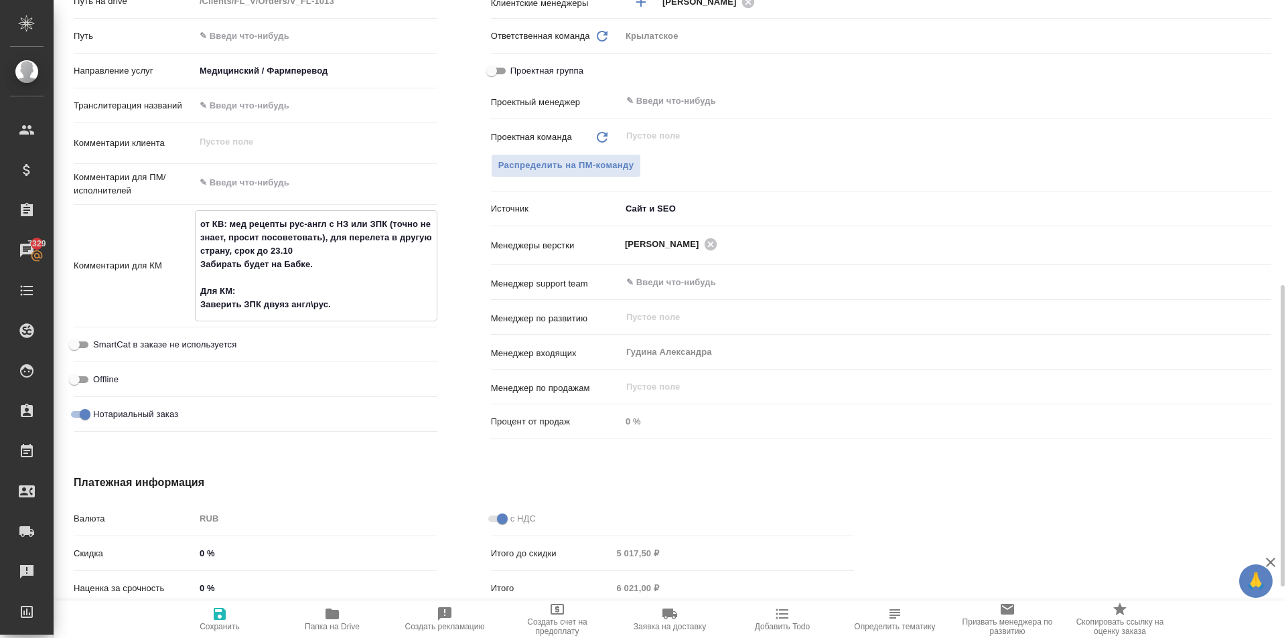
type textarea "x"
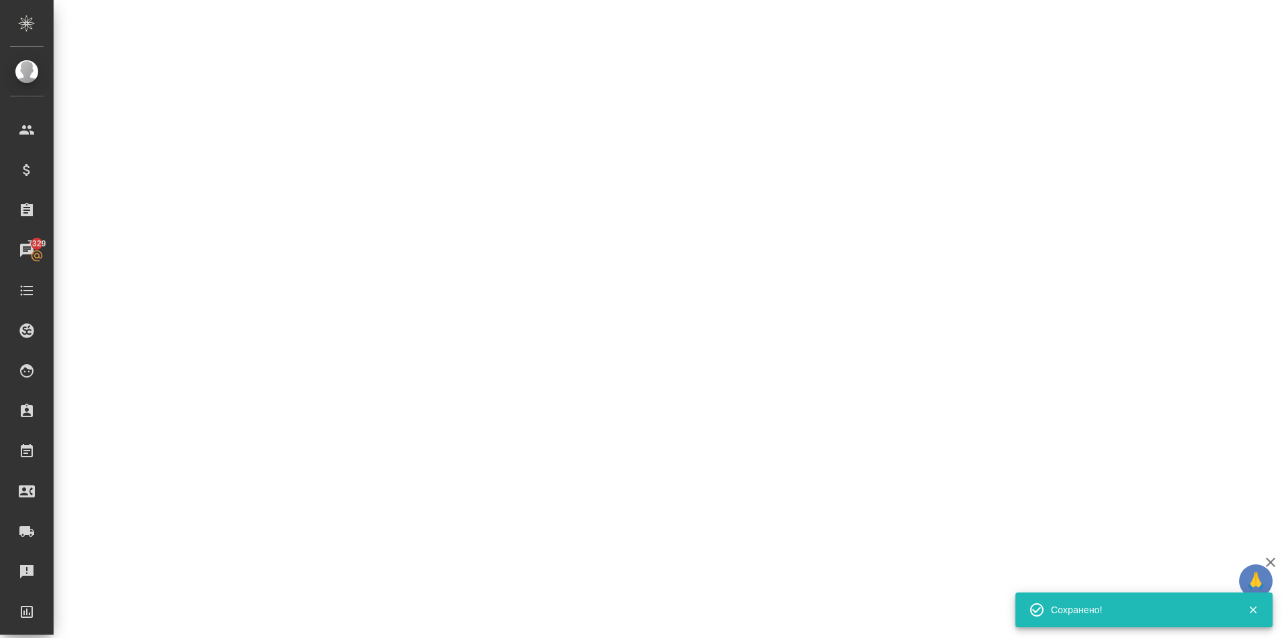
select select "RU"
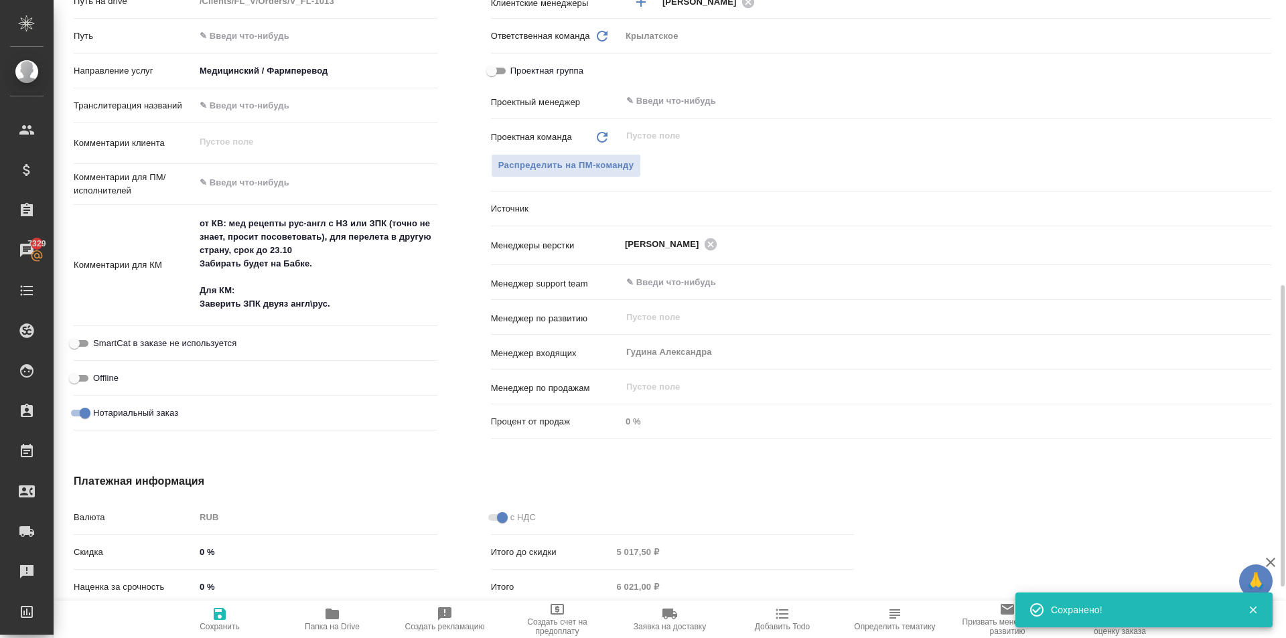
type textarea "x"
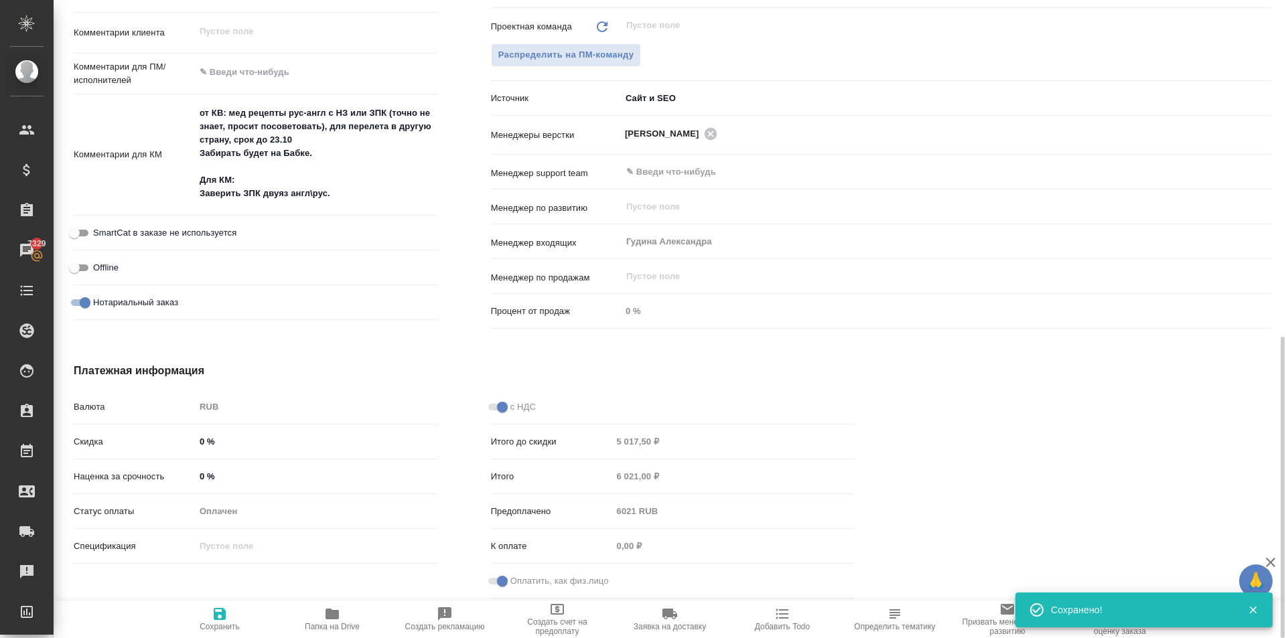
scroll to position [244, 0]
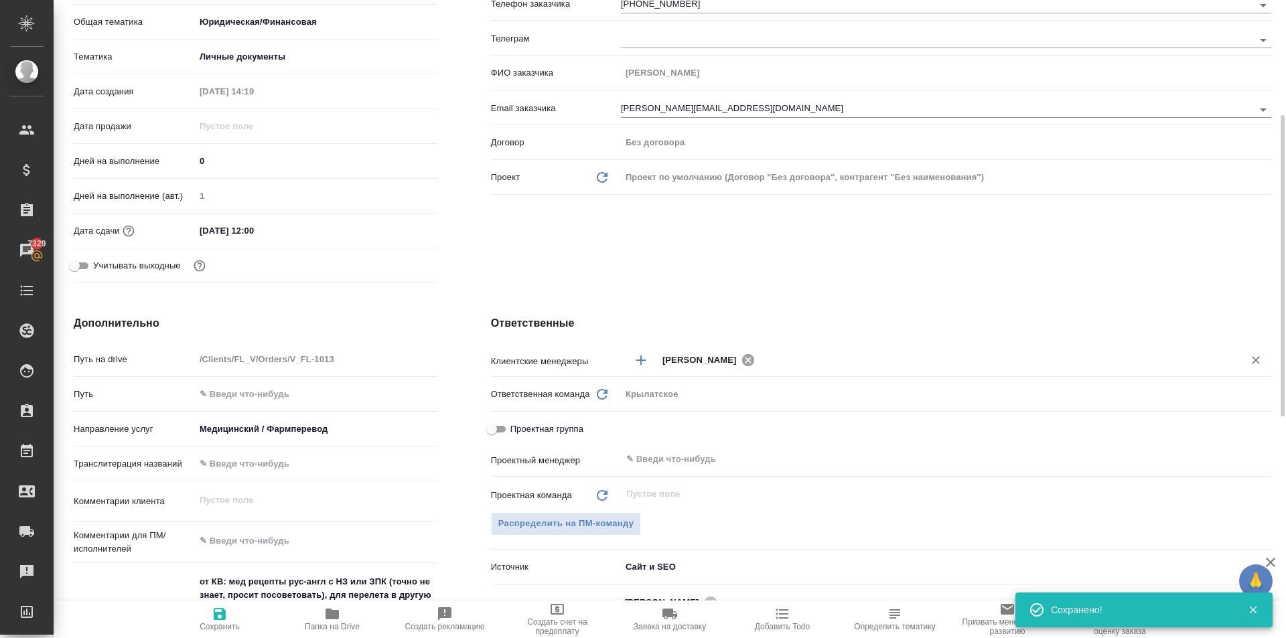
click at [746, 360] on icon at bounding box center [747, 360] width 12 height 12
type textarea "x"
click at [742, 359] on input "text" at bounding box center [942, 360] width 560 height 16
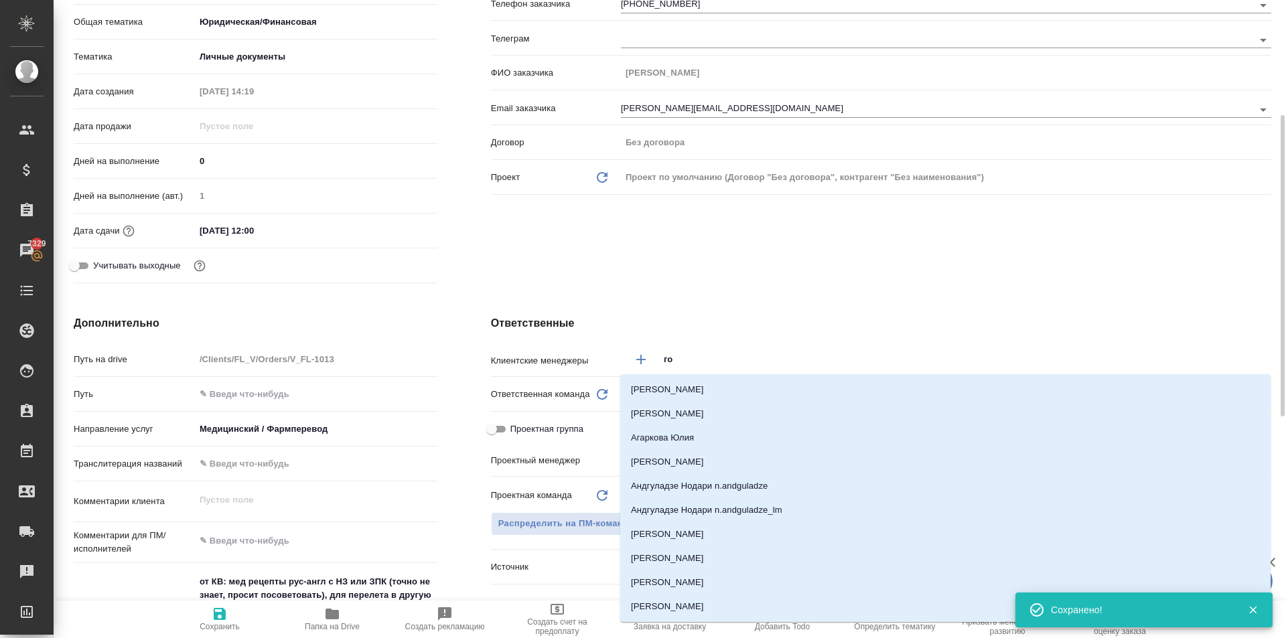
type input "гол"
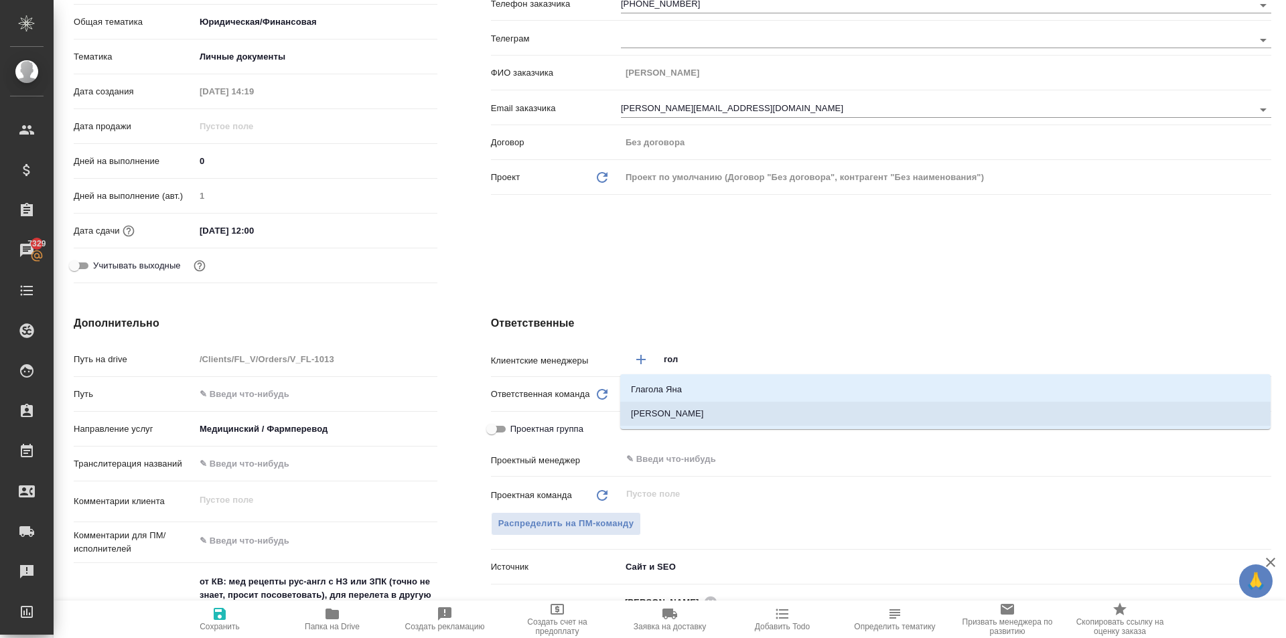
click at [728, 406] on li "Голубев Дмитрий" at bounding box center [945, 414] width 650 height 24
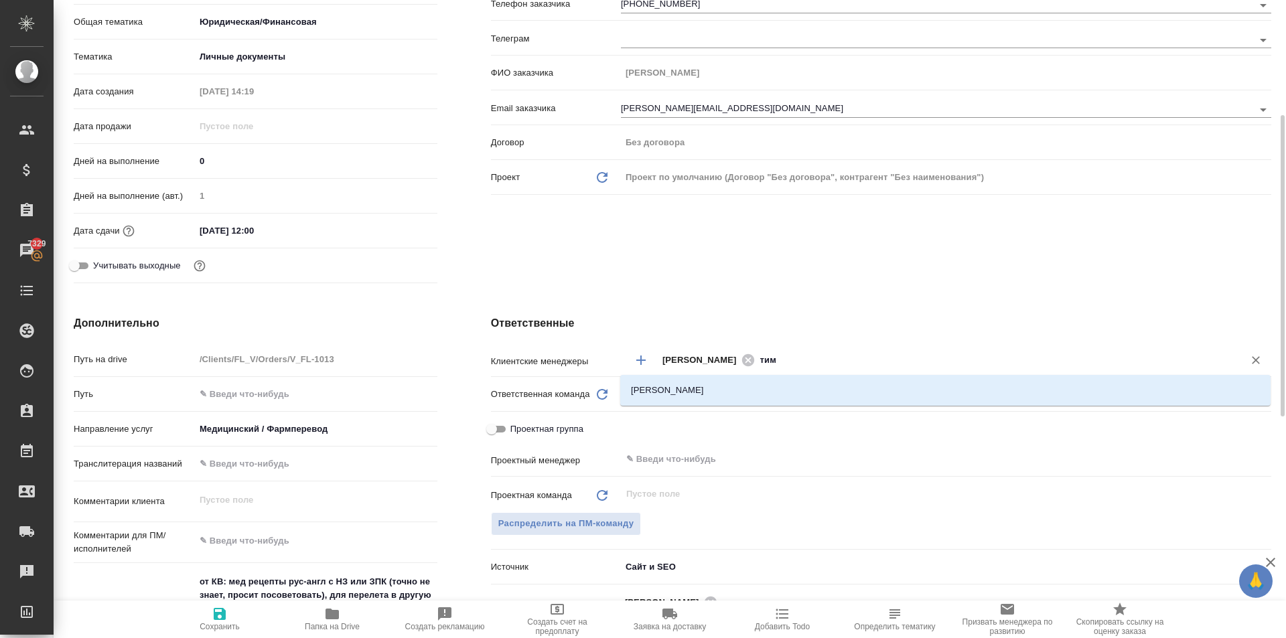
click at [765, 395] on li "[PERSON_NAME]" at bounding box center [945, 390] width 650 height 24
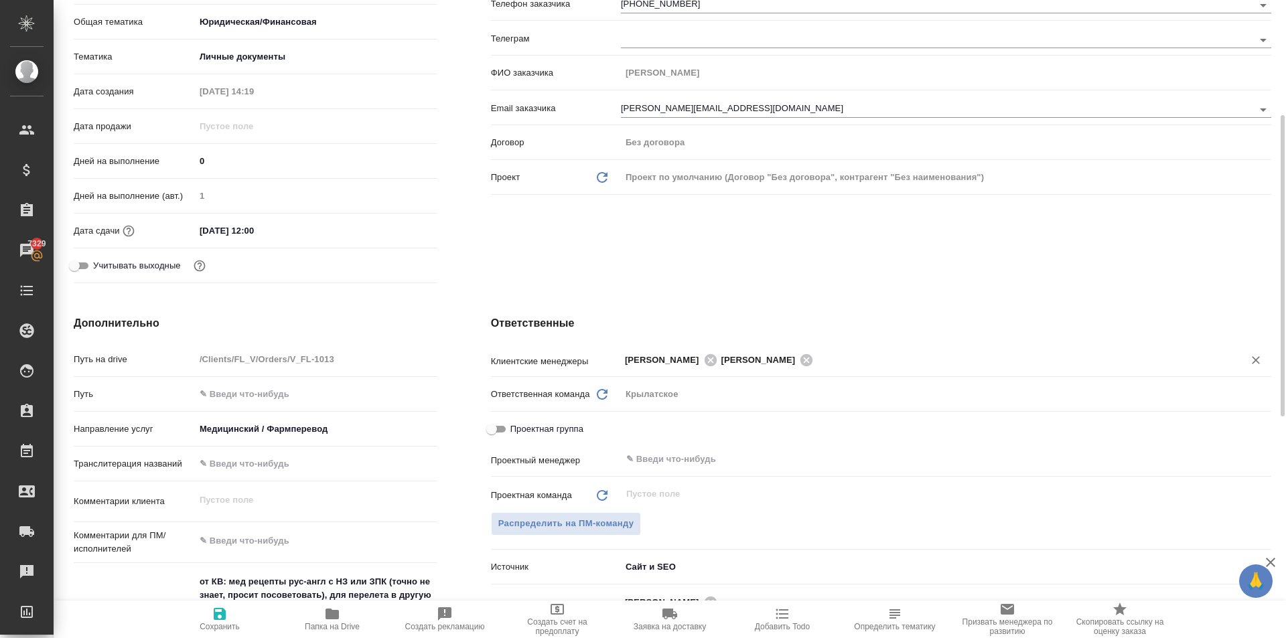
click at [218, 612] on icon "button" at bounding box center [220, 614] width 12 height 12
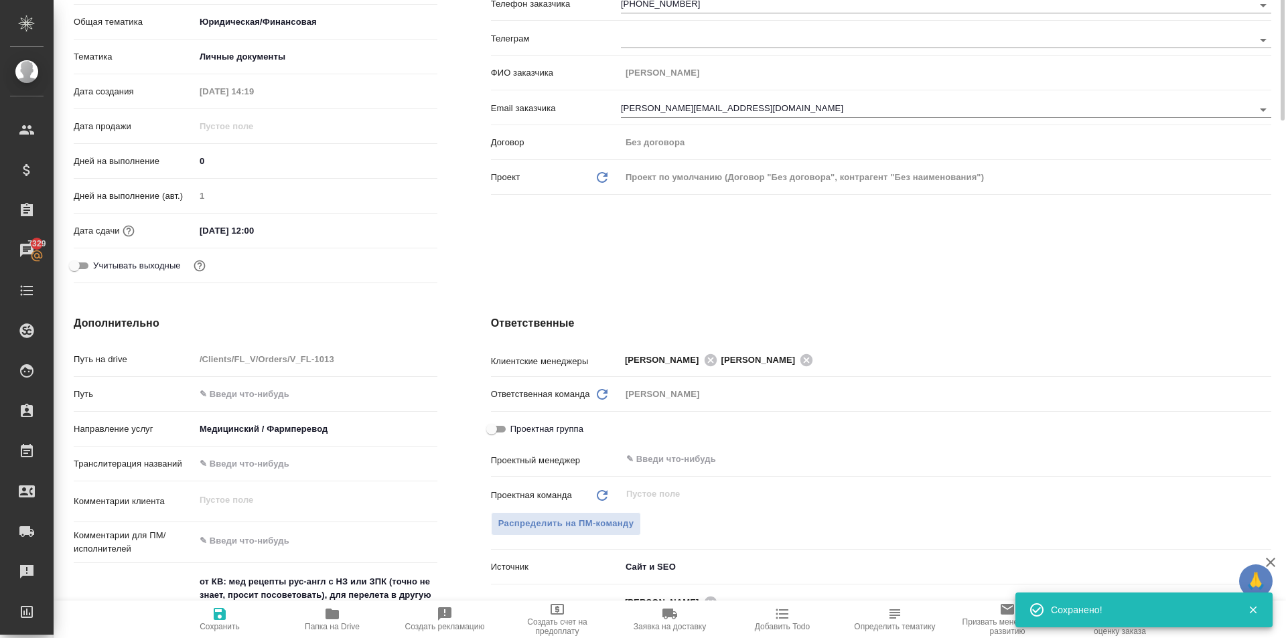
scroll to position [0, 0]
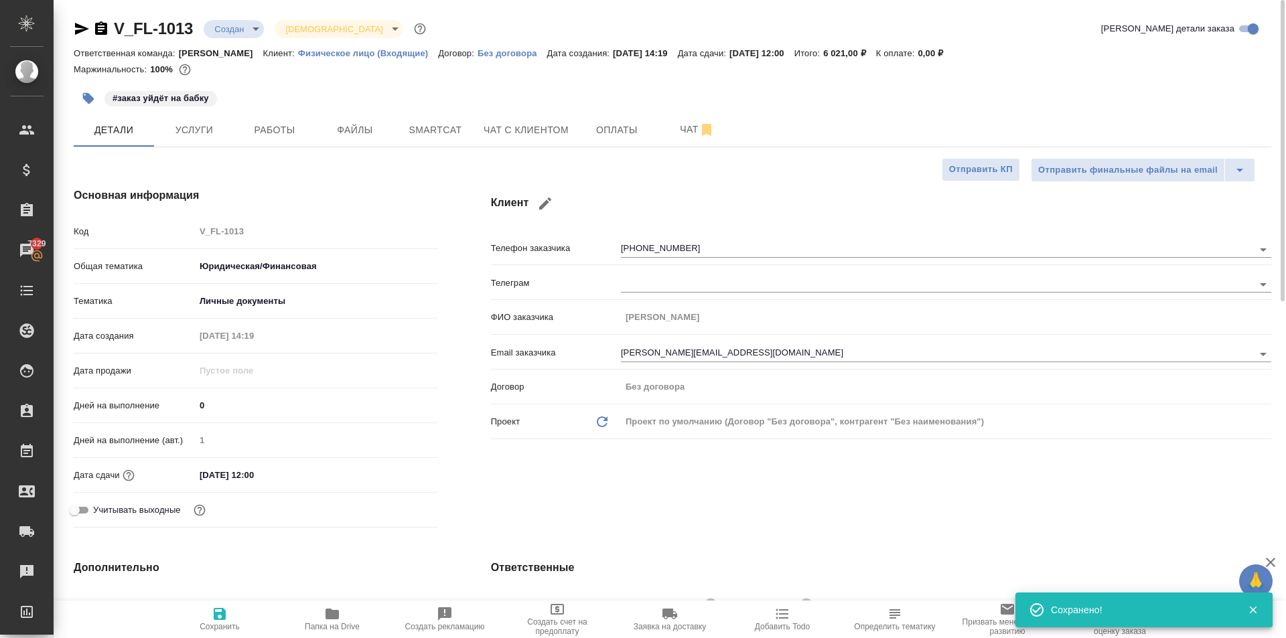
click at [226, 618] on icon "button" at bounding box center [220, 614] width 16 height 16
click at [266, 478] on input "13.10.2025 12:00" at bounding box center [253, 474] width 117 height 19
click at [398, 473] on icon "button" at bounding box center [398, 474] width 16 height 16
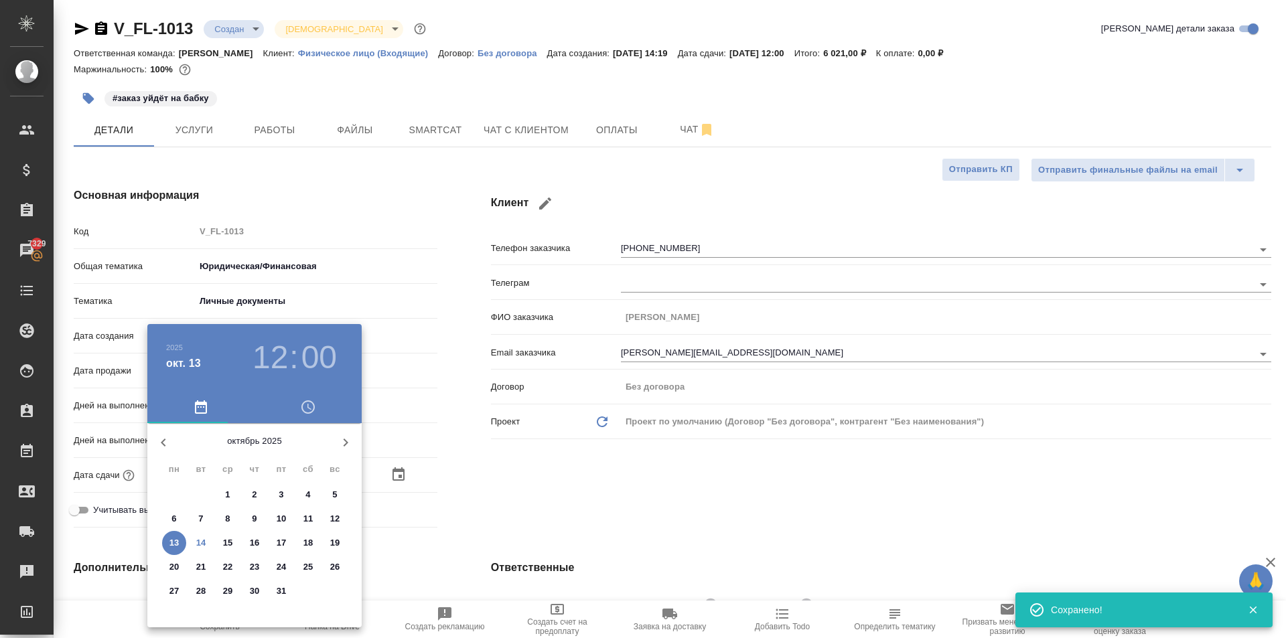
click at [423, 516] on div at bounding box center [643, 319] width 1286 height 638
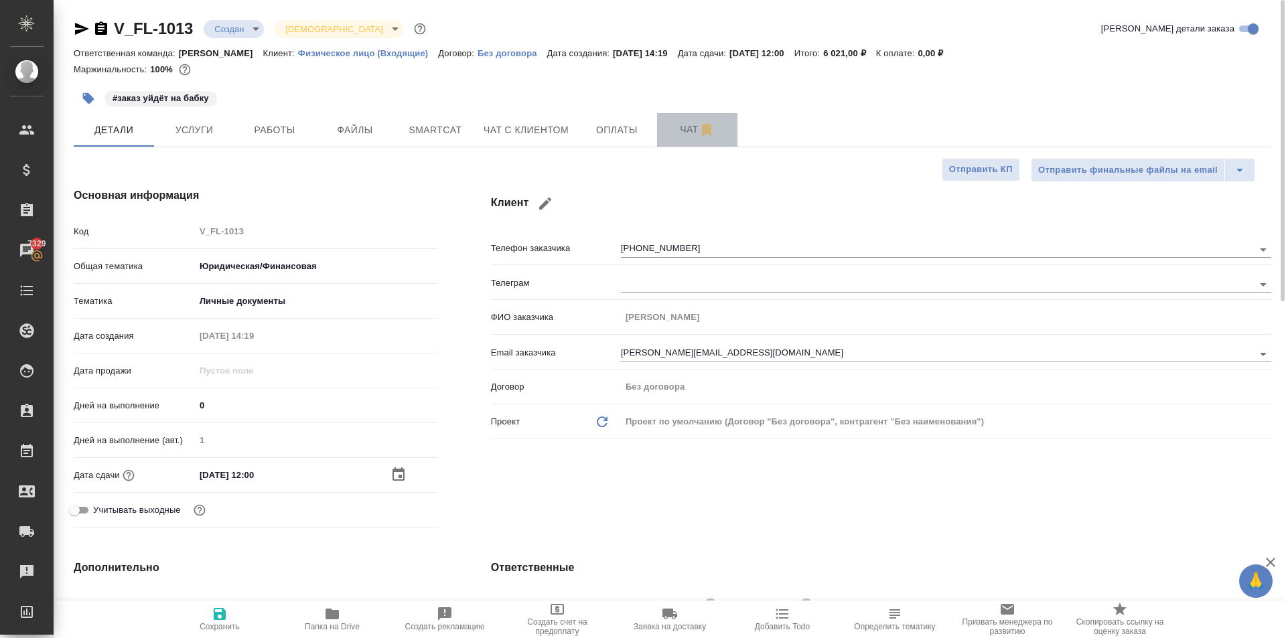
click at [677, 144] on button "Чат" at bounding box center [697, 129] width 80 height 33
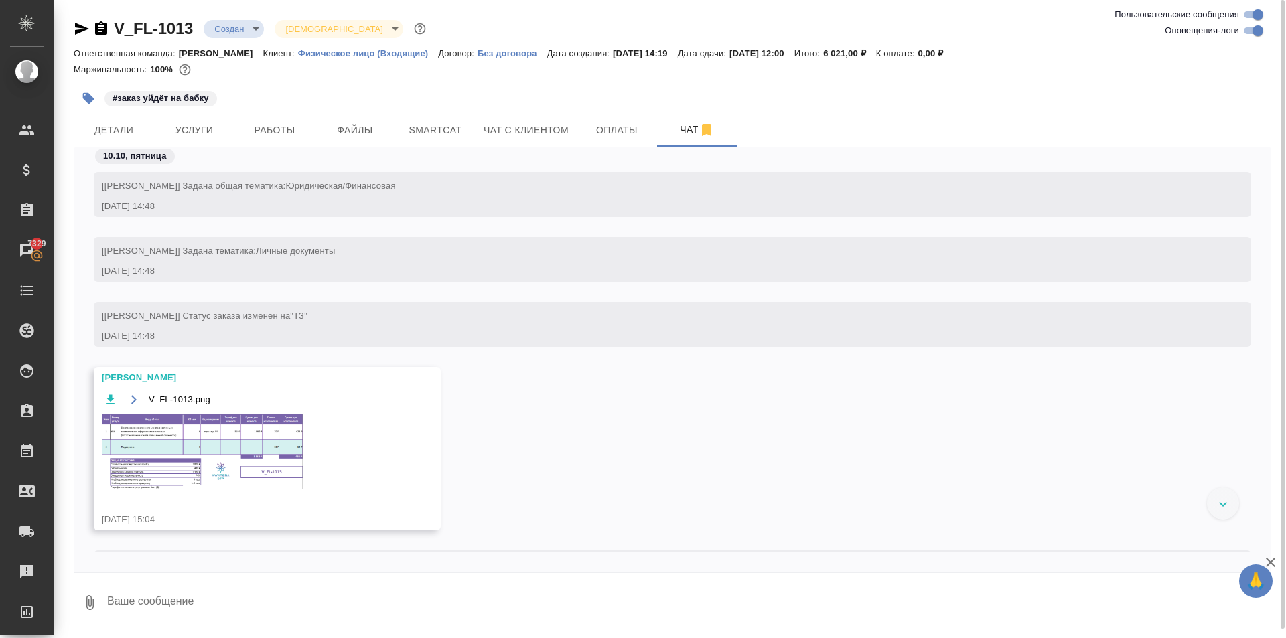
click at [233, 453] on img at bounding box center [202, 451] width 201 height 75
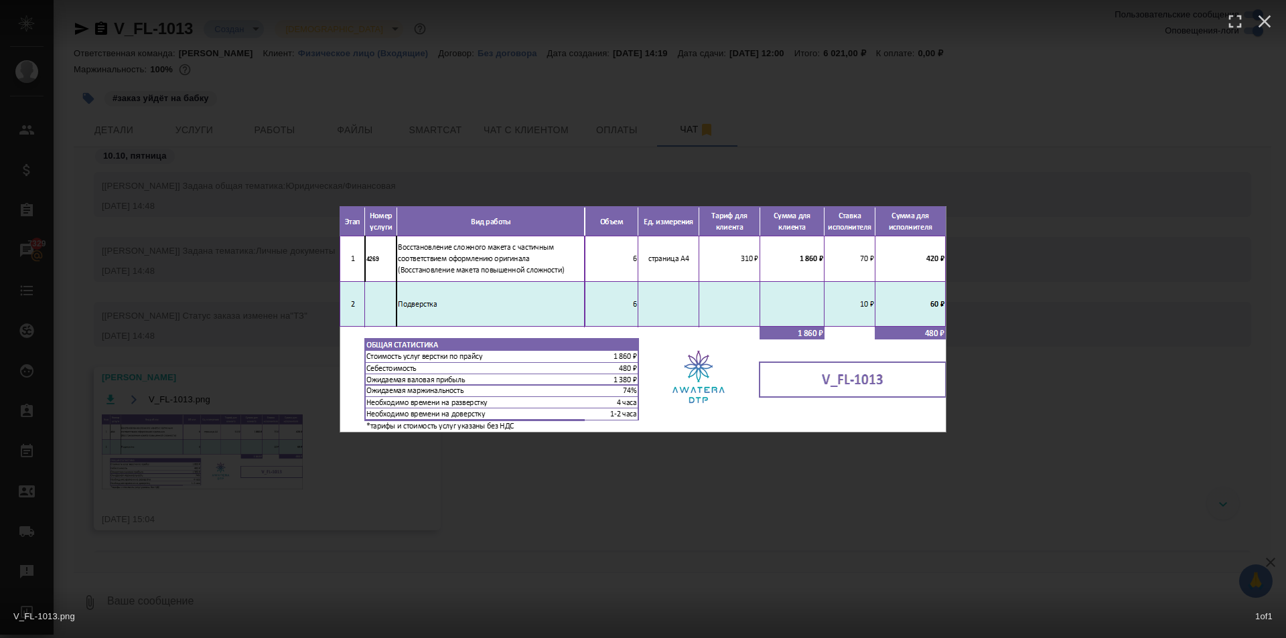
click at [616, 492] on div "V_FL-1013.png 1 of 1" at bounding box center [643, 319] width 1286 height 638
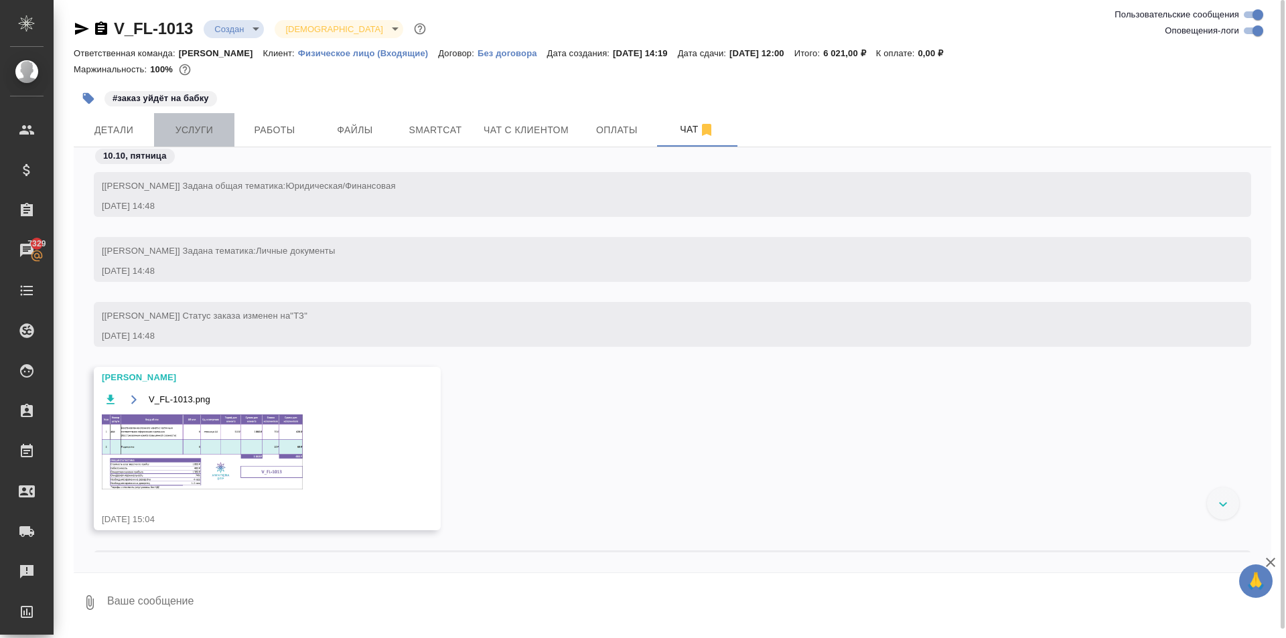
drag, startPoint x: 179, startPoint y: 117, endPoint x: 190, endPoint y: 125, distance: 13.9
click at [187, 123] on button "Услуги" at bounding box center [194, 129] width 80 height 33
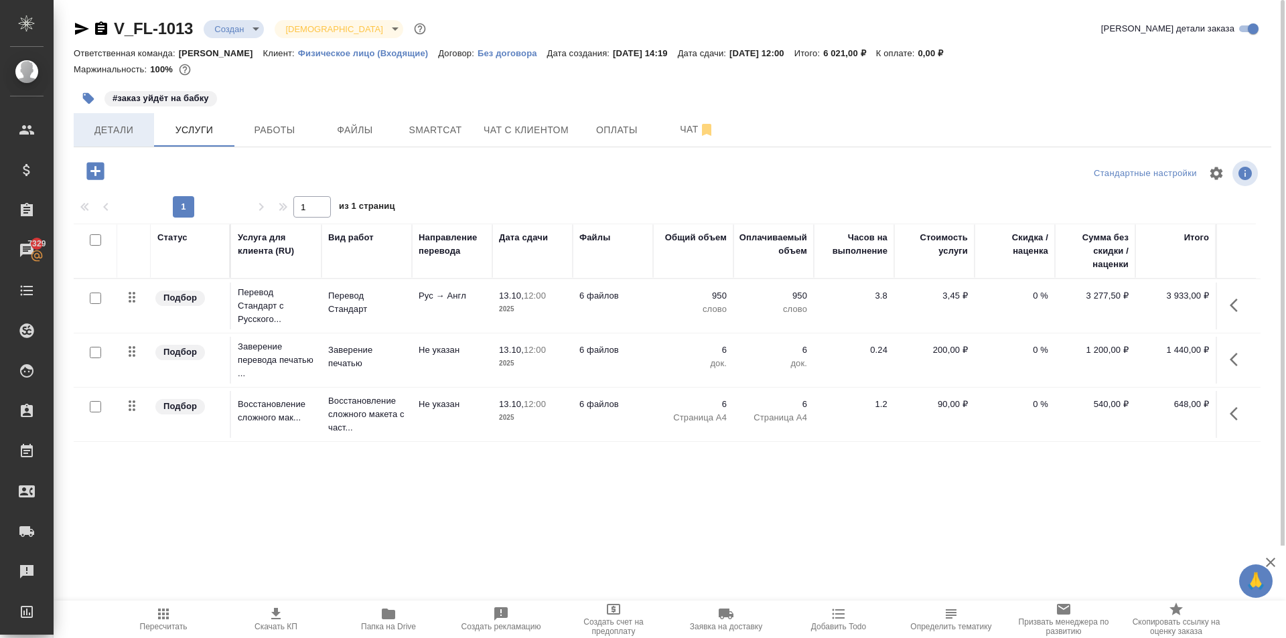
click at [109, 142] on button "Детали" at bounding box center [114, 129] width 80 height 33
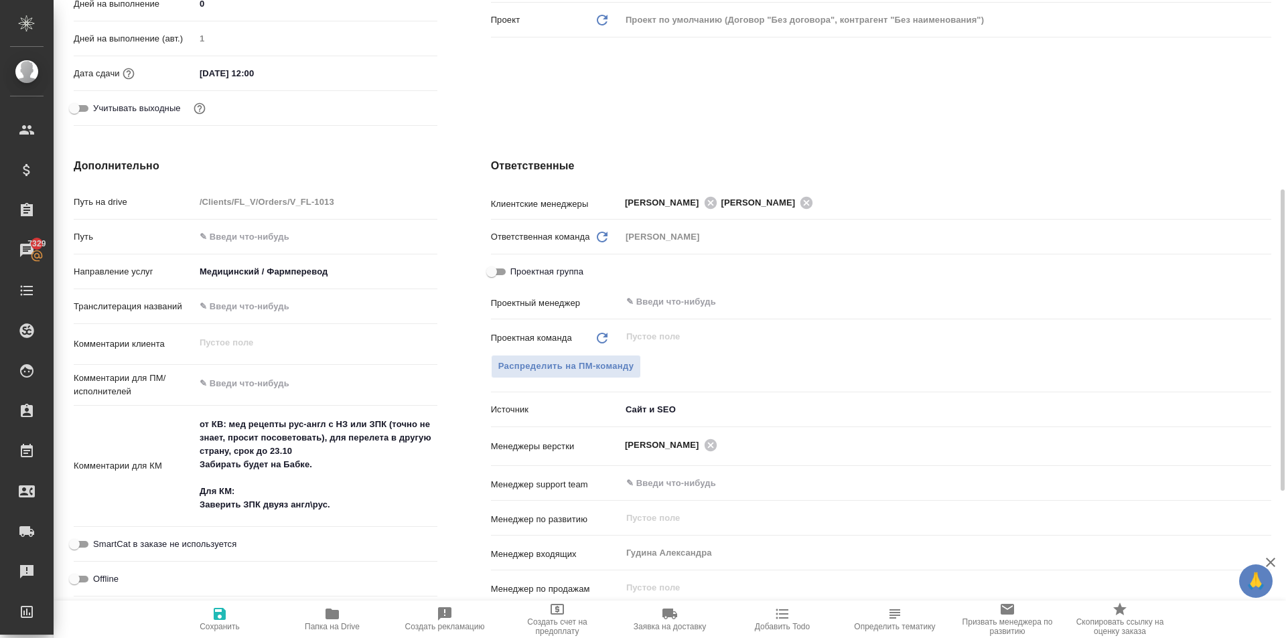
scroll to position [268, 0]
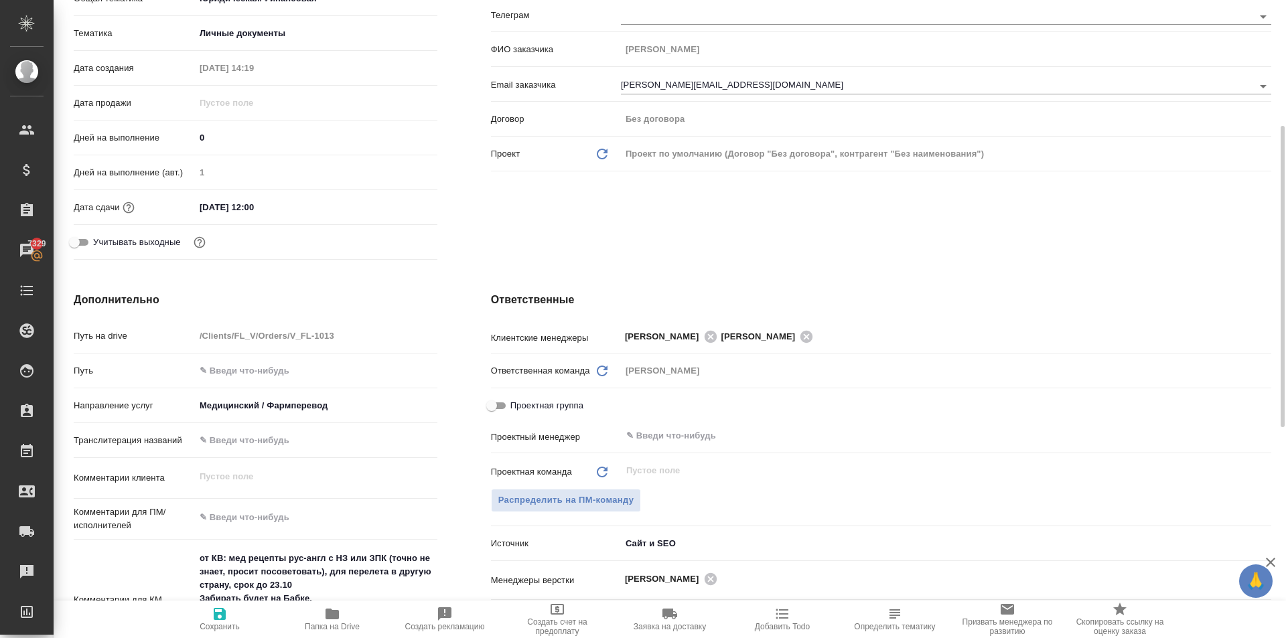
drag, startPoint x: 263, startPoint y: 202, endPoint x: 276, endPoint y: 210, distance: 15.0
click at [264, 203] on input "13.10.2025 12:00" at bounding box center [253, 207] width 117 height 19
click at [396, 197] on div "13.10.2025 12:00" at bounding box center [316, 207] width 242 height 21
click at [401, 205] on icon "button" at bounding box center [398, 207] width 16 height 16
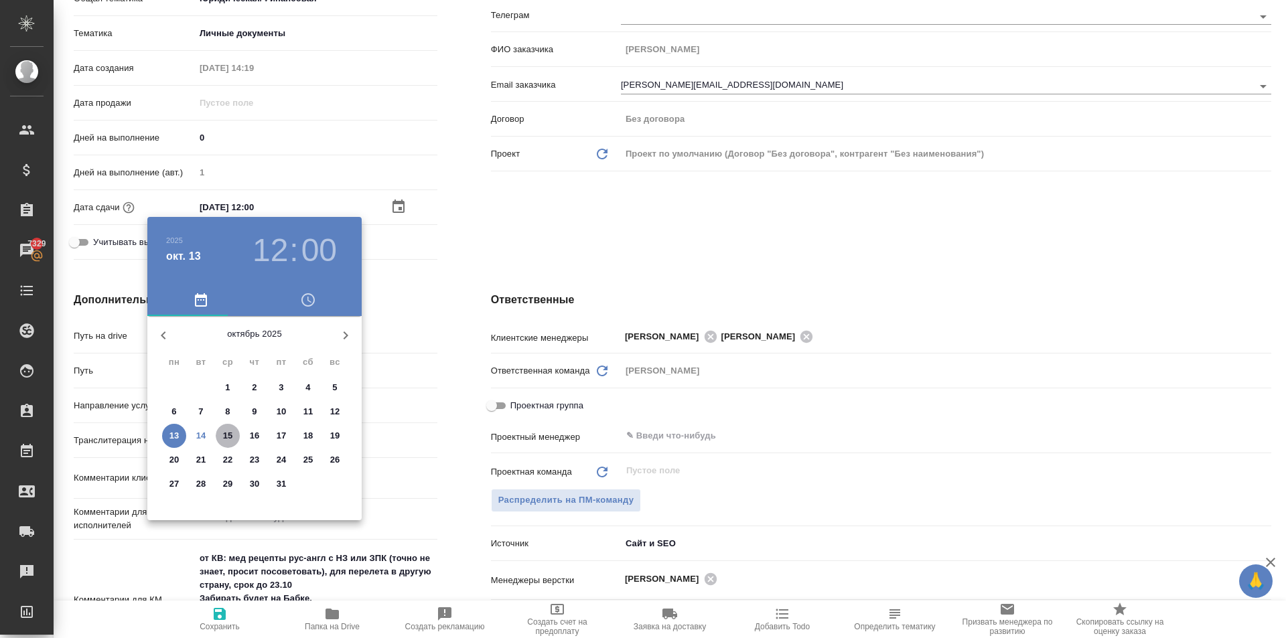
click at [232, 438] on p "15" at bounding box center [228, 435] width 10 height 13
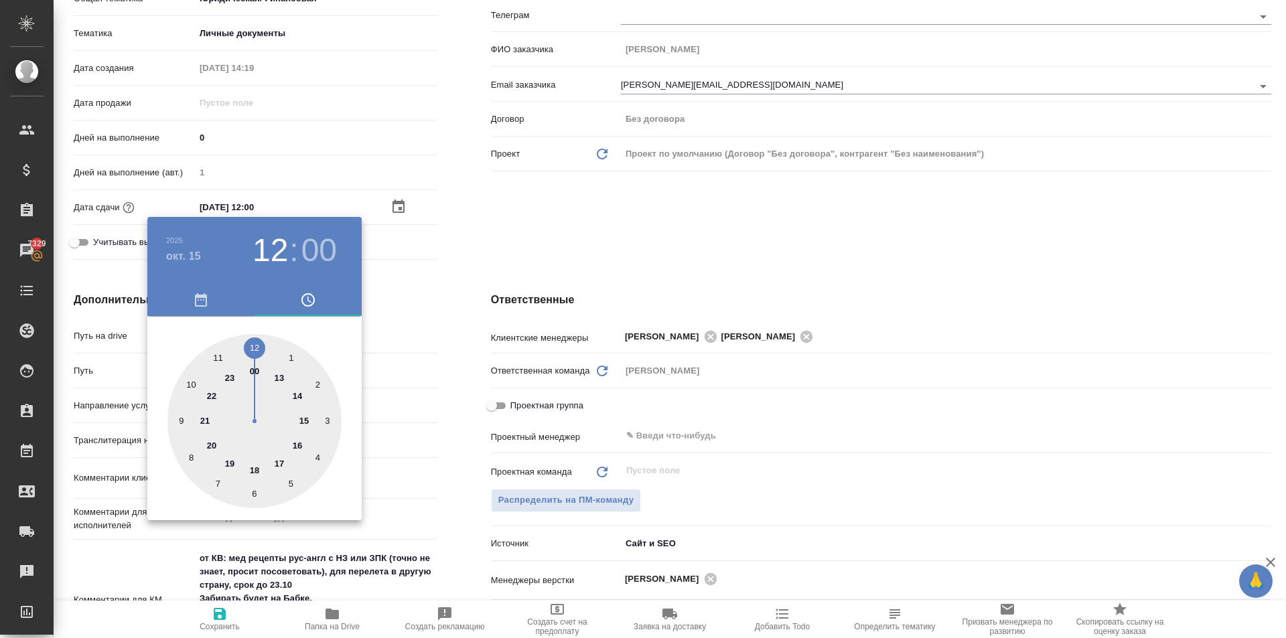
click at [301, 395] on div at bounding box center [254, 421] width 174 height 174
click at [269, 246] on h3 "14" at bounding box center [269, 250] width 35 height 37
click at [295, 445] on div at bounding box center [254, 421] width 174 height 174
click at [407, 408] on div at bounding box center [643, 319] width 1286 height 638
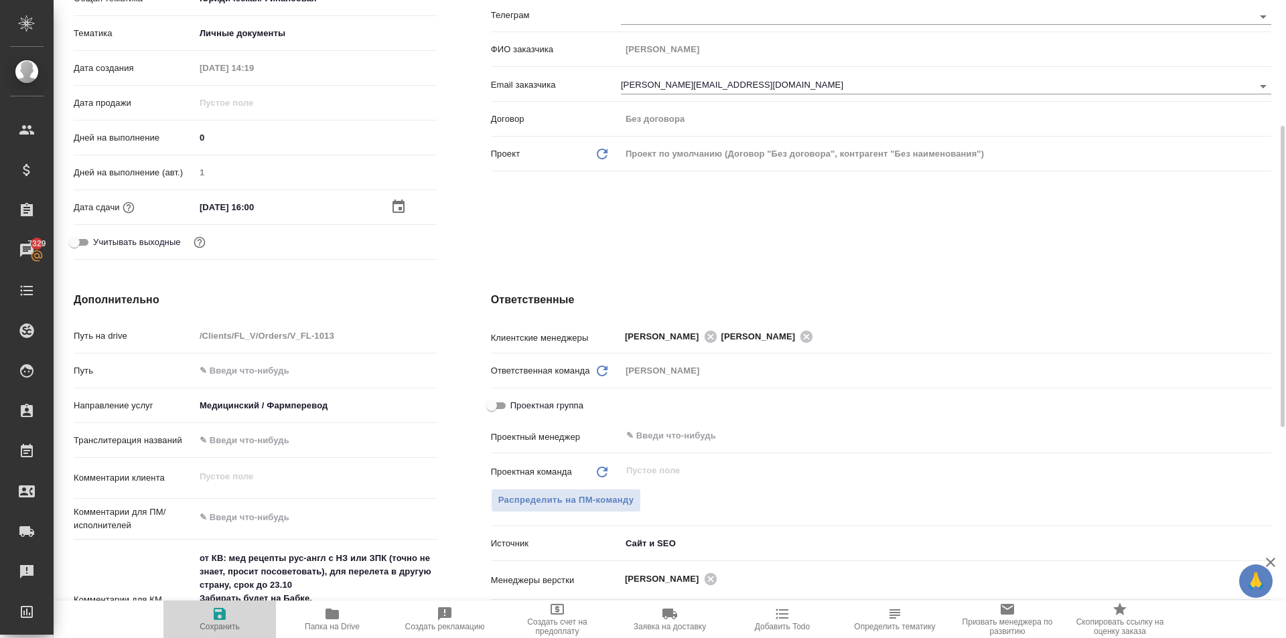
drag, startPoint x: 246, startPoint y: 605, endPoint x: 238, endPoint y: 613, distance: 11.4
click at [238, 613] on button "Сохранить" at bounding box center [219, 619] width 112 height 37
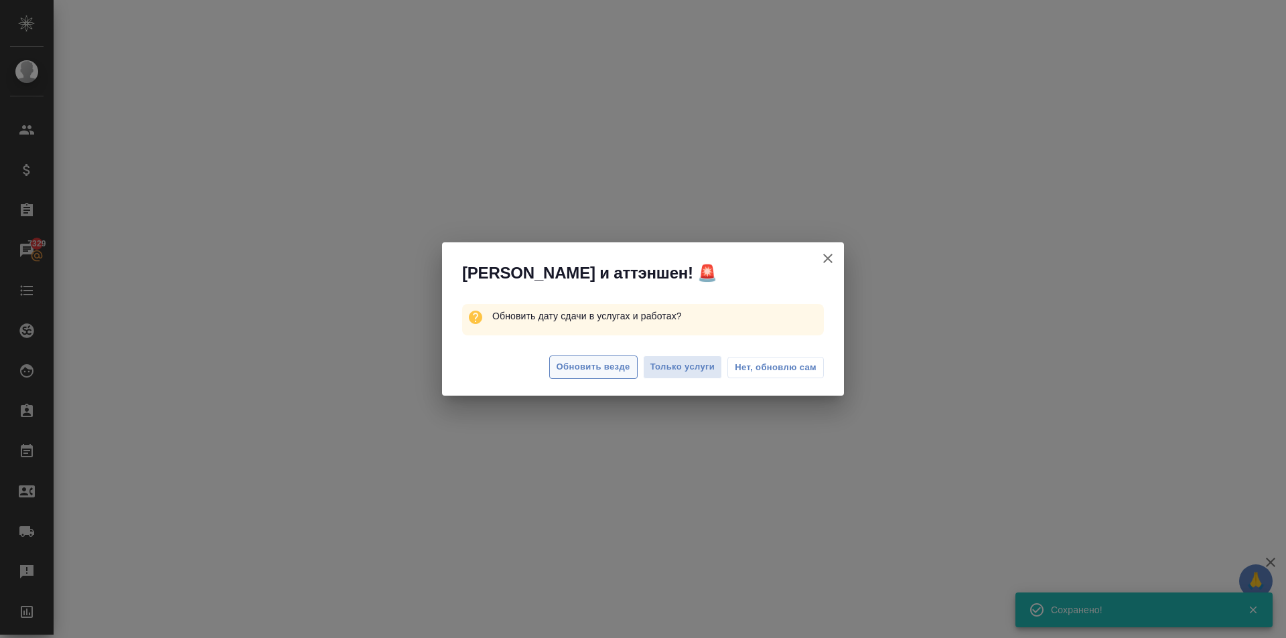
click at [614, 368] on span "Обновить везде" at bounding box center [593, 367] width 74 height 15
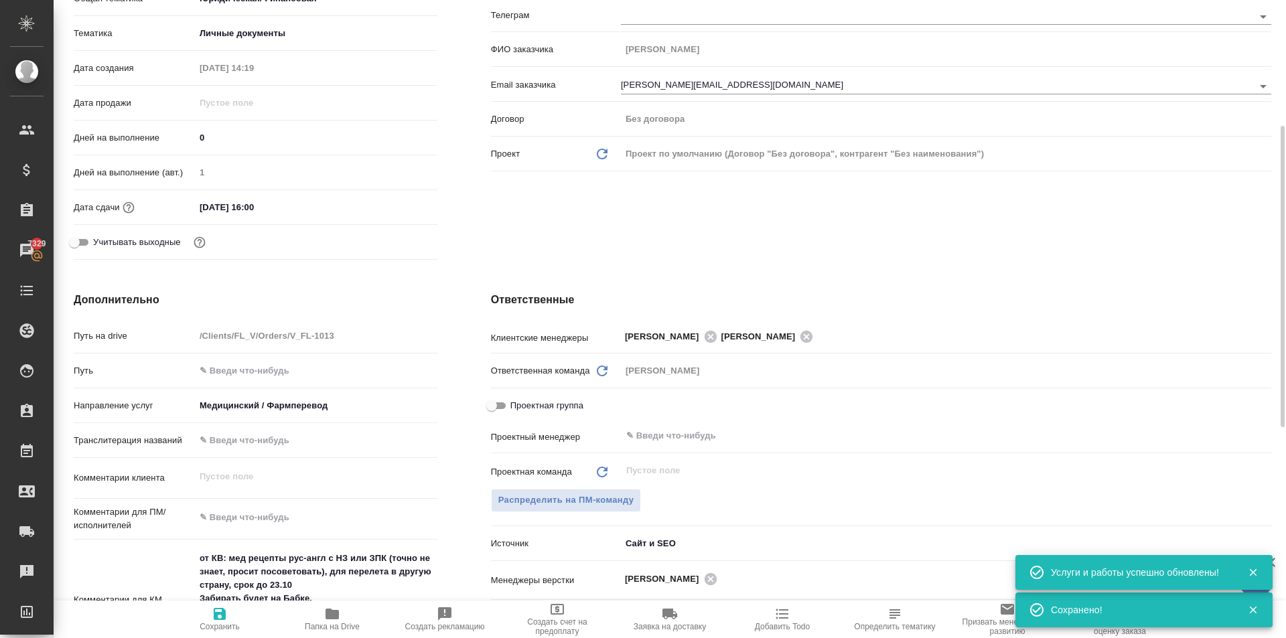
click at [240, 611] on span "Сохранить" at bounding box center [219, 618] width 96 height 25
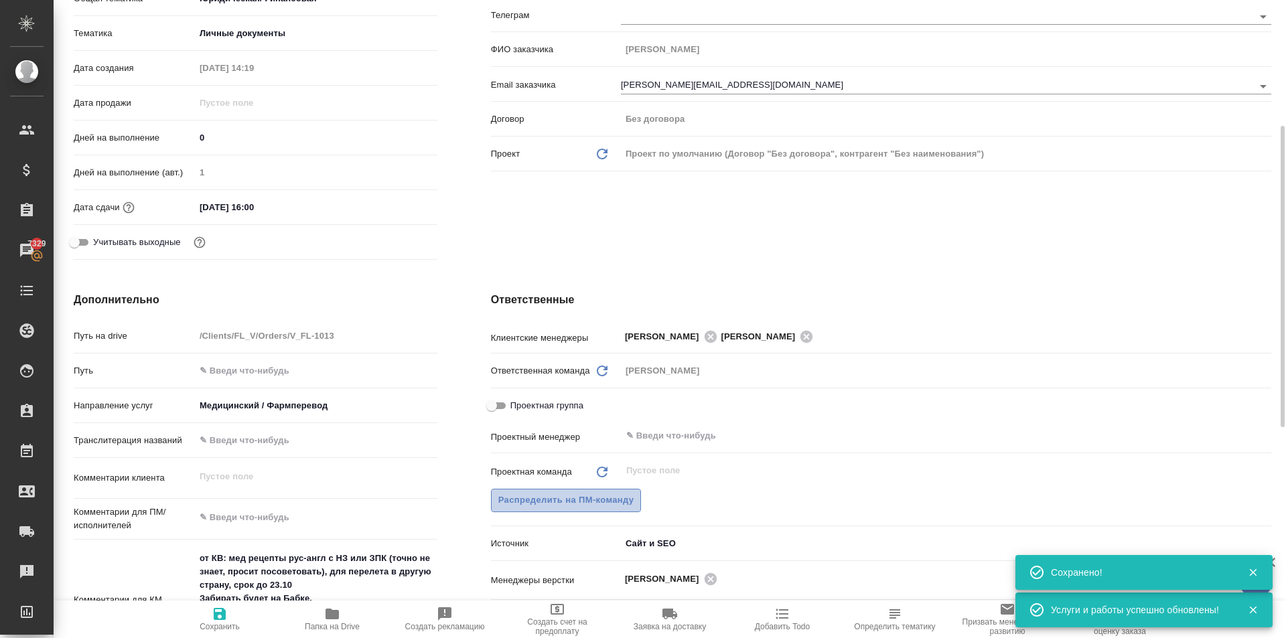
click at [521, 497] on span "Распределить на ПМ-команду" at bounding box center [566, 500] width 136 height 15
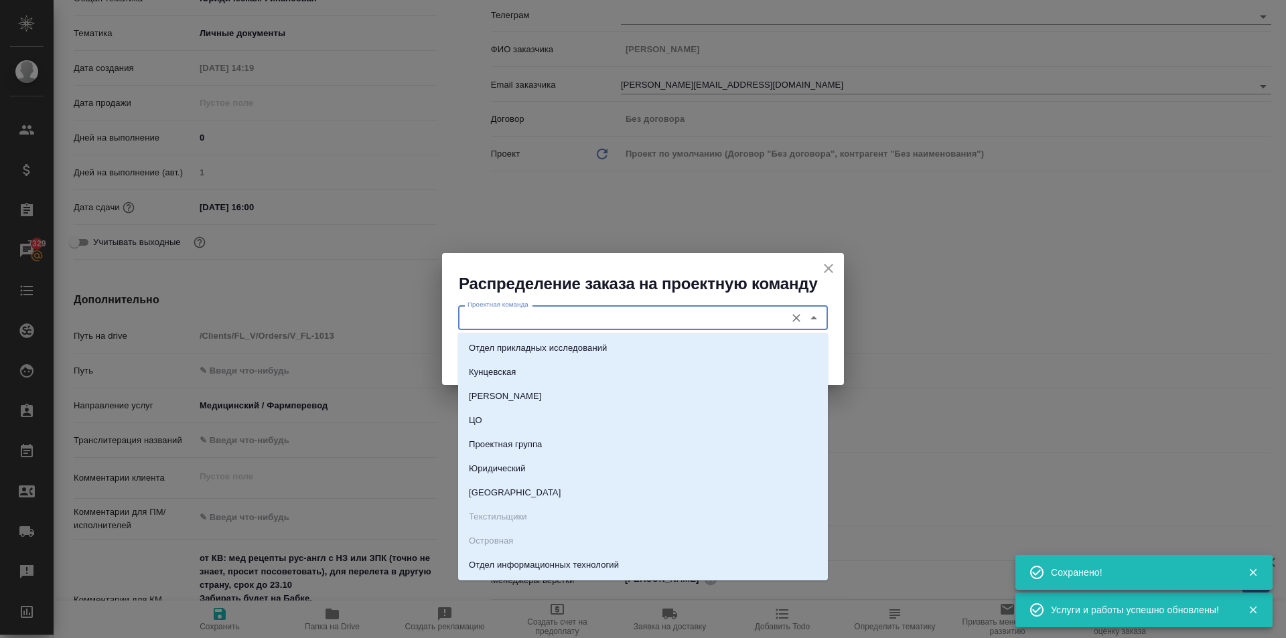
click at [479, 325] on input "Проектная команда" at bounding box center [620, 317] width 317 height 16
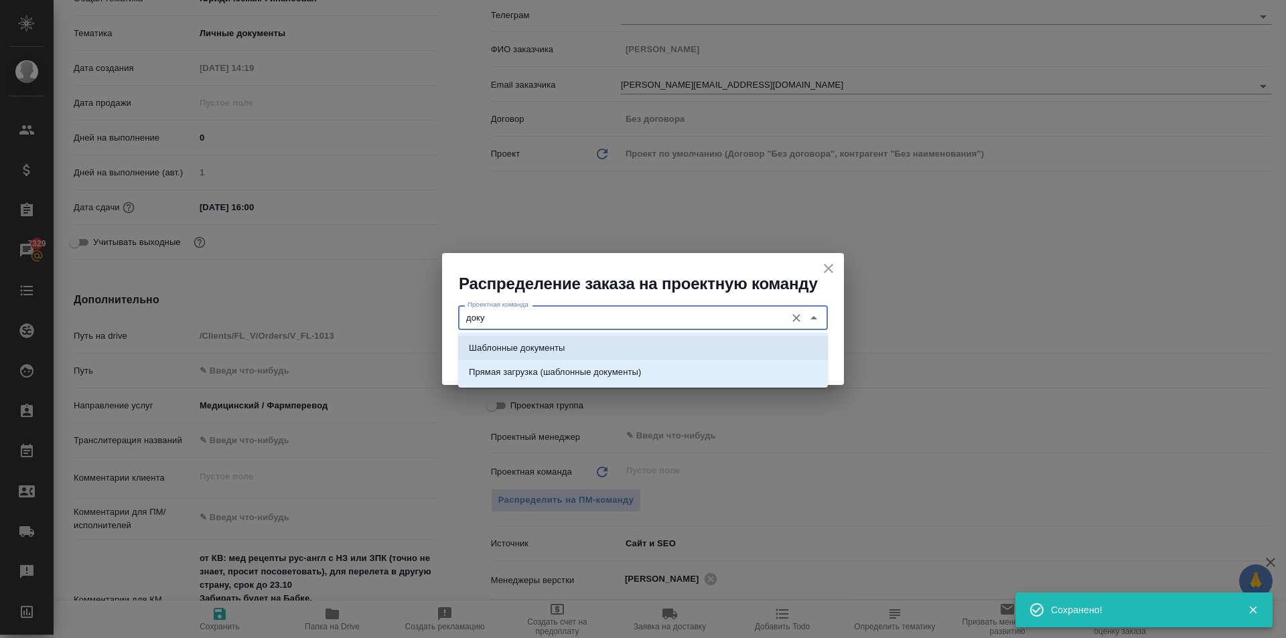
click at [502, 346] on p "Шаблонные документы" at bounding box center [517, 347] width 96 height 13
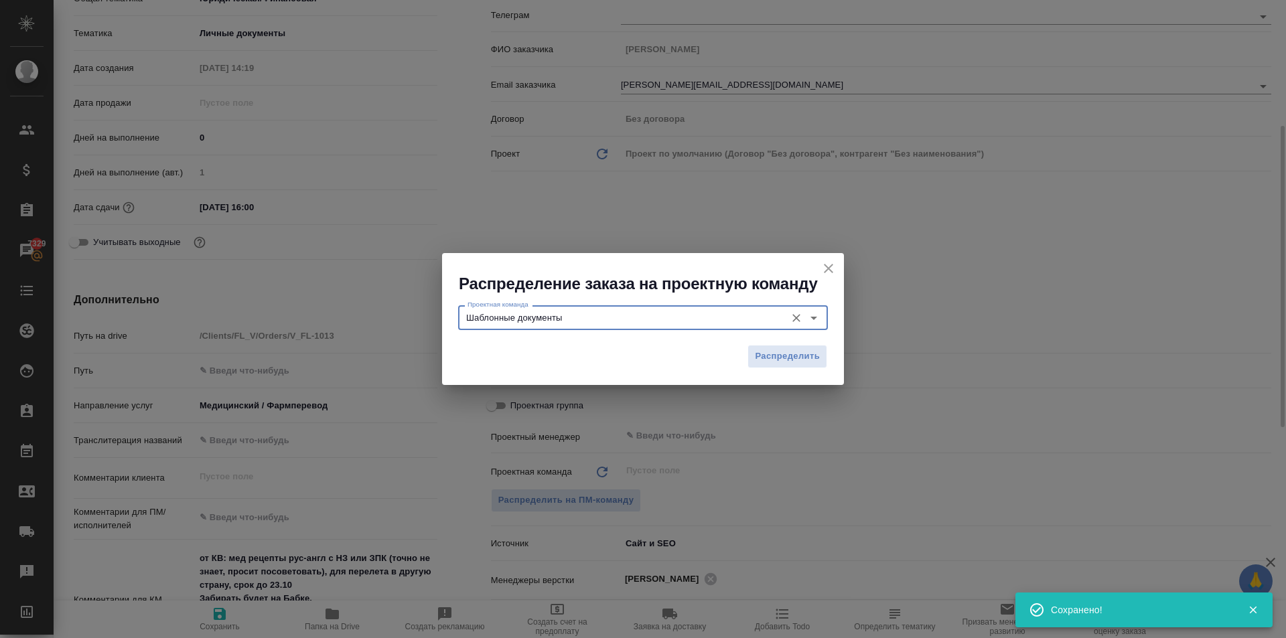
drag, startPoint x: 789, startPoint y: 355, endPoint x: 769, endPoint y: 355, distance: 20.1
click at [789, 355] on span "Распределить" at bounding box center [787, 356] width 65 height 15
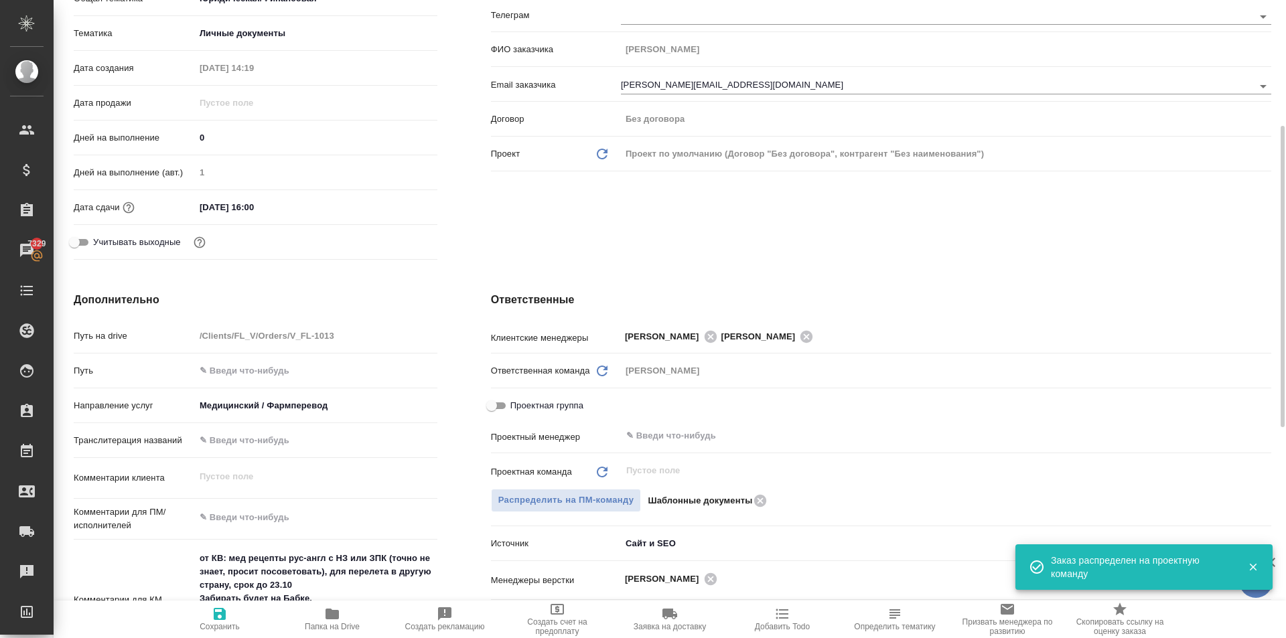
click at [207, 614] on span "Сохранить" at bounding box center [219, 618] width 96 height 25
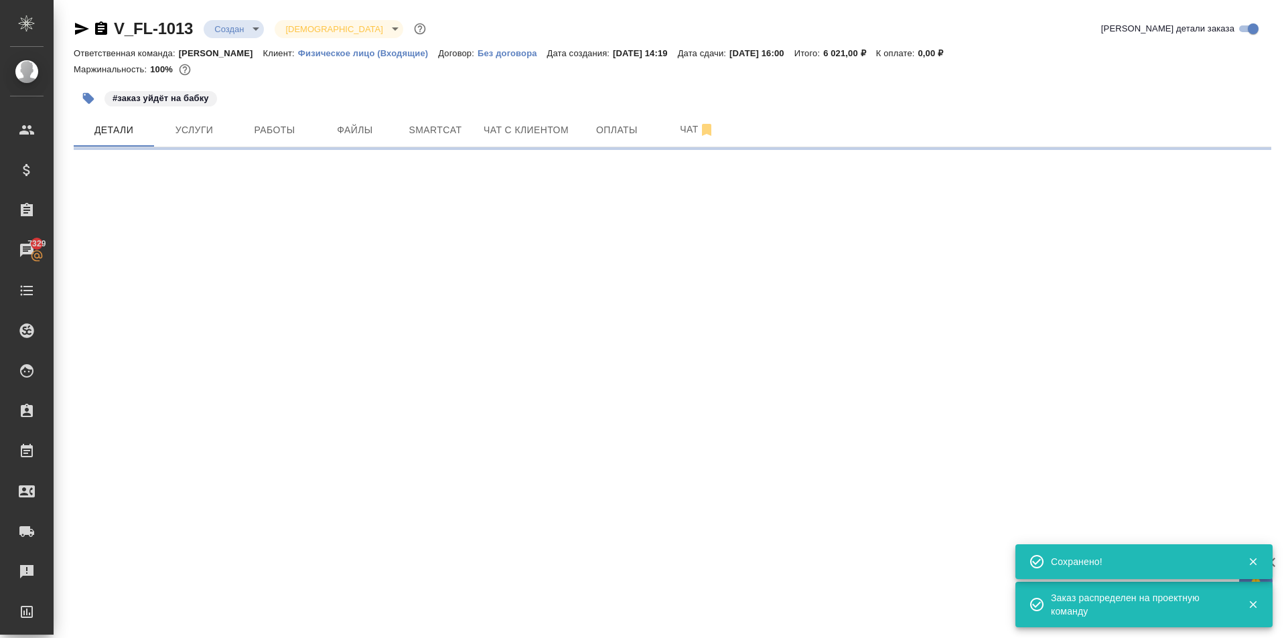
scroll to position [0, 0]
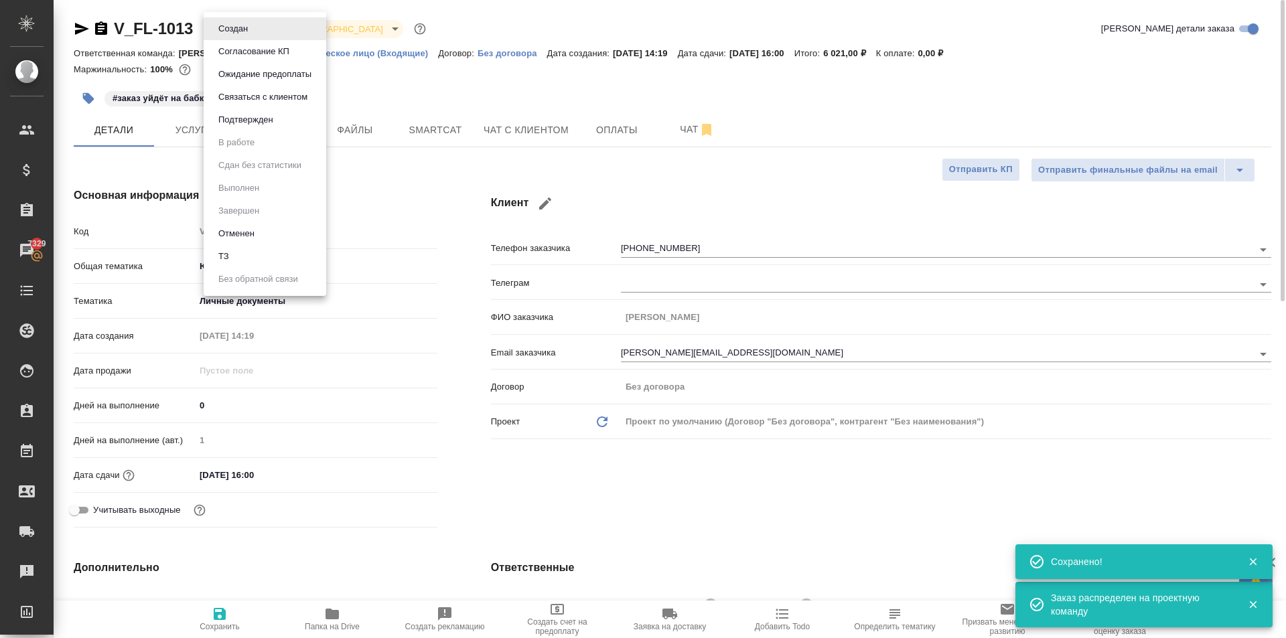
click at [252, 27] on body "🙏 .cls-1 fill:#fff; AWATERA Kasymov Timur Клиенты Спецификации Заказы 7329 Чаты…" at bounding box center [643, 319] width 1286 height 638
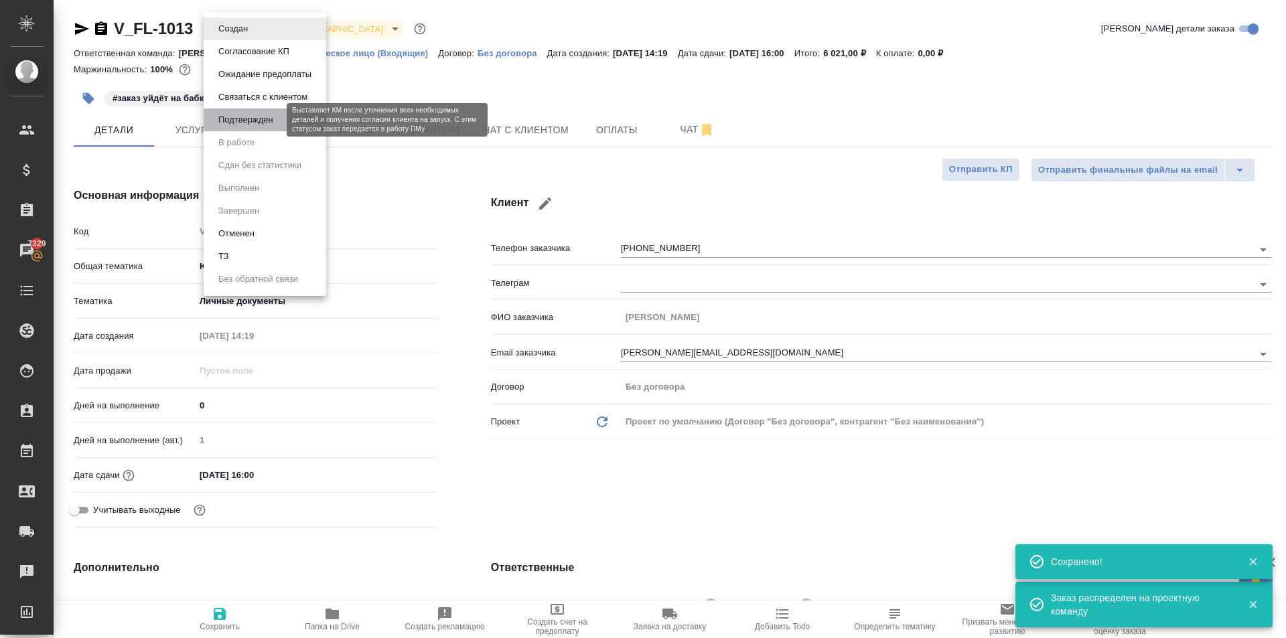
click at [264, 124] on button "Подтвержден" at bounding box center [245, 119] width 63 height 15
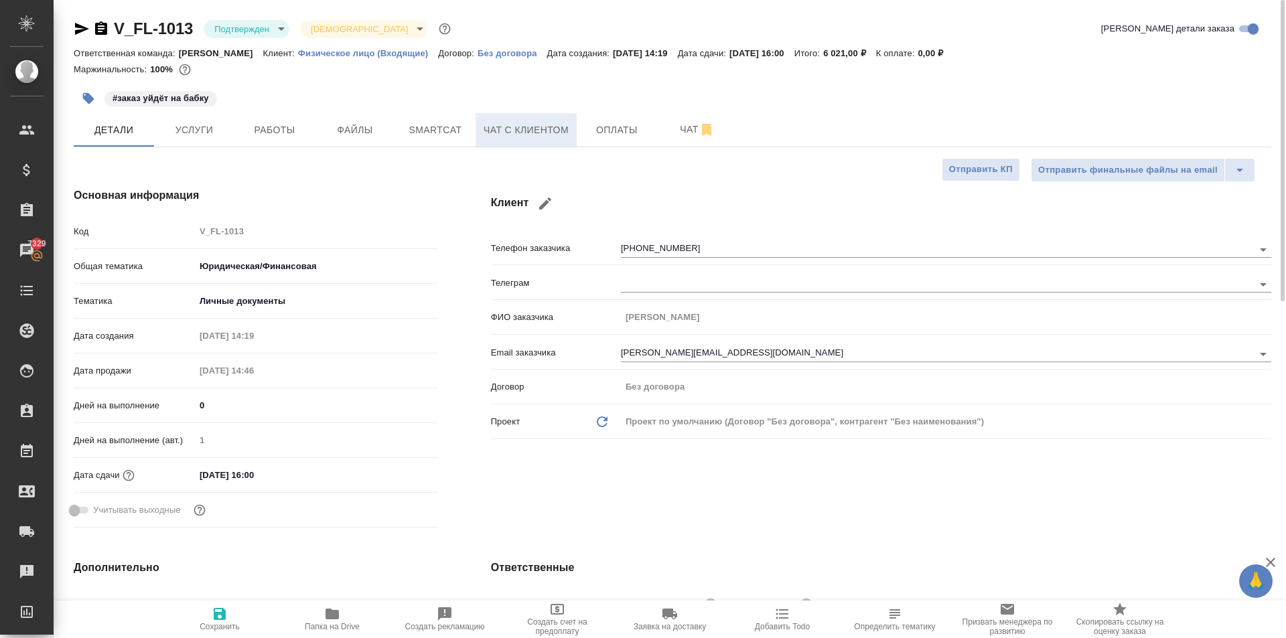
click at [486, 138] on span "Чат с клиентом" at bounding box center [525, 130] width 85 height 17
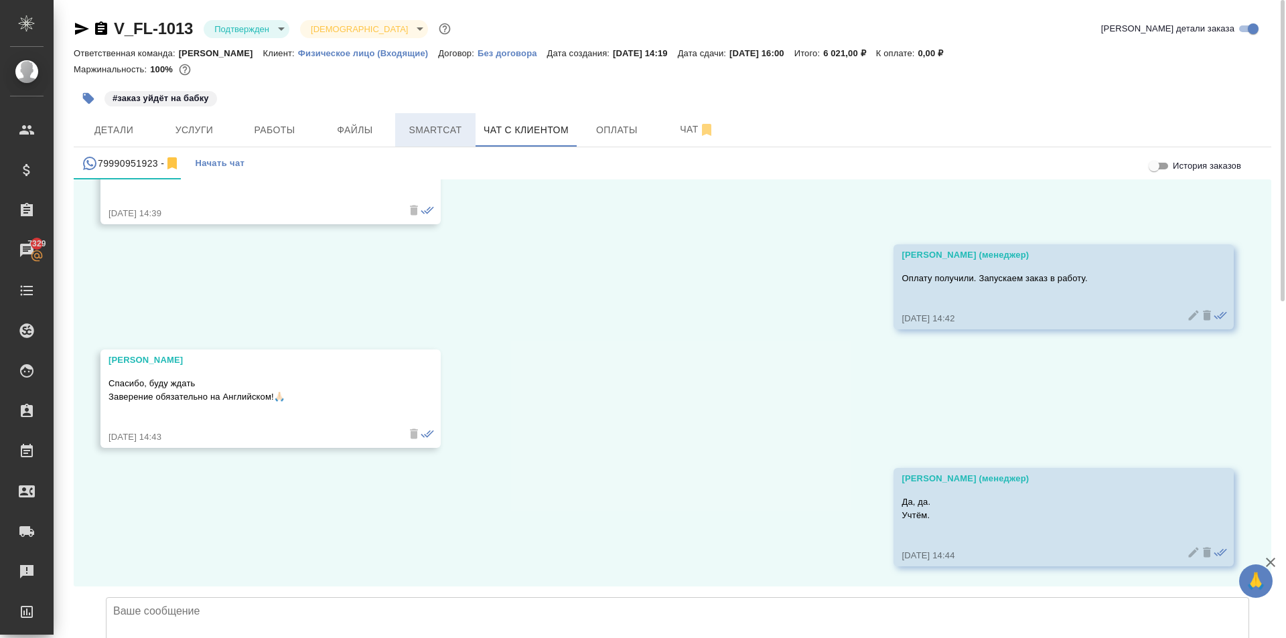
click at [442, 128] on span "Smartcat" at bounding box center [435, 130] width 64 height 17
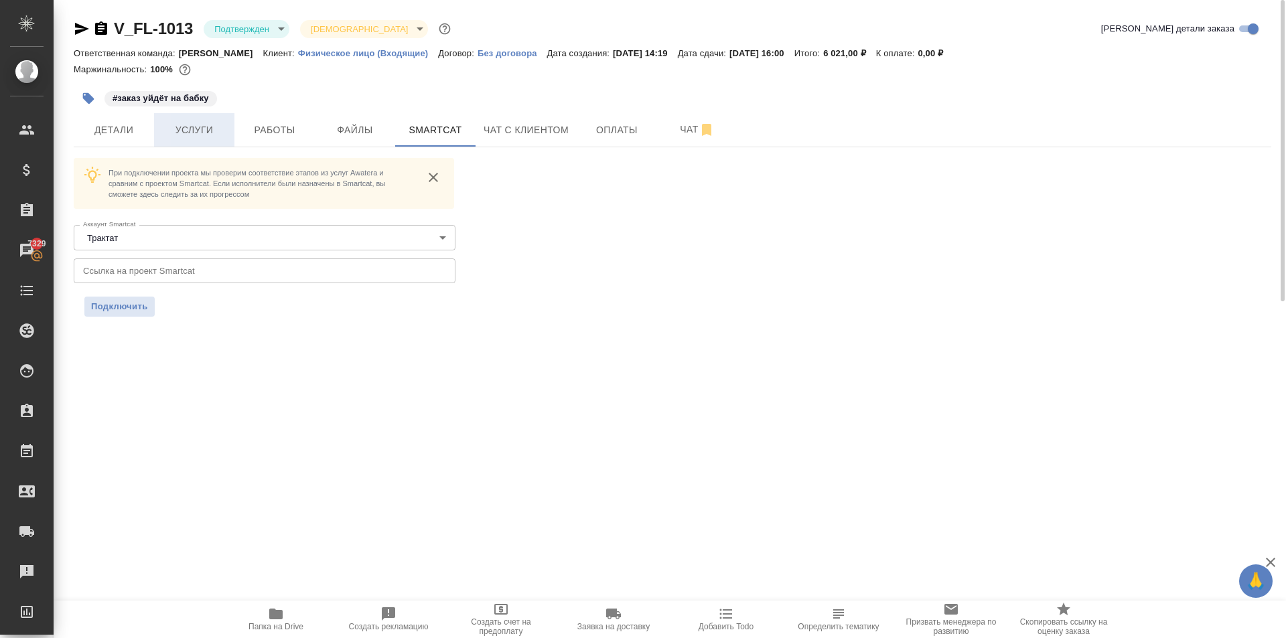
click at [192, 128] on span "Услуги" at bounding box center [194, 130] width 64 height 17
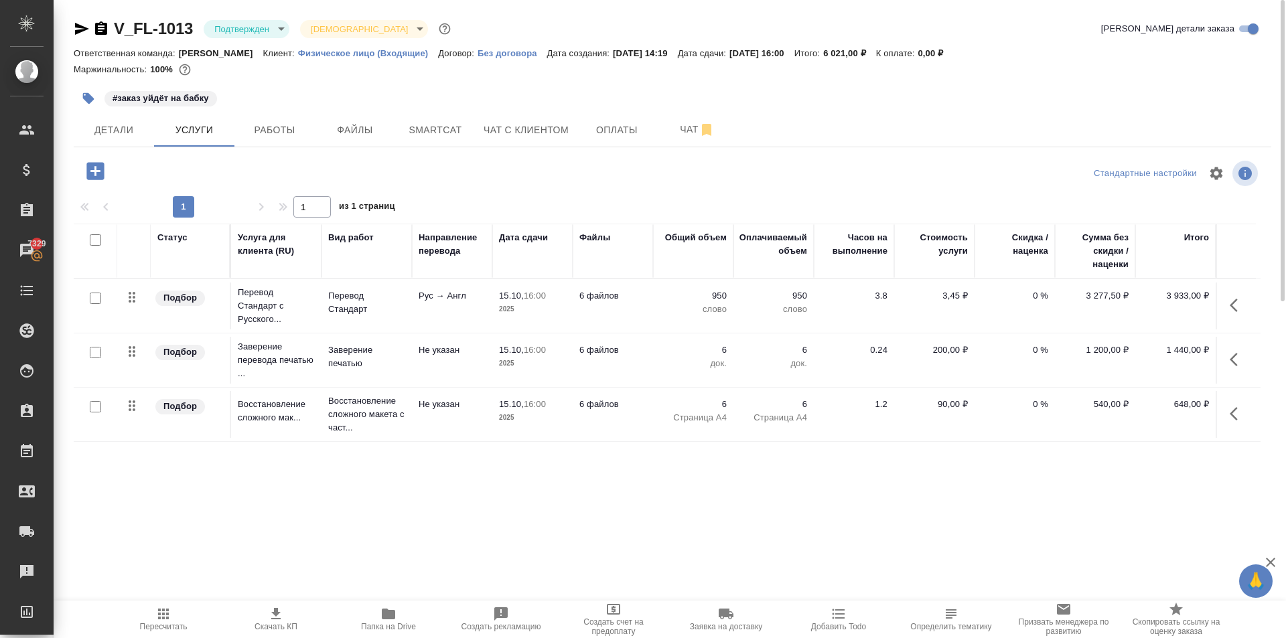
click at [95, 298] on input "checkbox" at bounding box center [95, 298] width 11 height 11
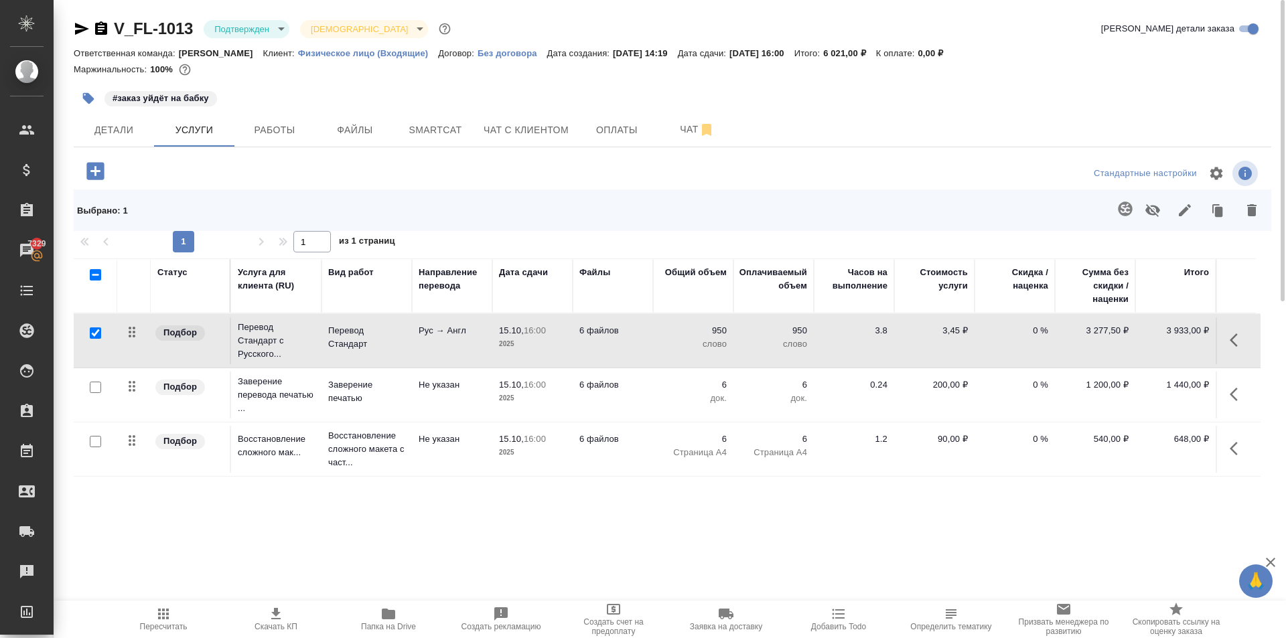
click at [1118, 204] on icon "button" at bounding box center [1125, 209] width 16 height 16
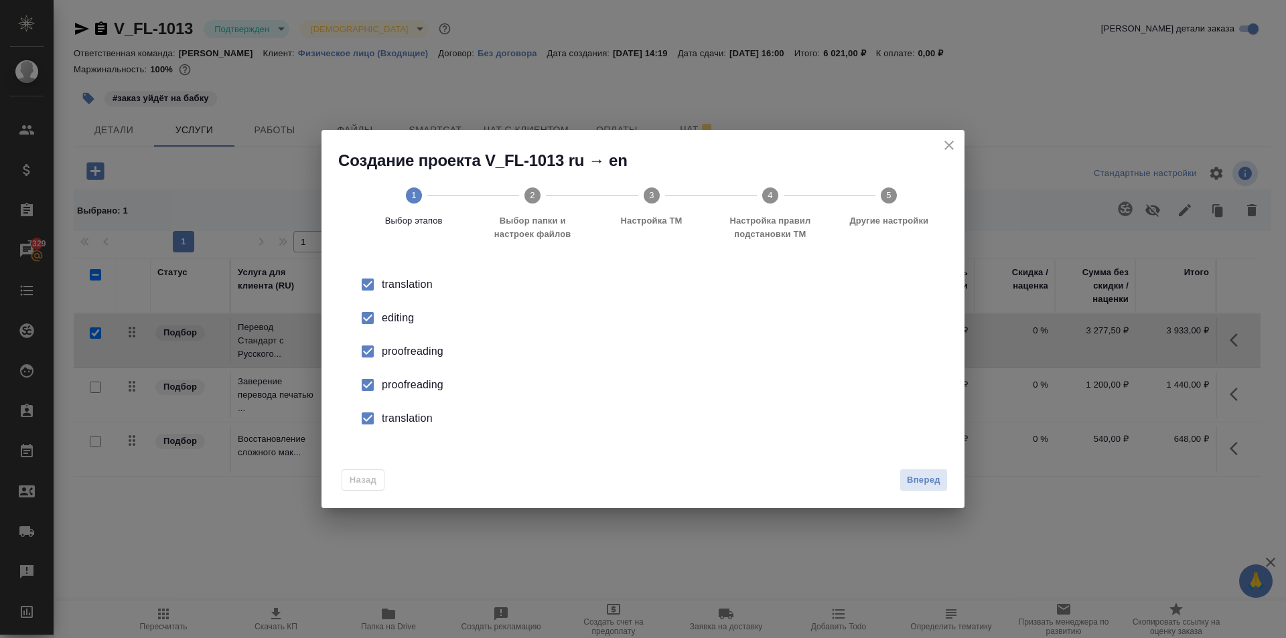
click at [367, 319] on input "checkbox" at bounding box center [368, 318] width 28 height 28
click at [358, 364] on input "checkbox" at bounding box center [368, 351] width 28 height 28
click at [374, 387] on input "checkbox" at bounding box center [368, 385] width 28 height 28
click at [379, 421] on input "checkbox" at bounding box center [368, 418] width 28 height 28
click at [909, 497] on div "Назад Вперед" at bounding box center [642, 477] width 643 height 63
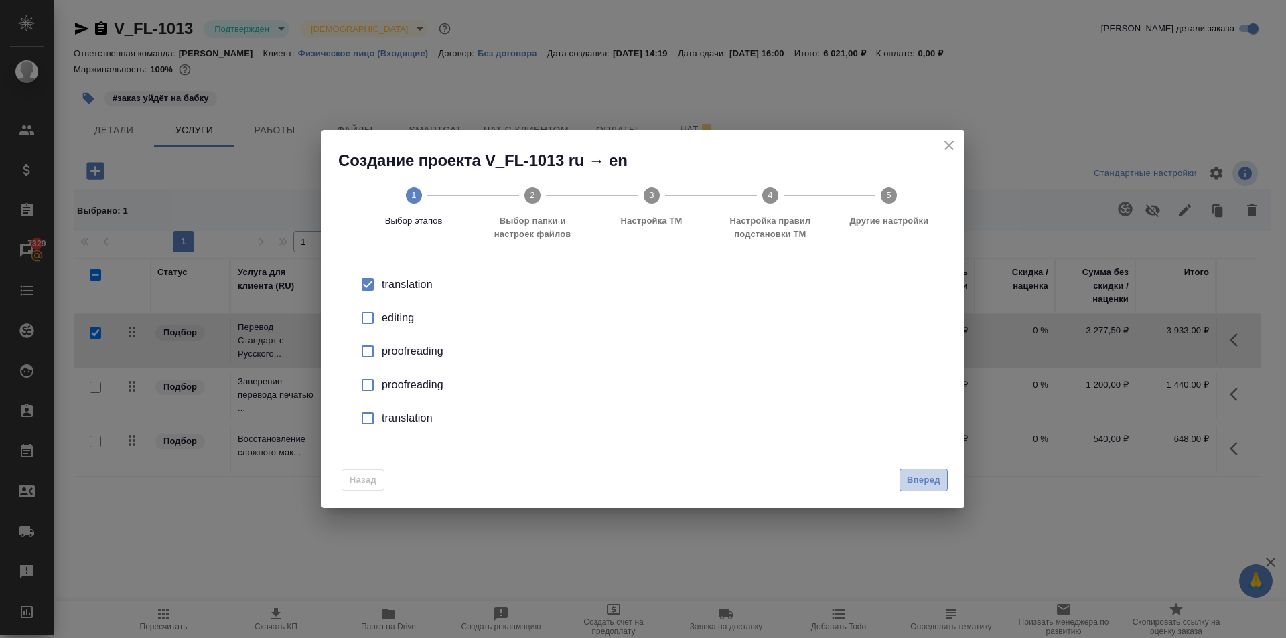
click at [915, 482] on span "Вперед" at bounding box center [923, 480] width 33 height 15
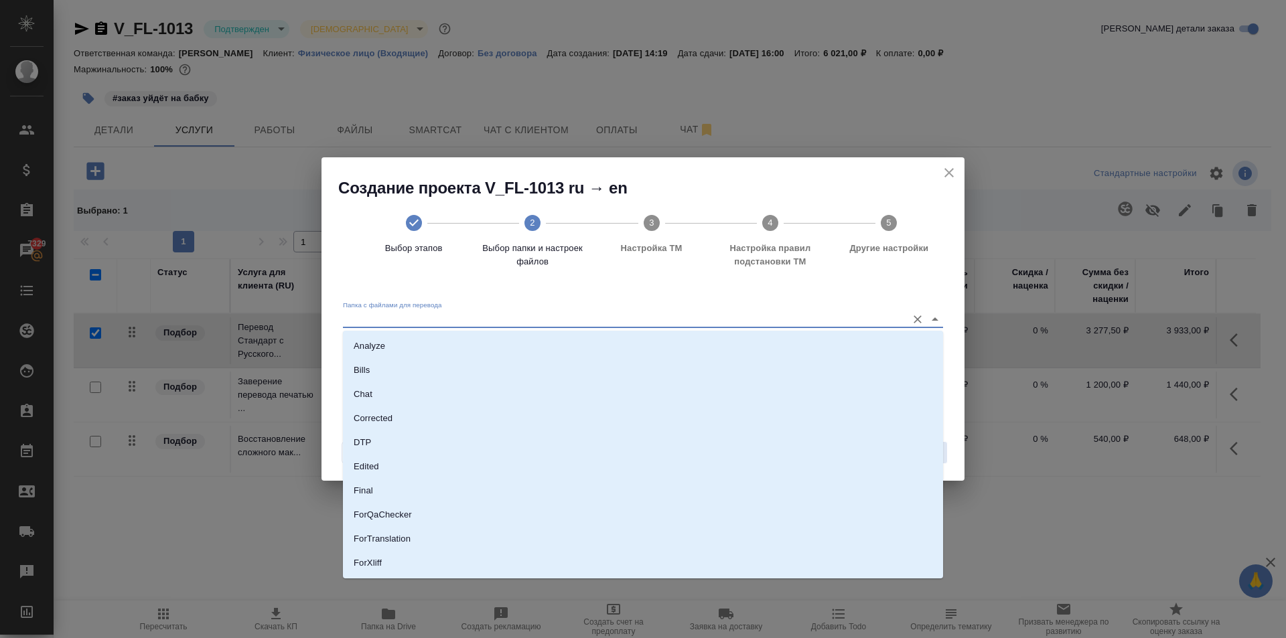
drag, startPoint x: 526, startPoint y: 322, endPoint x: 460, endPoint y: 419, distance: 117.6
click at [525, 326] on input "Папка с файлами для перевода" at bounding box center [621, 319] width 557 height 16
click at [368, 514] on p "Source" at bounding box center [368, 517] width 28 height 13
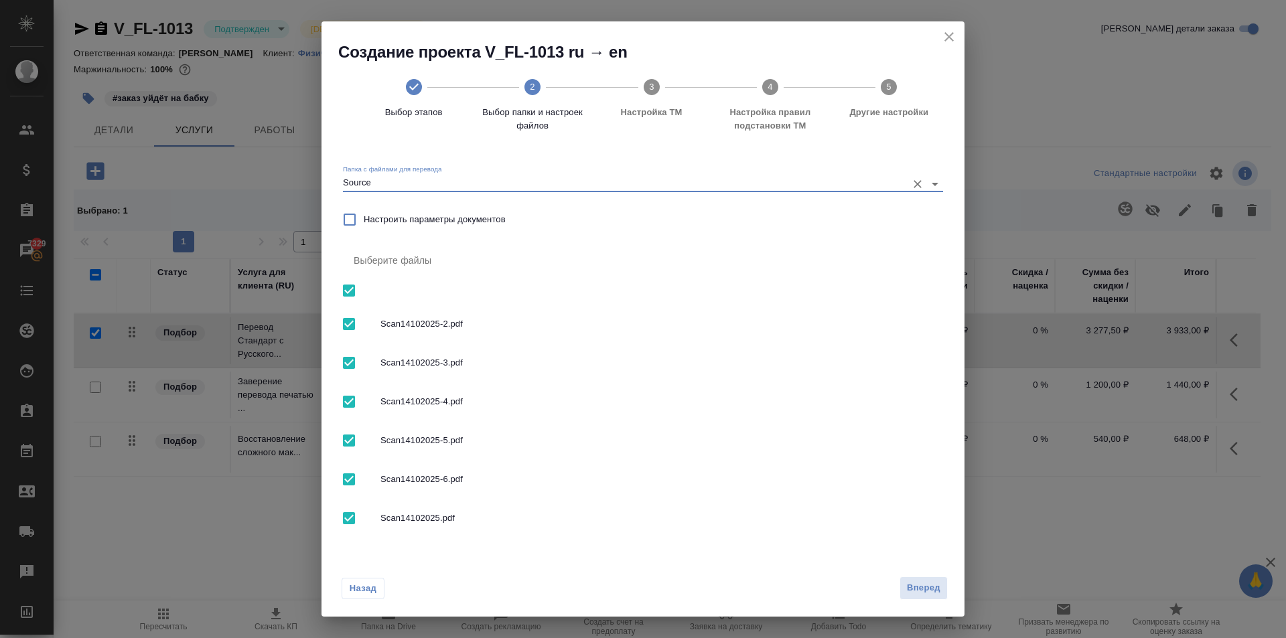
click at [929, 573] on div "Назад Вперед" at bounding box center [642, 585] width 643 height 63
click at [929, 580] on span "Вперед" at bounding box center [923, 587] width 33 height 15
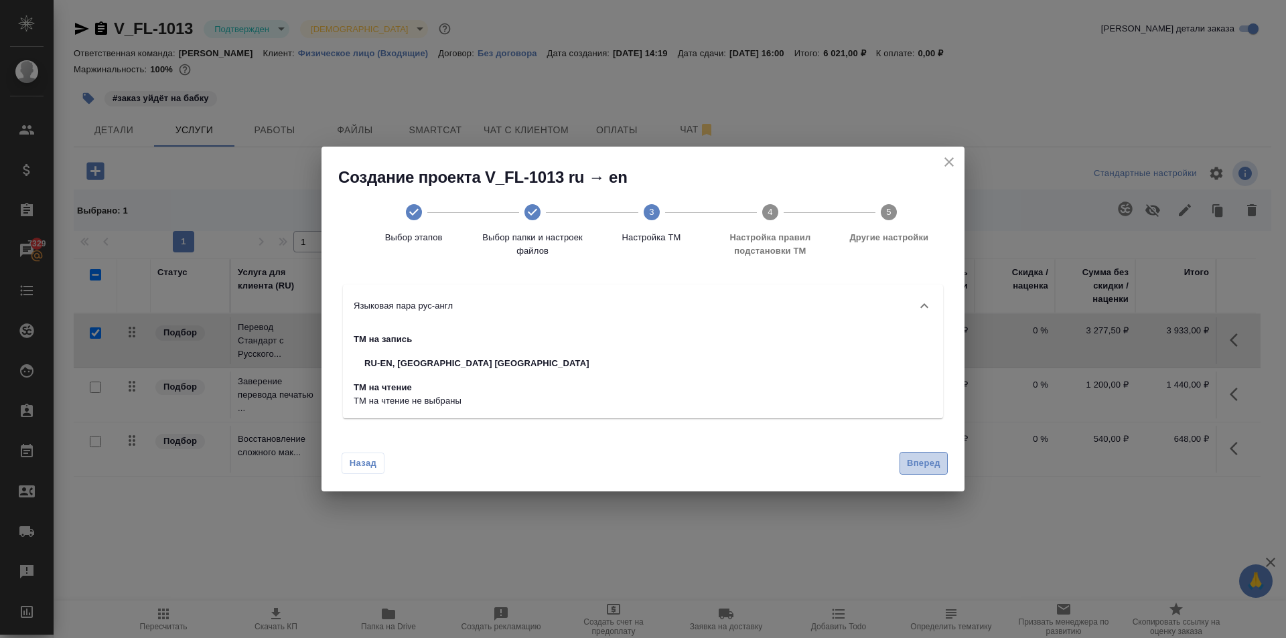
click at [925, 459] on span "Вперед" at bounding box center [923, 463] width 33 height 15
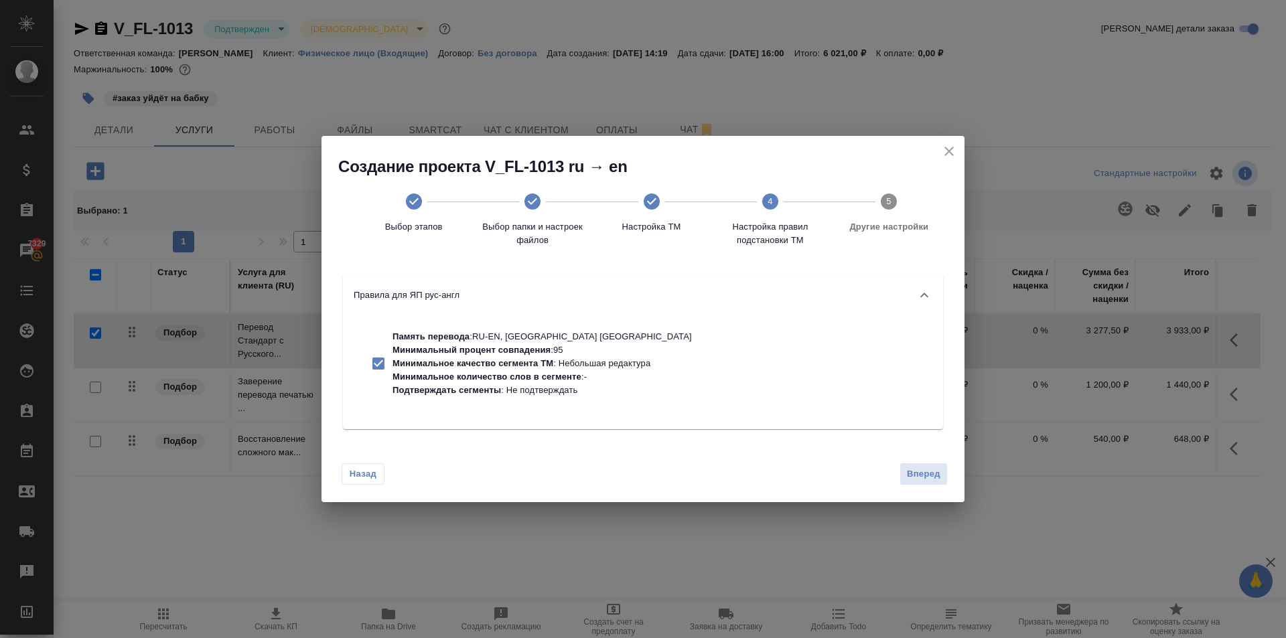
click at [924, 471] on span "Вперед" at bounding box center [923, 474] width 33 height 15
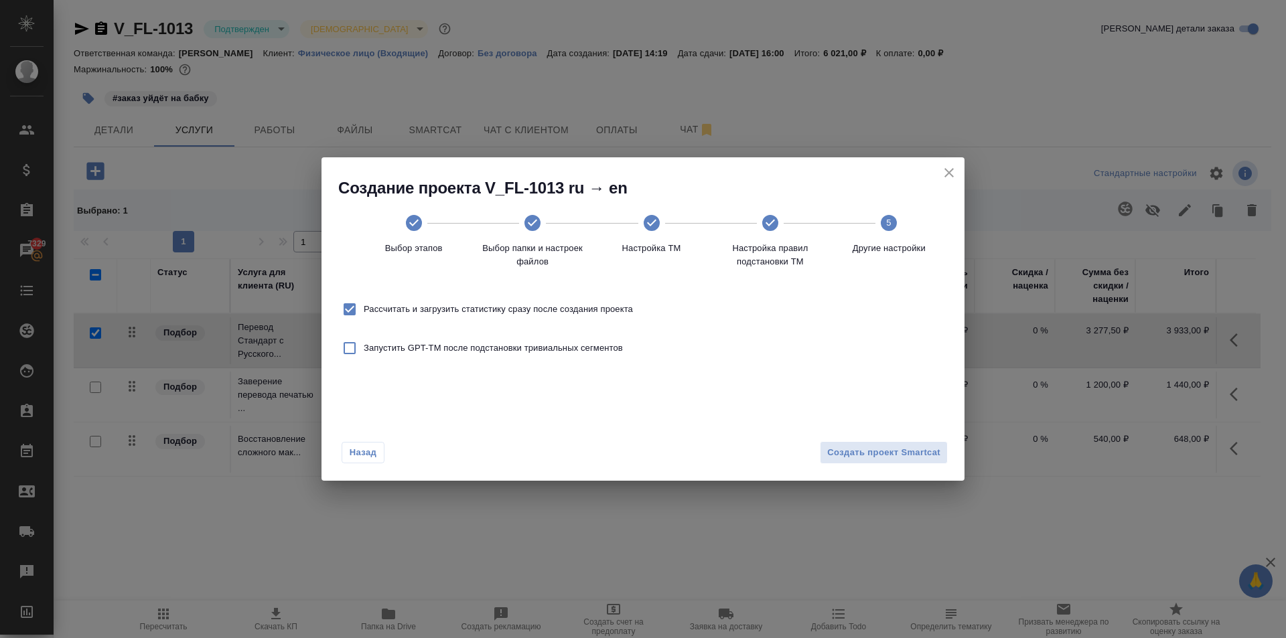
drag, startPoint x: 631, startPoint y: 303, endPoint x: 641, endPoint y: 304, distance: 10.1
click at [633, 302] on div "Рассчитать и загрузить статистику сразу после создания проекта" at bounding box center [642, 309] width 611 height 39
click at [619, 312] on span "Рассчитать и загрузить статистику сразу после создания проекта" at bounding box center [498, 309] width 269 height 13
click at [598, 303] on span "Рассчитать и загрузить статистику сразу после создания проекта" at bounding box center [498, 309] width 269 height 13
click at [364, 302] on input "Рассчитать и загрузить статистику сразу после создания проекта" at bounding box center [349, 309] width 28 height 28
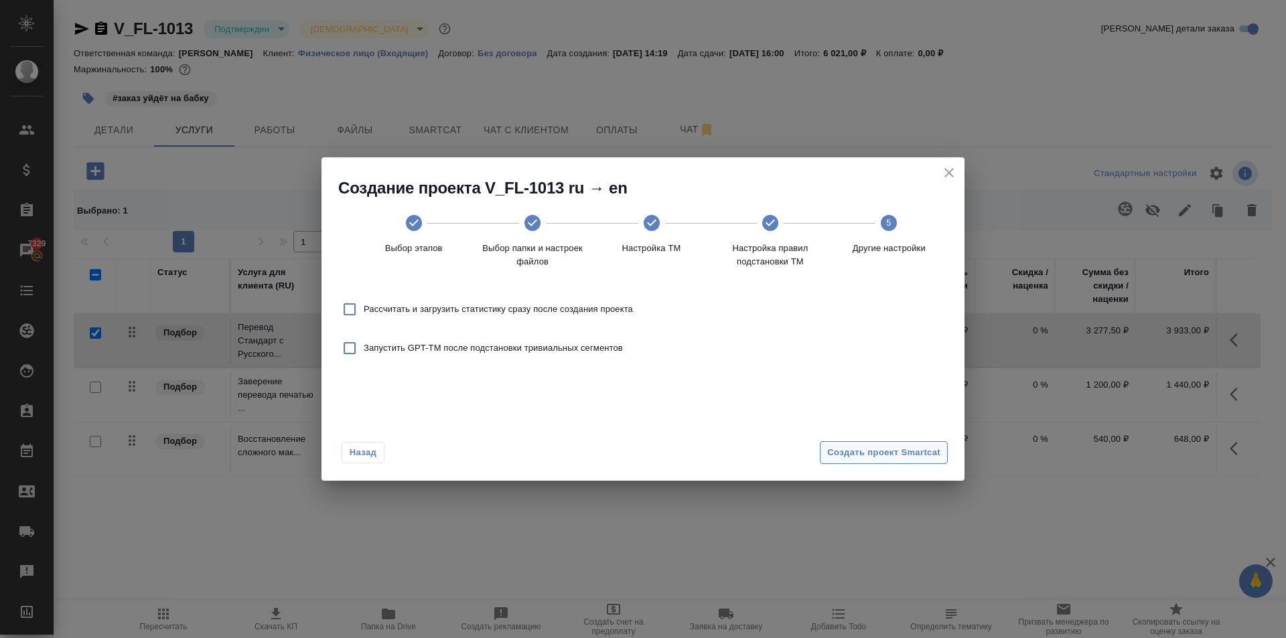
drag, startPoint x: 849, startPoint y: 479, endPoint x: 843, endPoint y: 454, distance: 26.1
click at [847, 464] on div "Назад Создать проект Smartcat" at bounding box center [642, 449] width 643 height 63
click at [842, 454] on span "Создать проект Smartcat" at bounding box center [883, 452] width 113 height 15
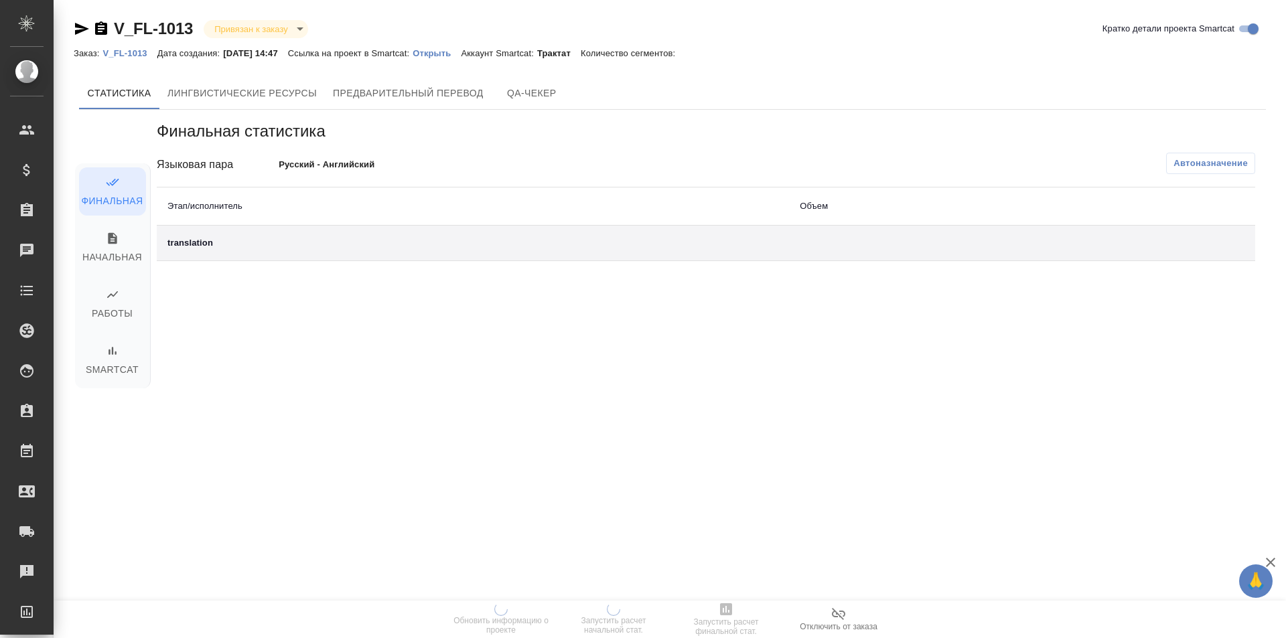
click at [450, 49] on p "Открыть" at bounding box center [436, 53] width 48 height 10
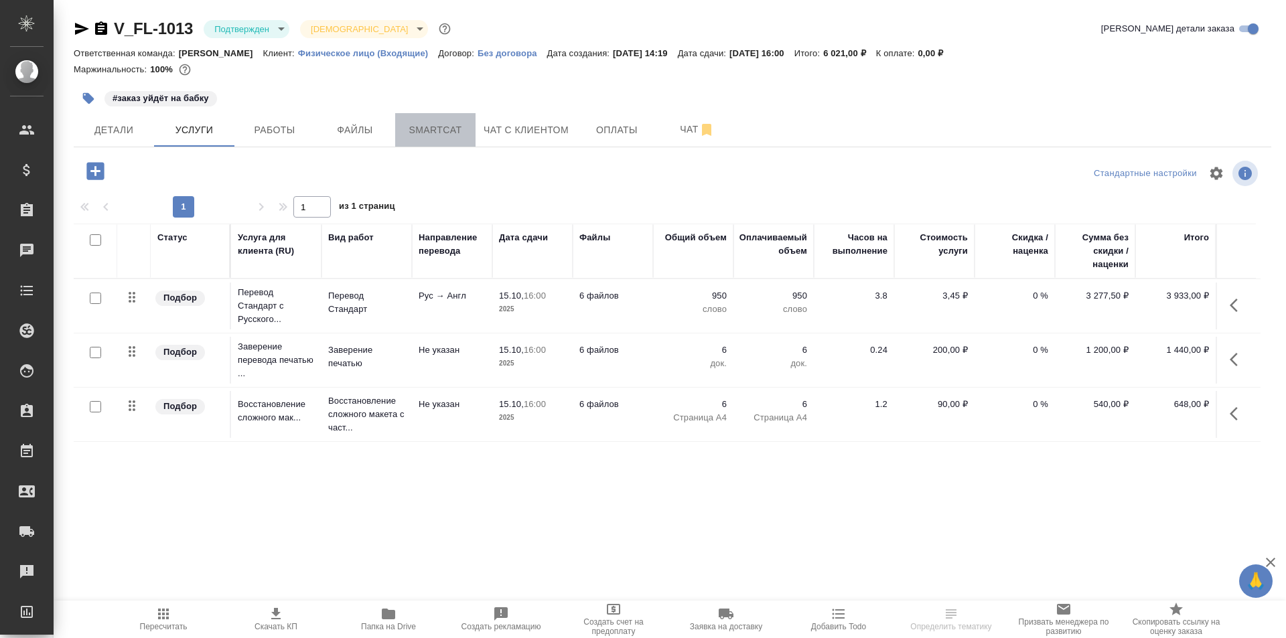
click at [442, 127] on span "Smartcat" at bounding box center [435, 130] width 64 height 17
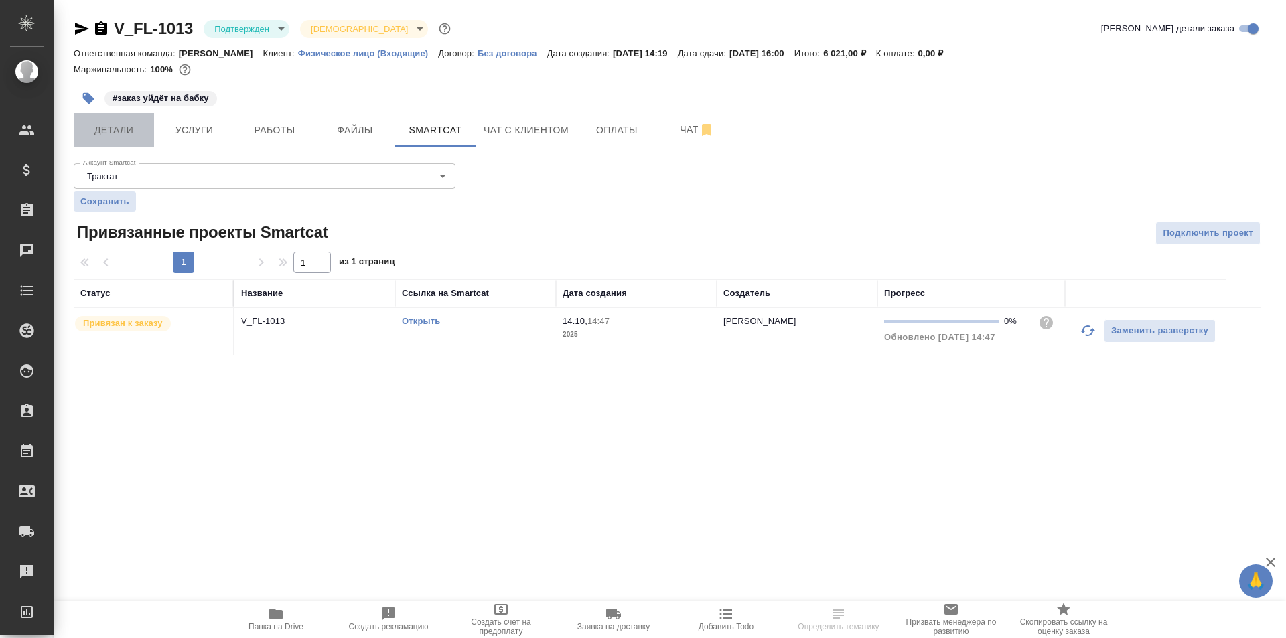
click at [123, 119] on button "Детали" at bounding box center [114, 129] width 80 height 33
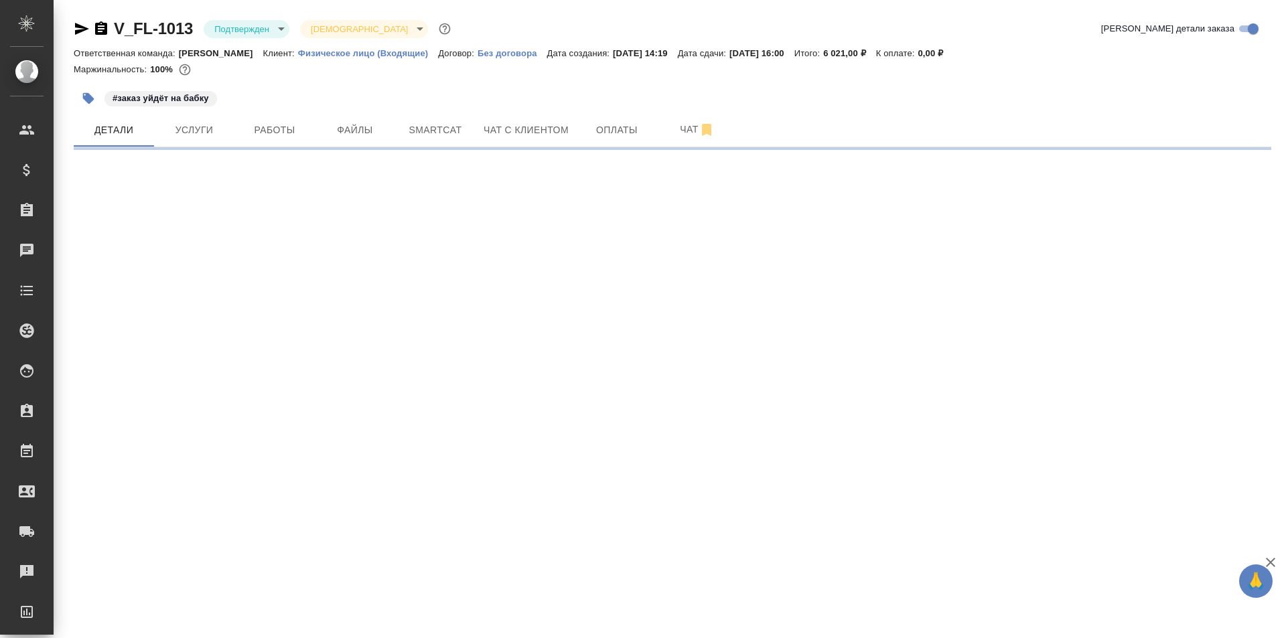
select select "RU"
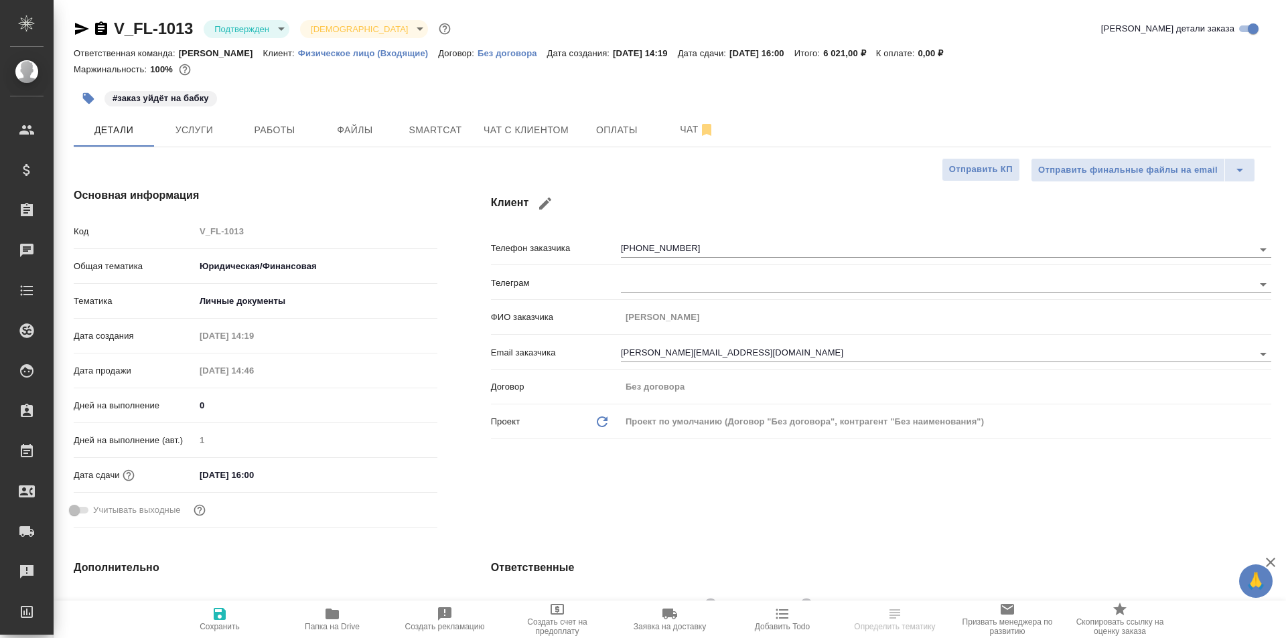
type textarea "x"
click at [82, 29] on icon "button" at bounding box center [82, 29] width 16 height 16
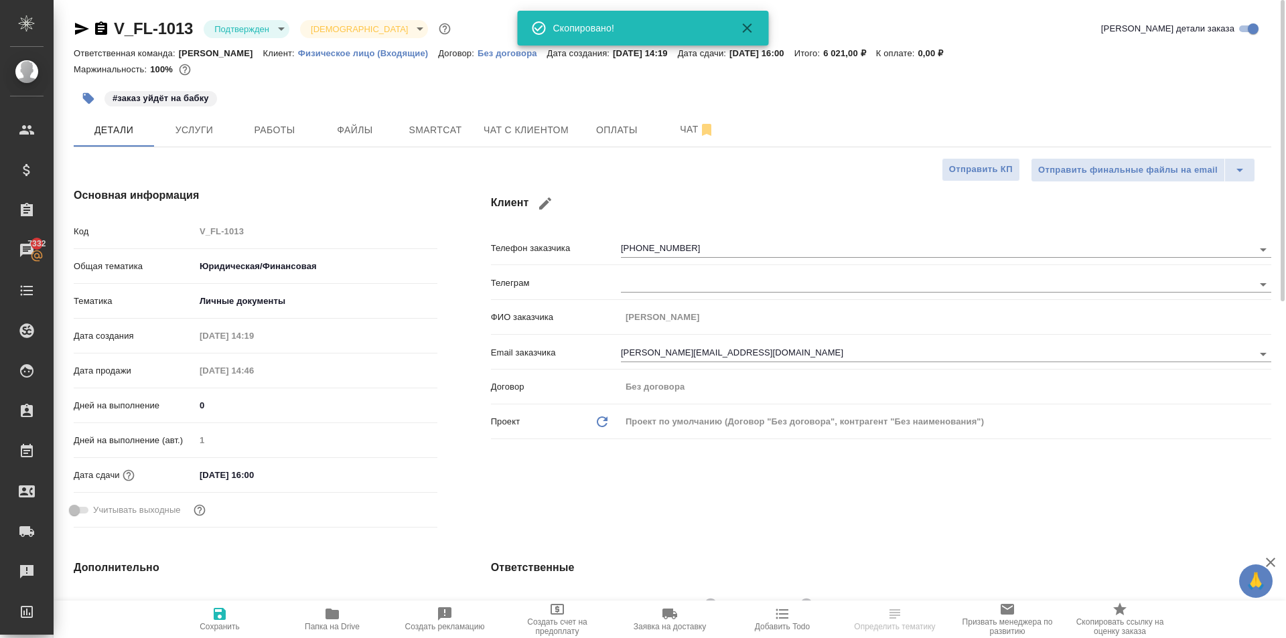
select select "RU"
type textarea "x"
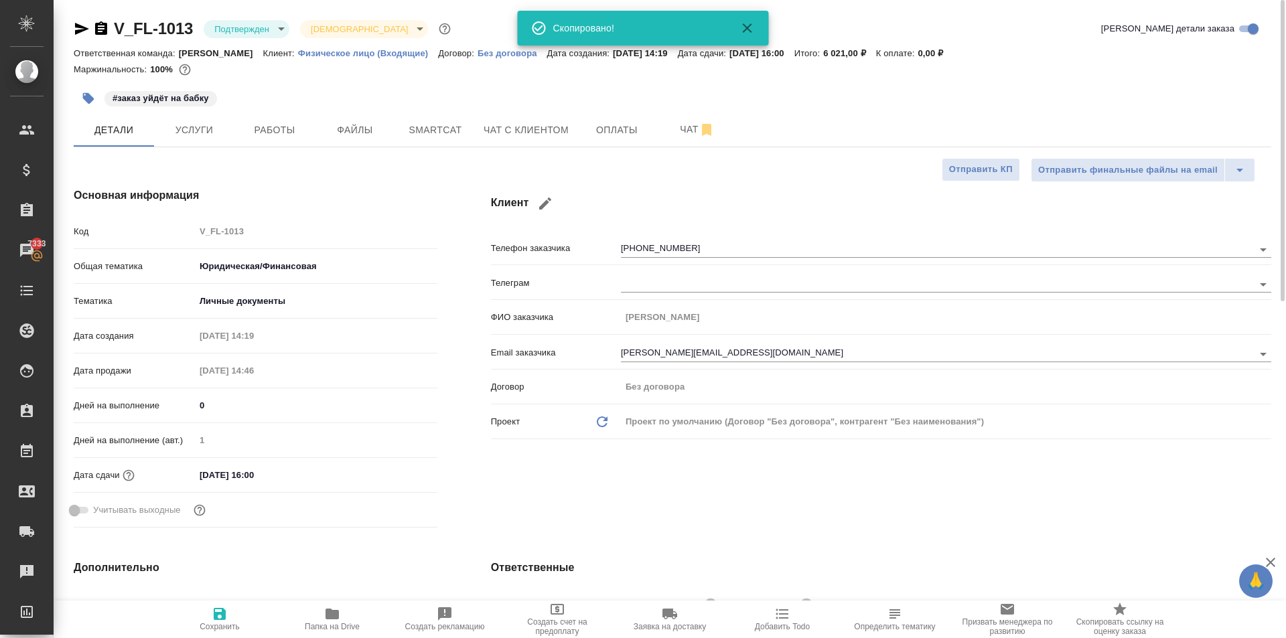
type textarea "x"
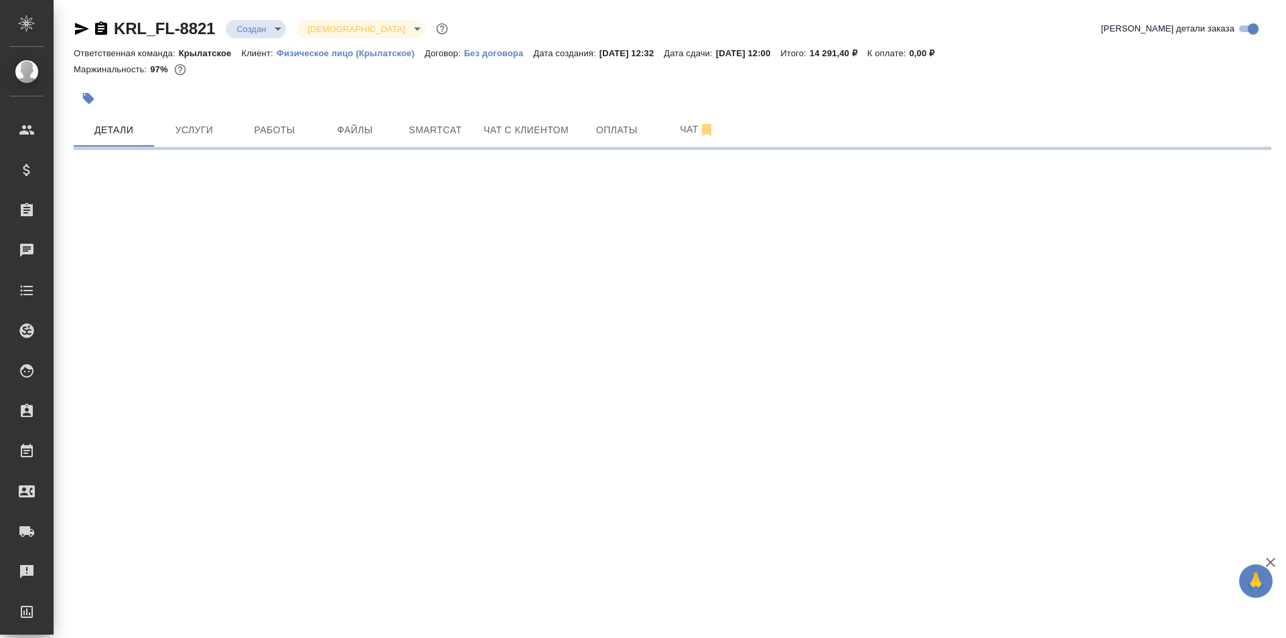
select select "RU"
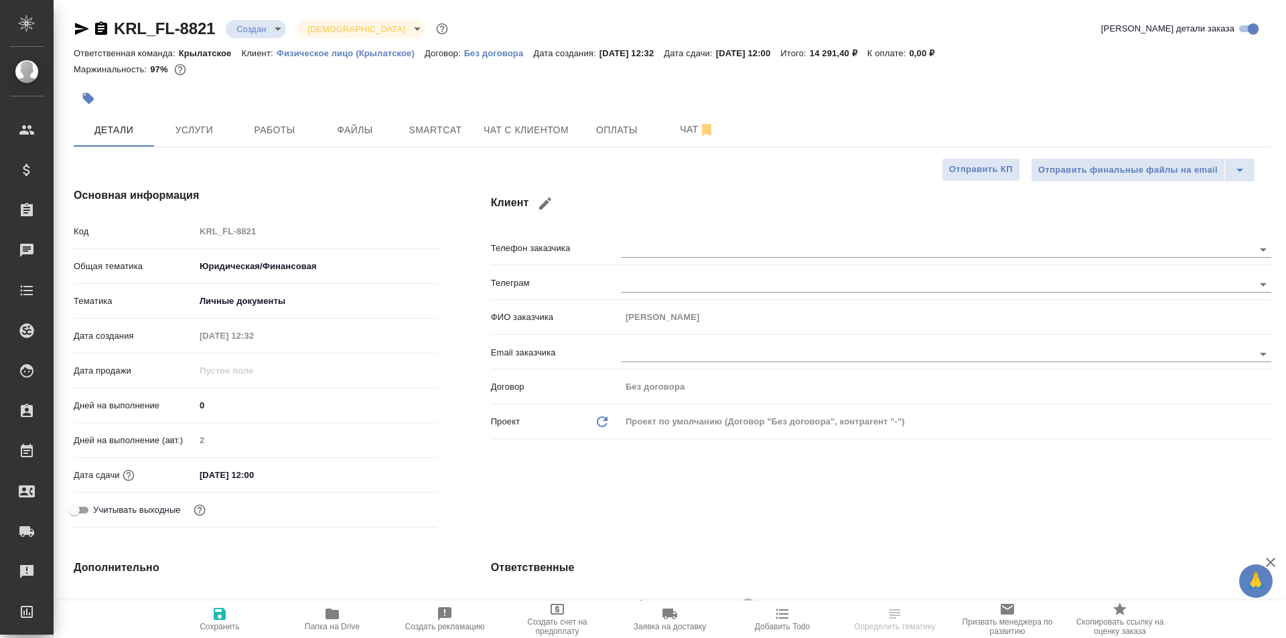
type textarea "x"
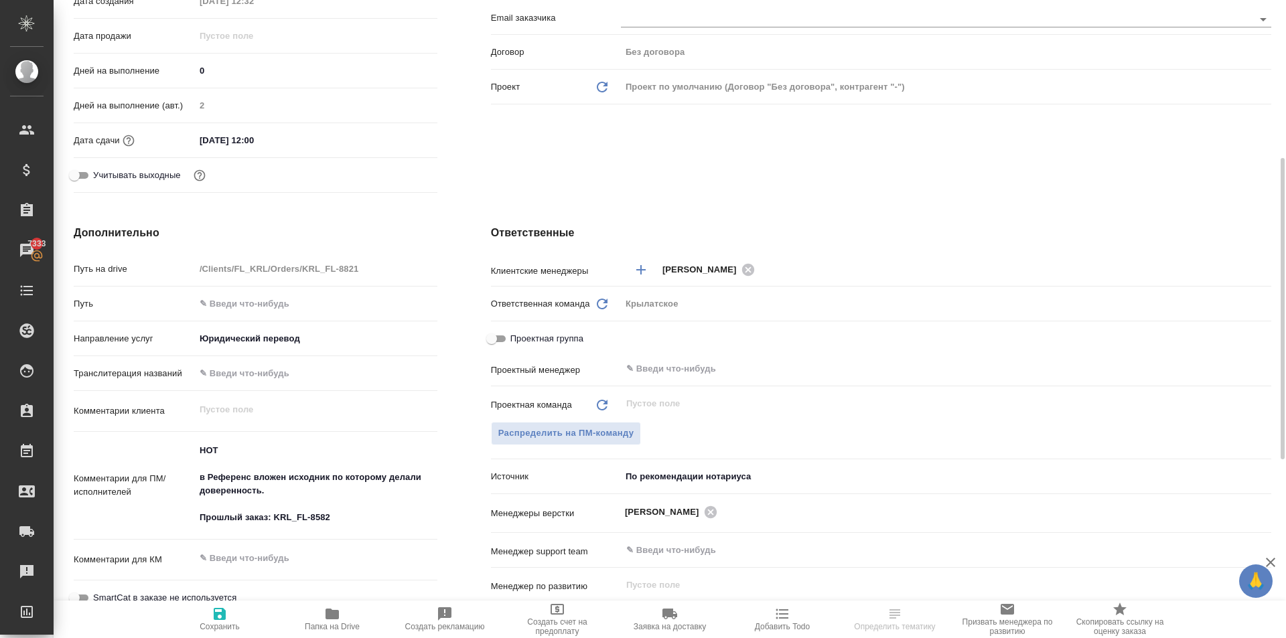
click at [546, 421] on div "Проектная команда Обновить ​ Распределить на ПМ-команду" at bounding box center [881, 428] width 780 height 73
click at [532, 447] on div "Проектная команда Обновить ​ Распределить на ПМ-команду" at bounding box center [881, 428] width 780 height 73
click at [510, 432] on span "Распределить на ПМ-команду" at bounding box center [566, 433] width 136 height 15
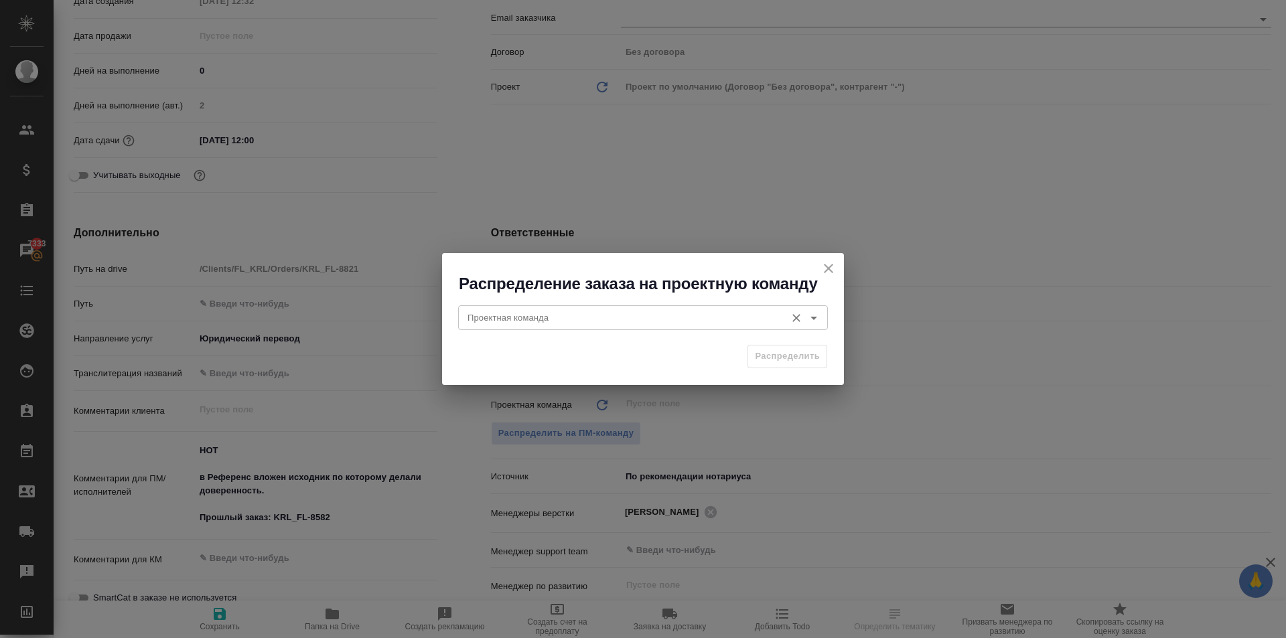
drag, startPoint x: 438, startPoint y: 314, endPoint x: 463, endPoint y: 318, distance: 25.1
click at [453, 318] on div "Распределение заказа на проектную команду Проектная команда Проектная команда Р…" at bounding box center [643, 319] width 1286 height 638
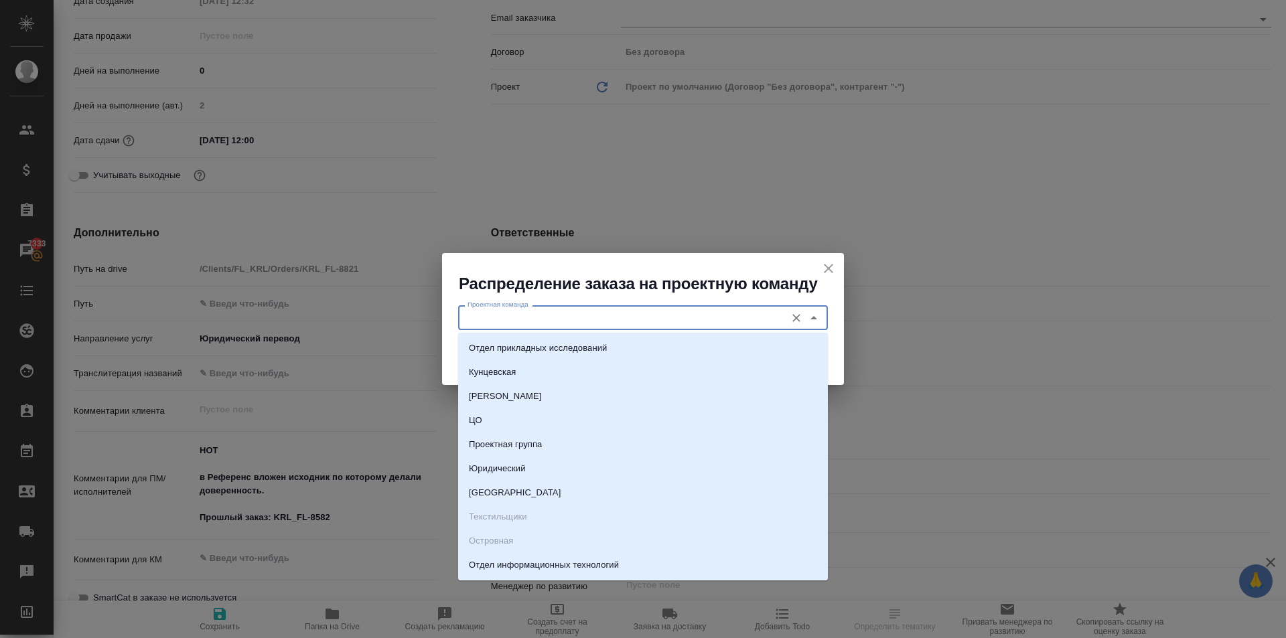
click at [463, 318] on input "Проектная команда" at bounding box center [620, 317] width 317 height 16
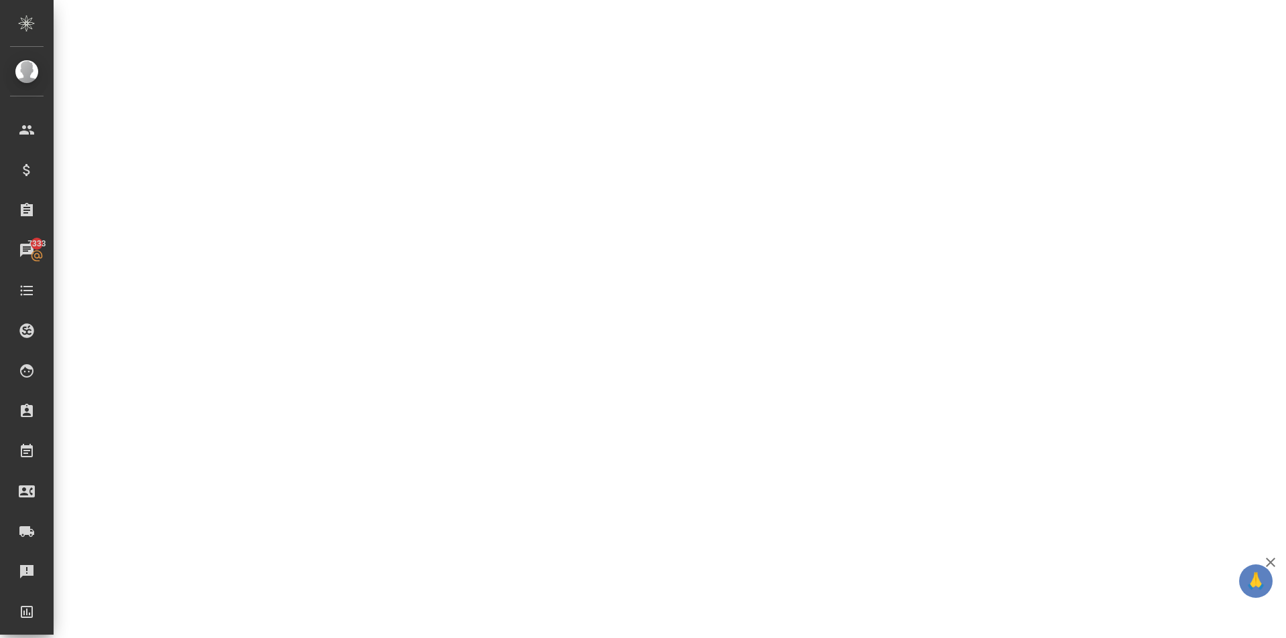
select select "RU"
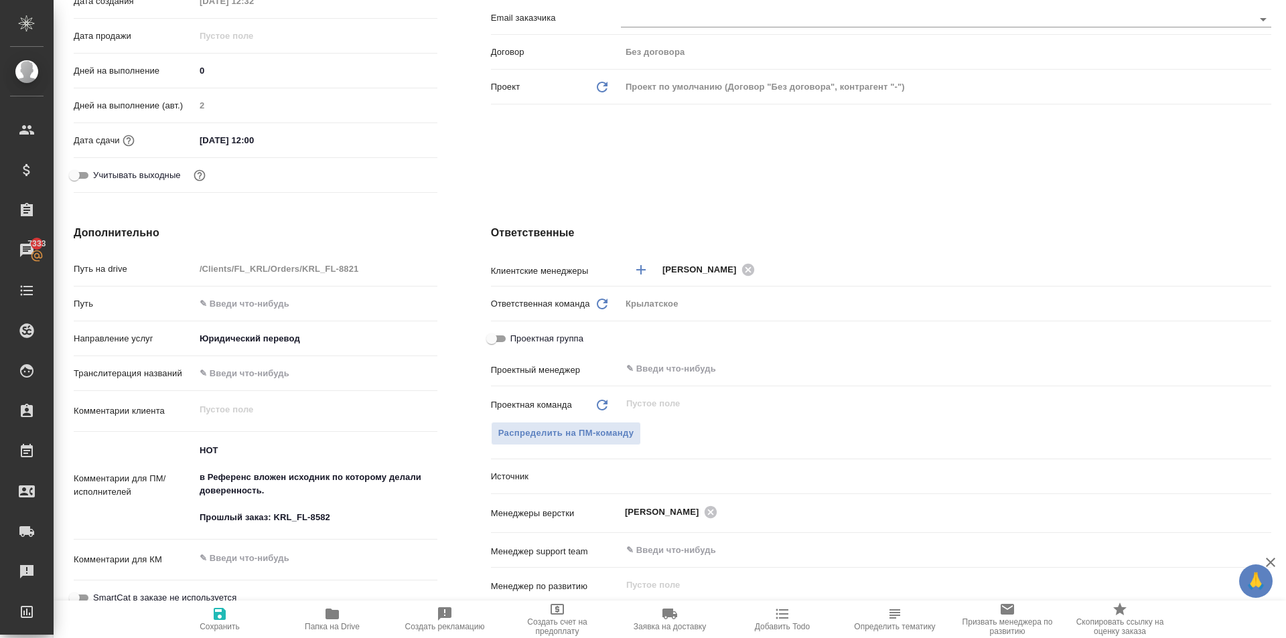
scroll to position [0, 0]
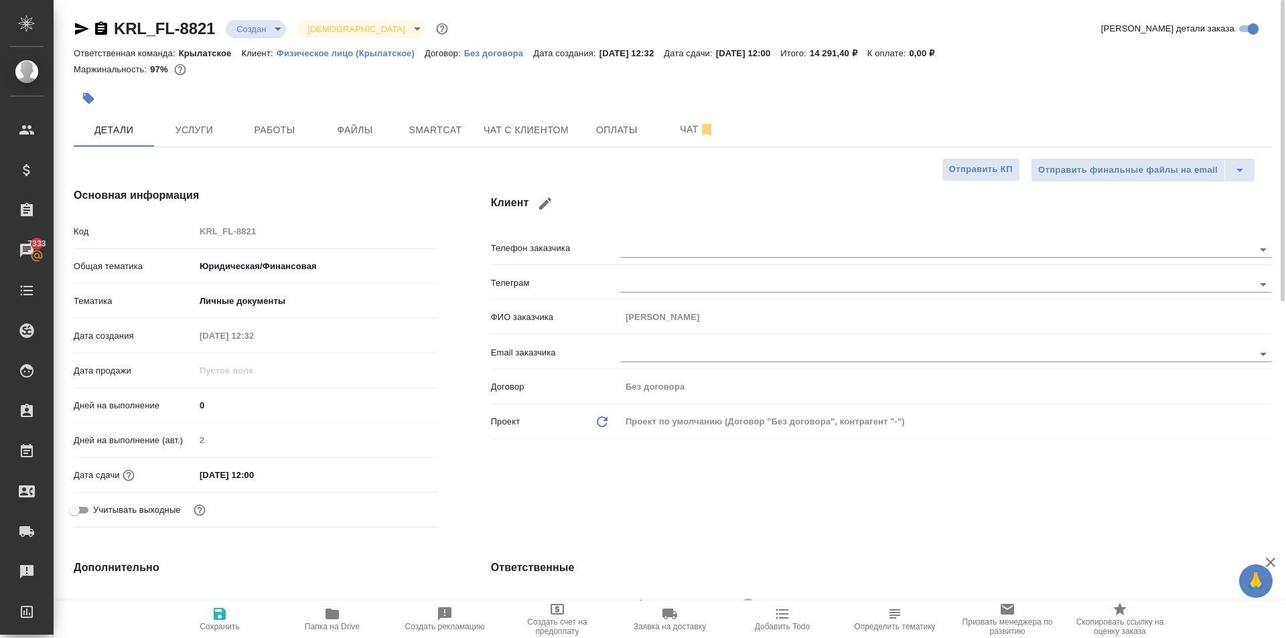
type textarea "x"
click at [209, 119] on button "Услуги" at bounding box center [194, 129] width 80 height 33
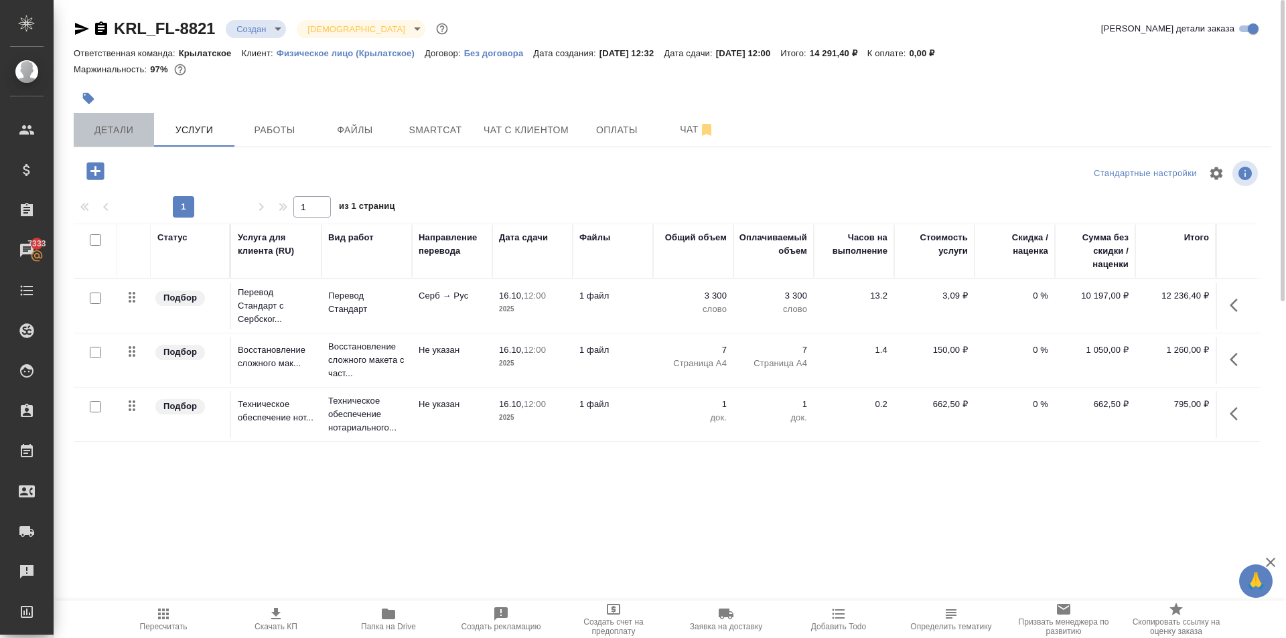
click at [132, 133] on span "Детали" at bounding box center [114, 130] width 64 height 17
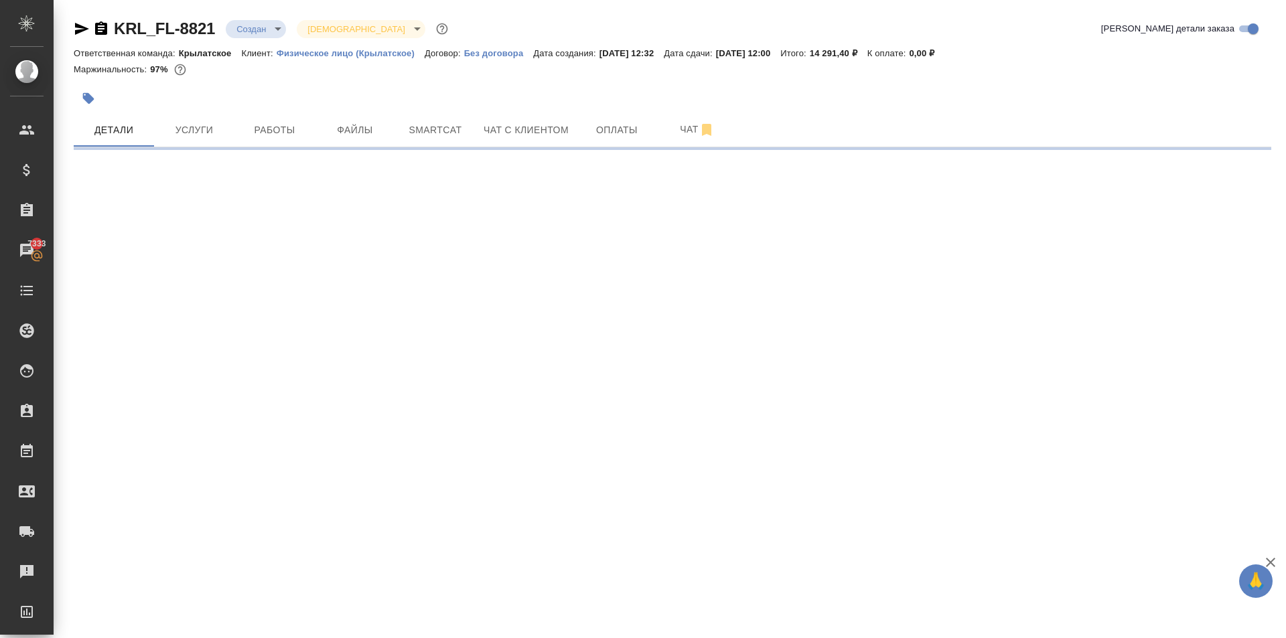
select select "RU"
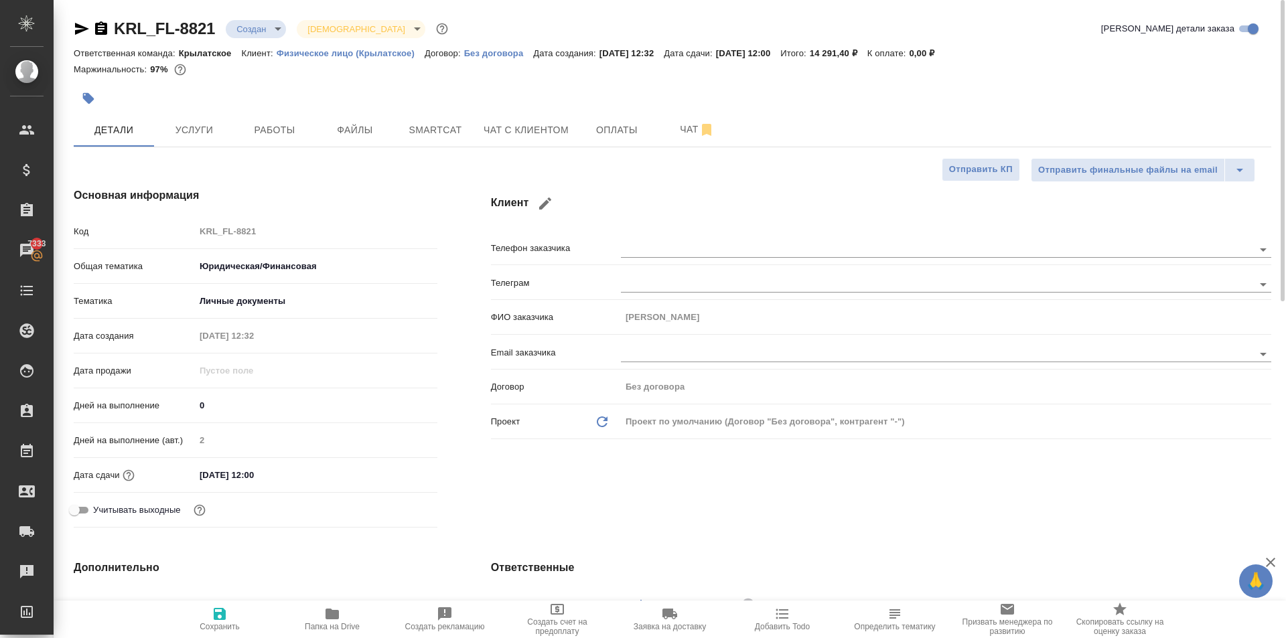
type textarea "x"
click at [291, 463] on div "Дата сдачи [DATE] 12:00" at bounding box center [256, 474] width 364 height 23
click at [253, 469] on input "[DATE] 12:00" at bounding box center [253, 474] width 117 height 19
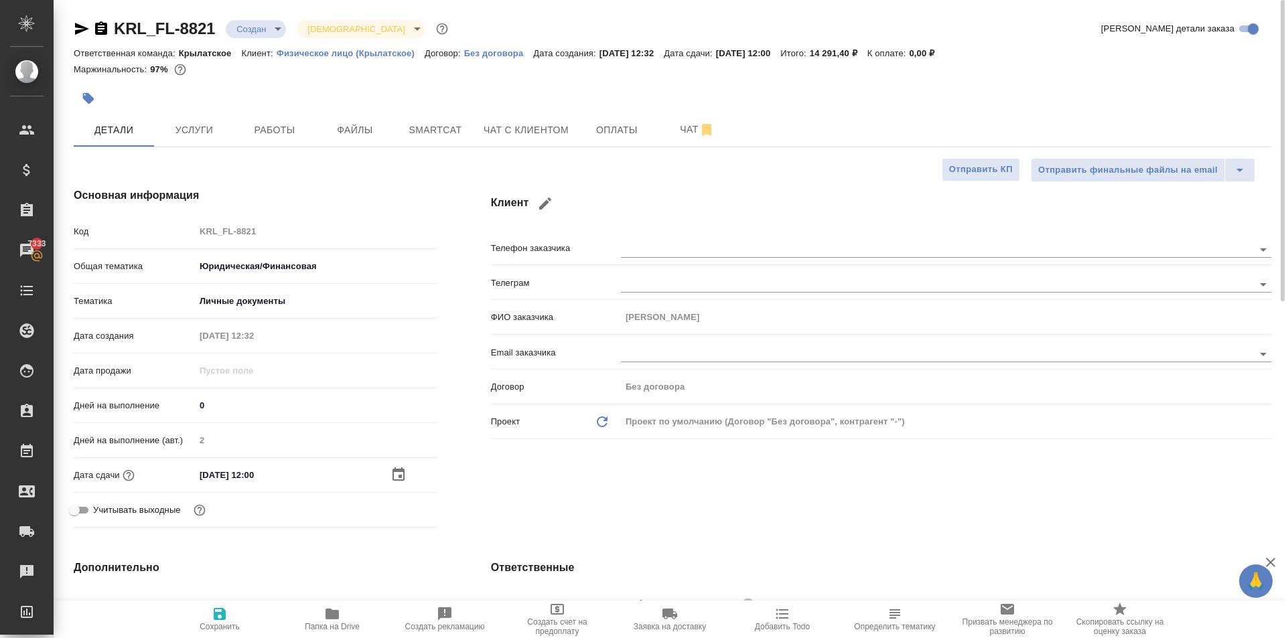
click at [389, 473] on div "[DATE] 12:00" at bounding box center [316, 474] width 242 height 19
click at [398, 477] on icon "button" at bounding box center [398, 473] width 12 height 13
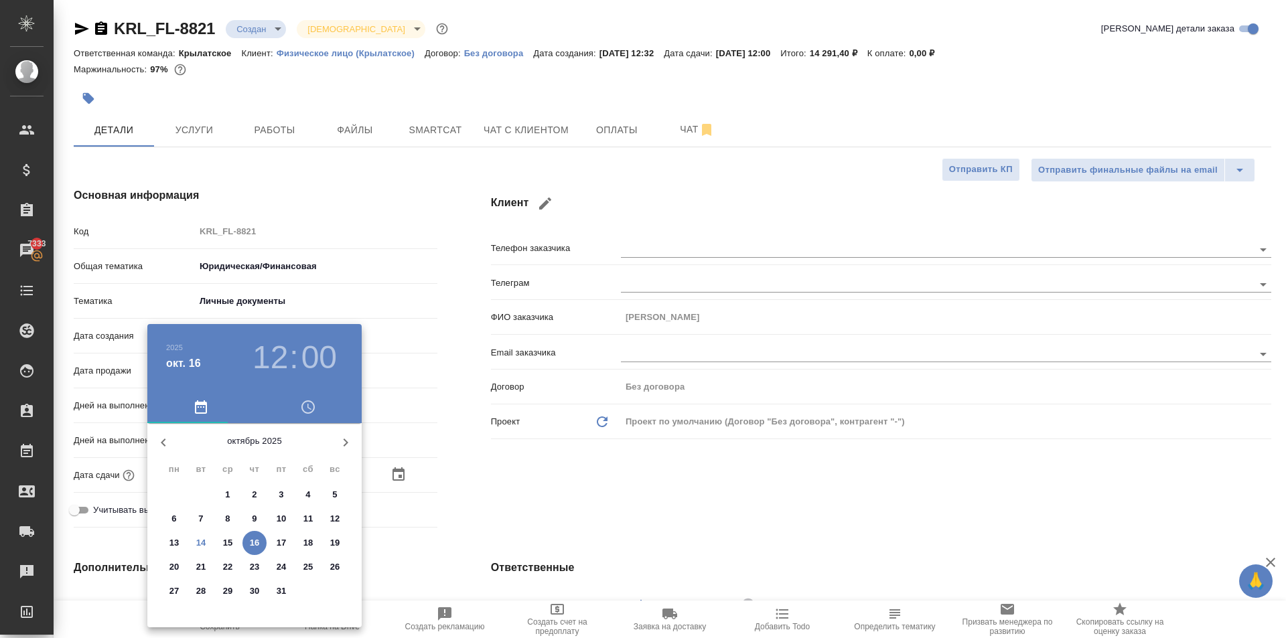
click at [281, 349] on h3 "12" at bounding box center [269, 357] width 35 height 37
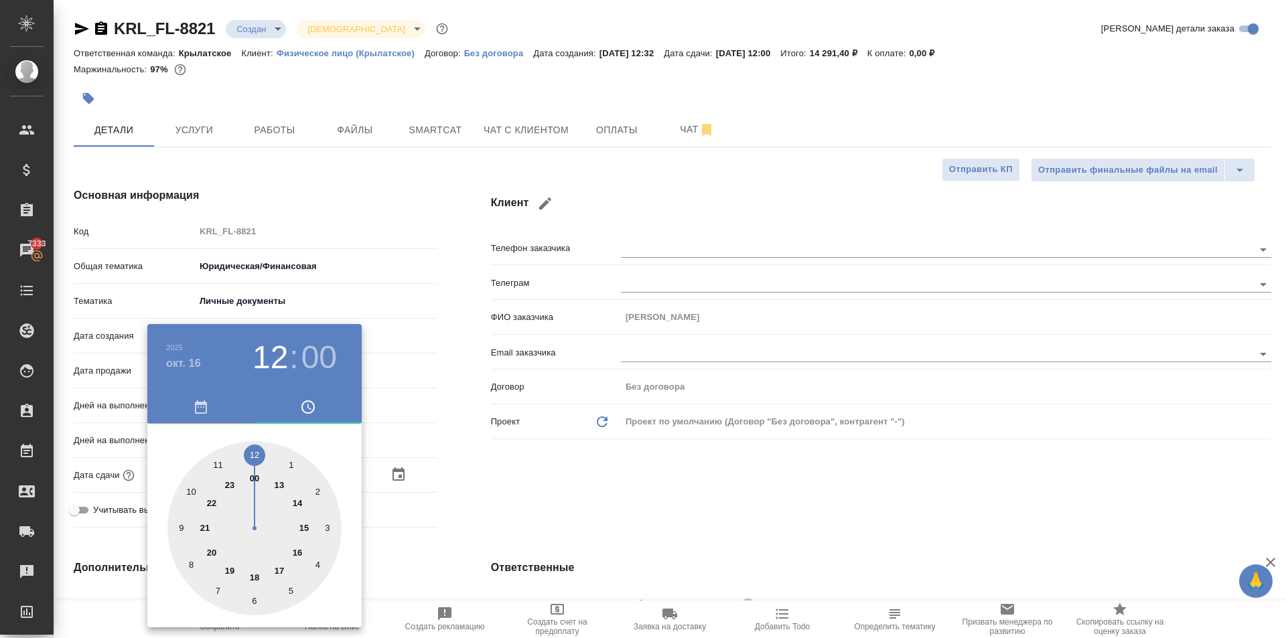
drag, startPoint x: 740, startPoint y: 493, endPoint x: 730, endPoint y: 495, distance: 9.5
click at [736, 493] on div at bounding box center [643, 319] width 1286 height 638
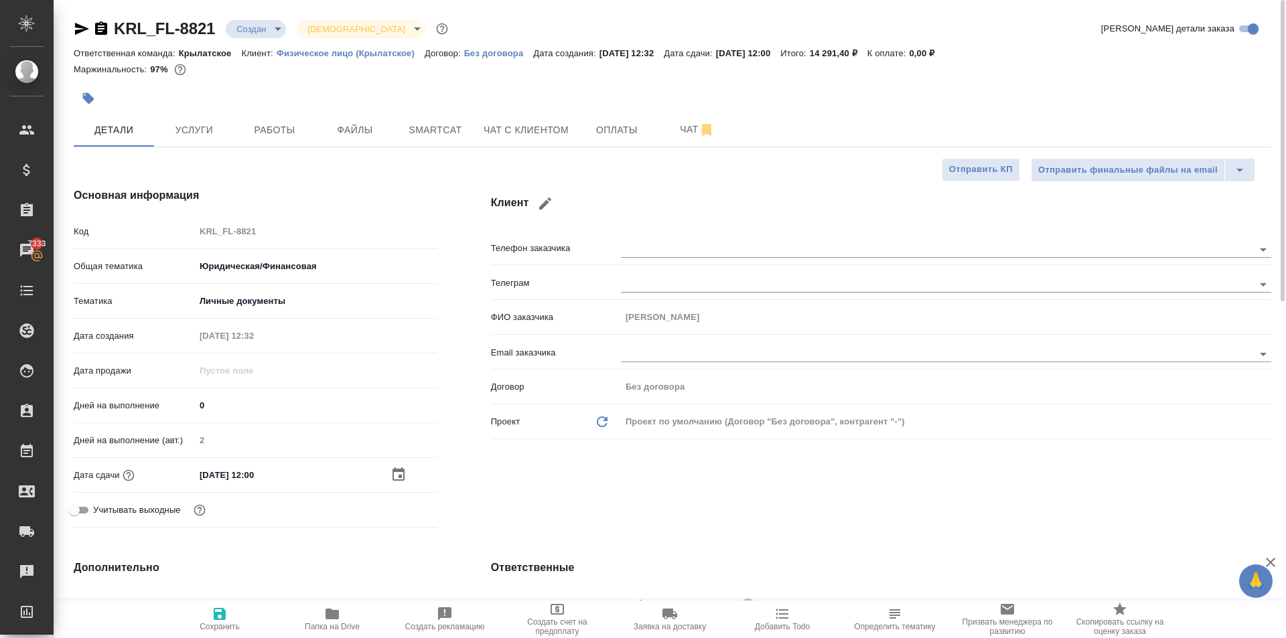
scroll to position [402, 0]
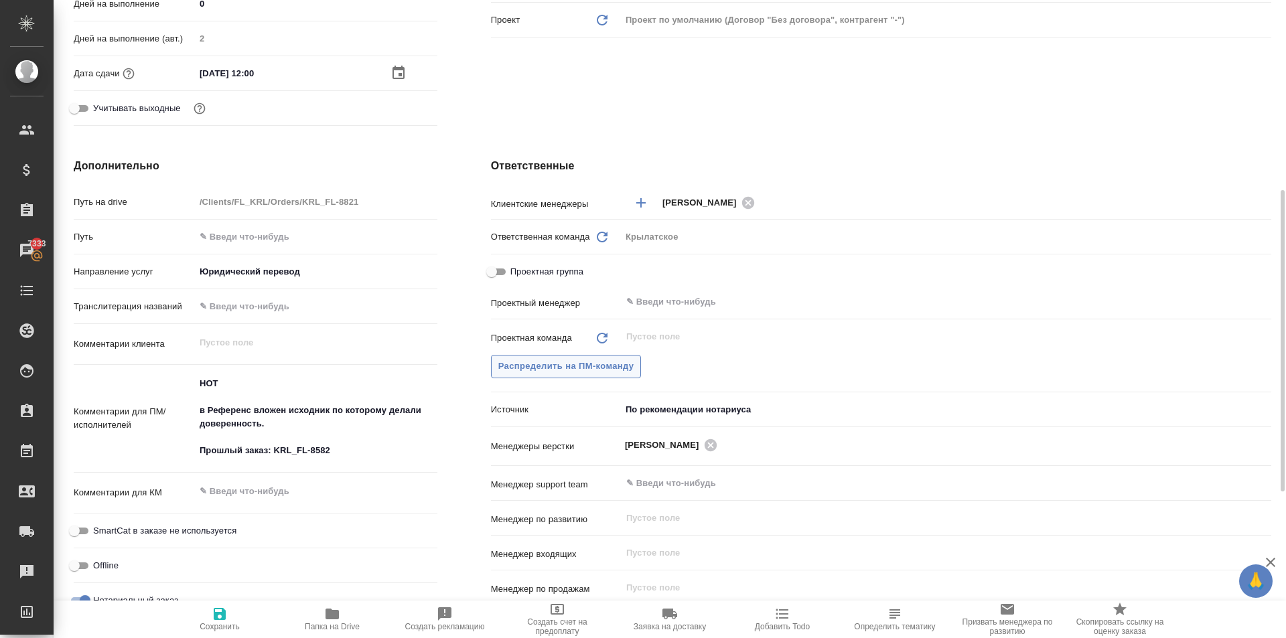
click at [600, 376] on button "Распределить на ПМ-команду" at bounding box center [566, 366] width 151 height 23
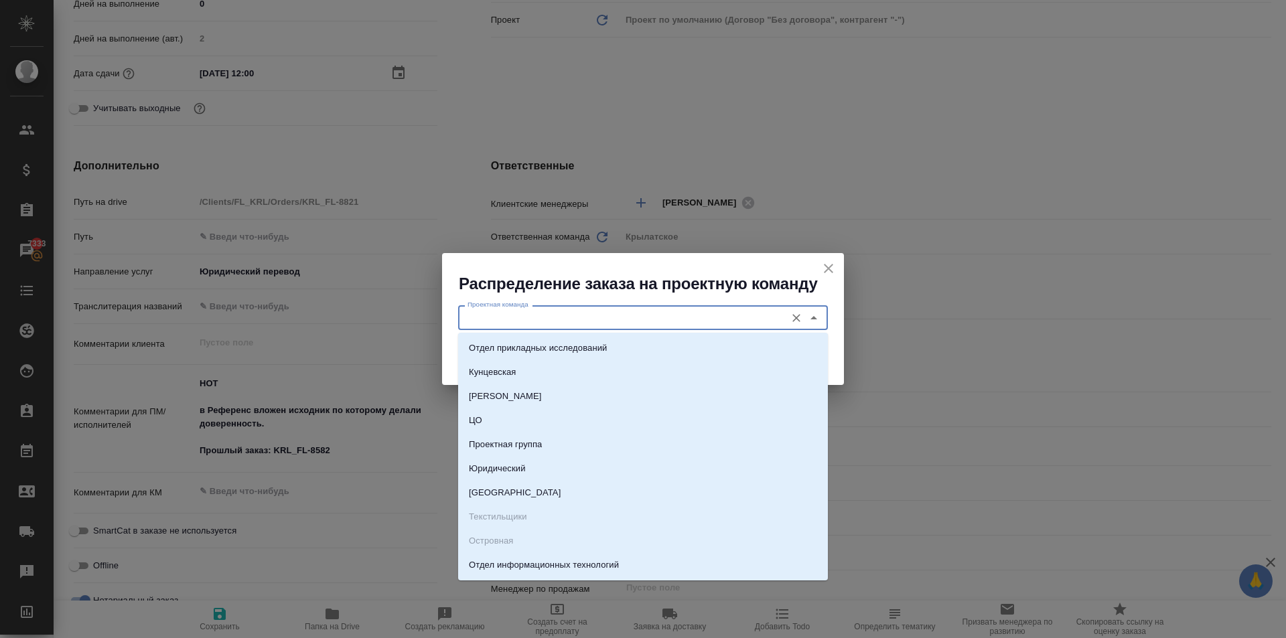
click at [543, 317] on input "Проектная команда" at bounding box center [620, 317] width 317 height 16
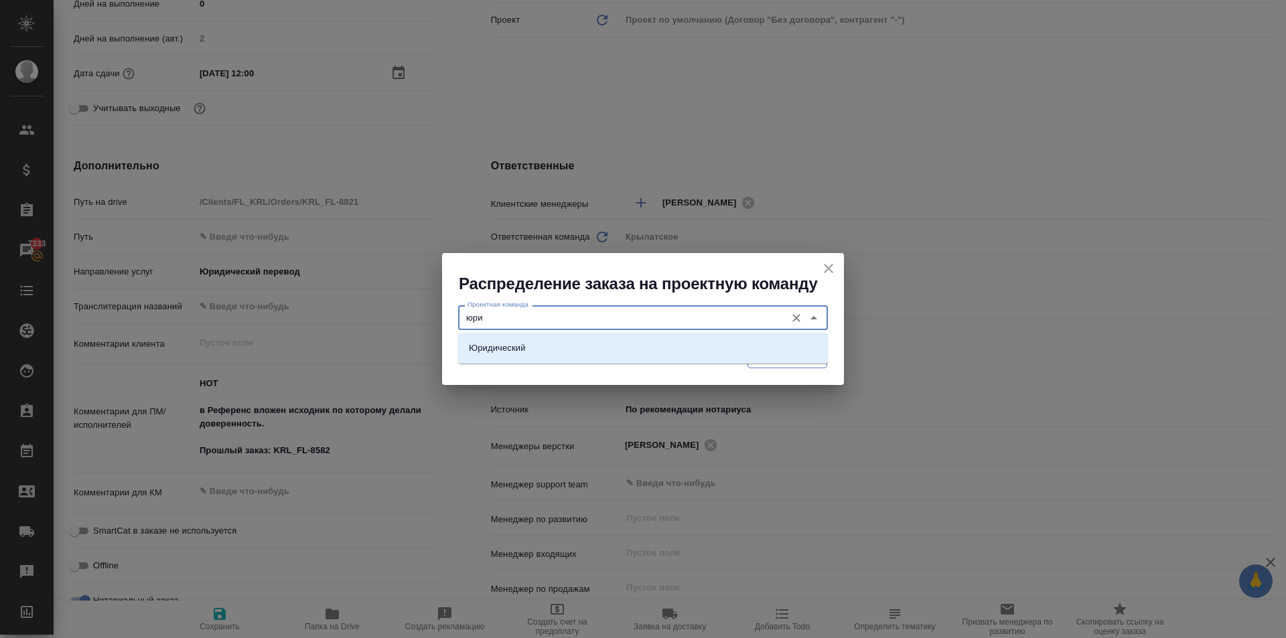
drag, startPoint x: 576, startPoint y: 352, endPoint x: 767, endPoint y: 349, distance: 190.2
click at [578, 352] on li "Юридический" at bounding box center [643, 348] width 370 height 24
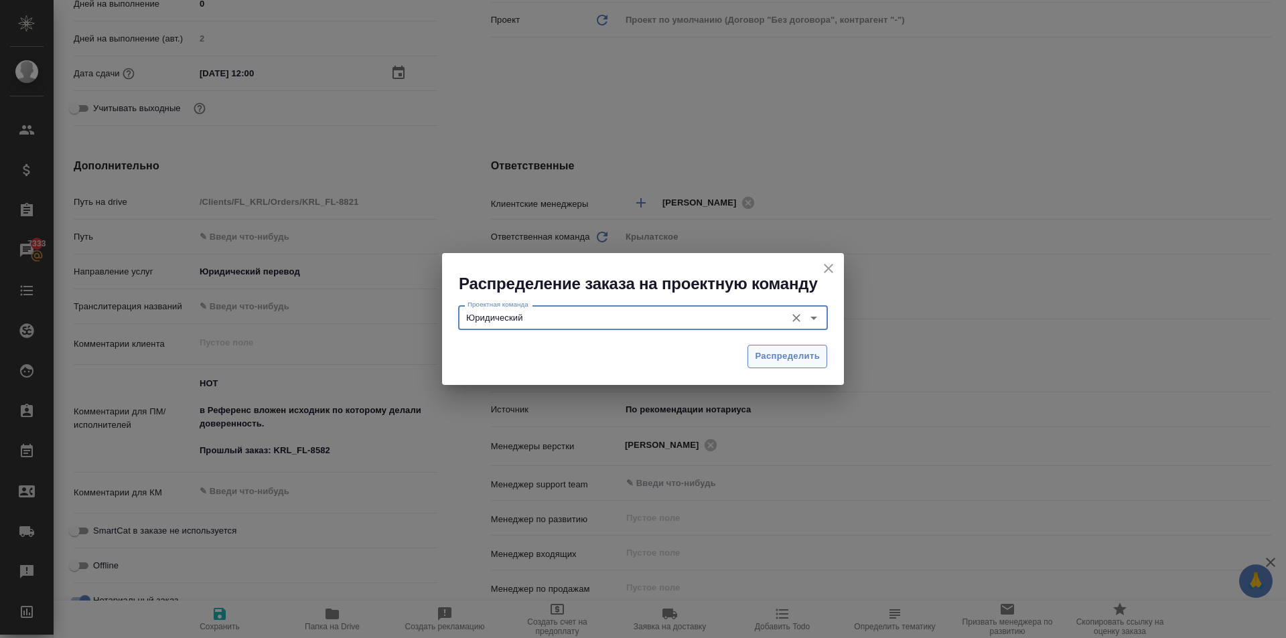
type input "Юридический"
click at [795, 360] on span "Распределить" at bounding box center [787, 356] width 65 height 15
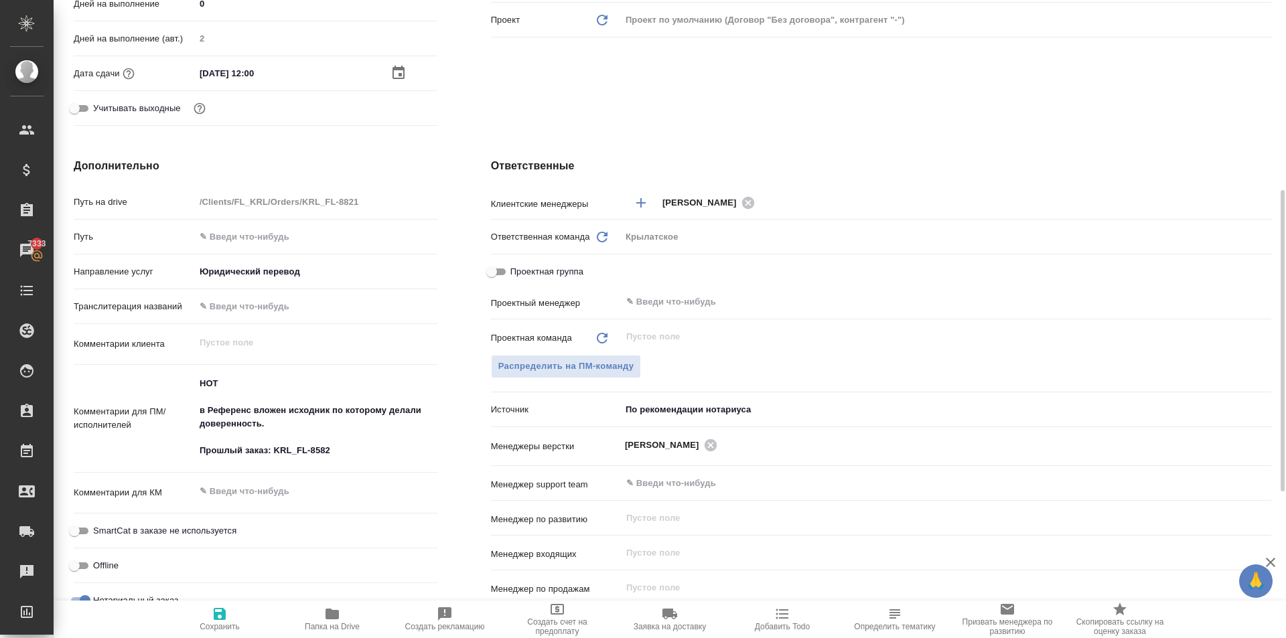
type textarea "x"
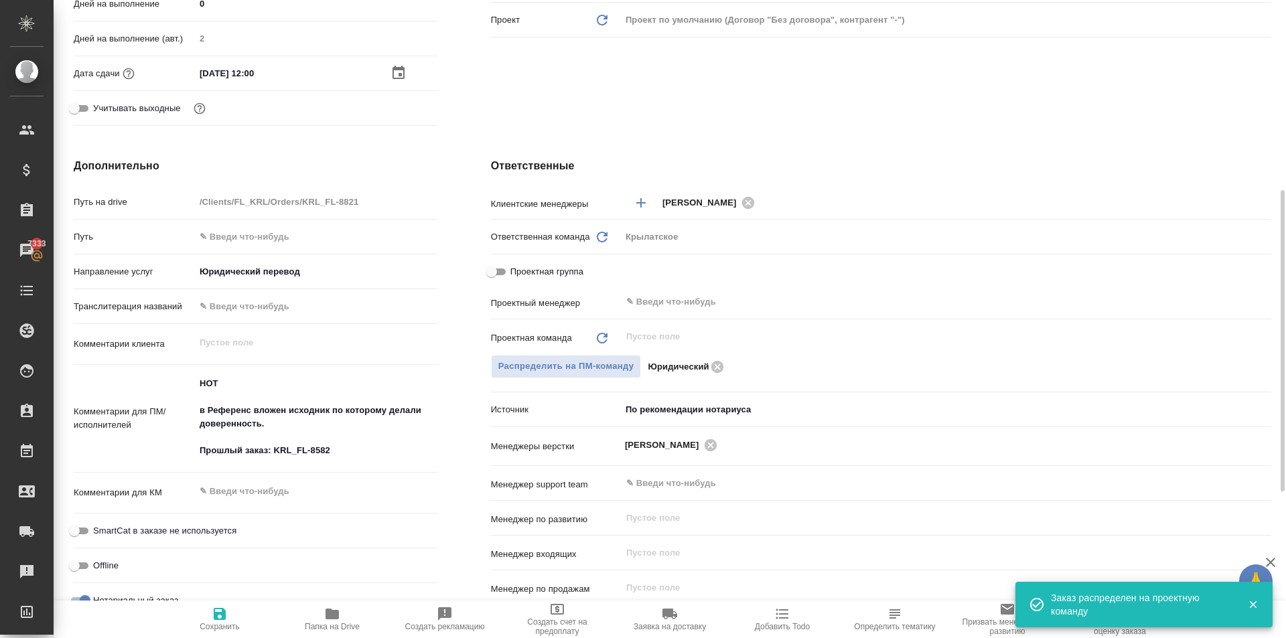
drag, startPoint x: 204, startPoint y: 615, endPoint x: 222, endPoint y: 625, distance: 21.3
click at [204, 615] on span "Сохранить" at bounding box center [219, 618] width 96 height 25
type textarea "x"
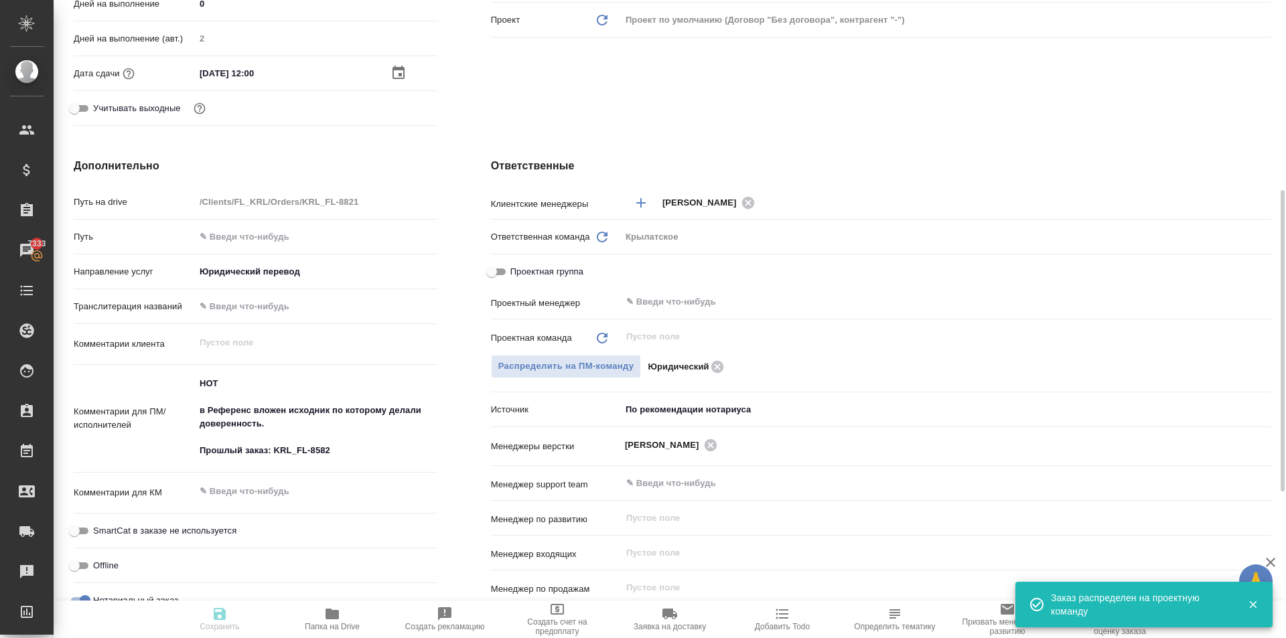
type textarea "x"
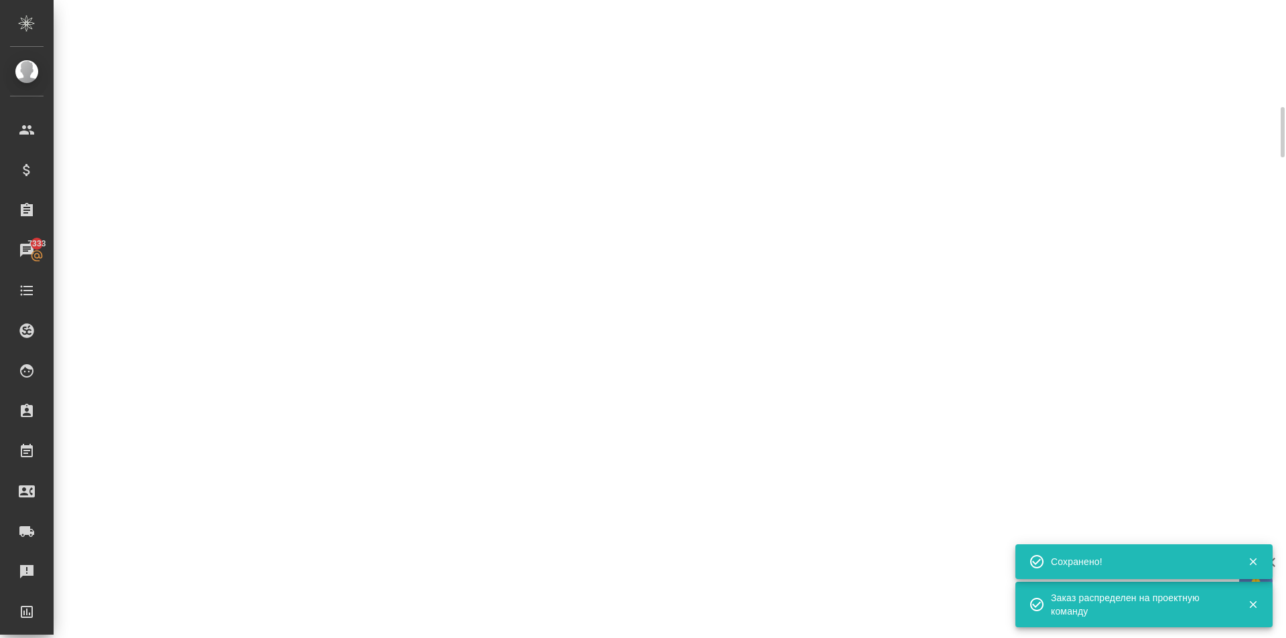
scroll to position [0, 0]
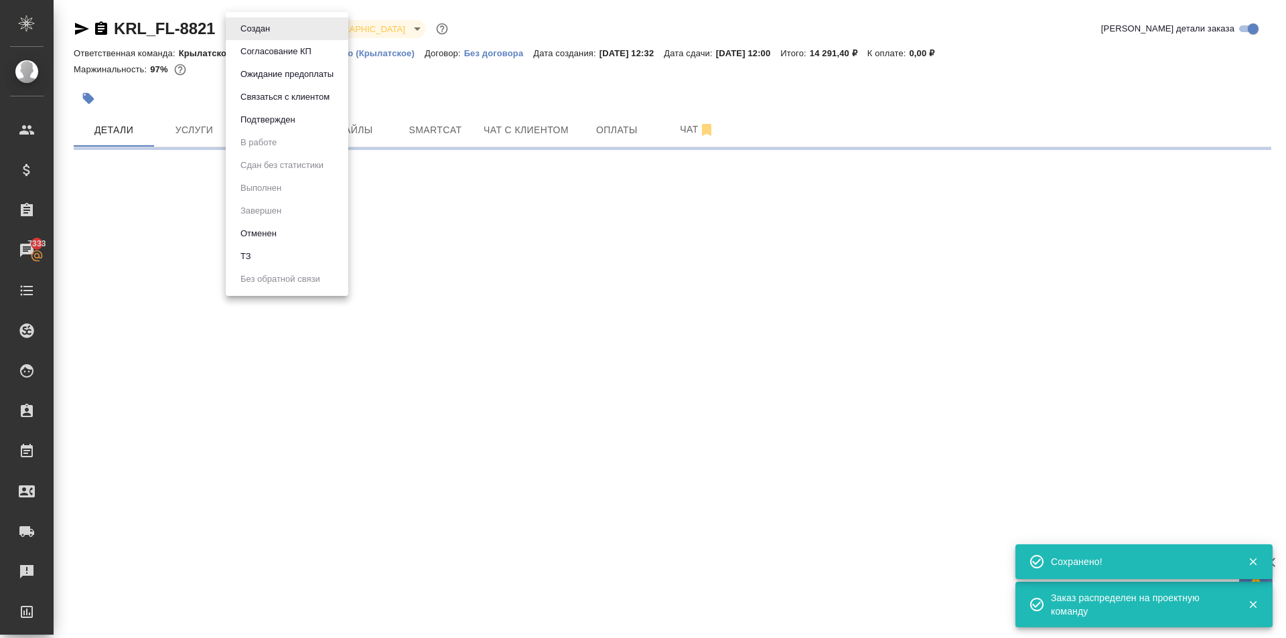
click at [269, 27] on body "🙏 .cls-1 fill:#fff; AWATERA [PERSON_NAME] Клиенты Спецификации Заказы 7333 Чаты…" at bounding box center [643, 319] width 1286 height 638
select select "RU"
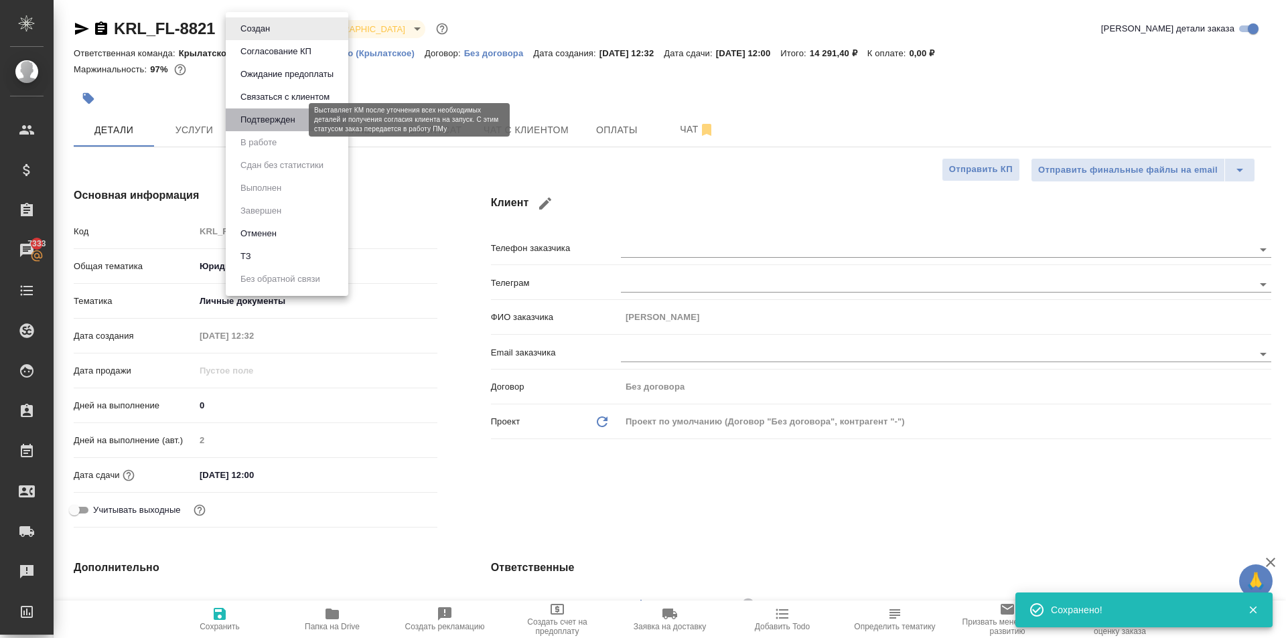
type textarea "x"
click at [283, 121] on button "Подтвержден" at bounding box center [267, 119] width 63 height 15
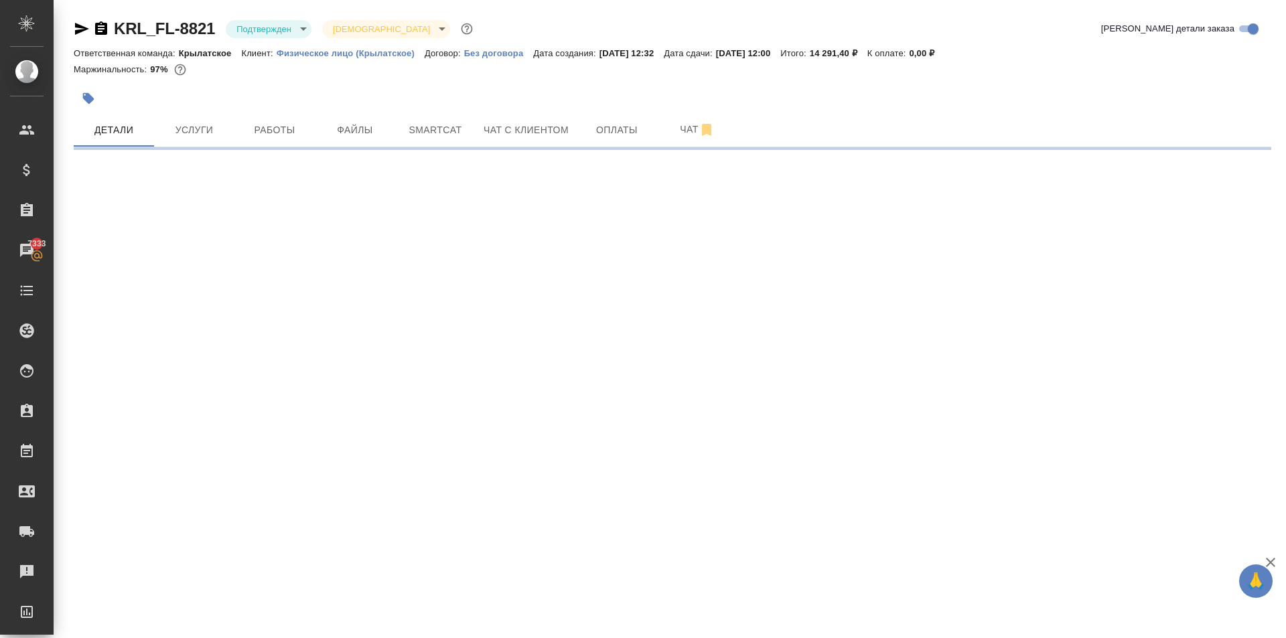
select select "RU"
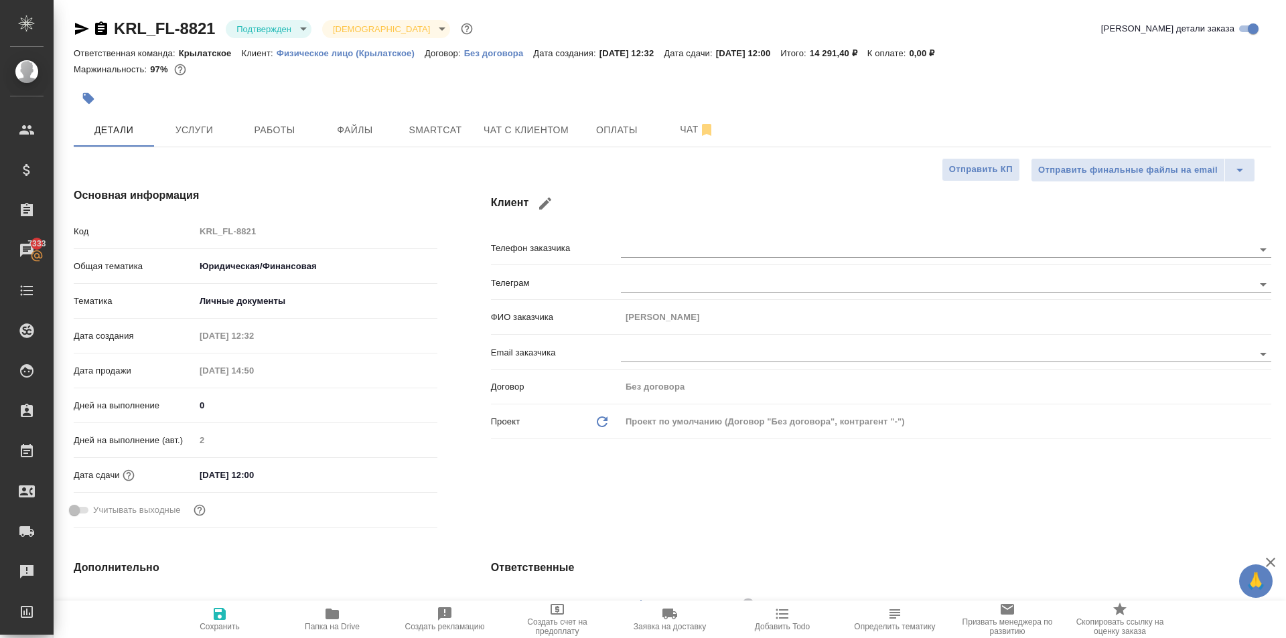
type textarea "x"
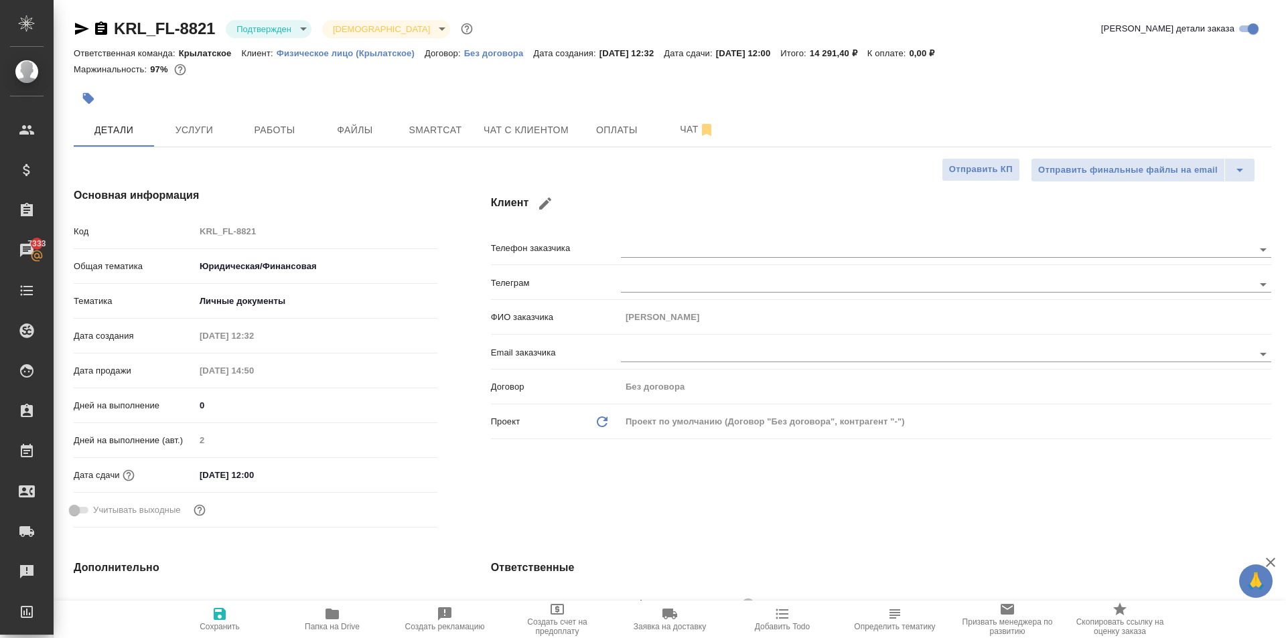
type textarea "x"
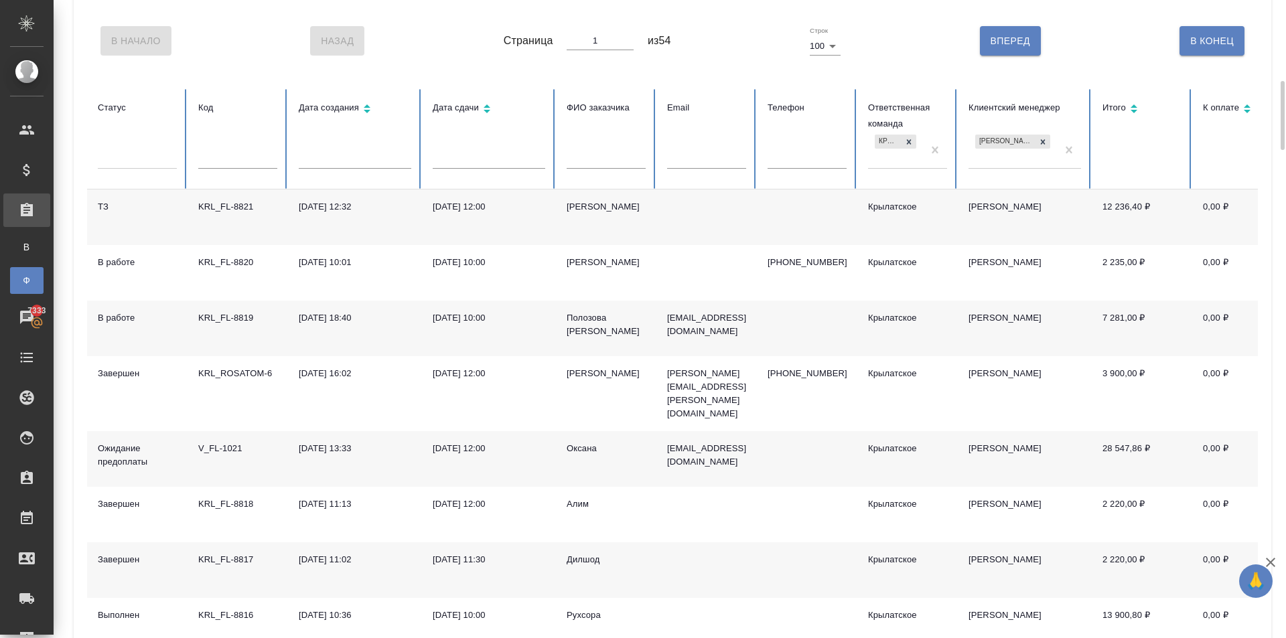
scroll to position [134, 0]
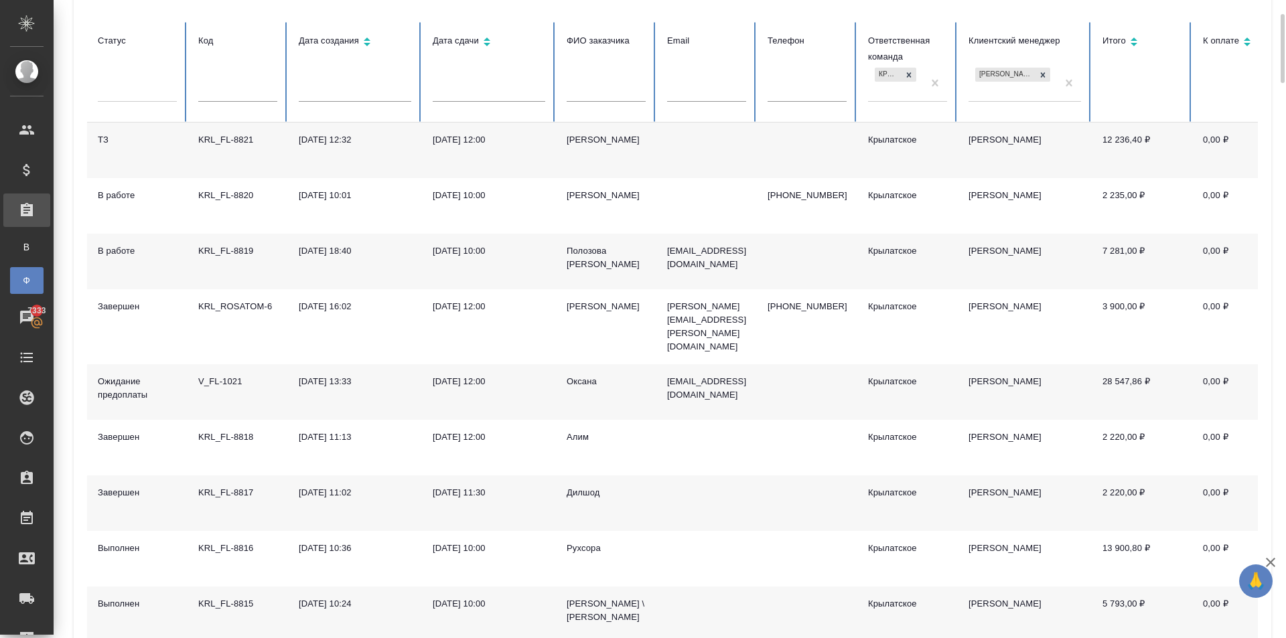
click at [611, 597] on div "[PERSON_NAME] \ [PERSON_NAME]" at bounding box center [605, 610] width 79 height 27
click at [612, 597] on div "[PERSON_NAME] \ [PERSON_NAME]" at bounding box center [605, 610] width 79 height 27
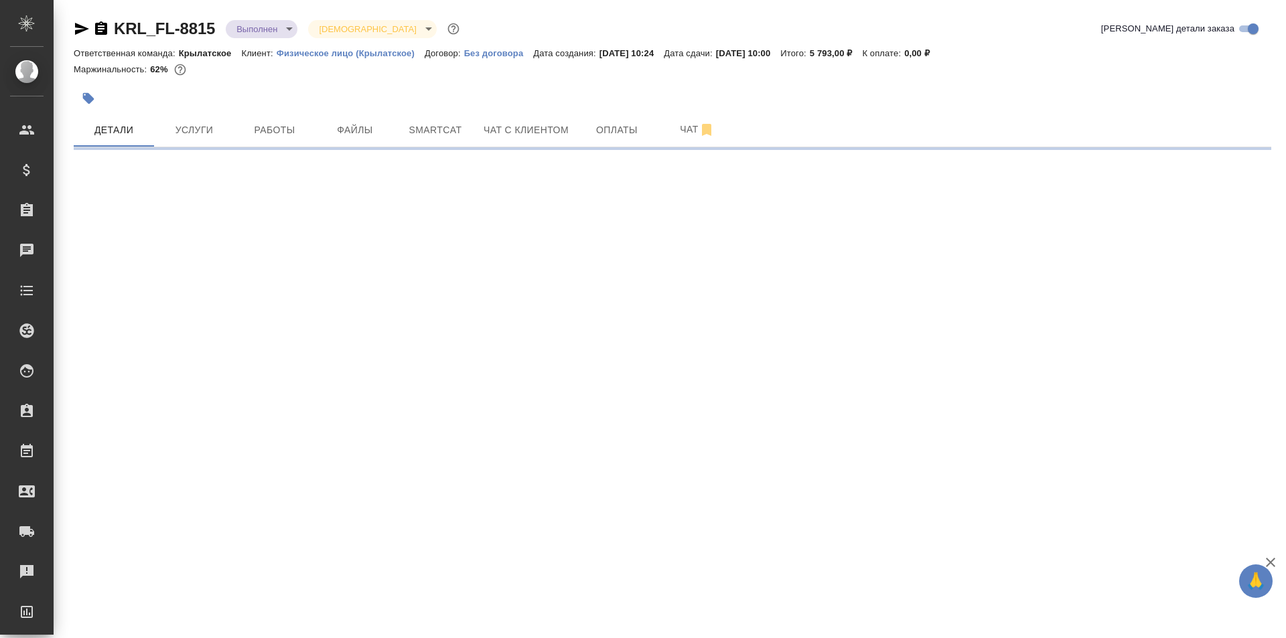
select select "RU"
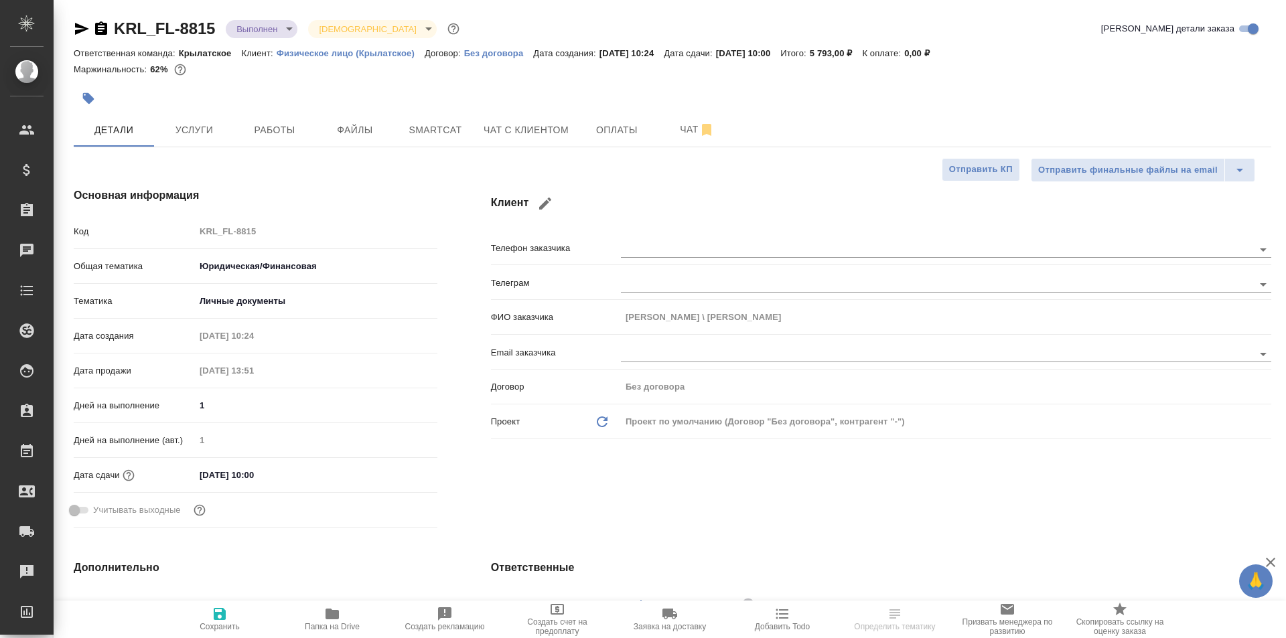
type textarea "x"
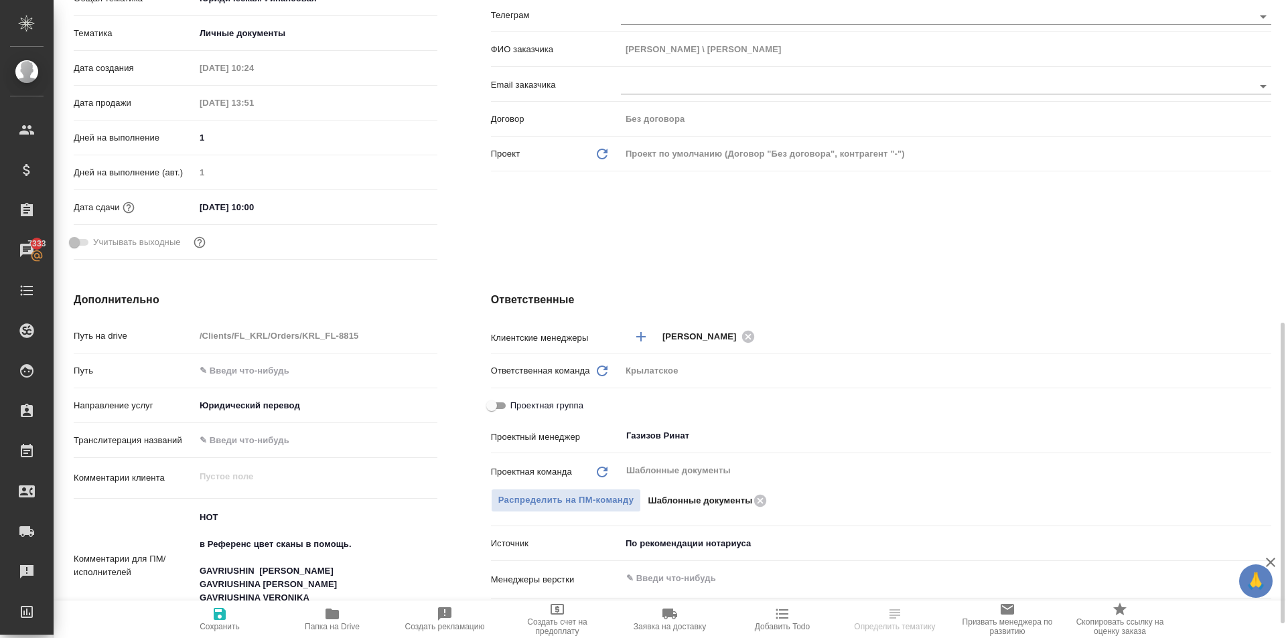
scroll to position [469, 0]
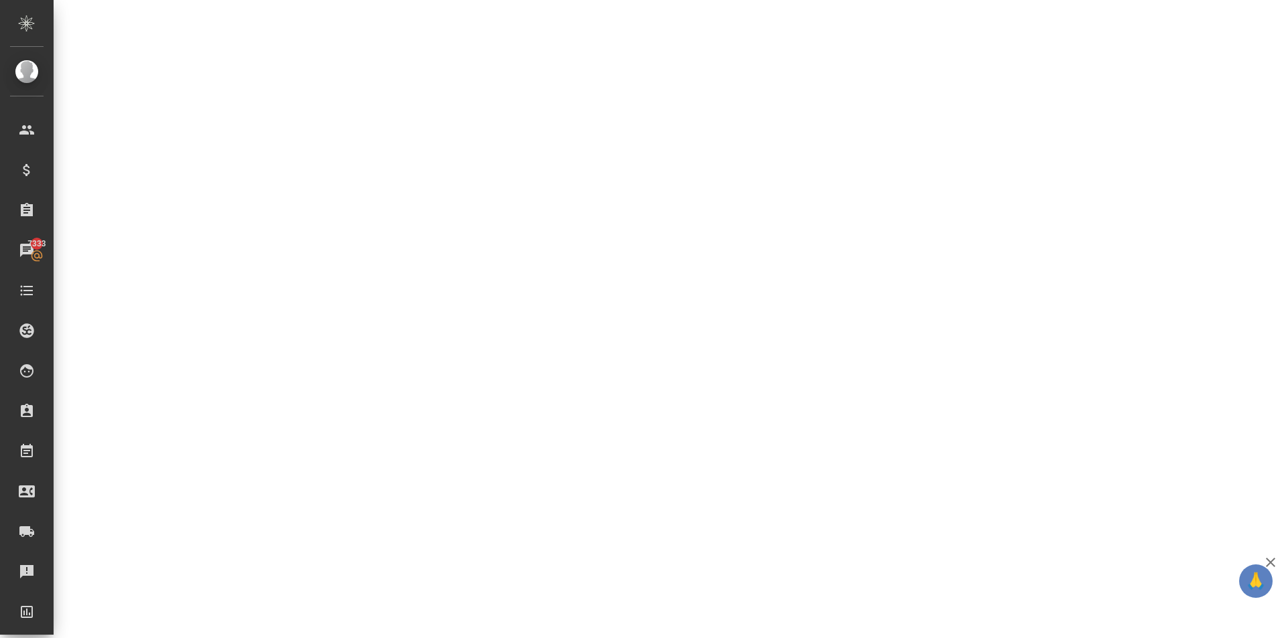
select select "RU"
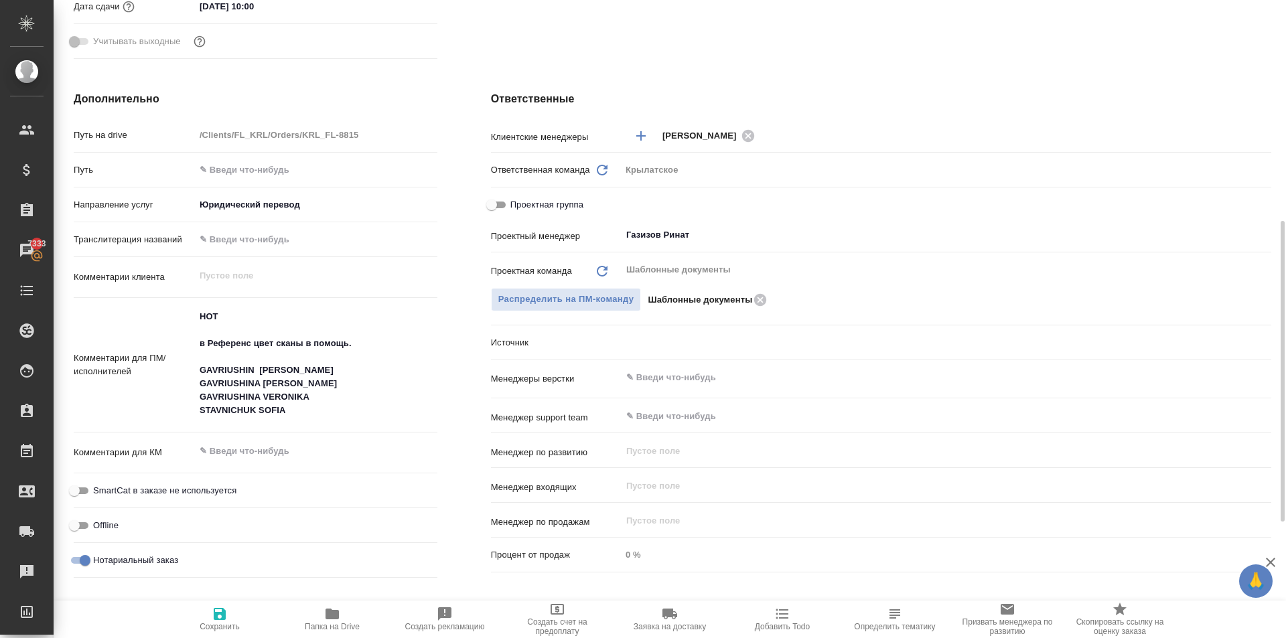
type textarea "x"
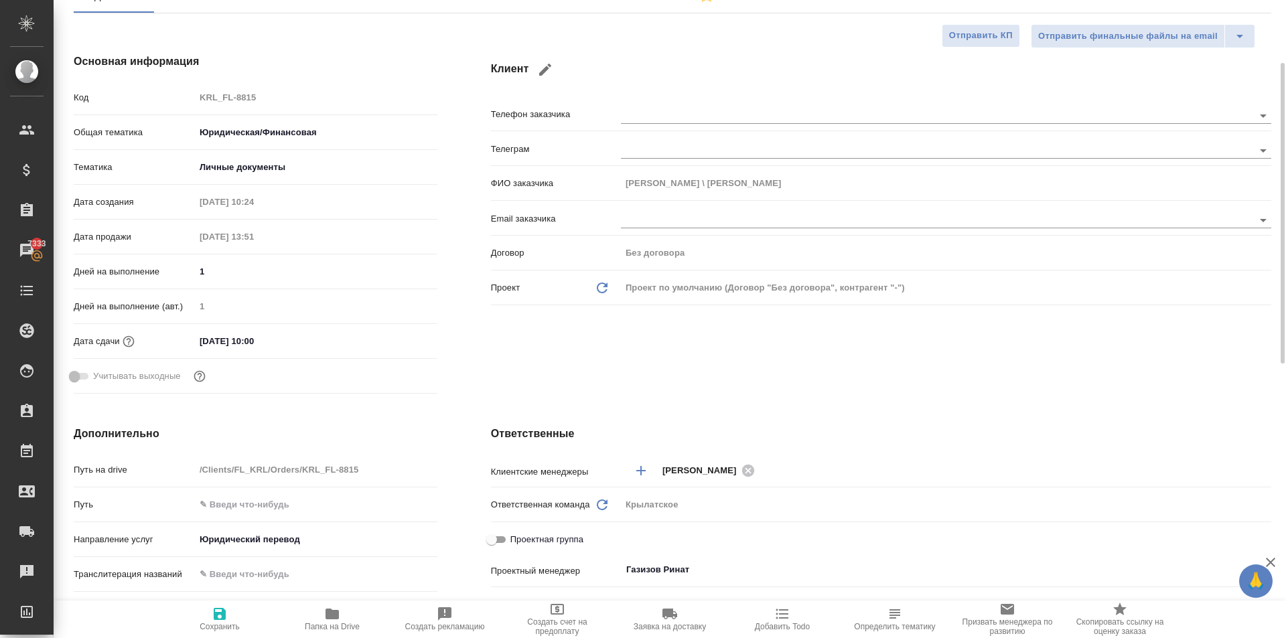
scroll to position [0, 0]
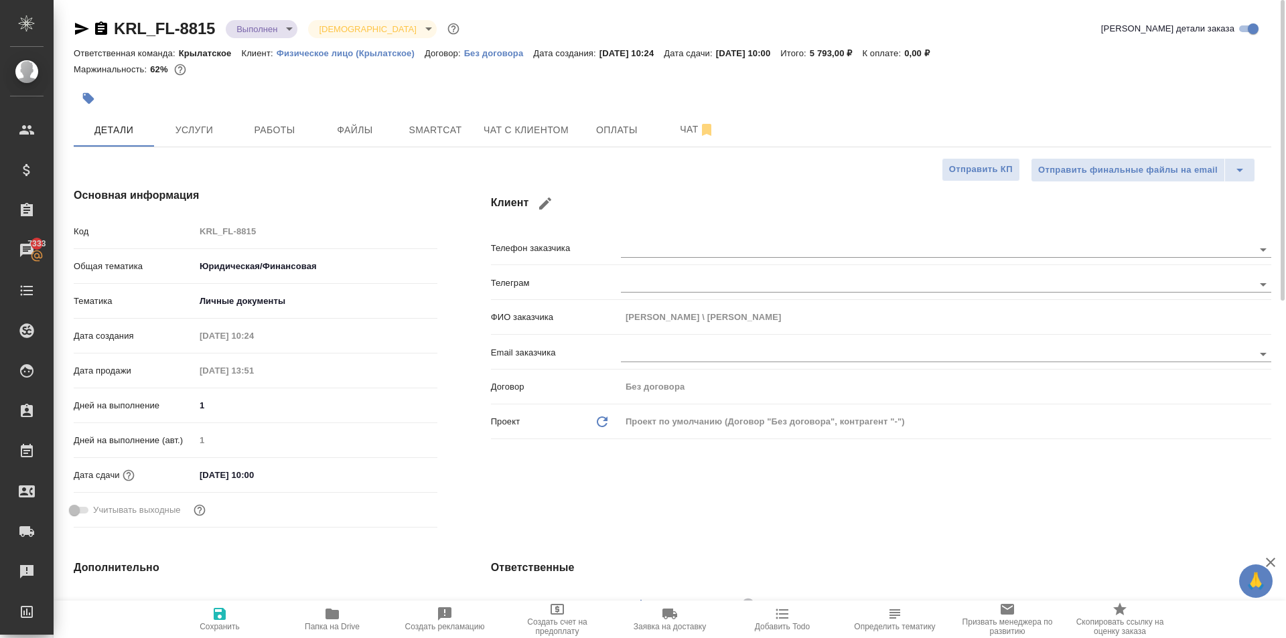
type textarea "x"
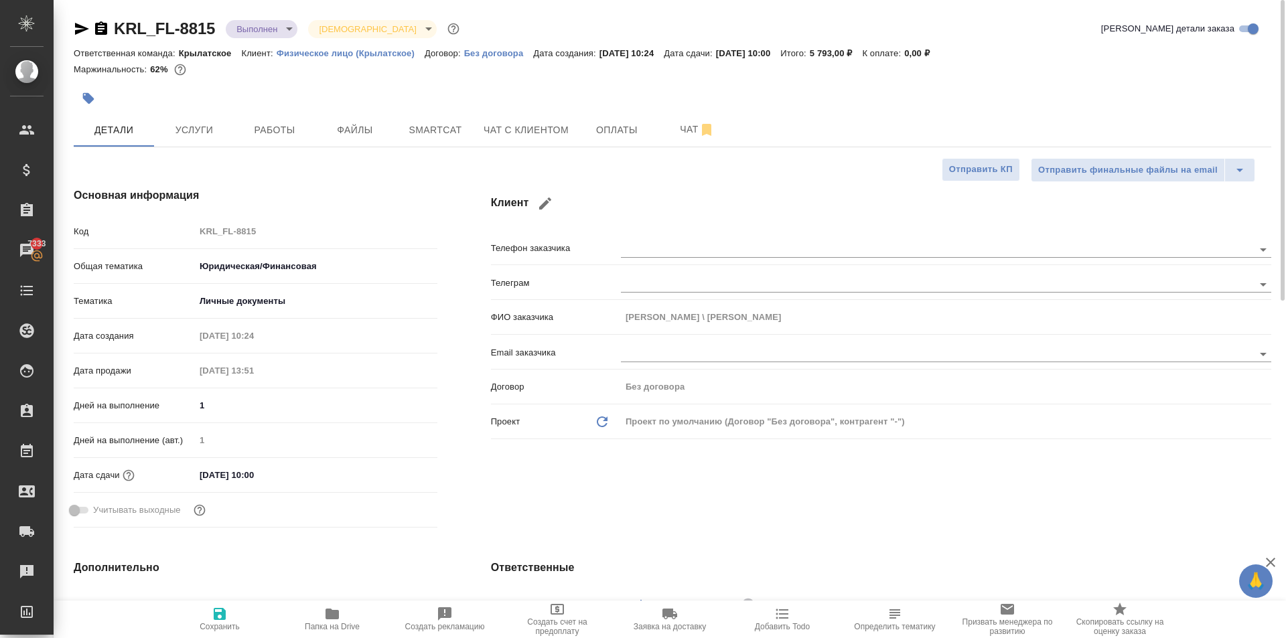
type textarea "x"
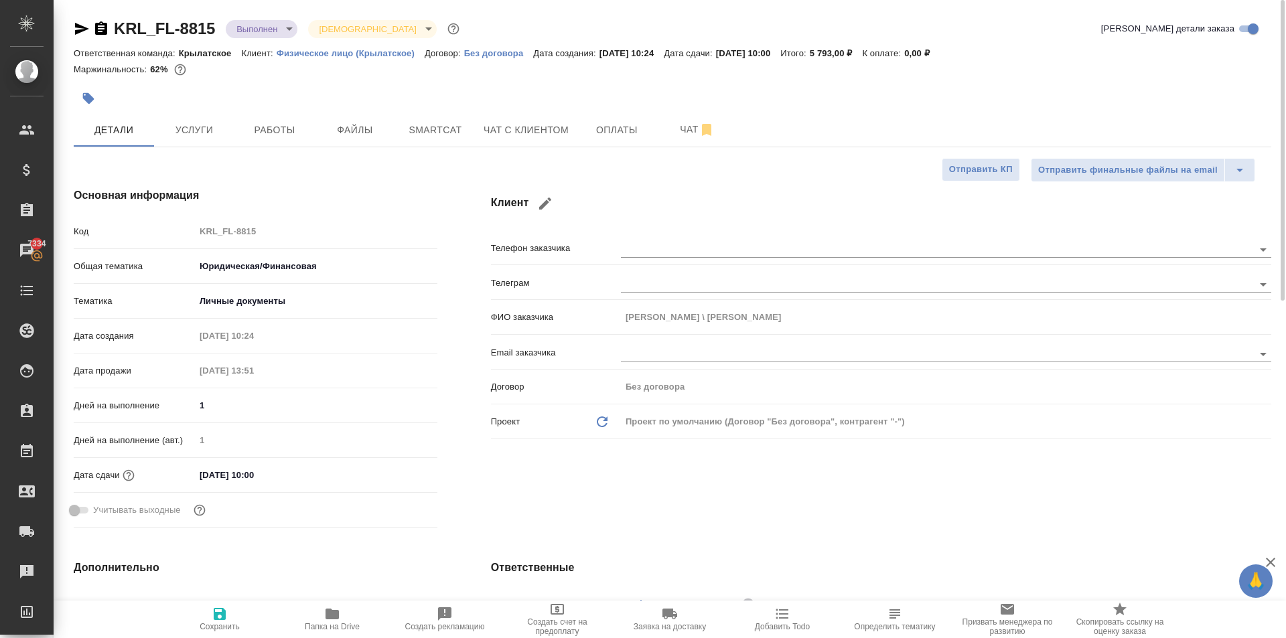
type textarea "x"
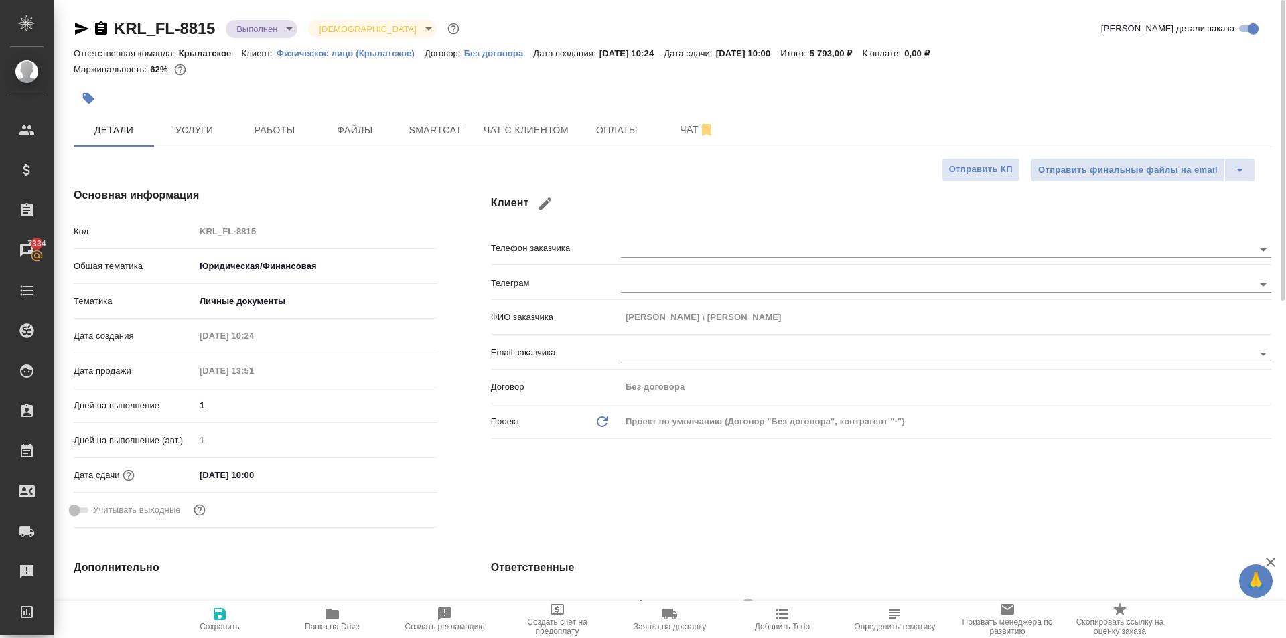
type textarea "x"
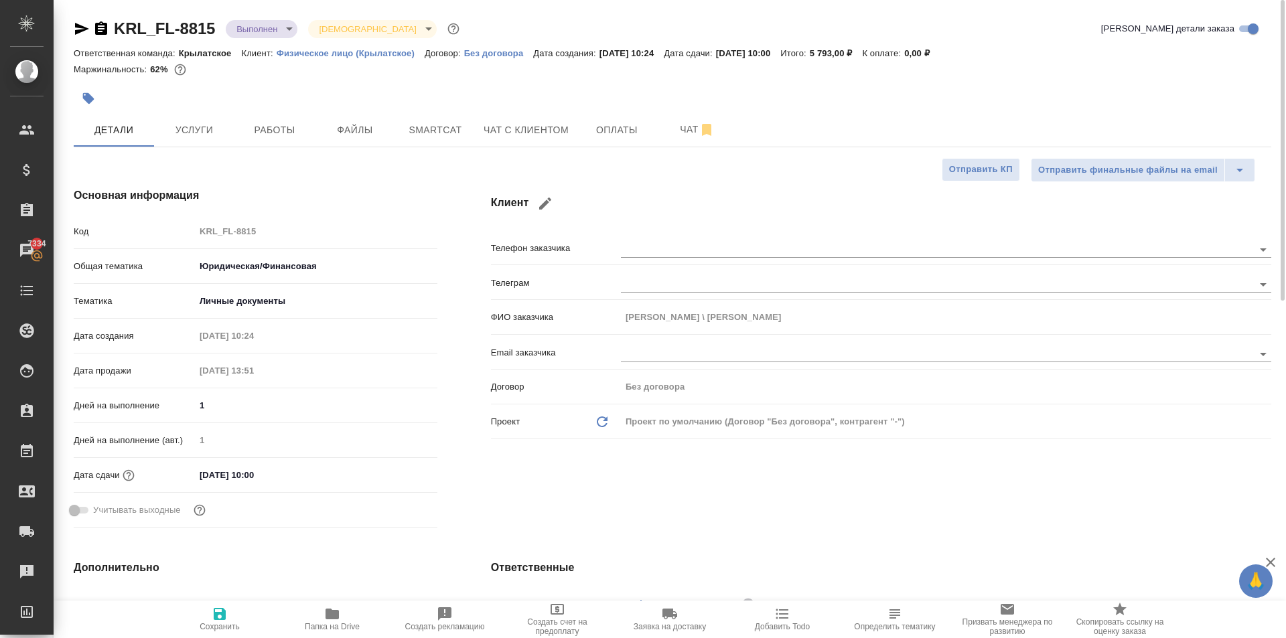
type textarea "x"
drag, startPoint x: 437, startPoint y: 79, endPoint x: 422, endPoint y: 145, distance: 67.2
click at [437, 80] on div at bounding box center [672, 79] width 1197 height 3
click at [282, 131] on span "Работы" at bounding box center [274, 130] width 64 height 17
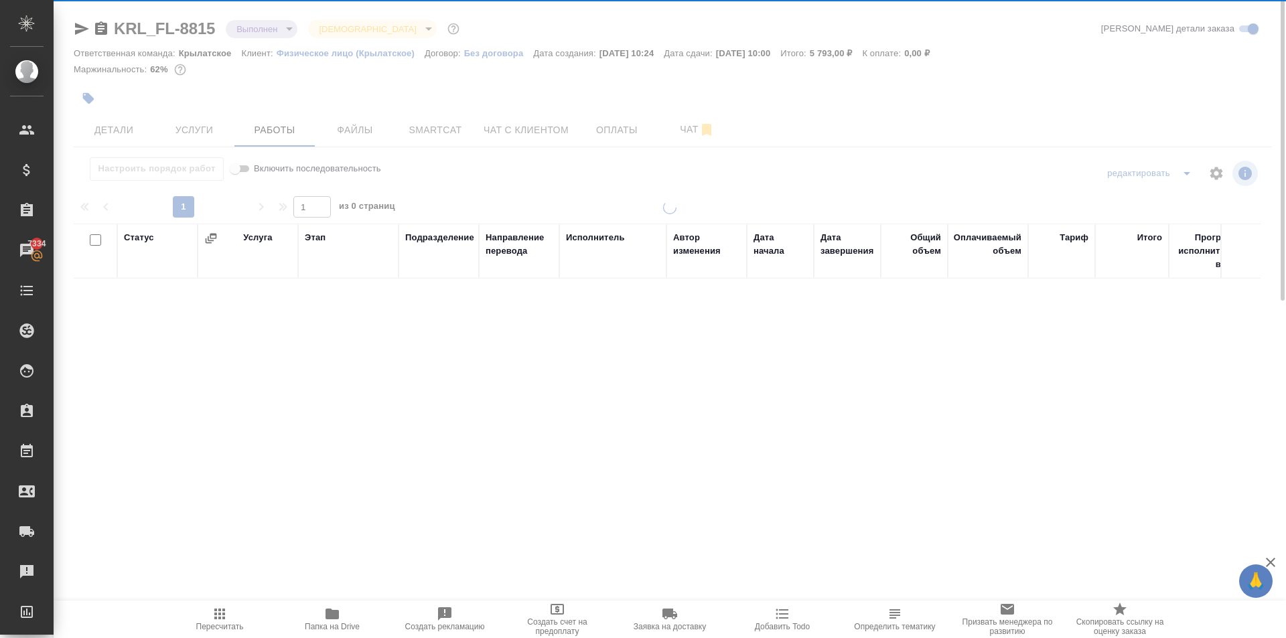
click at [223, 615] on icon "button" at bounding box center [219, 614] width 11 height 11
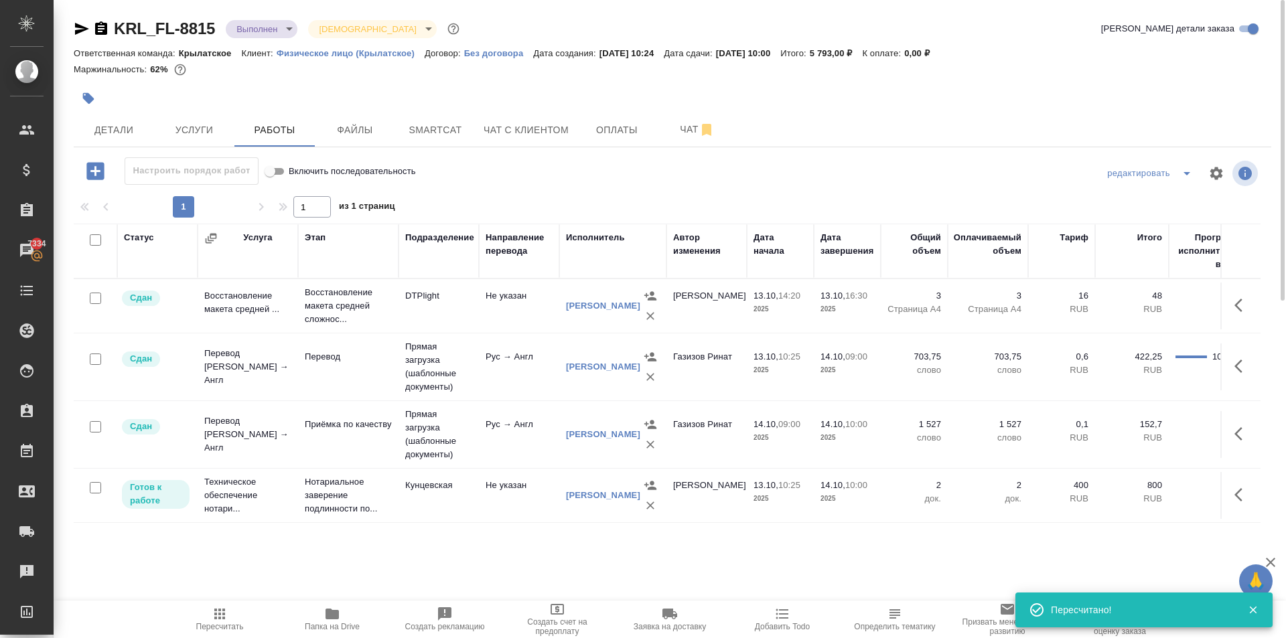
click at [82, 25] on icon "button" at bounding box center [82, 29] width 16 height 16
